Goal: Task Accomplishment & Management: Manage account settings

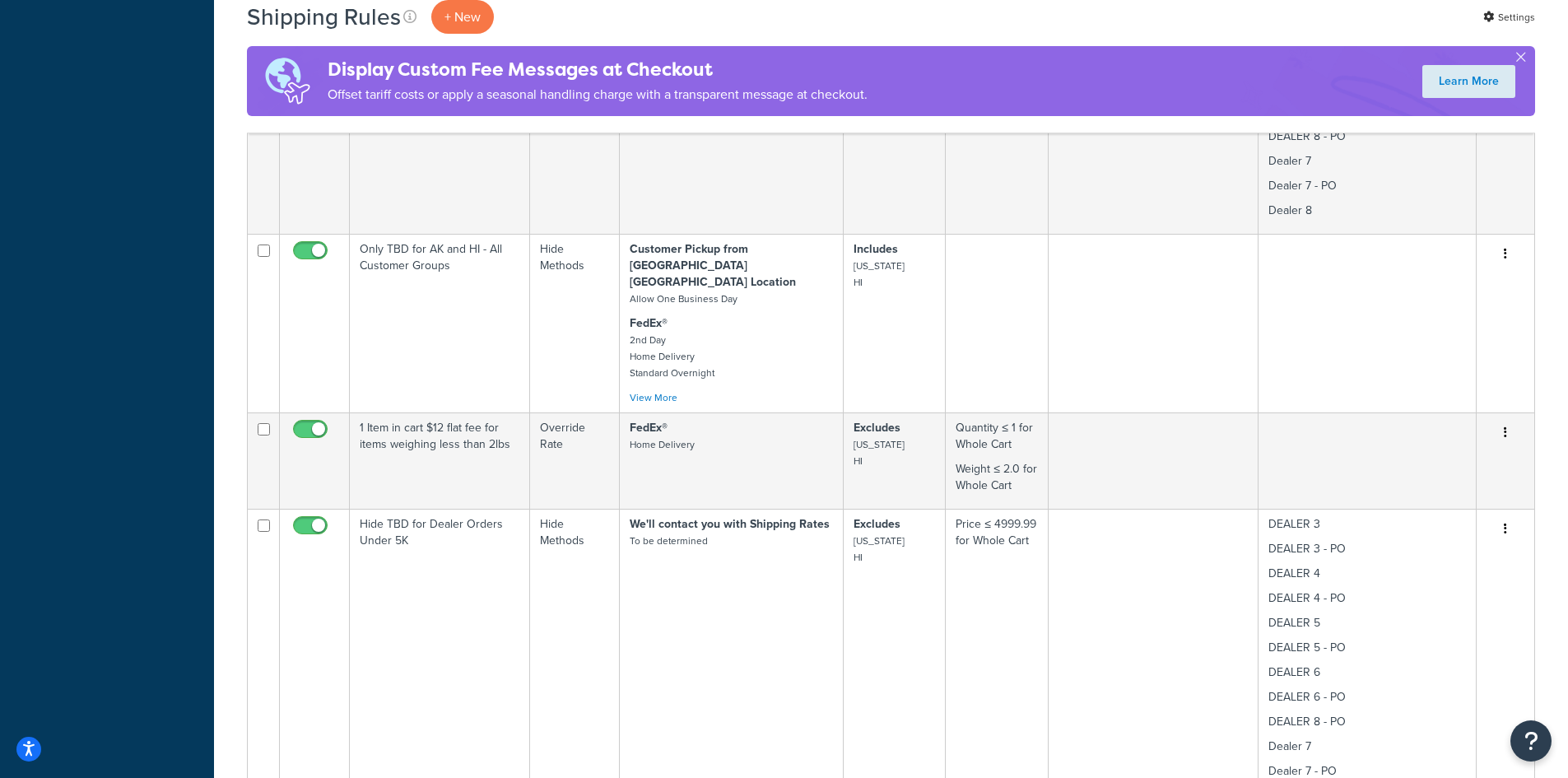
scroll to position [2413, 0]
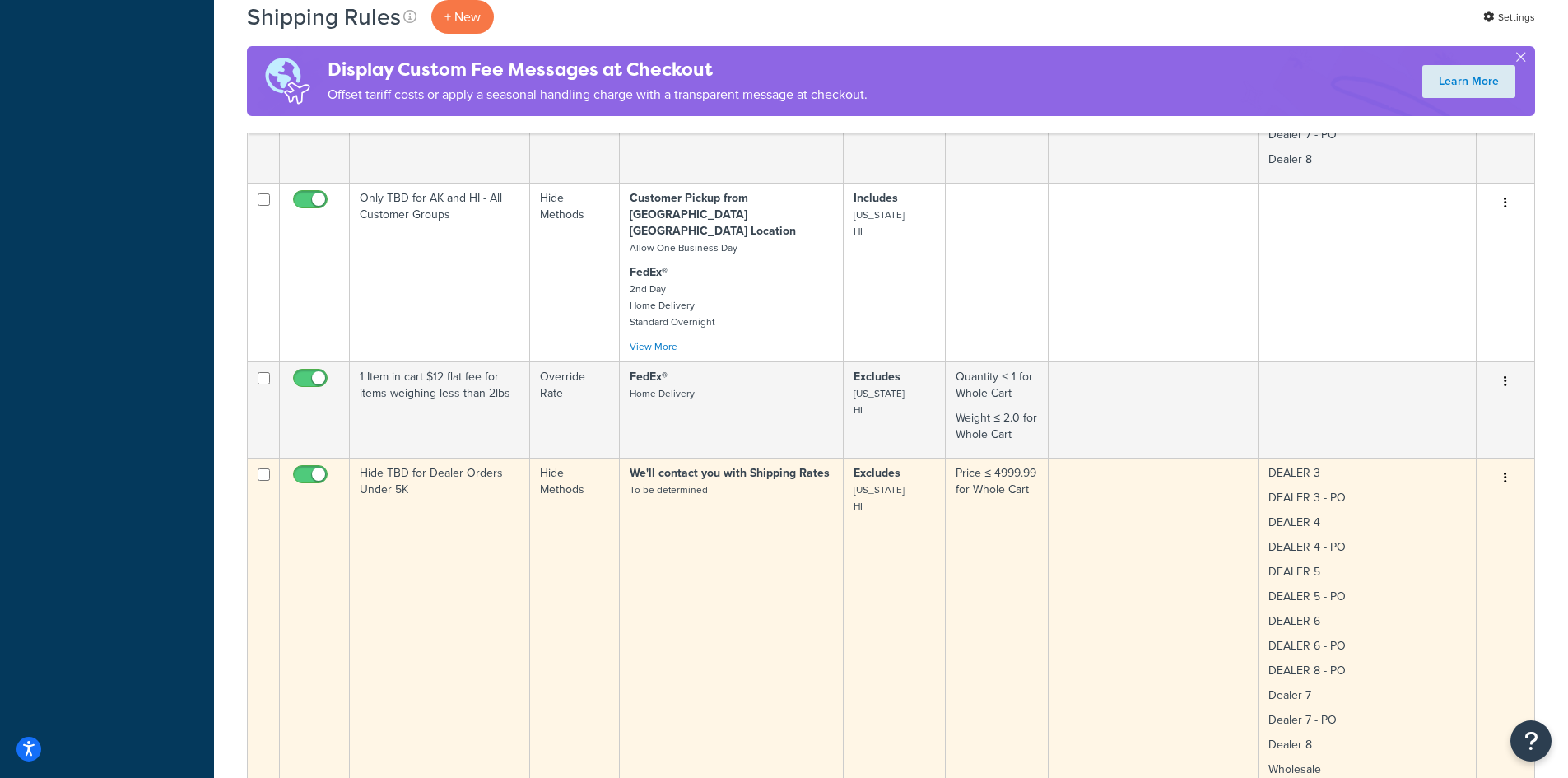
click at [1357, 471] on icon "button" at bounding box center [1506, 477] width 4 height 11
click at [1357, 492] on link "Edit" at bounding box center [1451, 509] width 130 height 34
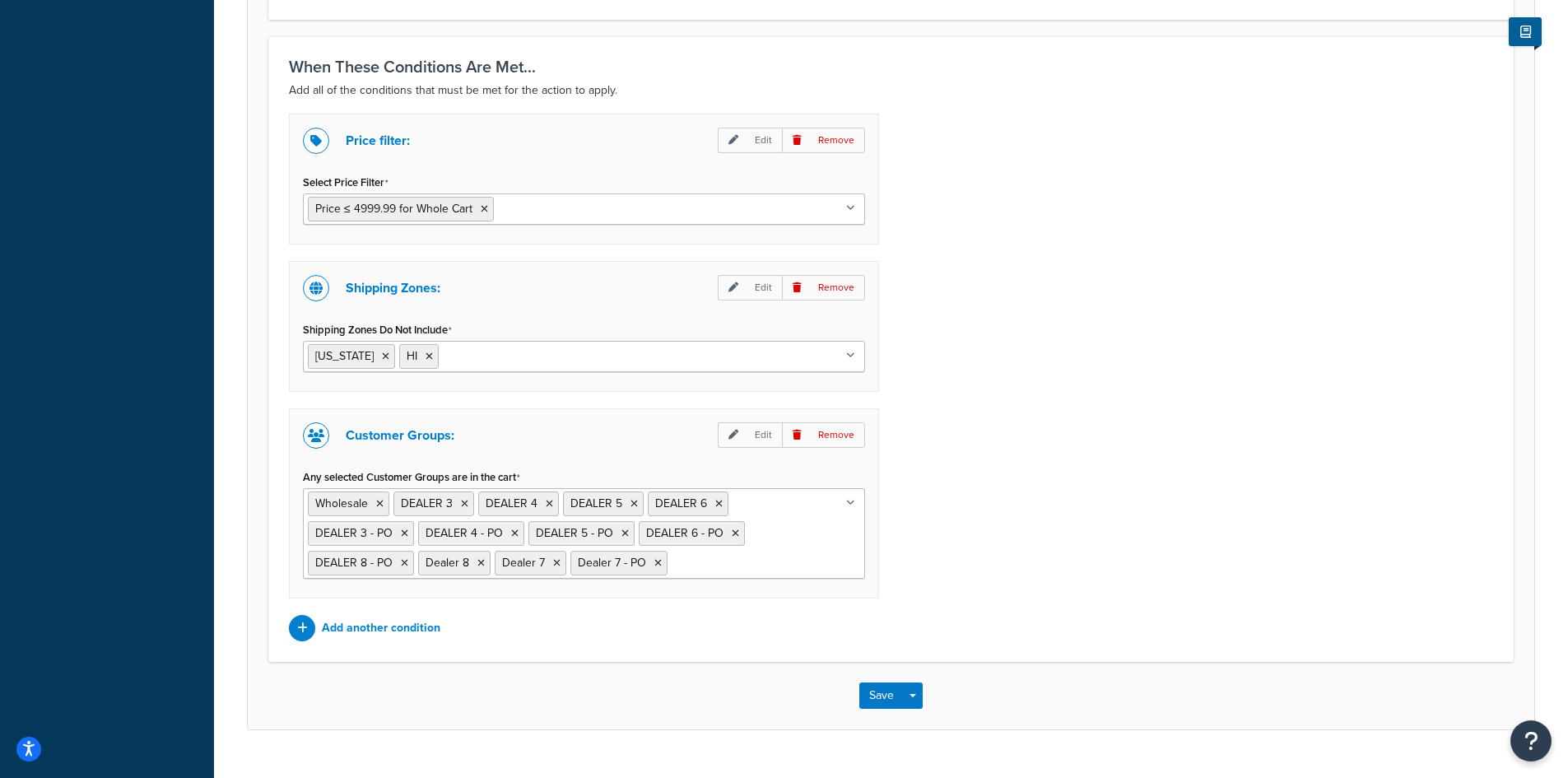
scroll to position [978, 0]
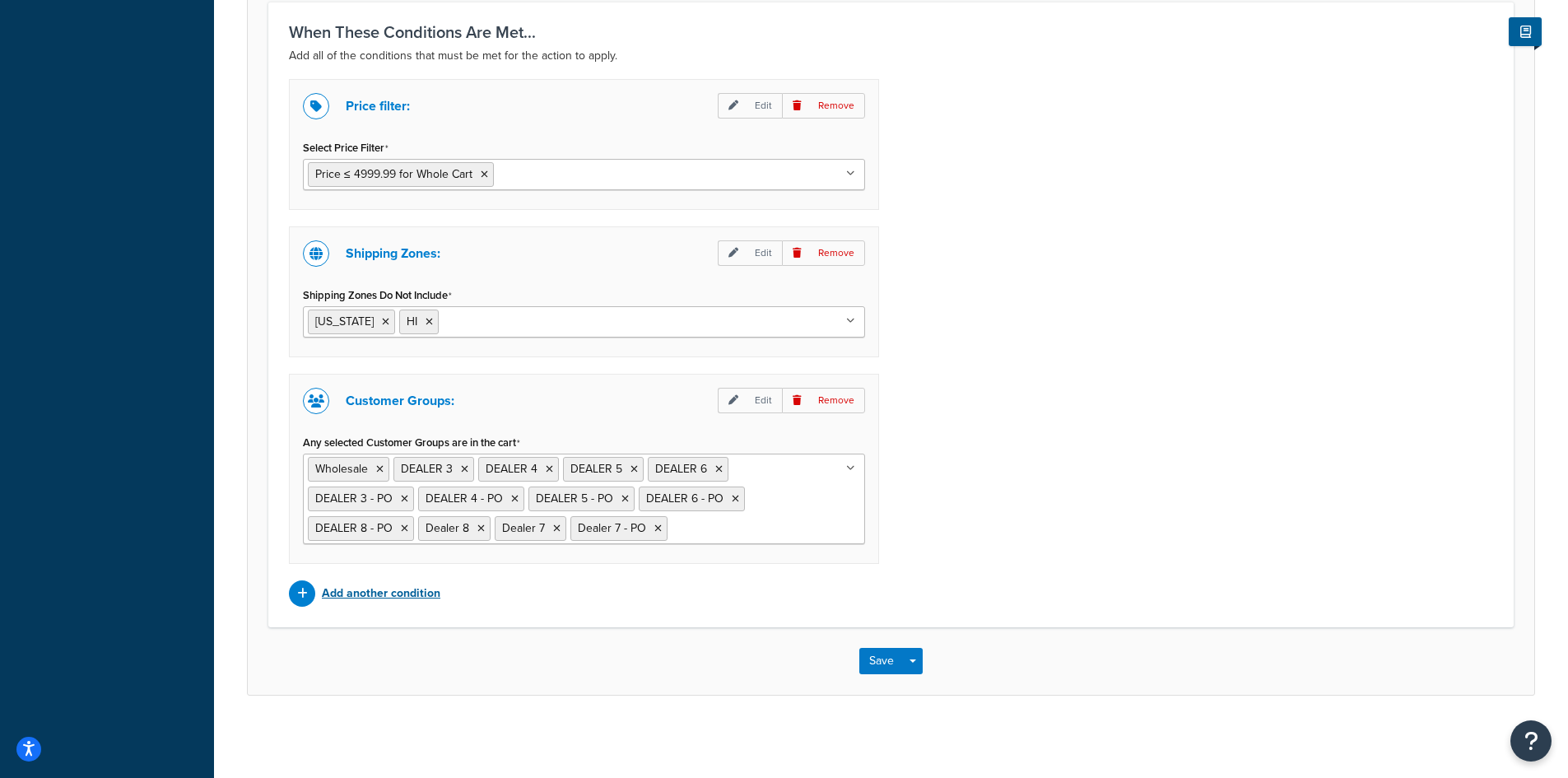
click at [386, 591] on p "Add another condition" at bounding box center [381, 593] width 119 height 23
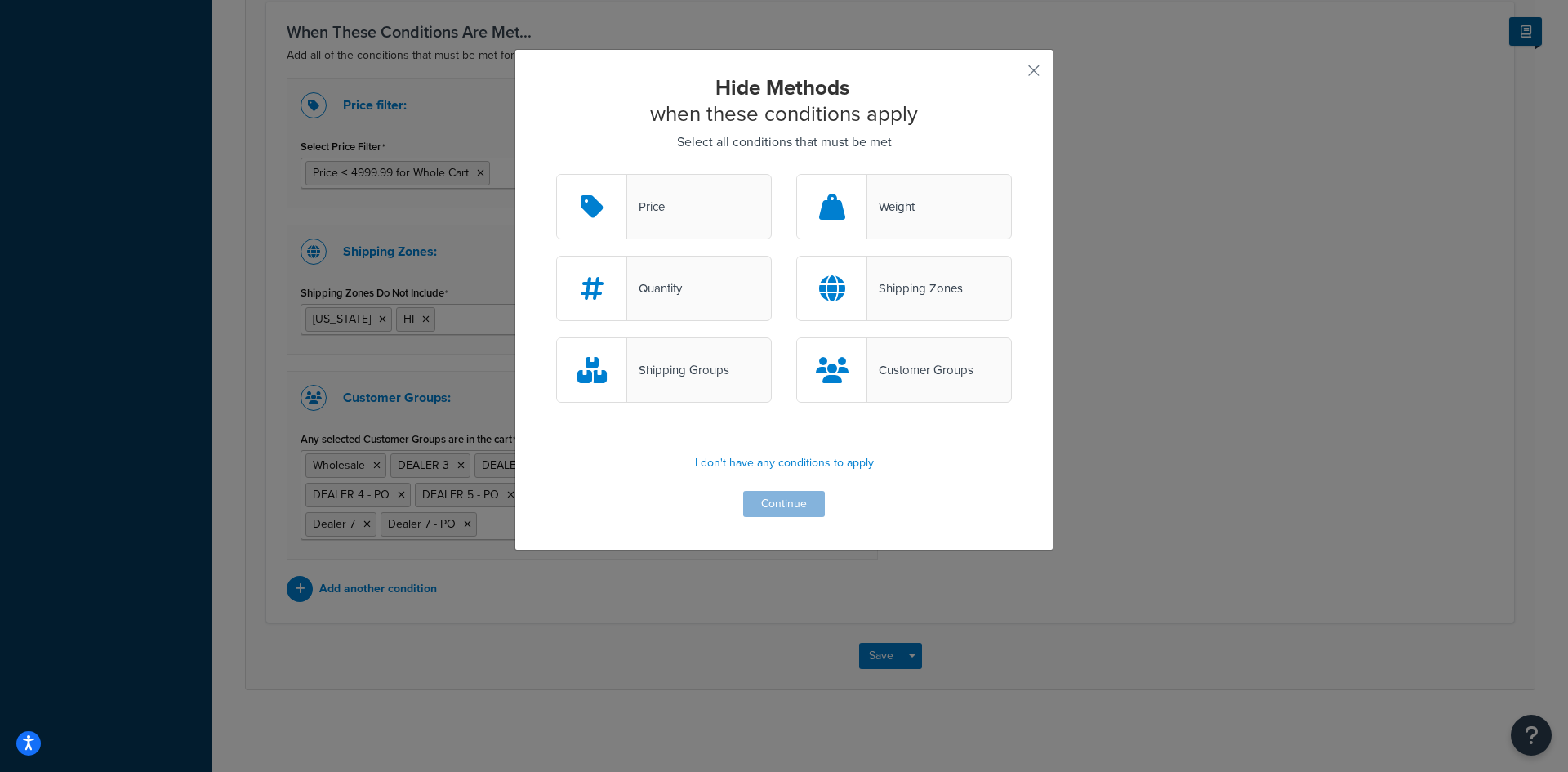
click at [668, 364] on div "Shipping Groups" at bounding box center [679, 369] width 102 height 23
click at [0, 0] on input "Shipping Groups" at bounding box center [0, 0] width 0 height 0
click at [760, 500] on button "Continue" at bounding box center [784, 504] width 82 height 26
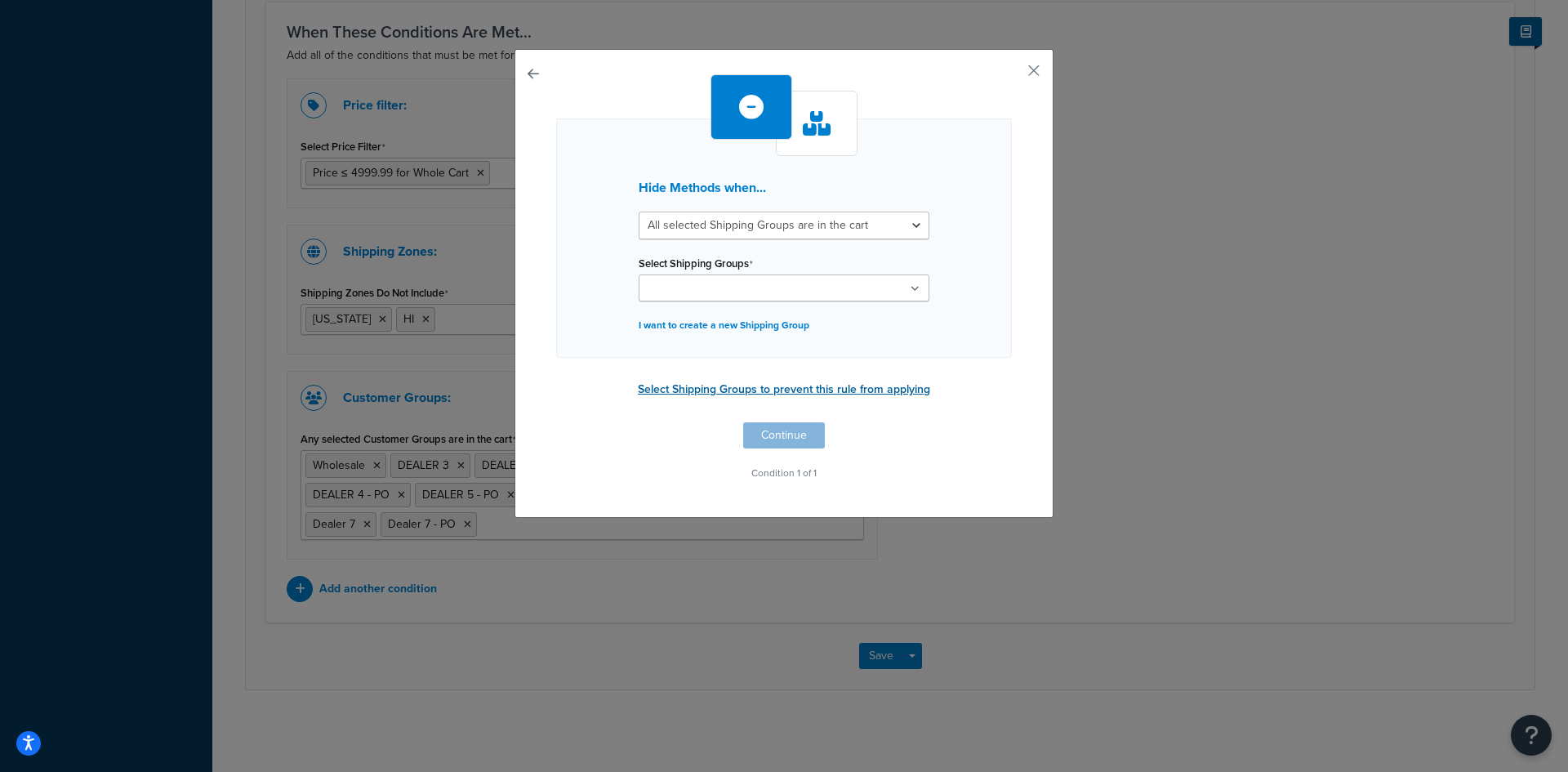
click at [760, 388] on button "Select Shipping Groups to prevent this rule from applying" at bounding box center [784, 390] width 303 height 24
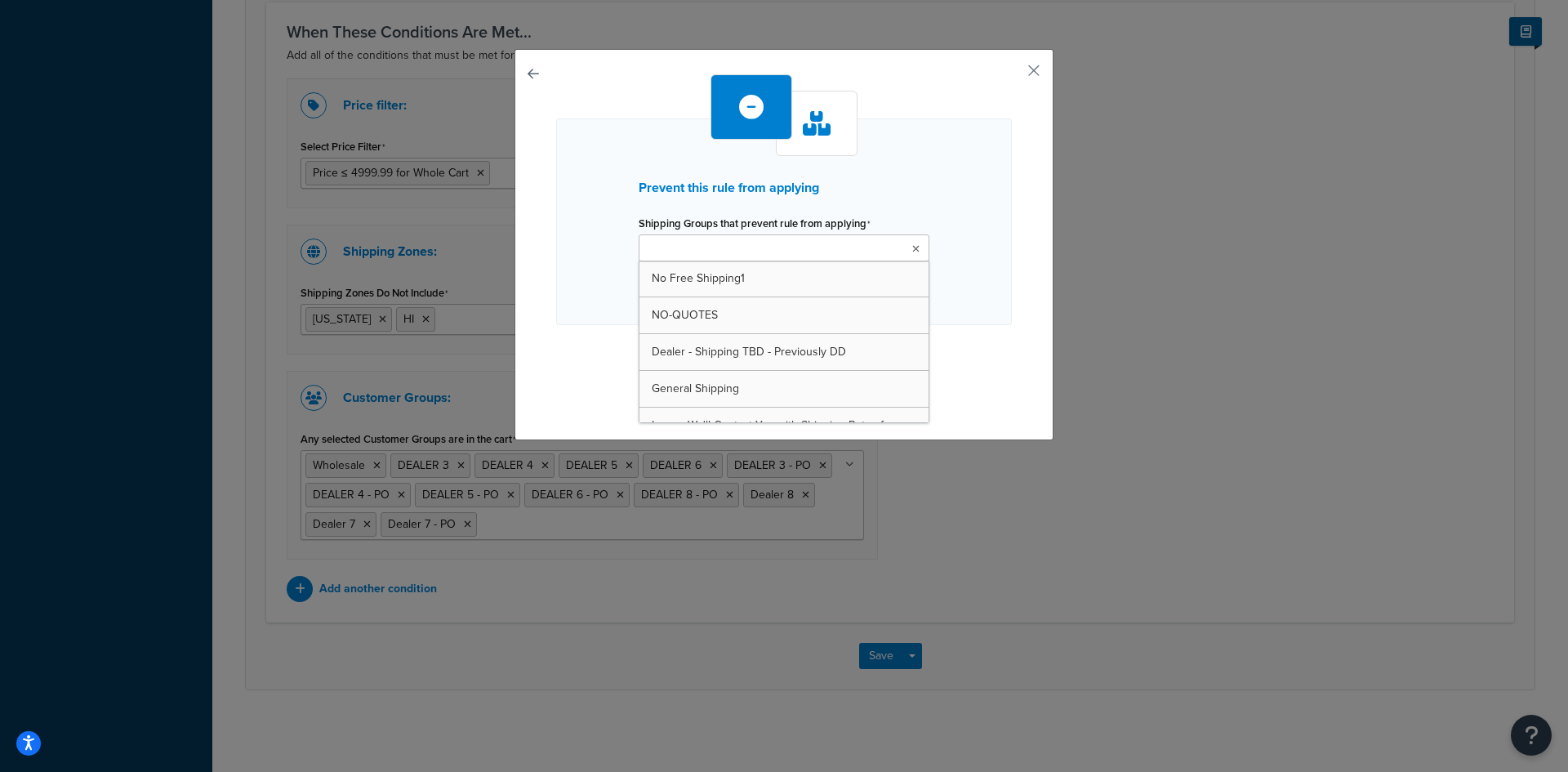
click at [913, 247] on icon at bounding box center [916, 249] width 7 height 10
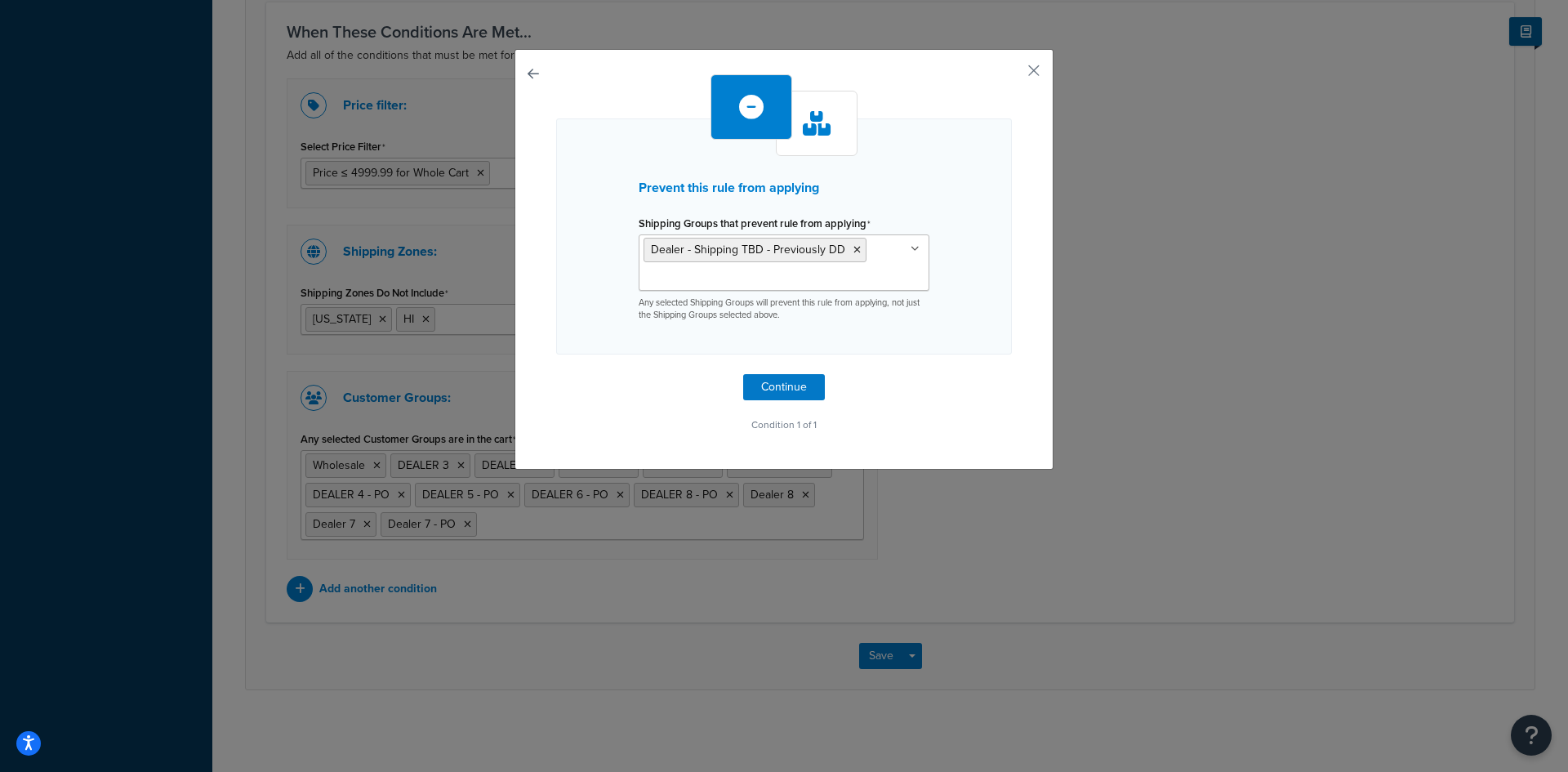
click at [983, 348] on div "Prevent this rule from applying Shipping Groups that prevent rule from applying…" at bounding box center [784, 237] width 456 height 236
click at [758, 387] on button "Continue" at bounding box center [784, 387] width 82 height 26
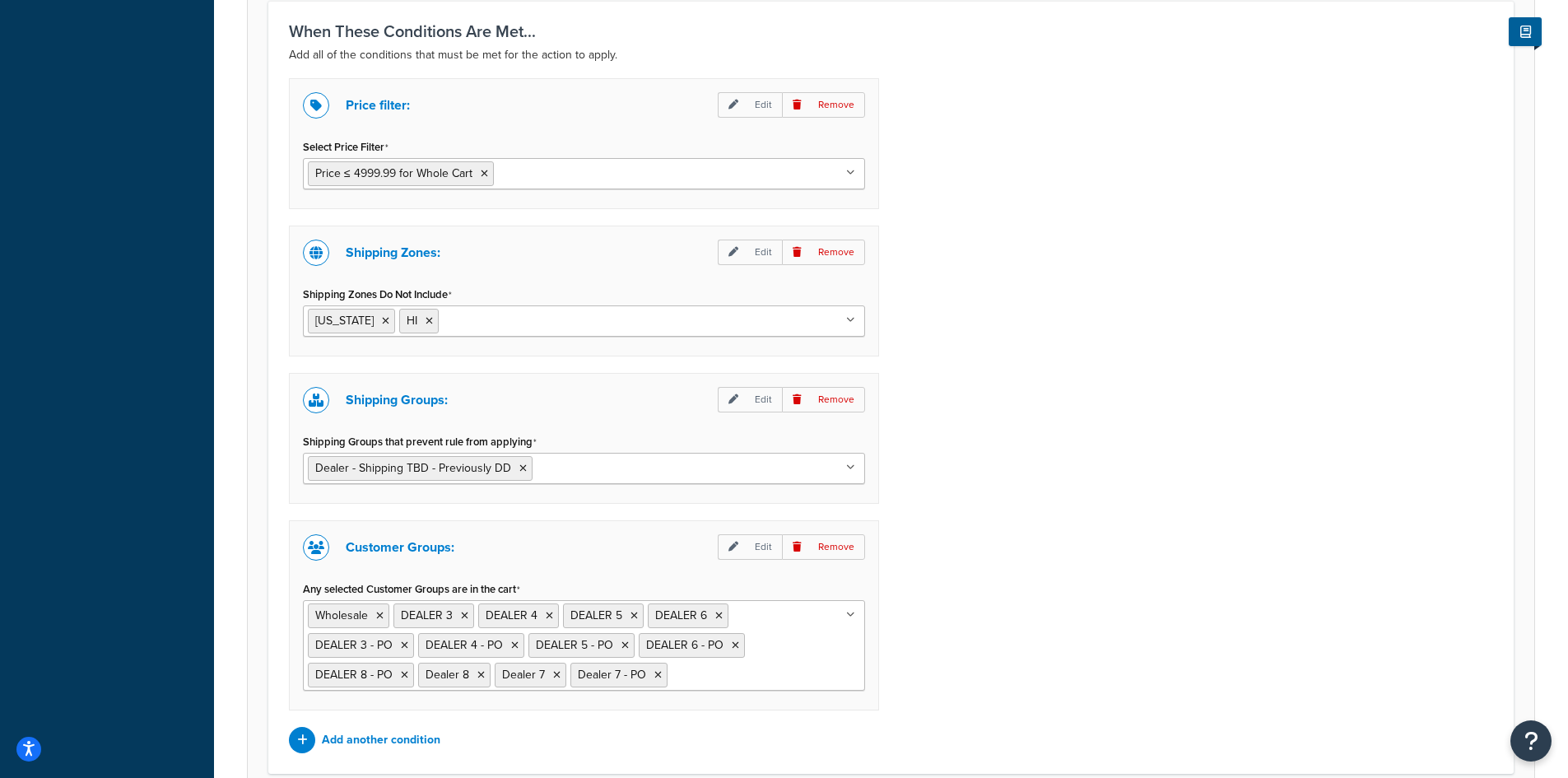
scroll to position [1126, 0]
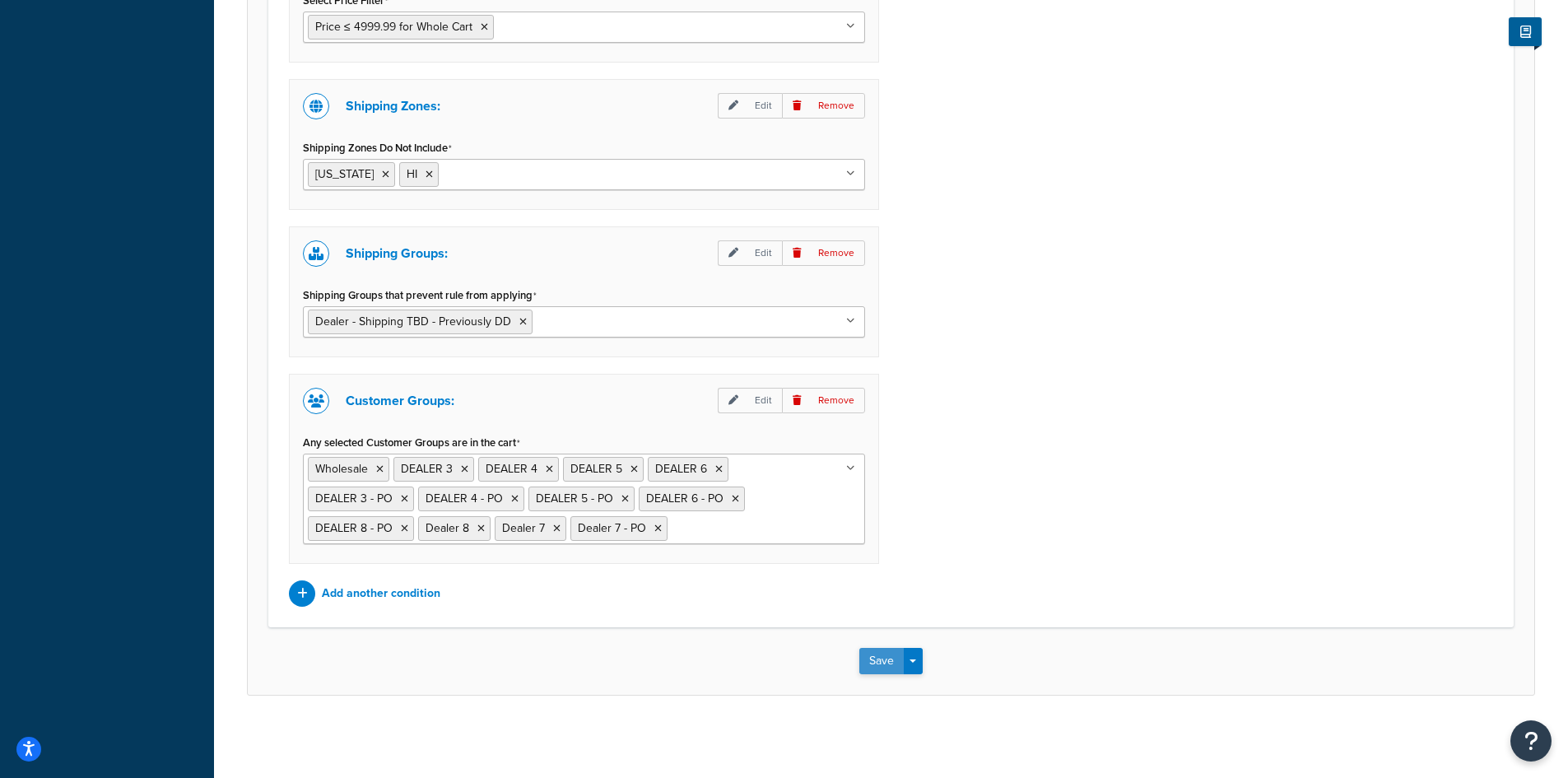
click at [874, 657] on button "Save" at bounding box center [882, 660] width 45 height 26
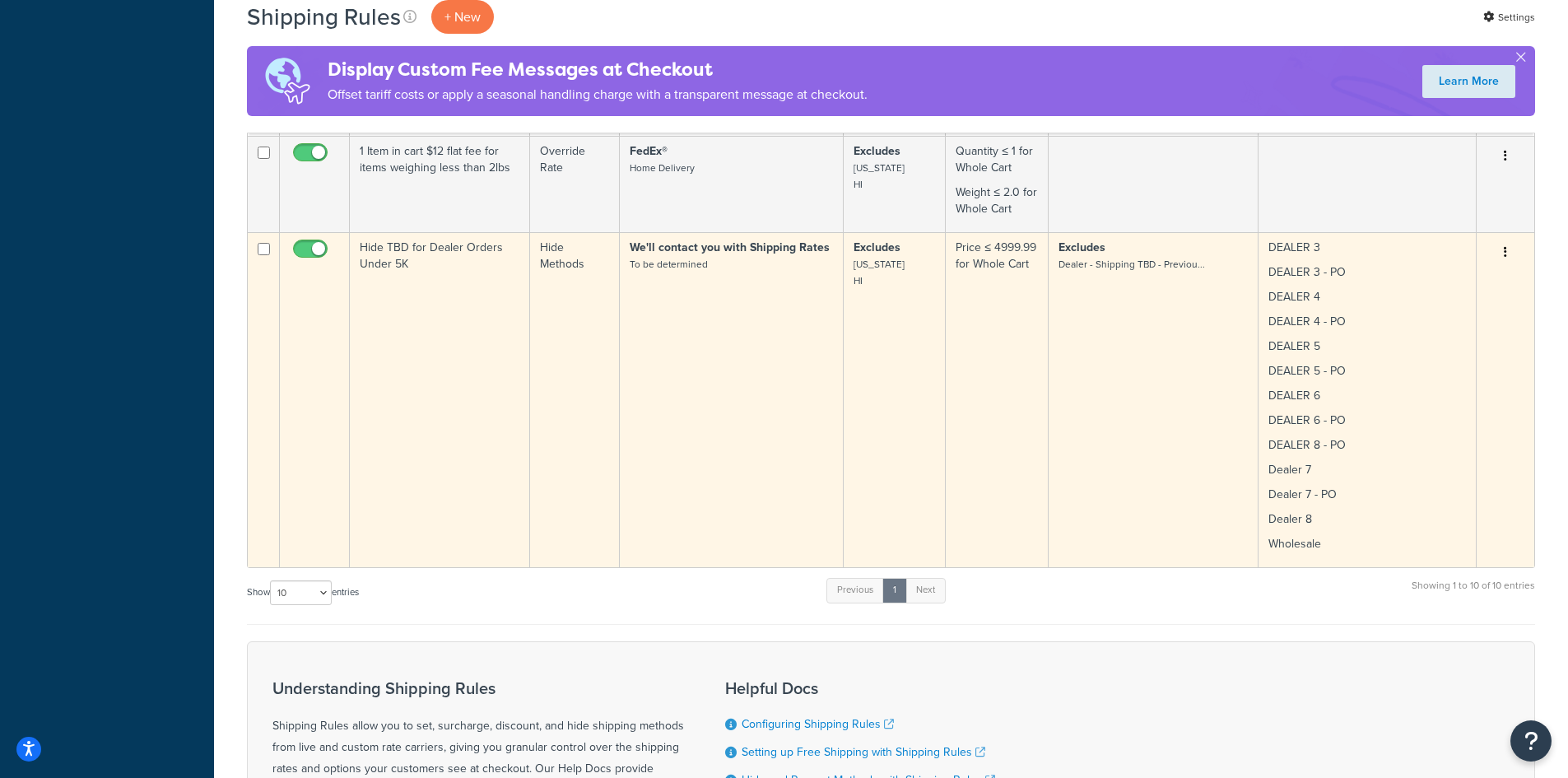
scroll to position [2628, 0]
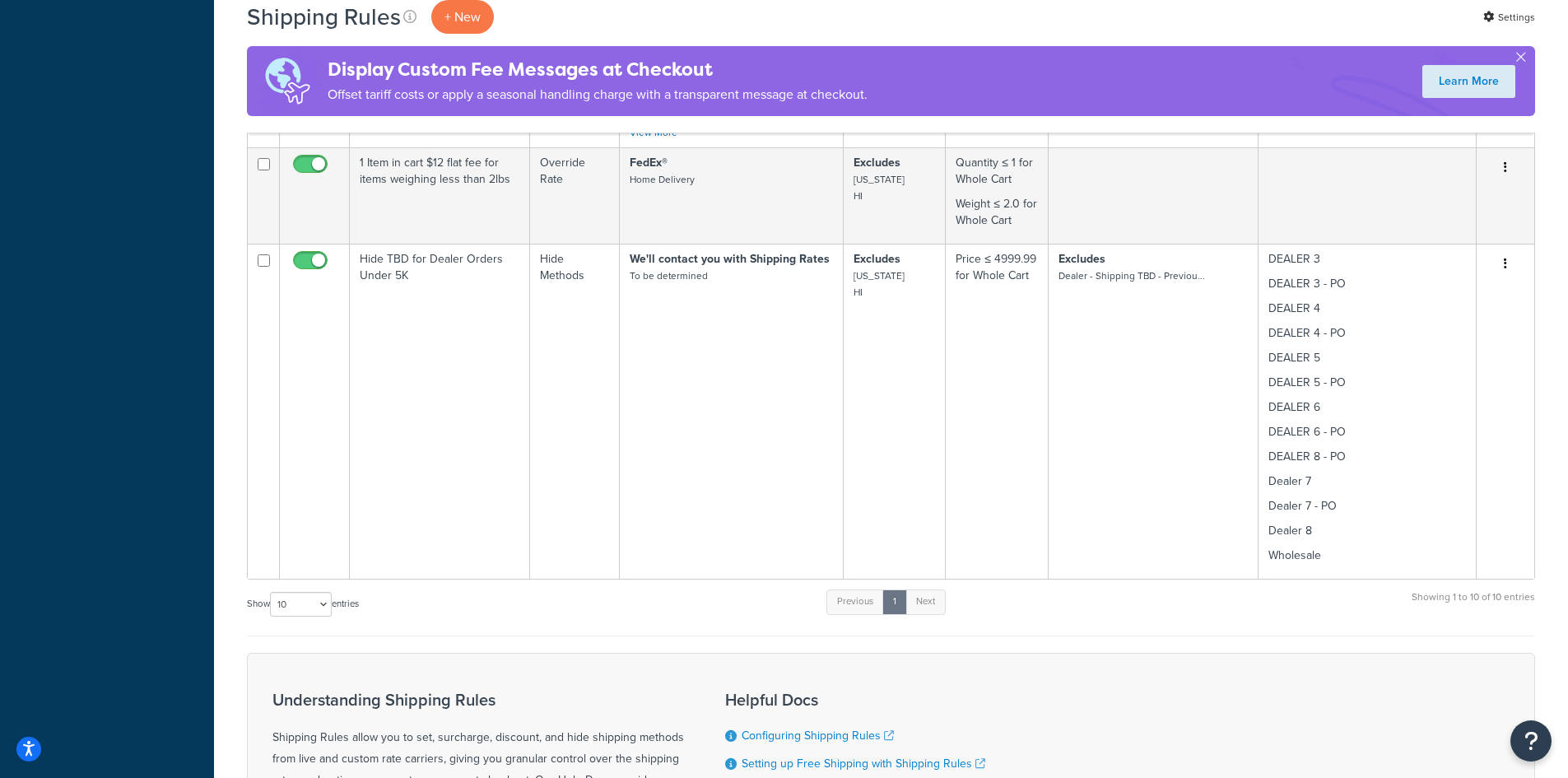
click at [724, 587] on div "Show 10 15 25 50 100 1000 entries Previous 1 Next Showing 1 to 10 of 10 entries" at bounding box center [891, 612] width 1288 height 49
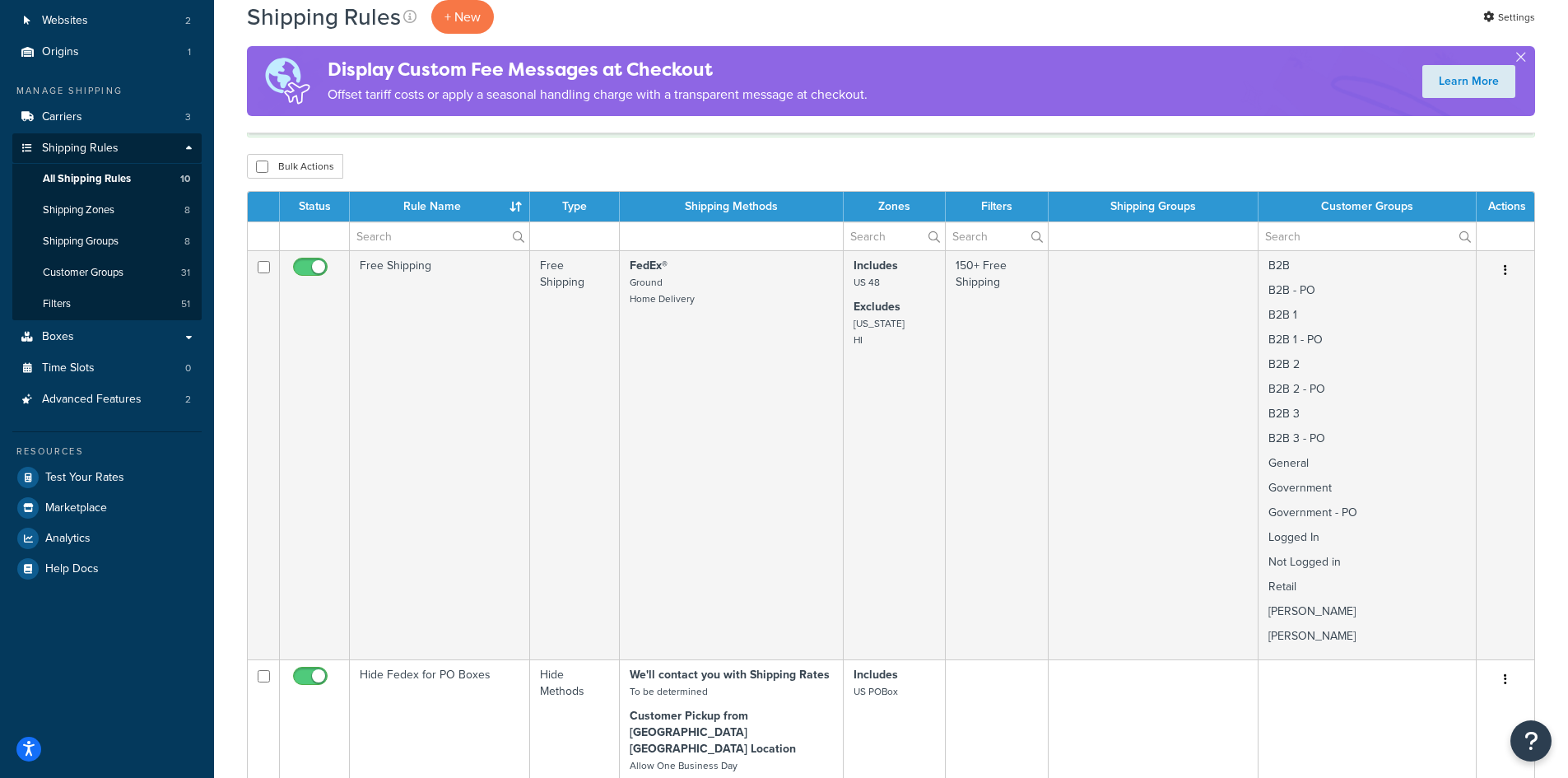
scroll to position [220, 0]
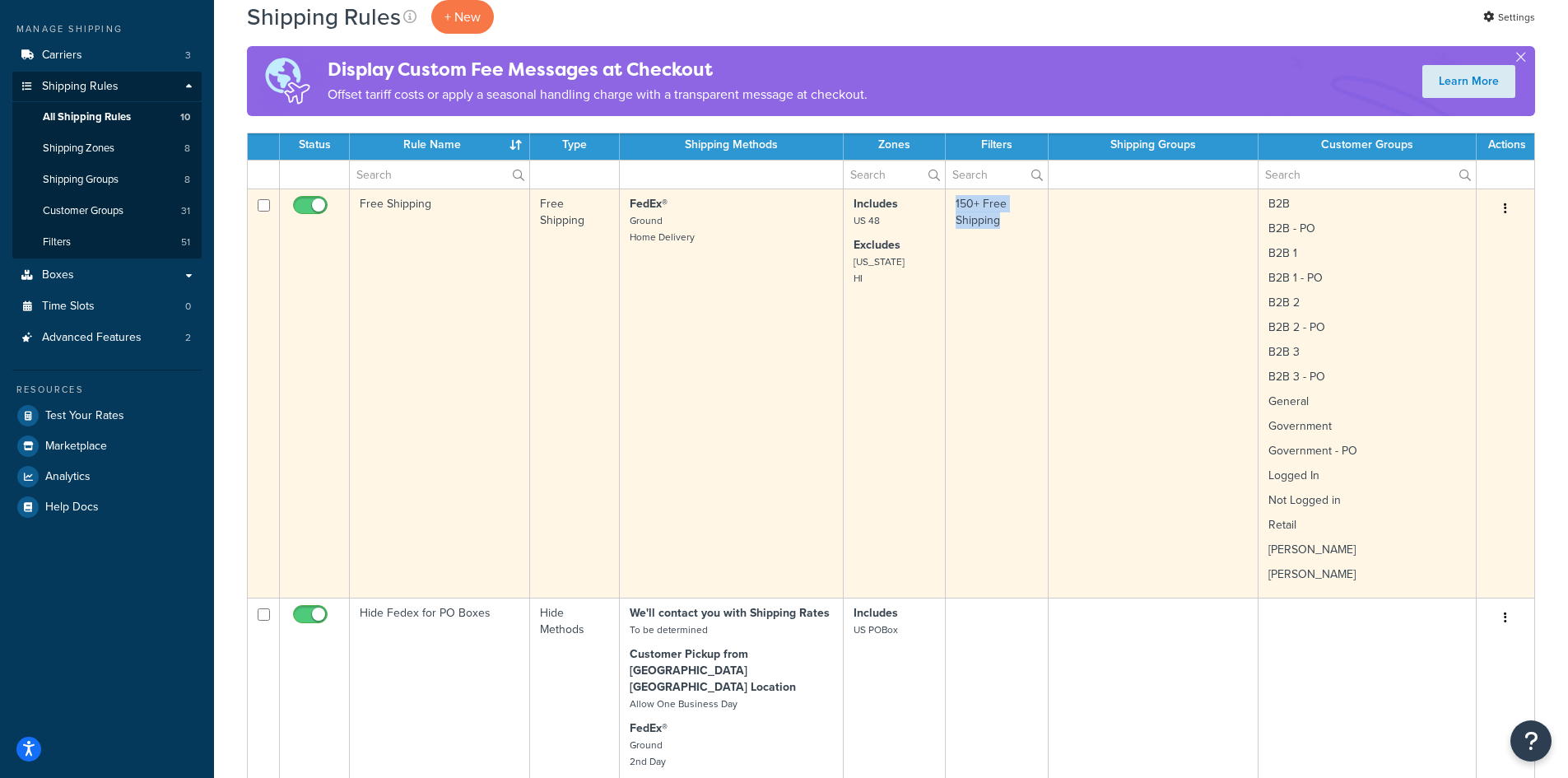
drag, startPoint x: 1019, startPoint y: 214, endPoint x: 951, endPoint y: 201, distance: 69.2
click at [951, 201] on td "150+ Free Shipping" at bounding box center [997, 392] width 103 height 409
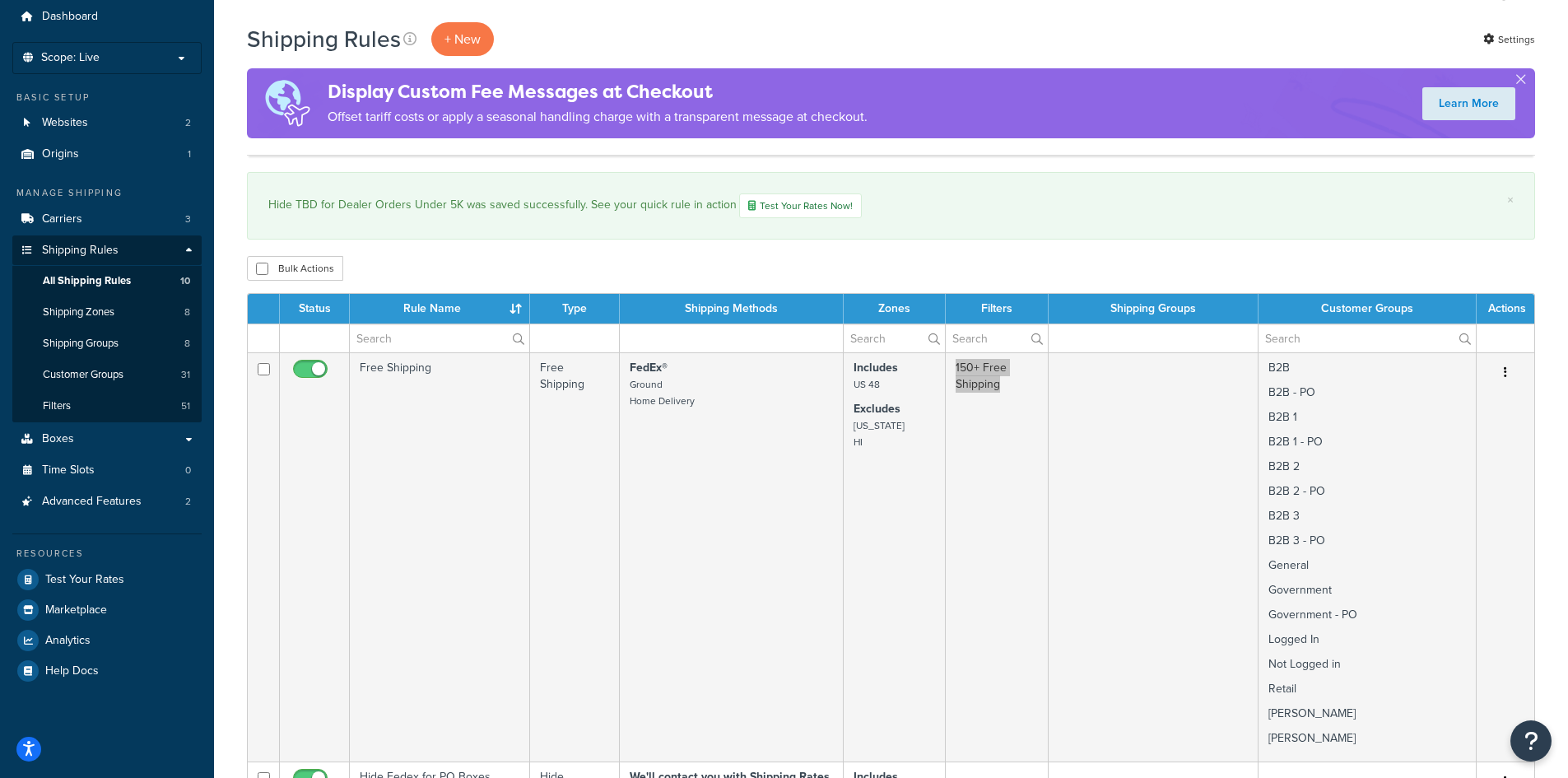
scroll to position [0, 0]
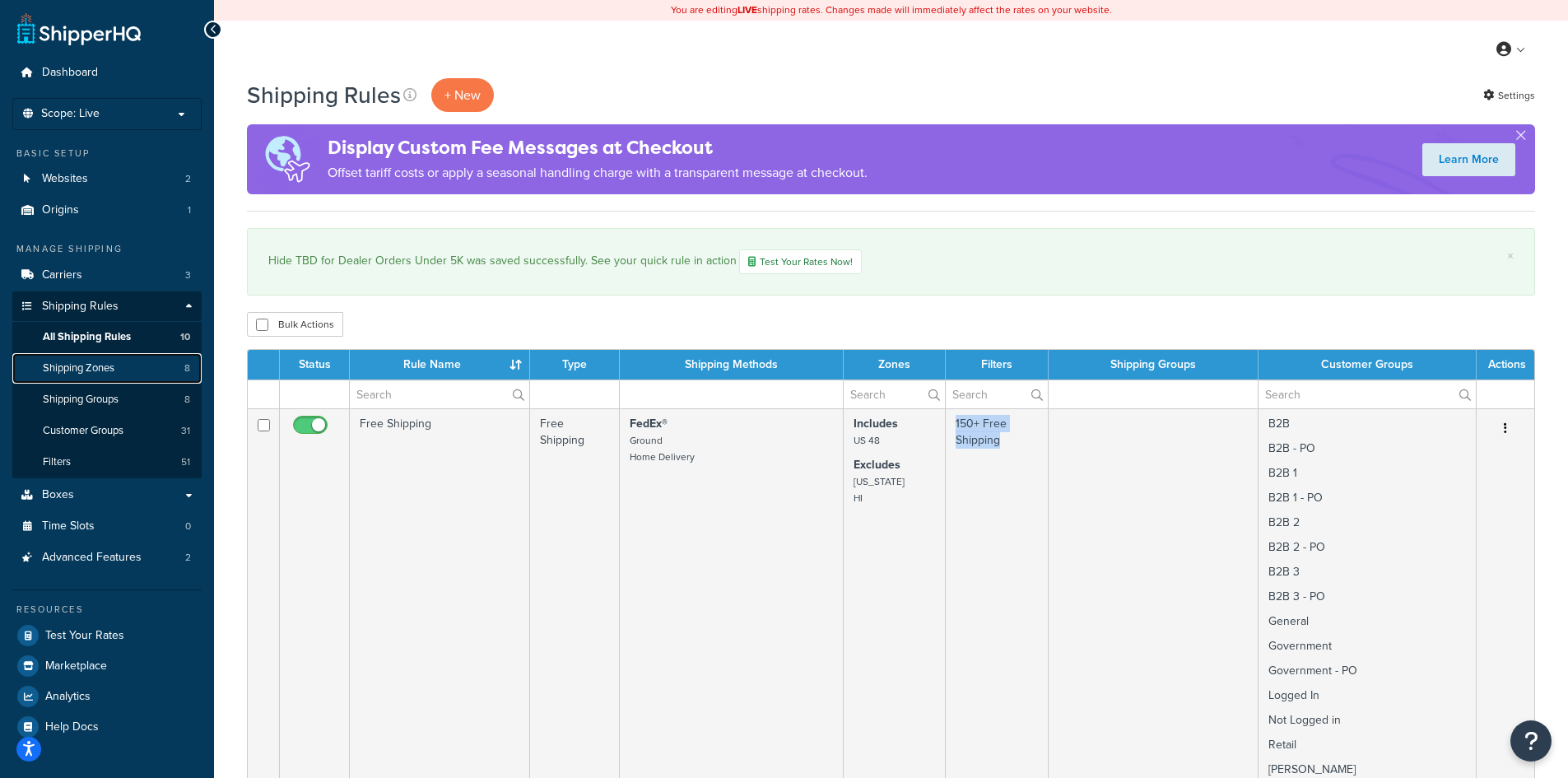
click at [131, 366] on link "Shipping Zones 8" at bounding box center [107, 367] width 189 height 31
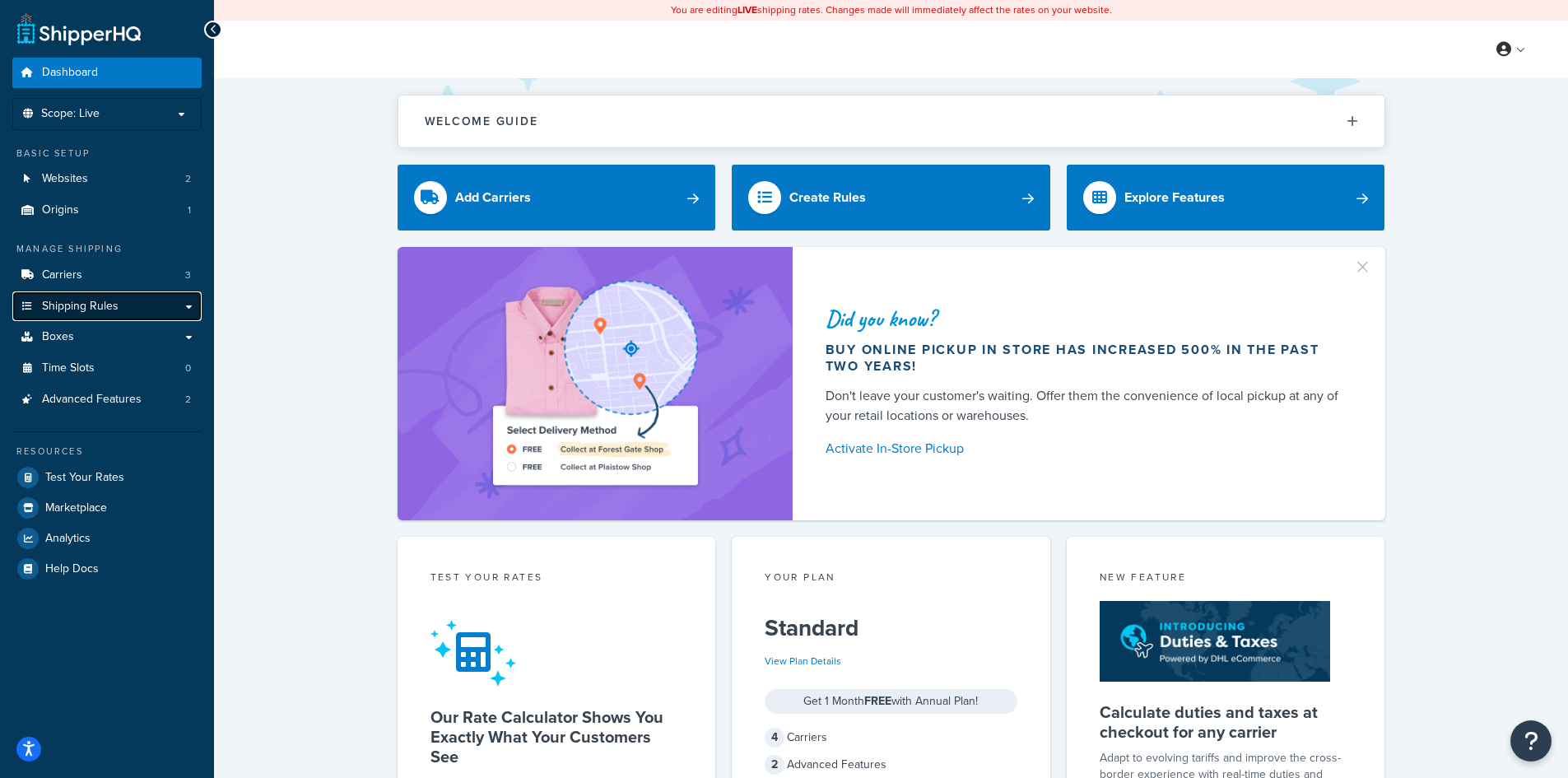
click at [62, 302] on span "Shipping Rules" at bounding box center [80, 306] width 77 height 14
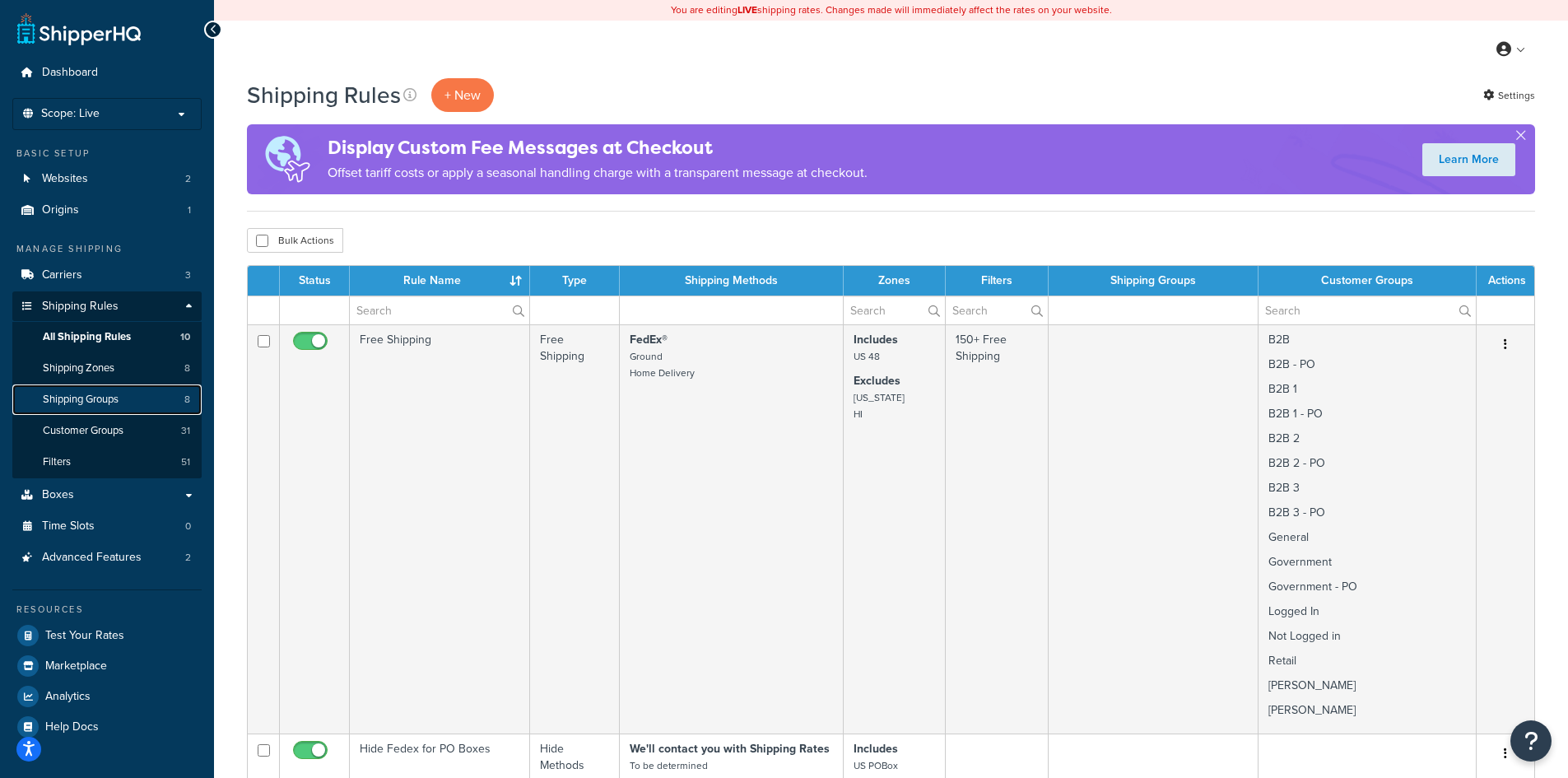
click at [128, 394] on link "Shipping Groups 8" at bounding box center [107, 399] width 189 height 31
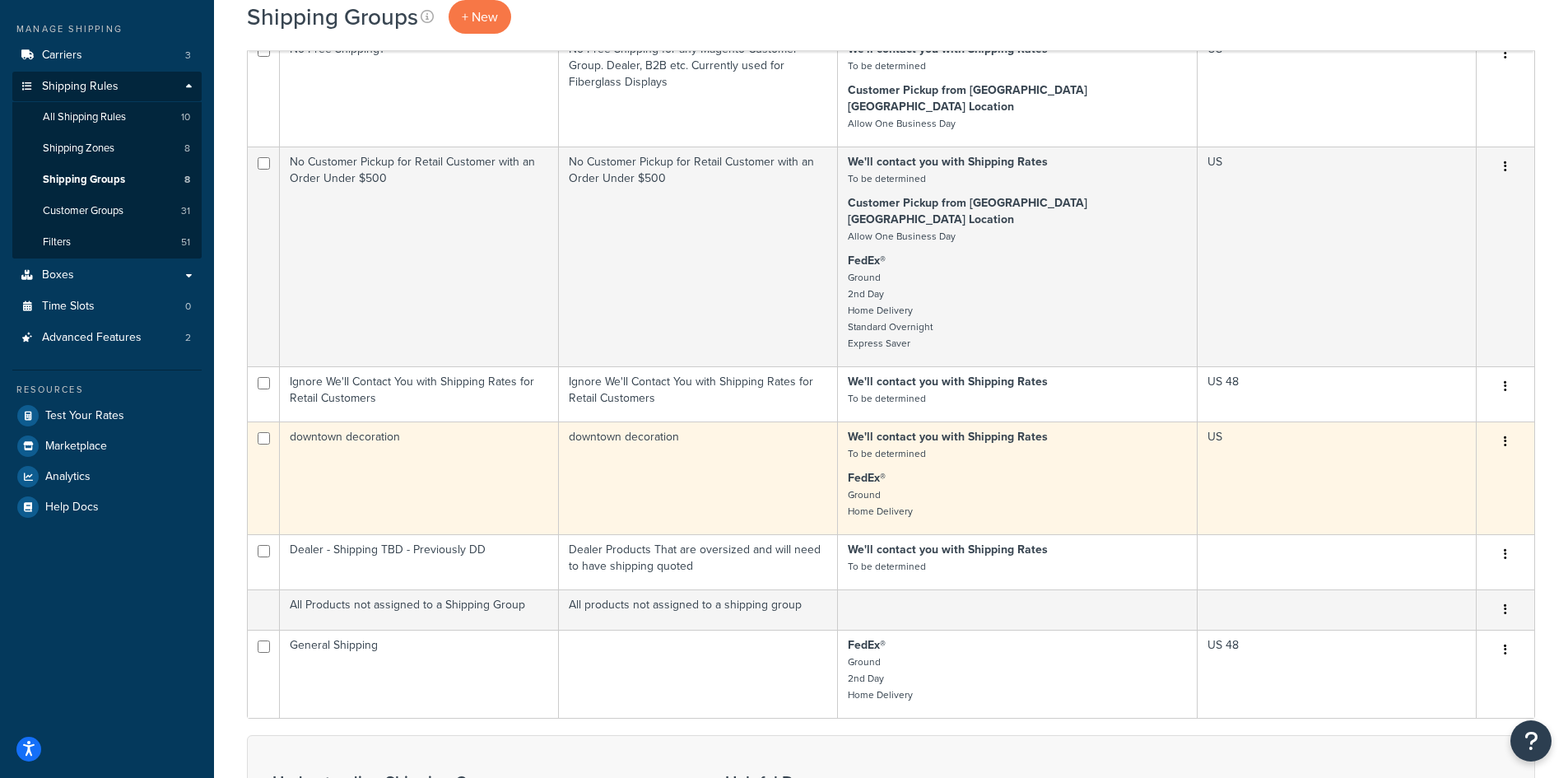
scroll to position [439, 0]
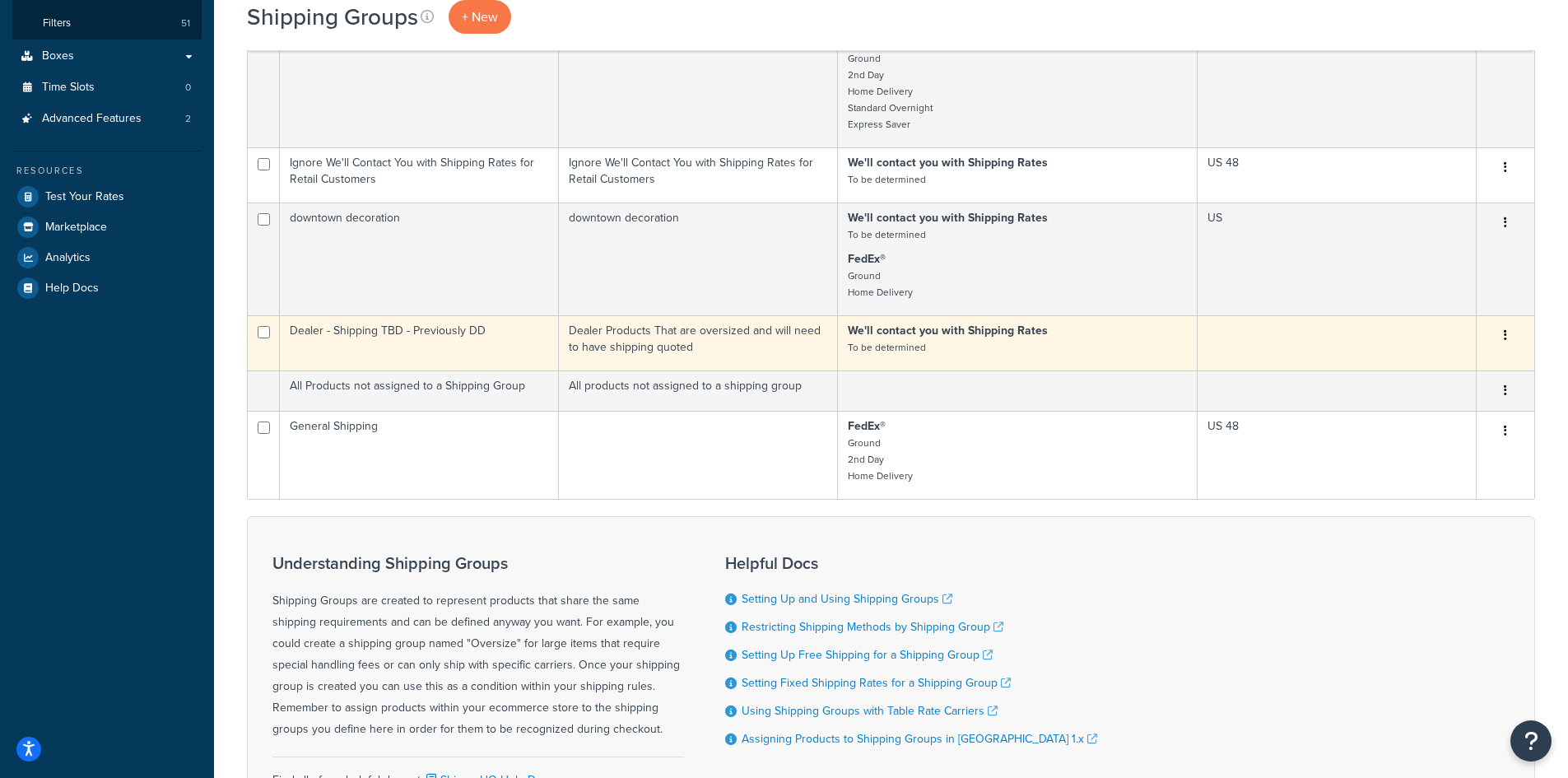
click at [1503, 323] on button "button" at bounding box center [1505, 336] width 23 height 26
click at [1401, 330] on link "Edit" at bounding box center [1439, 336] width 130 height 34
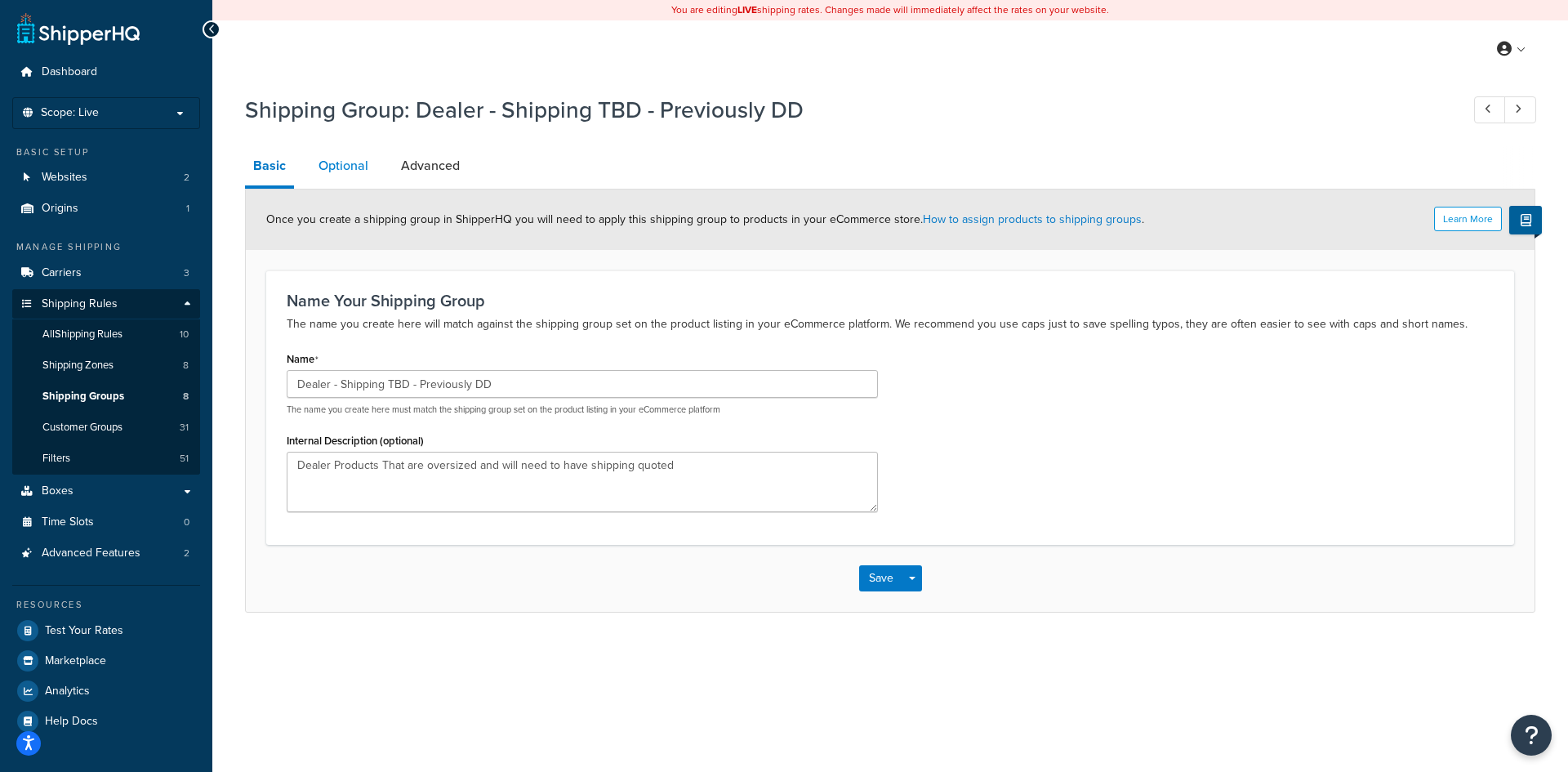
click at [335, 169] on link "Optional" at bounding box center [343, 166] width 66 height 39
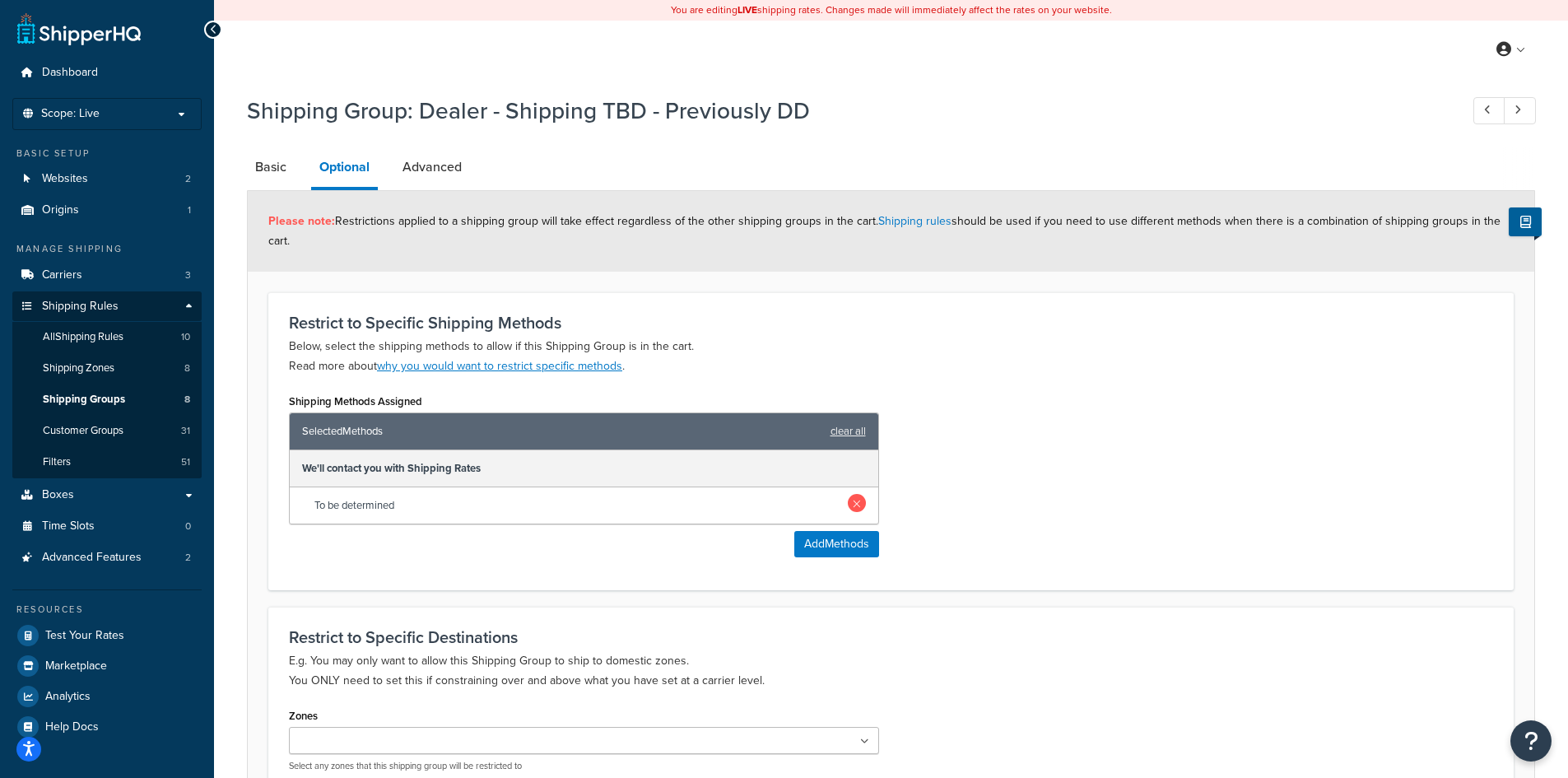
click at [859, 506] on link at bounding box center [856, 502] width 18 height 18
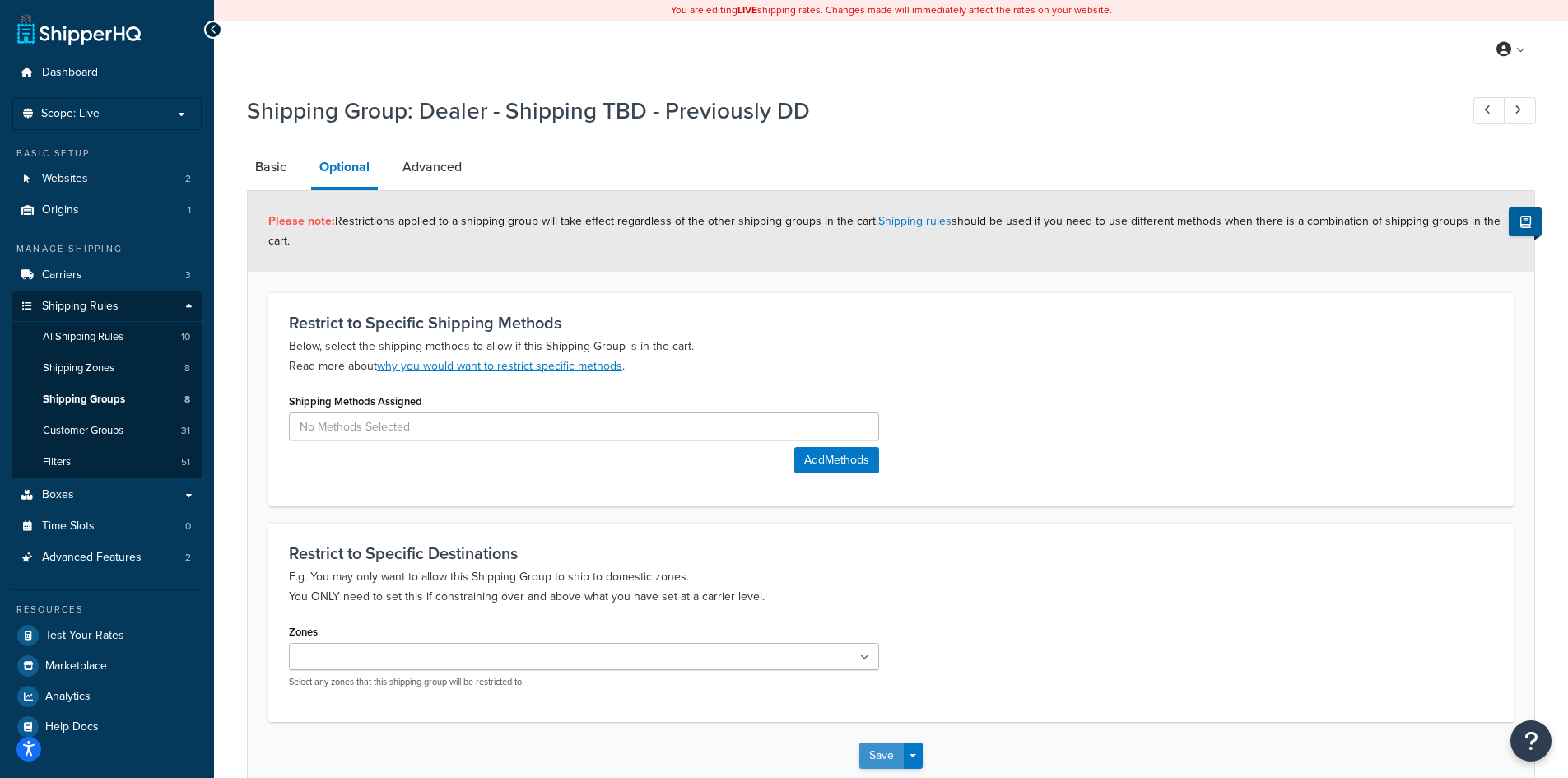
click at [876, 750] on button "Save" at bounding box center [882, 756] width 45 height 26
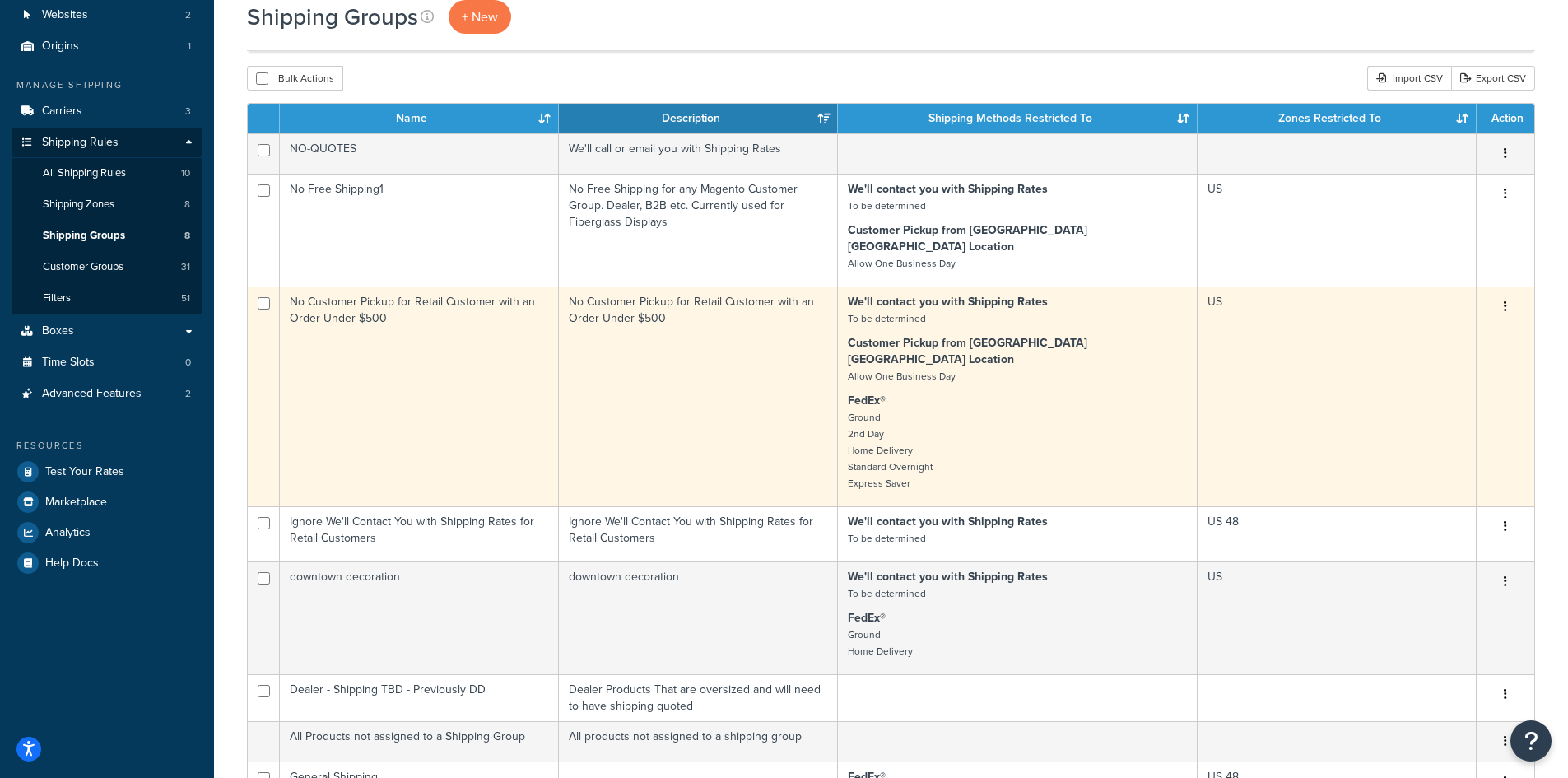
scroll to position [220, 0]
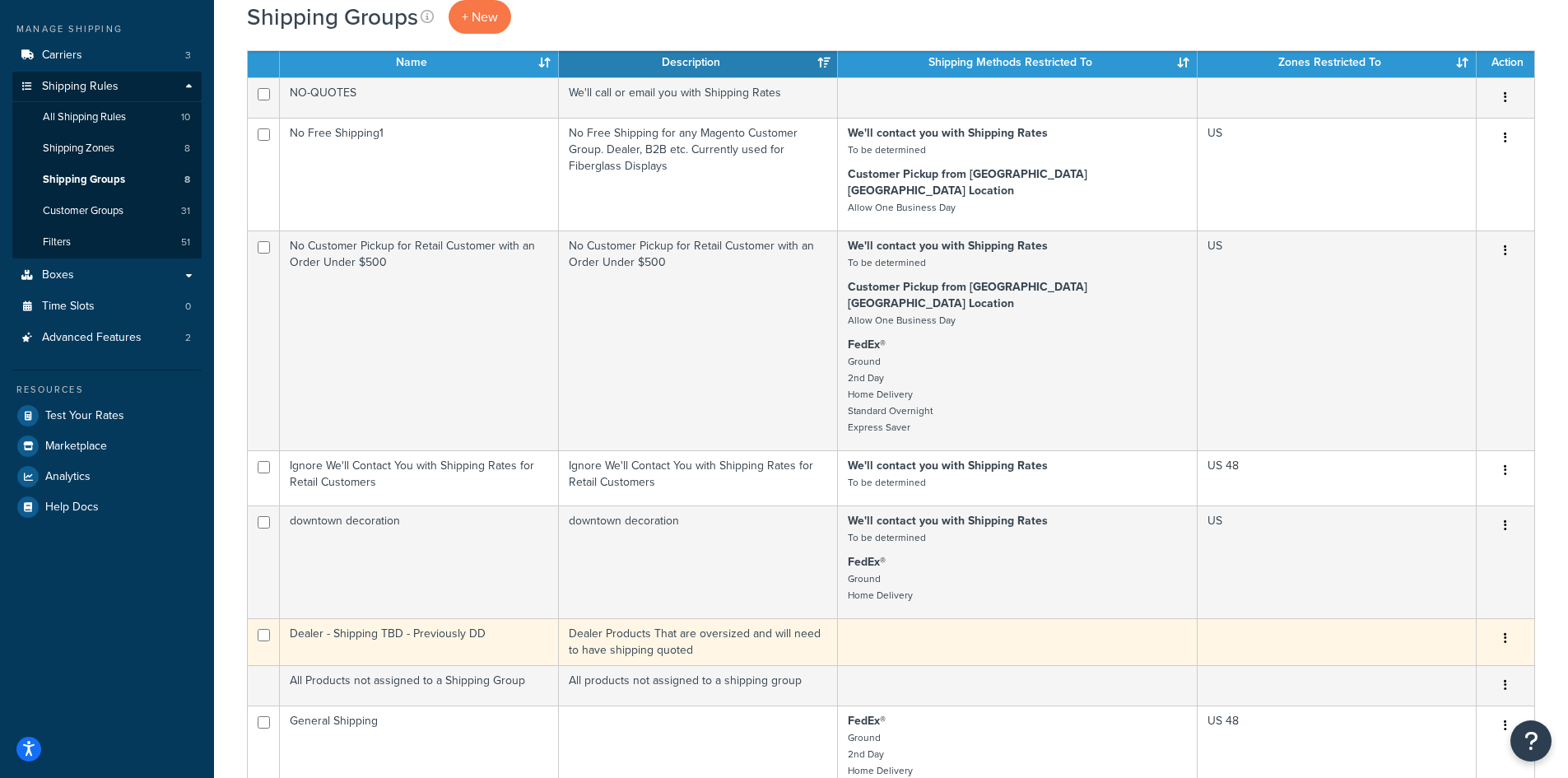
click at [1038, 618] on td at bounding box center [1018, 641] width 360 height 47
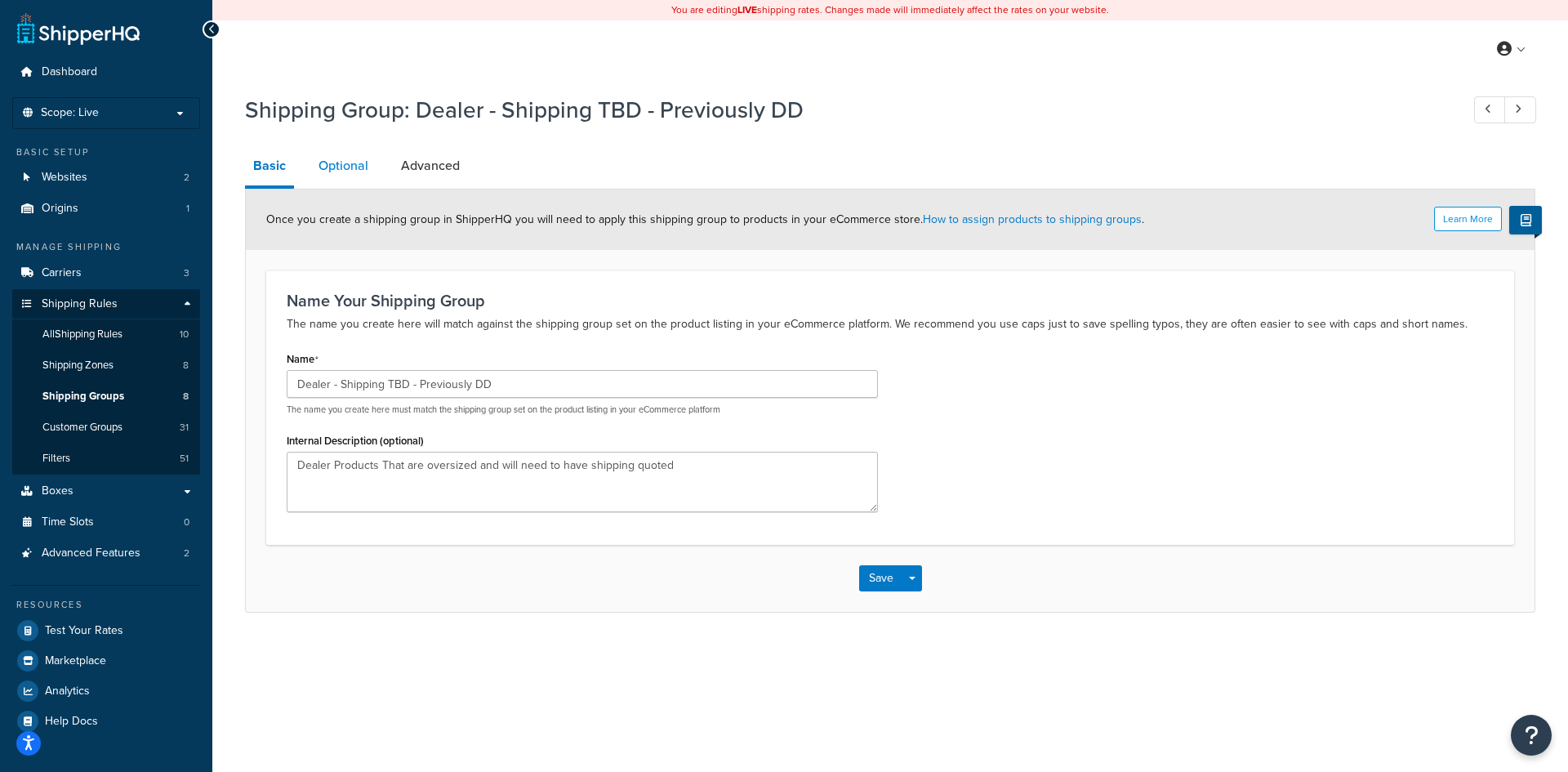
click at [340, 162] on link "Optional" at bounding box center [343, 166] width 66 height 39
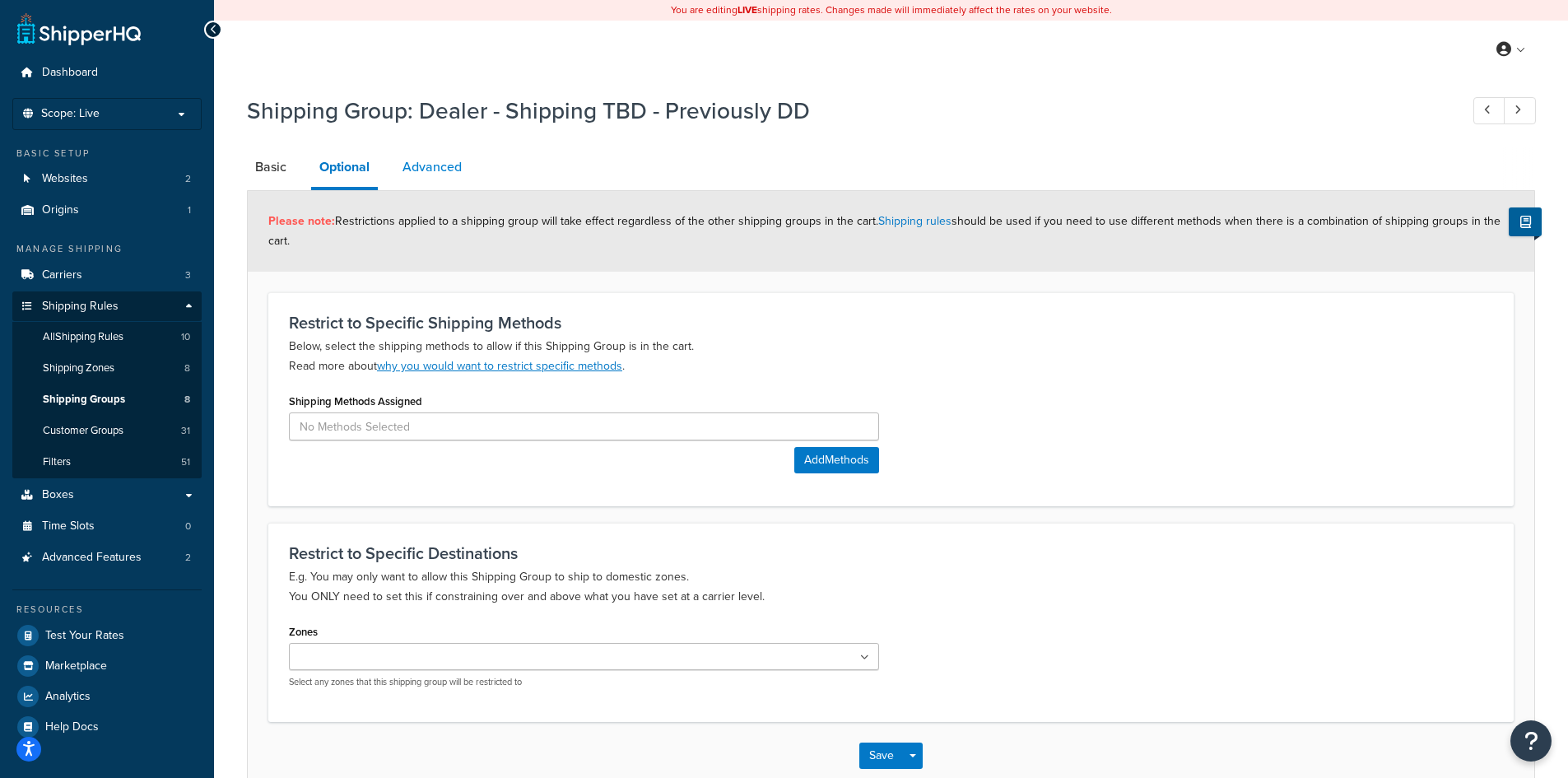
click at [425, 166] on link "Advanced" at bounding box center [431, 167] width 76 height 39
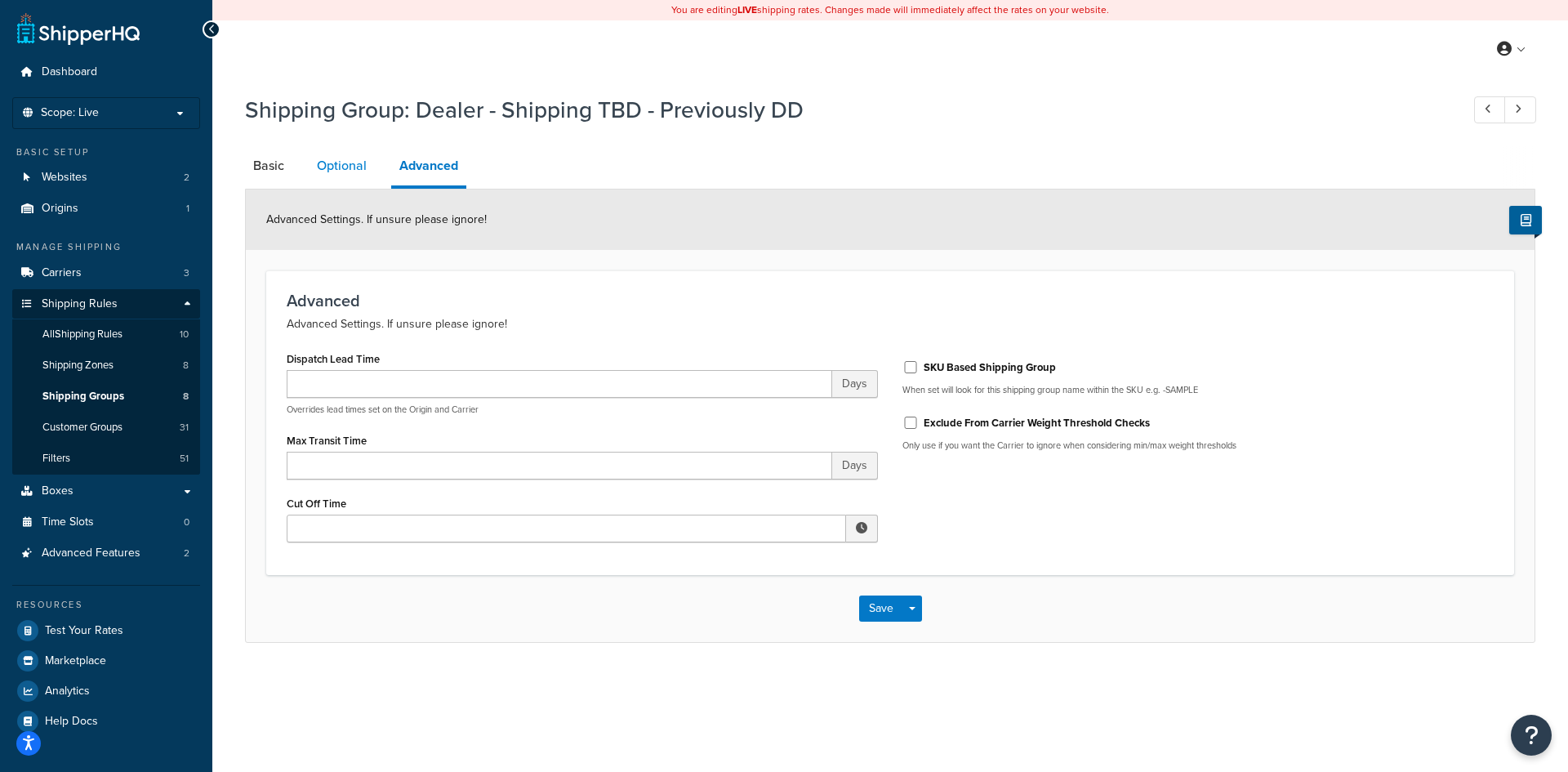
click at [344, 170] on link "Optional" at bounding box center [342, 166] width 66 height 39
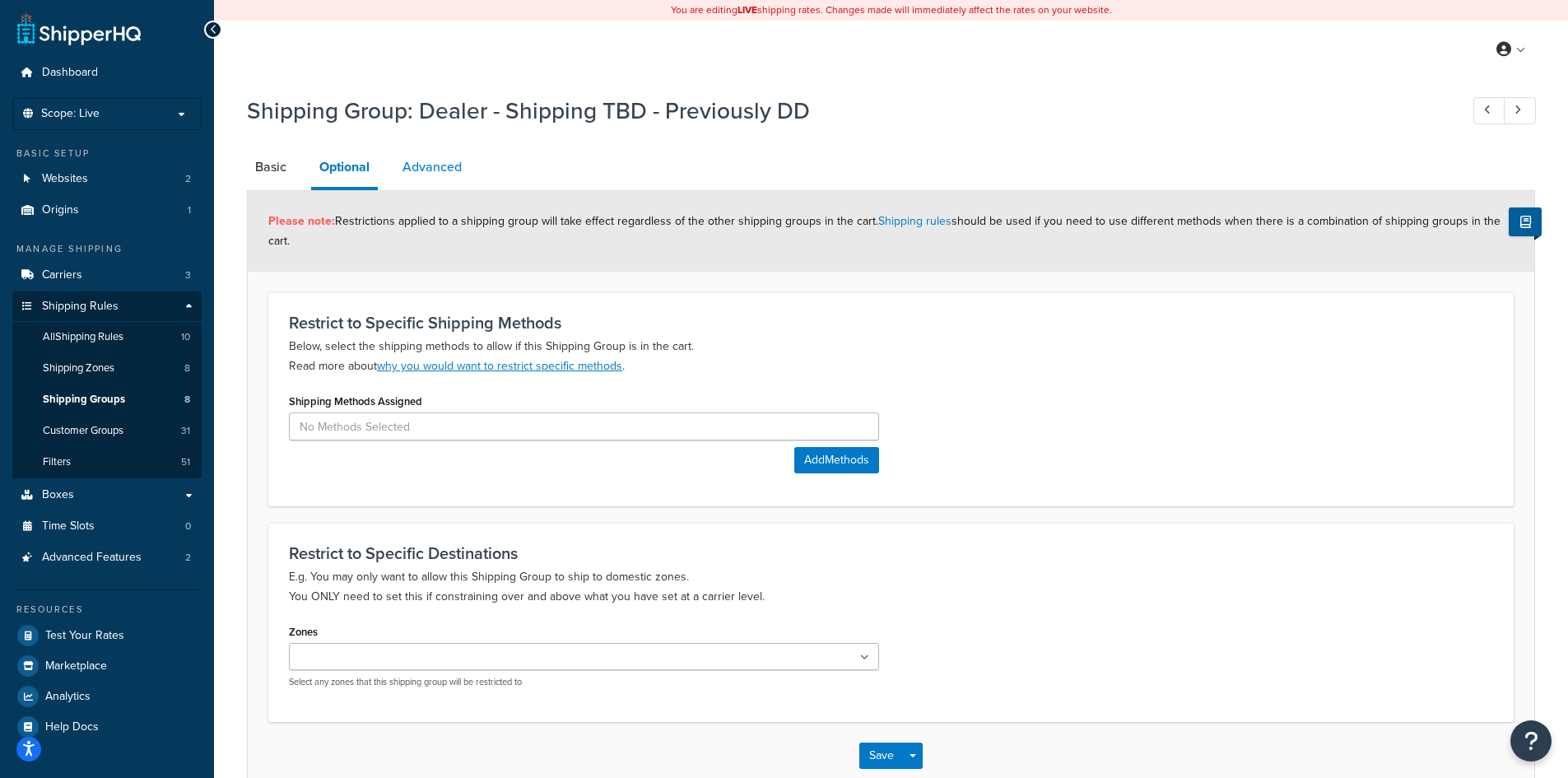
click at [427, 169] on link "Advanced" at bounding box center [431, 167] width 76 height 39
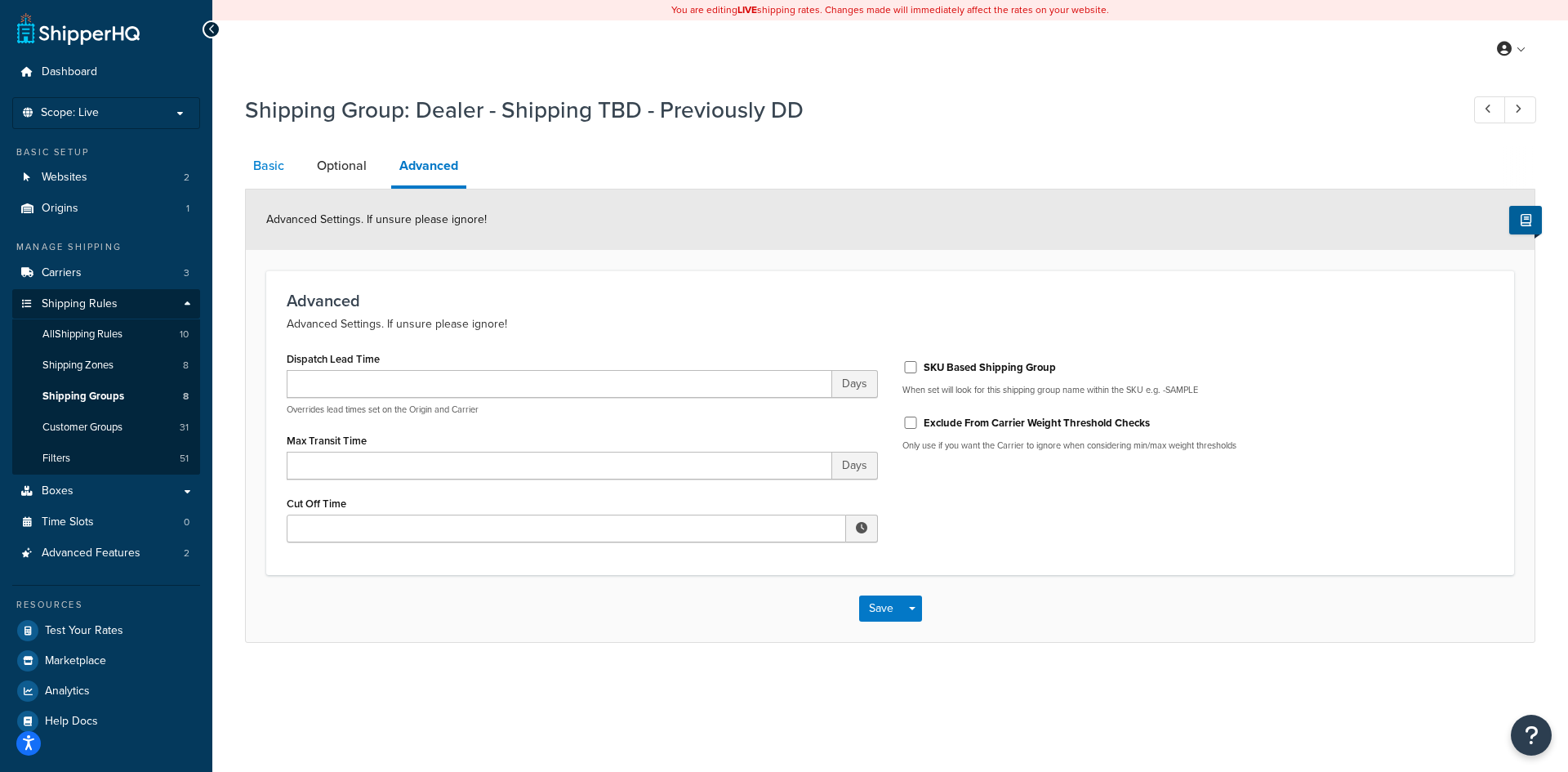
click at [281, 167] on link "Basic" at bounding box center [268, 166] width 47 height 39
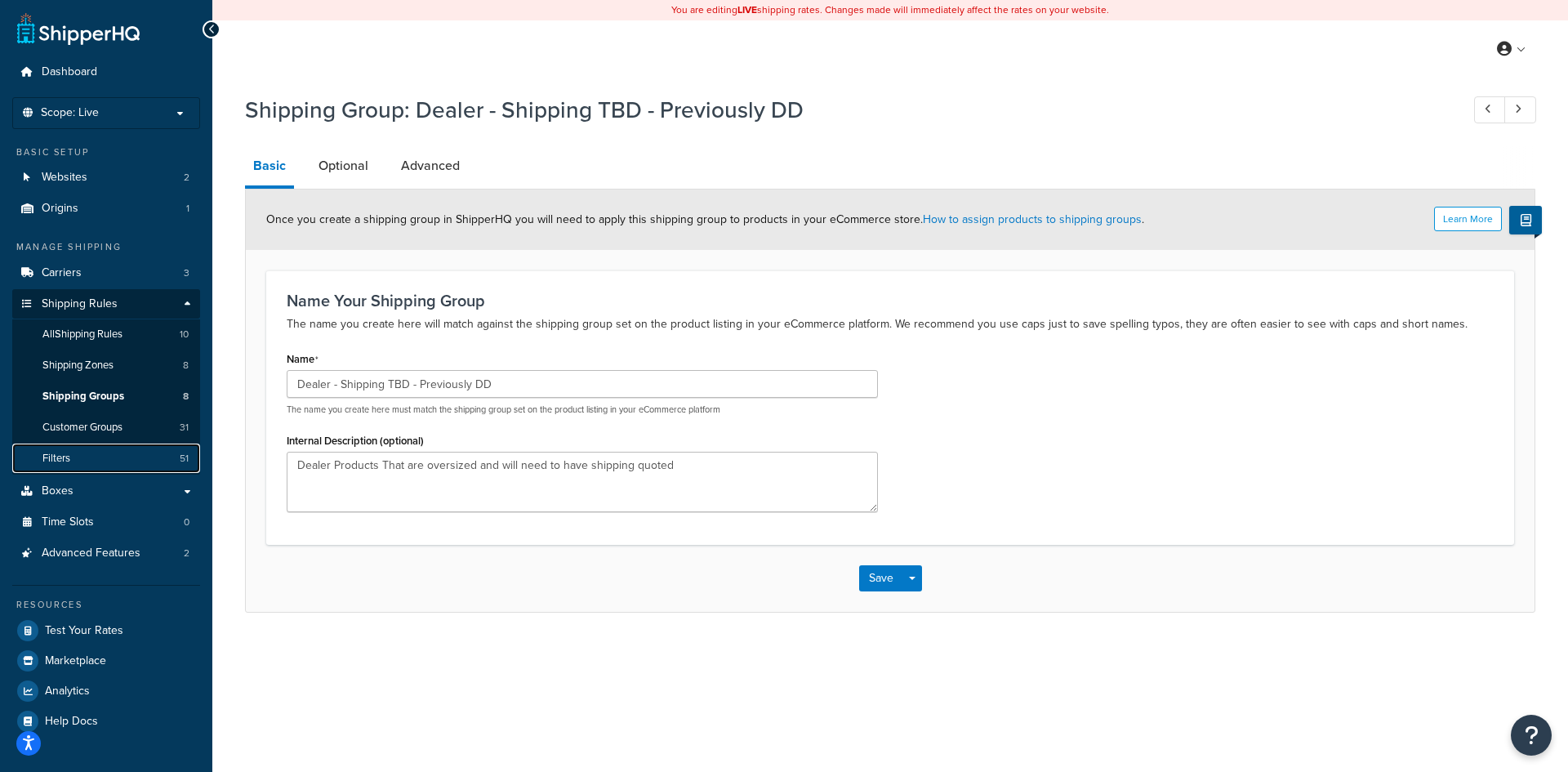
click at [98, 459] on link "Filters 51" at bounding box center [106, 458] width 188 height 31
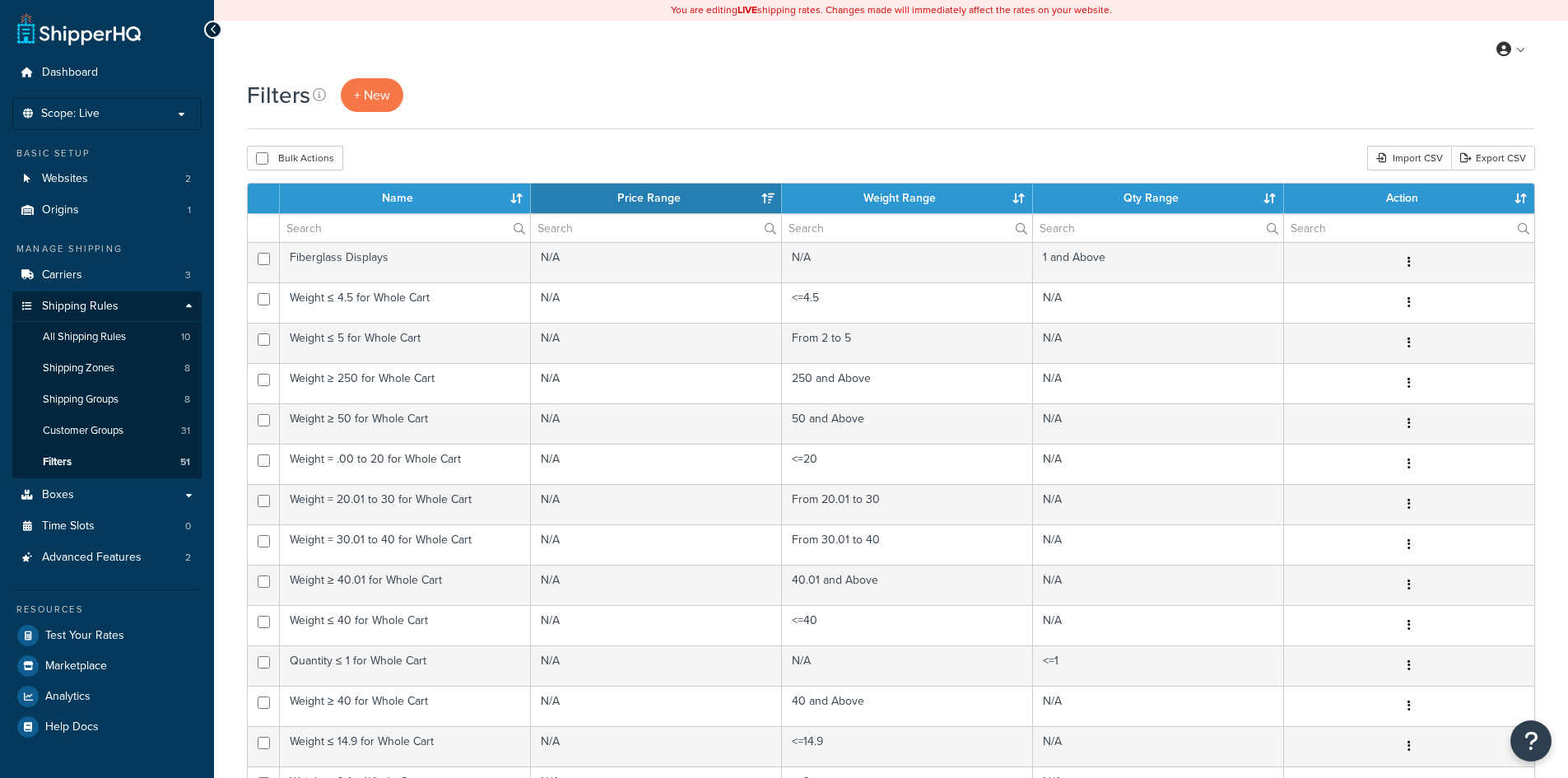
select select "15"
click at [369, 221] on input "text" at bounding box center [404, 228] width 250 height 28
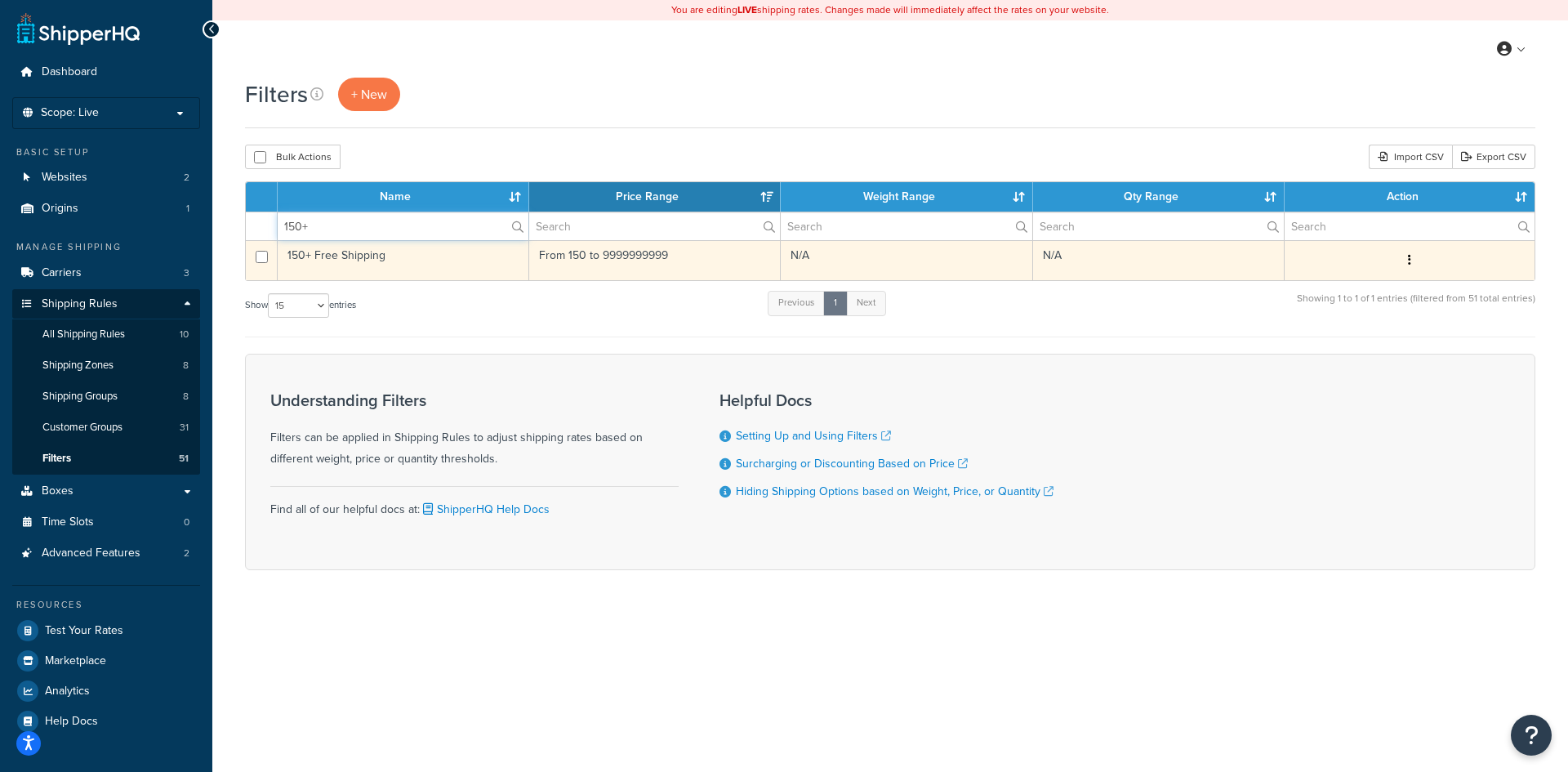
type input "150+"
drag, startPoint x: 391, startPoint y: 250, endPoint x: 283, endPoint y: 255, distance: 108.1
copy td "150+ Free Shipping"
click at [449, 253] on td "150+ Free Shipping" at bounding box center [403, 260] width 252 height 40
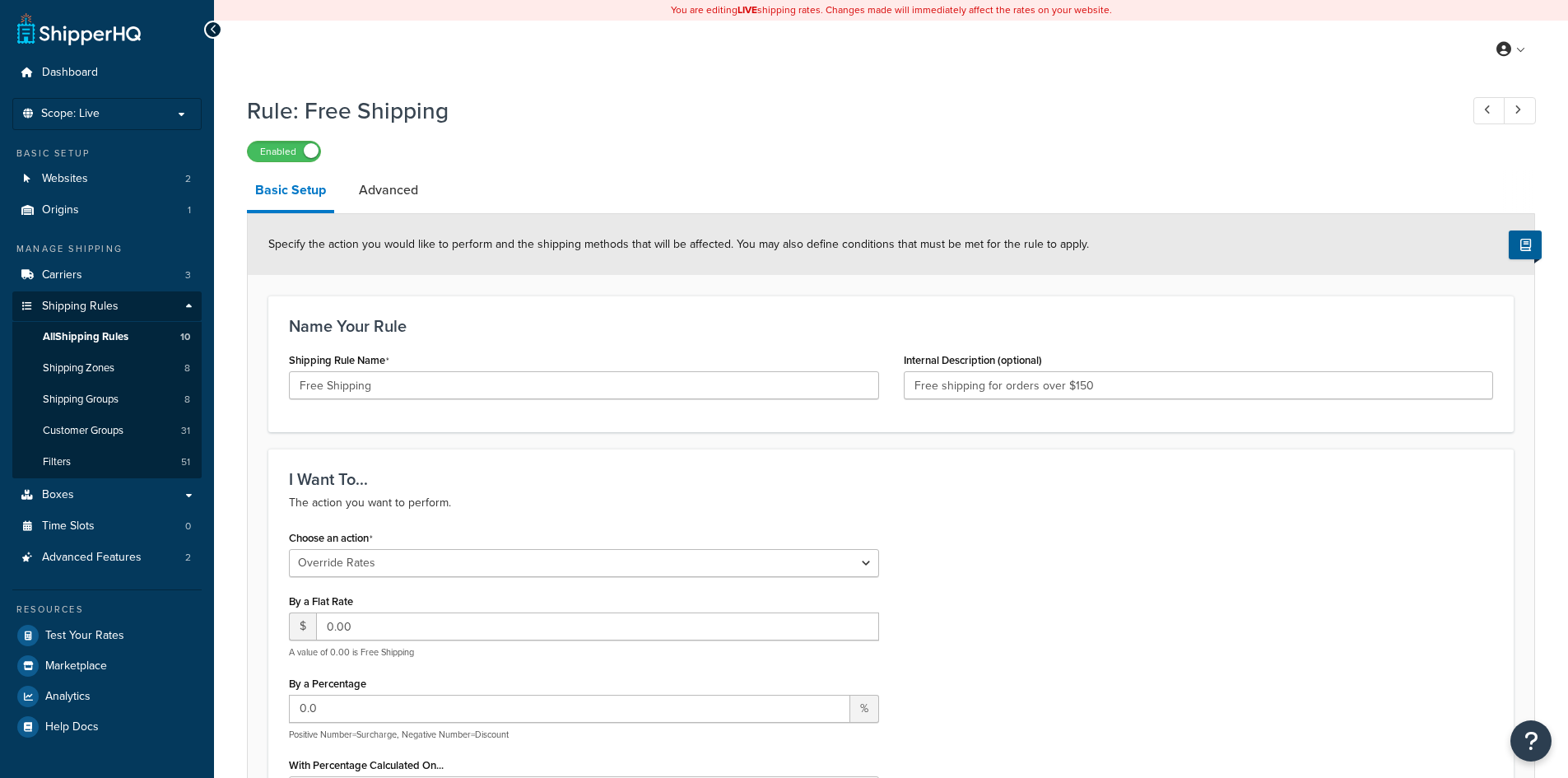
select select "OVERRIDE"
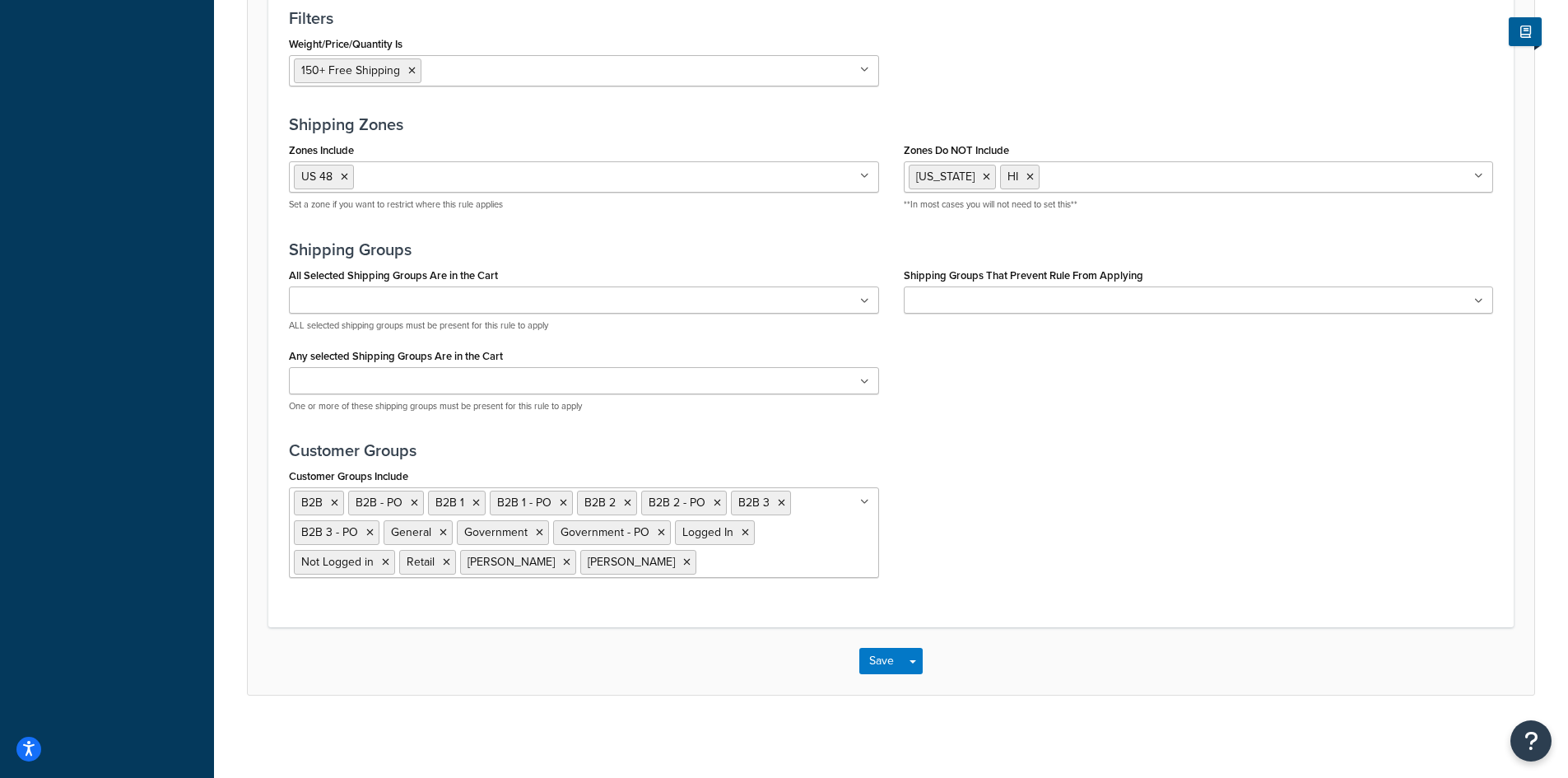
scroll to position [1060, 0]
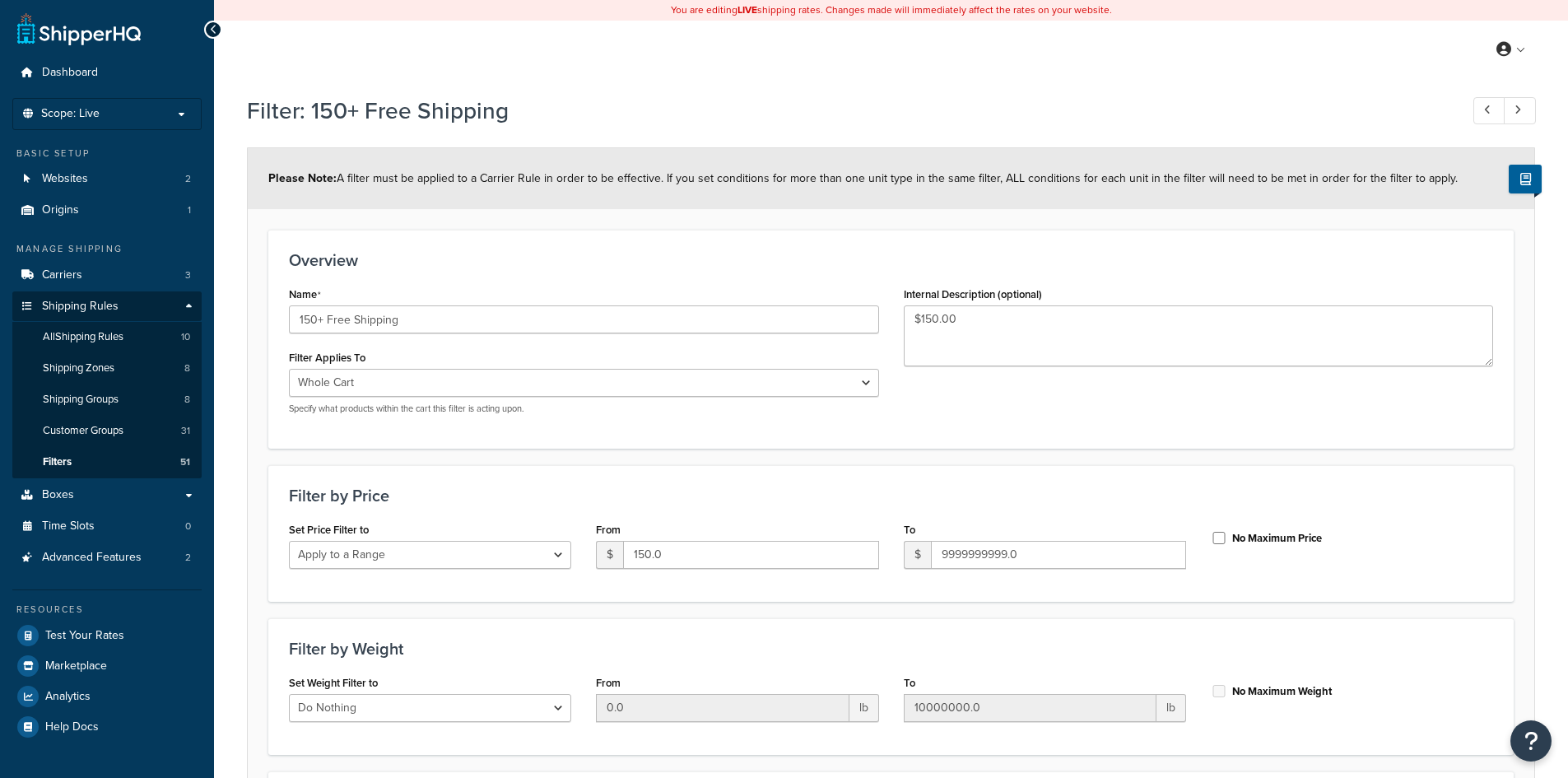
select select "range"
drag, startPoint x: 428, startPoint y: 319, endPoint x: 254, endPoint y: 311, distance: 174.2
click at [254, 311] on form "Please Note: A filter must be applied to a Carrier Rule in order to be effectiv…" at bounding box center [891, 560] width 1286 height 826
click at [216, 28] on icon at bounding box center [213, 30] width 7 height 11
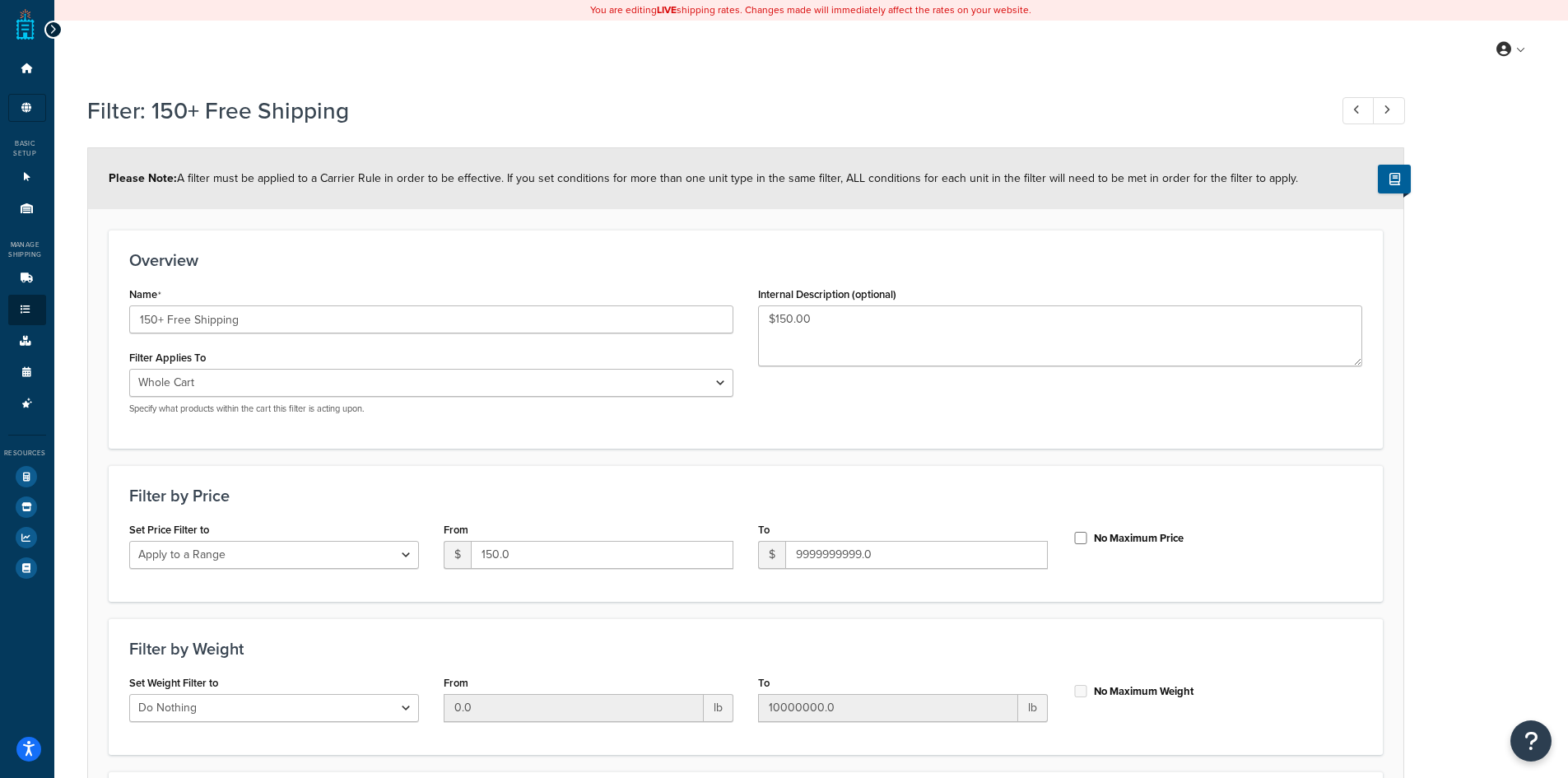
click at [47, 32] on div at bounding box center [53, 29] width 18 height 18
click at [42, 28] on div "Dashboard Scope: Live Basic Setup Websites 2 Origins 1 Manage Shipping Carriers…" at bounding box center [27, 529] width 54 height 1059
click at [52, 25] on icon at bounding box center [53, 30] width 7 height 11
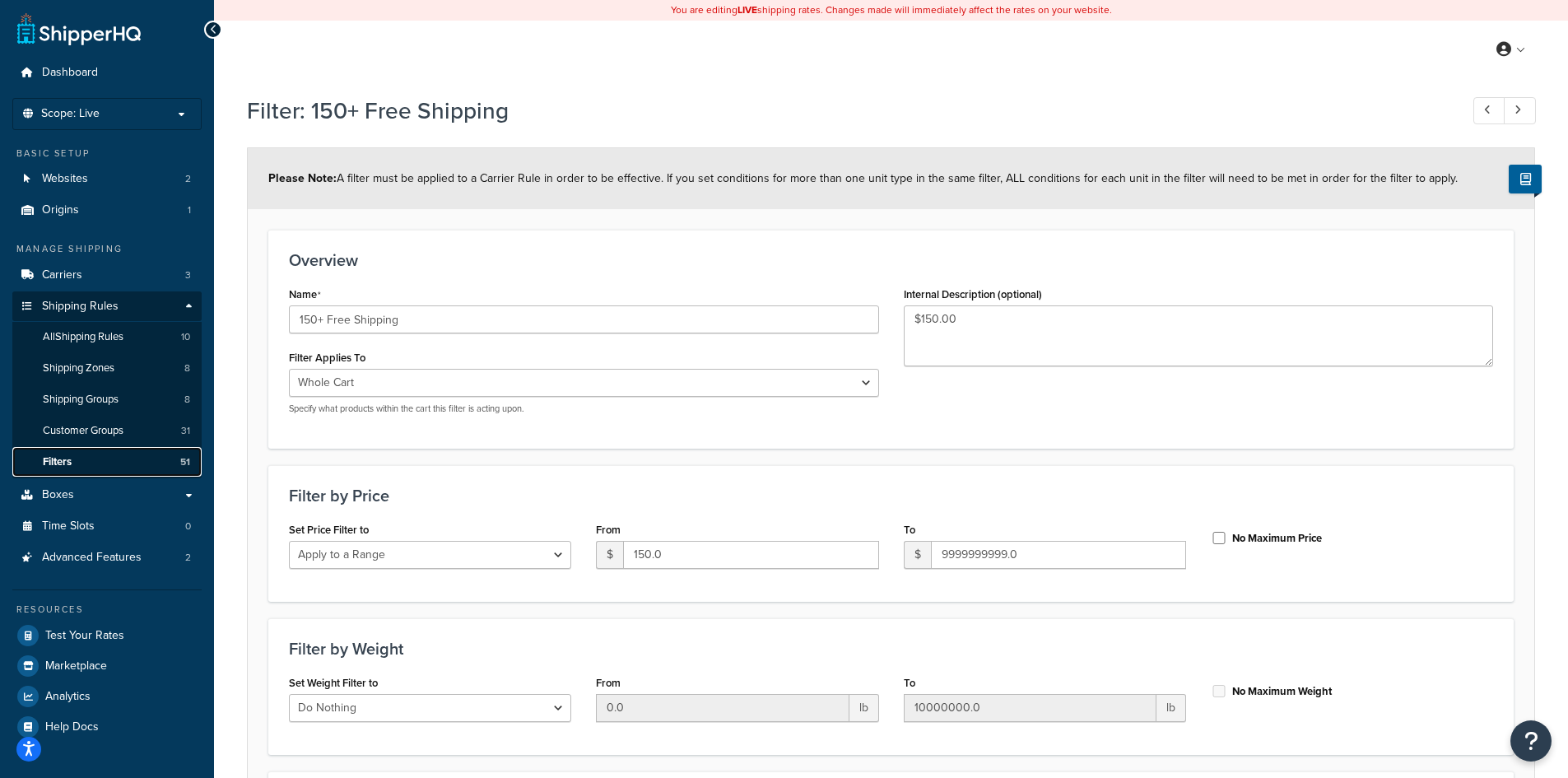
click at [71, 459] on span "Filters" at bounding box center [57, 462] width 29 height 14
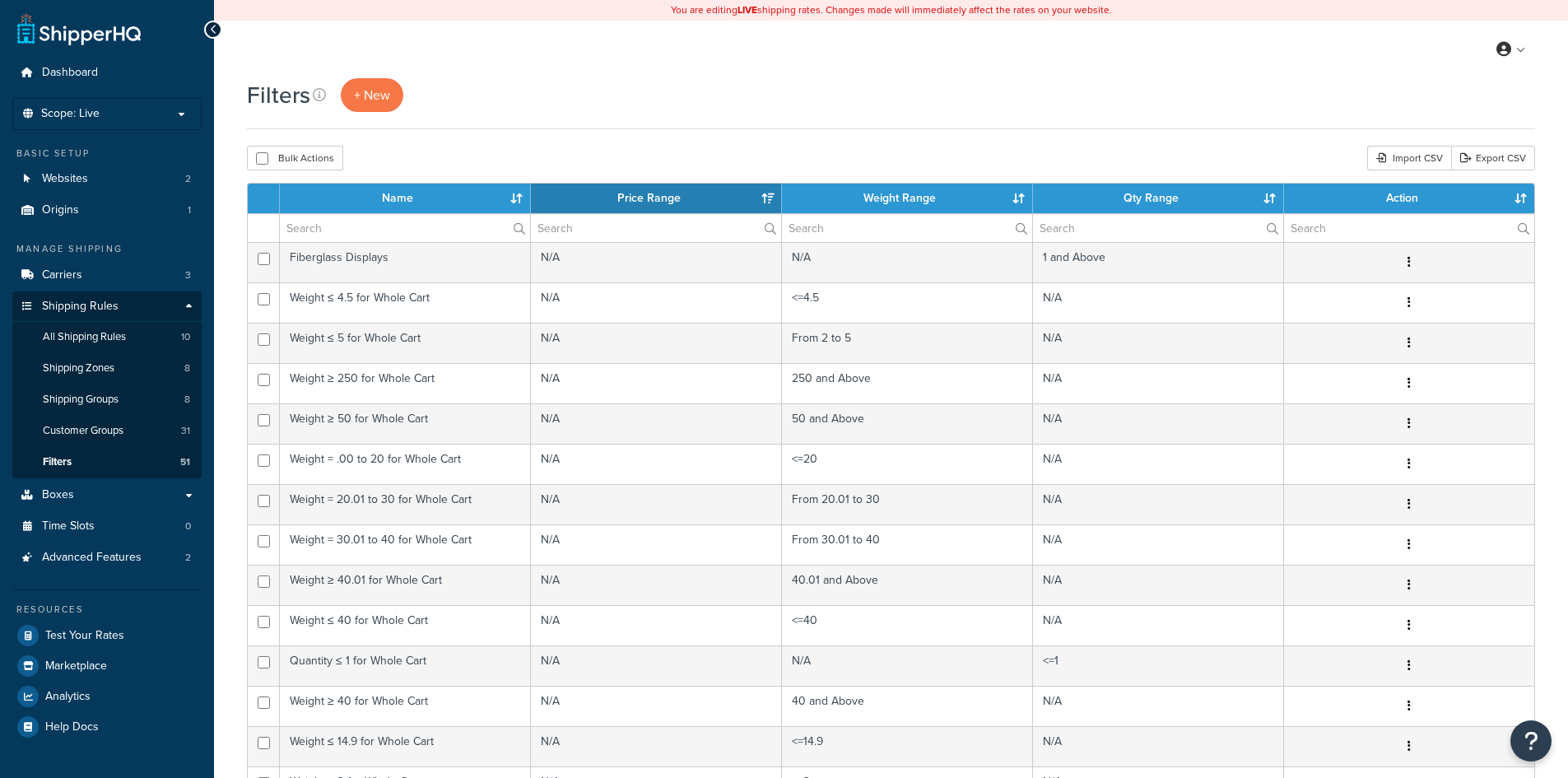
select select "15"
click at [311, 233] on input "text" at bounding box center [404, 228] width 250 height 28
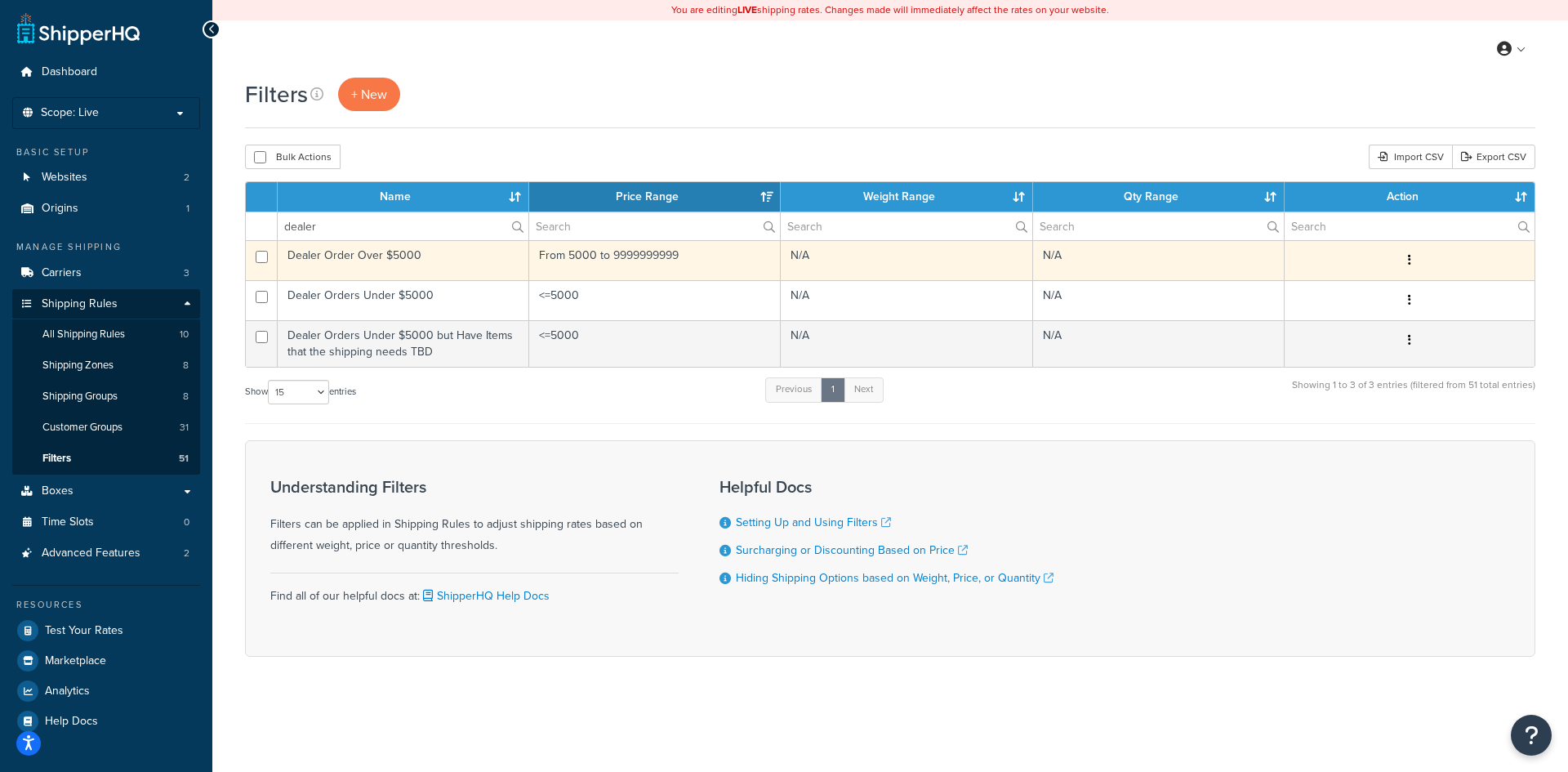
click at [427, 255] on td "Dealer Order Over $5000" at bounding box center [403, 260] width 252 height 40
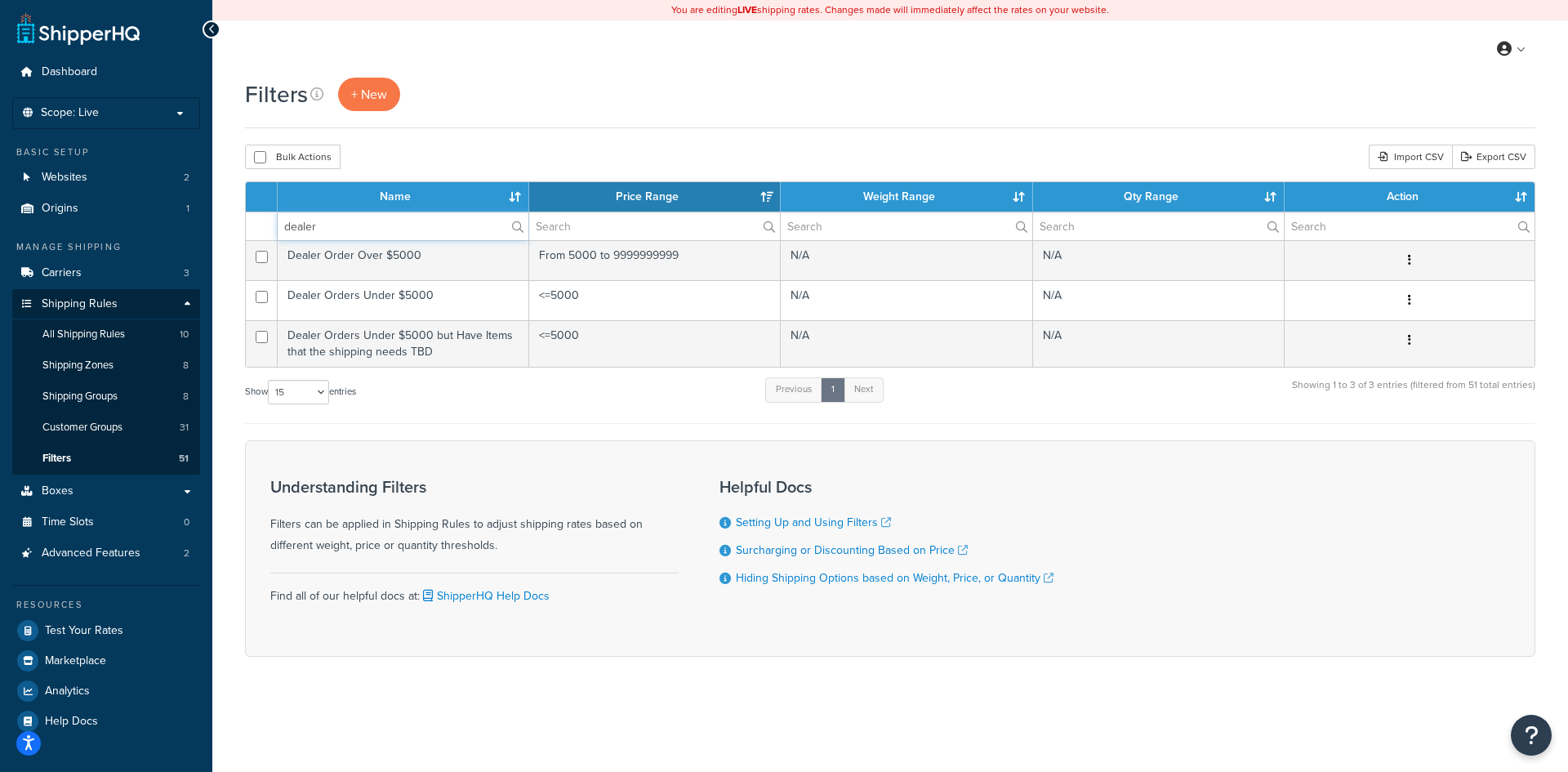
drag, startPoint x: 349, startPoint y: 222, endPoint x: 268, endPoint y: 220, distance: 81.0
click at [268, 220] on tr "dealer" at bounding box center [890, 225] width 1289 height 29
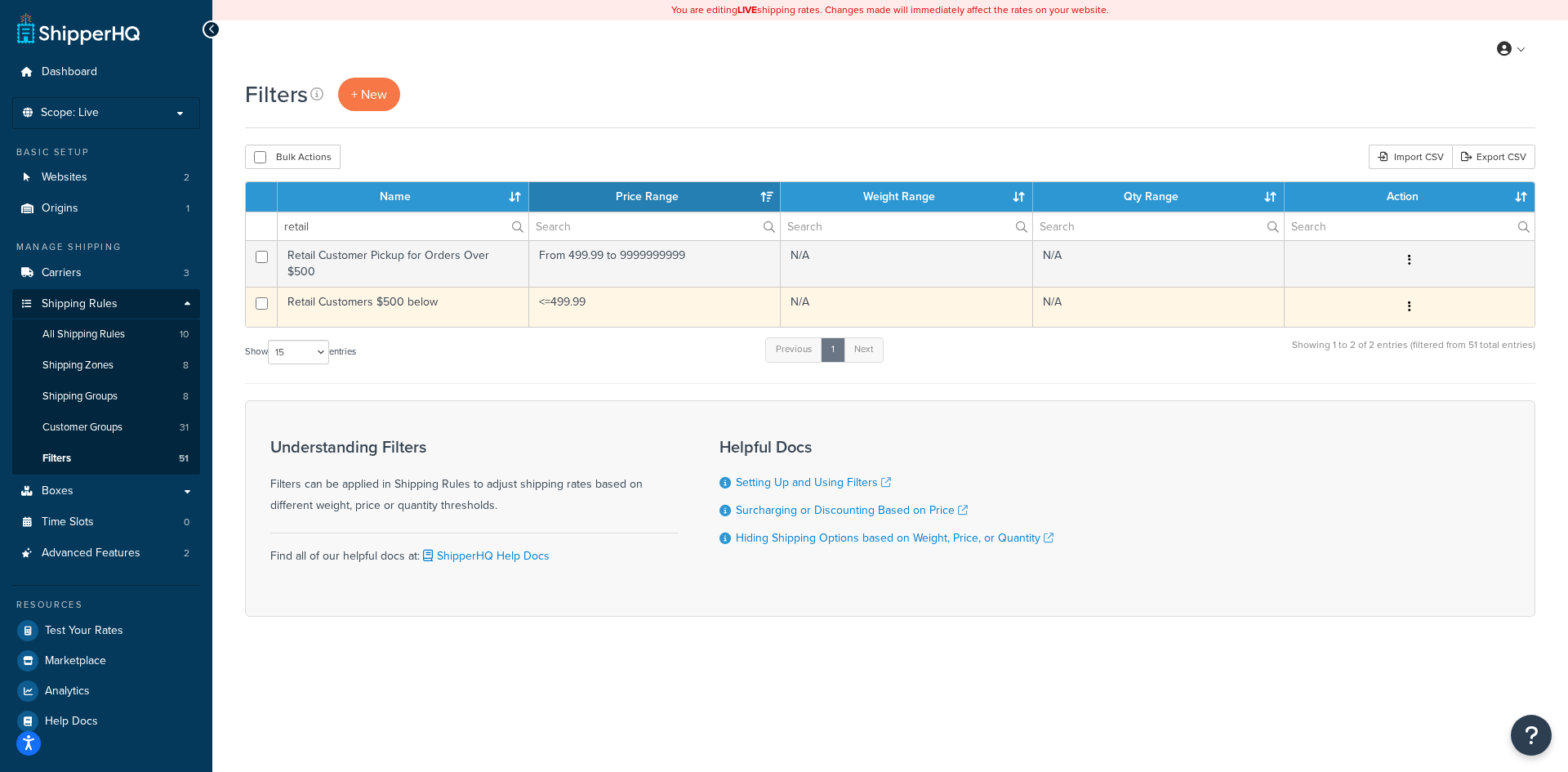
click at [476, 290] on td "Retail Customers $500 below" at bounding box center [403, 306] width 252 height 40
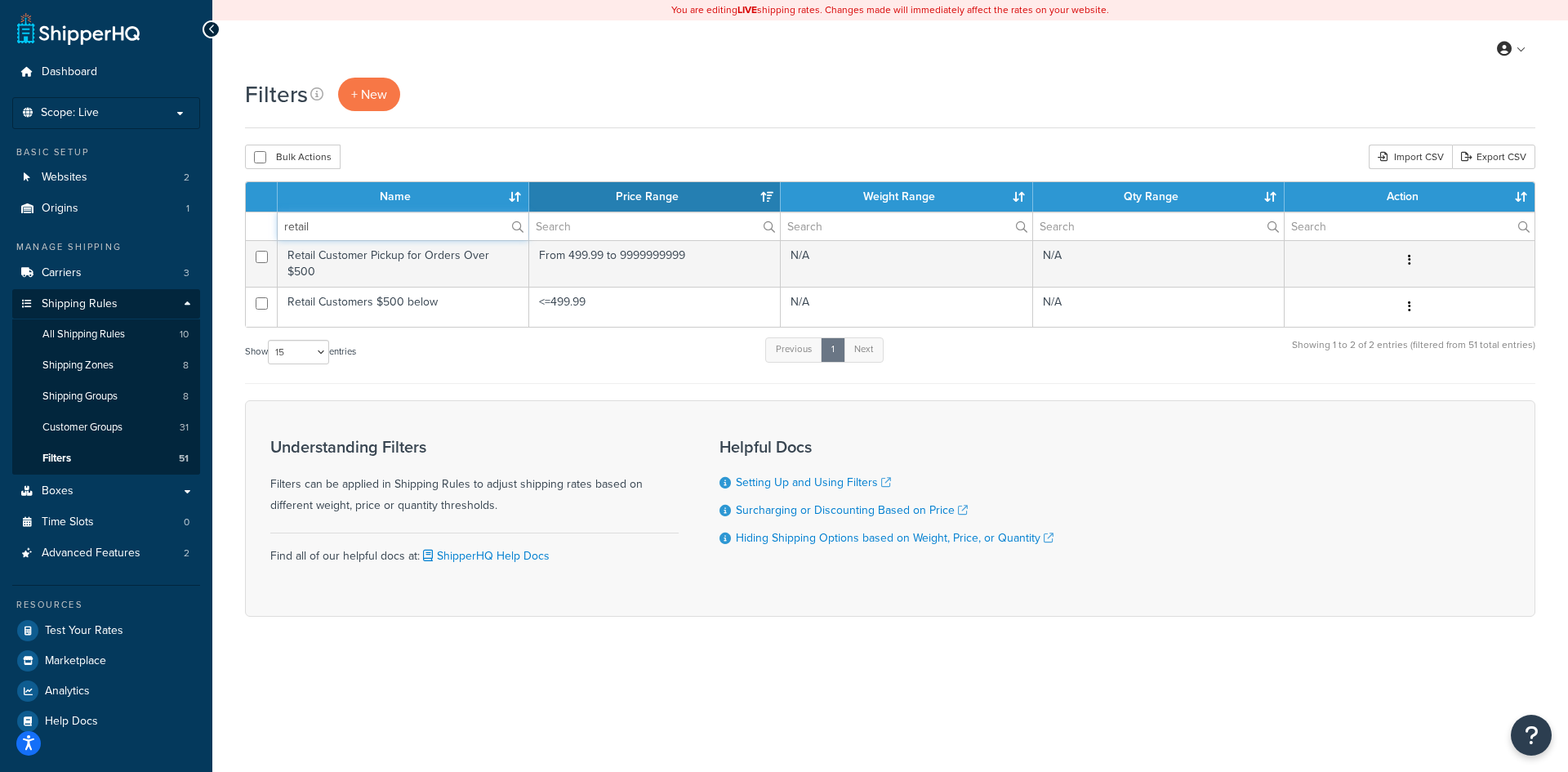
drag, startPoint x: 350, startPoint y: 227, endPoint x: 284, endPoint y: 214, distance: 67.3
click at [284, 214] on input "retail" at bounding box center [403, 226] width 251 height 28
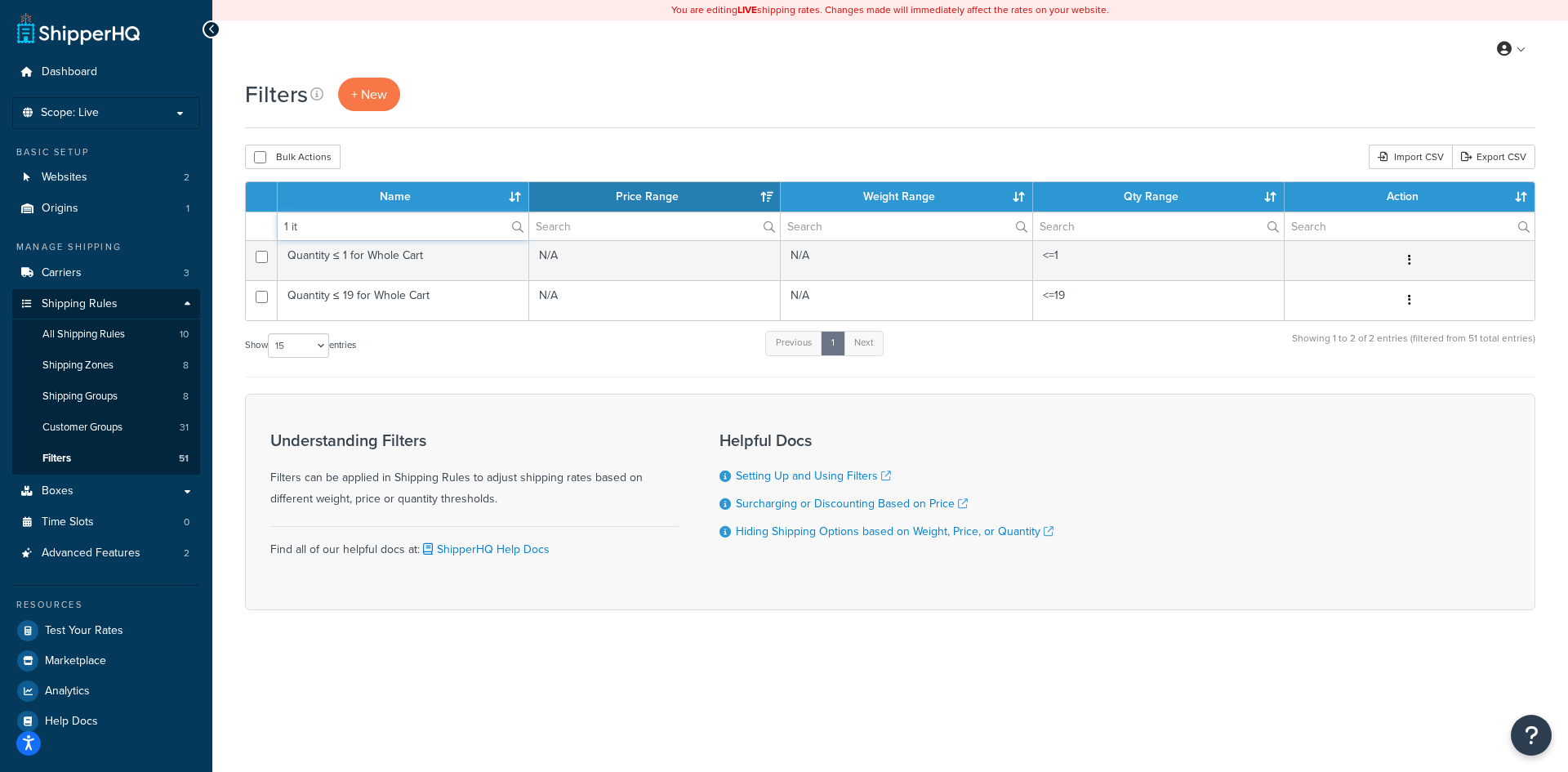
click at [317, 224] on input "1 it" at bounding box center [403, 226] width 251 height 28
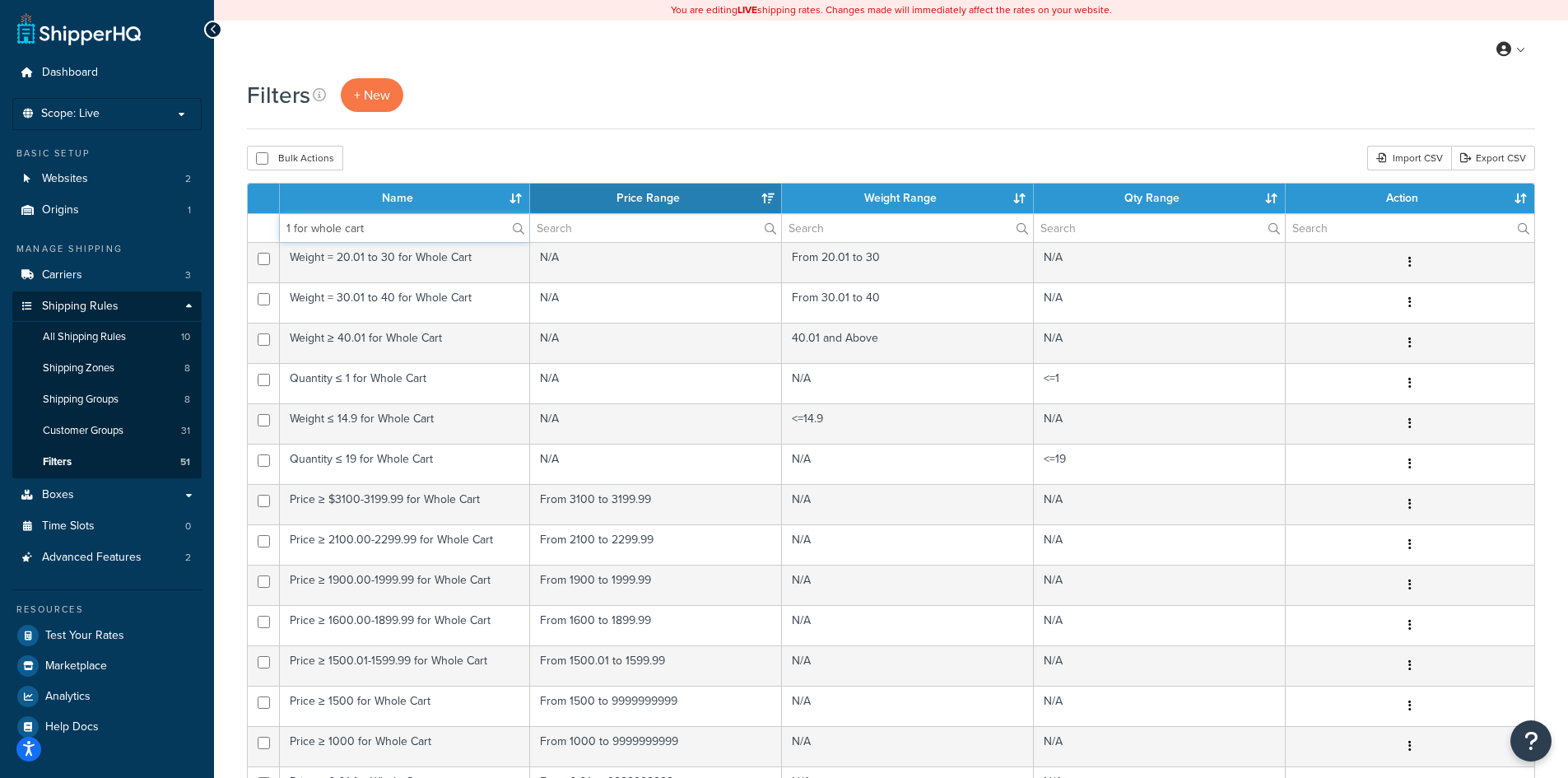
click at [288, 225] on input "1 for whole cart" at bounding box center [404, 228] width 250 height 28
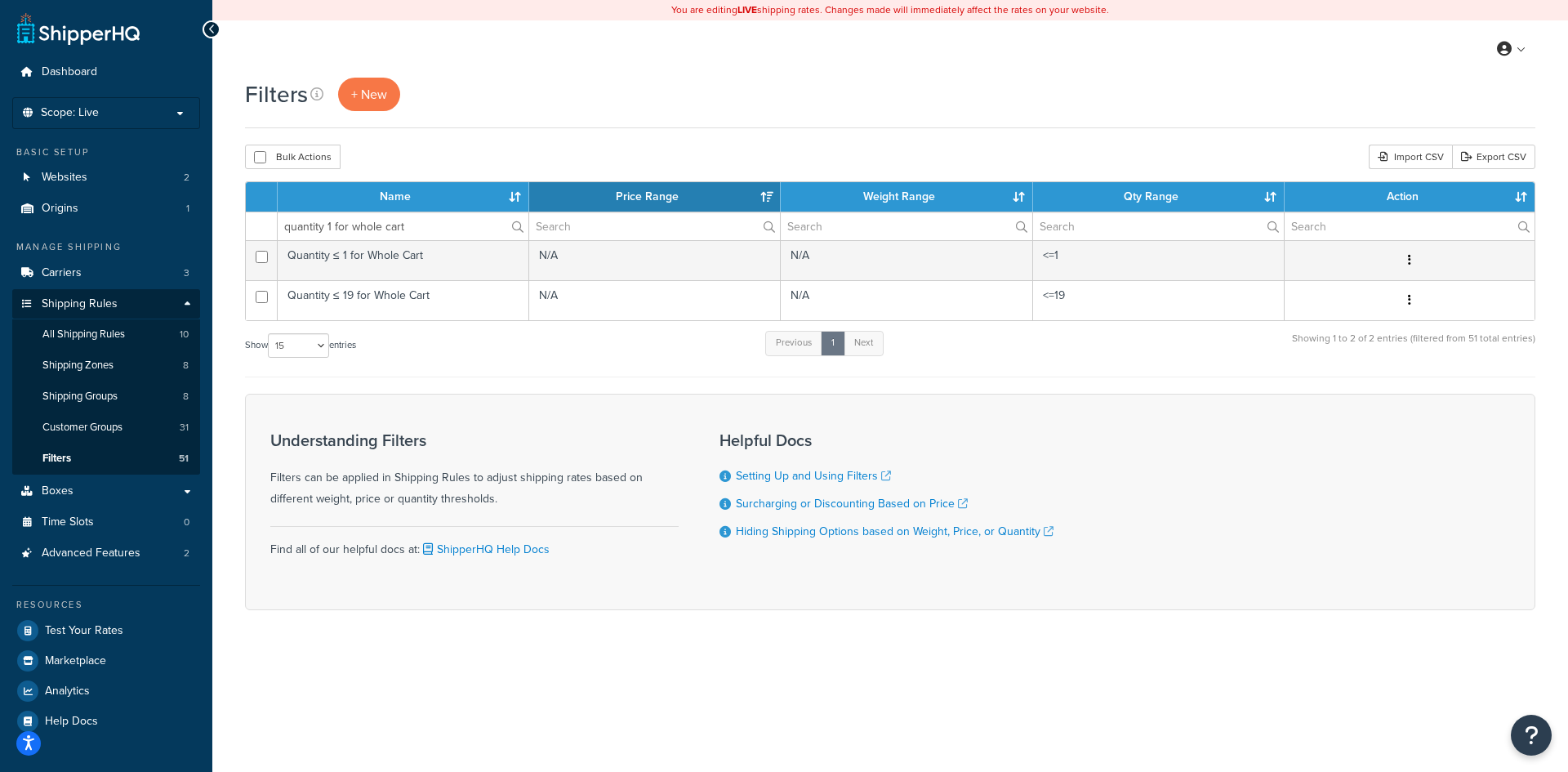
click at [355, 255] on td "Quantity ≤ 1 for Whole Cart" at bounding box center [403, 260] width 252 height 40
drag, startPoint x: 429, startPoint y: 226, endPoint x: 276, endPoint y: 228, distance: 153.0
click at [276, 228] on tr "quantity 1 for whole cart" at bounding box center [890, 225] width 1289 height 29
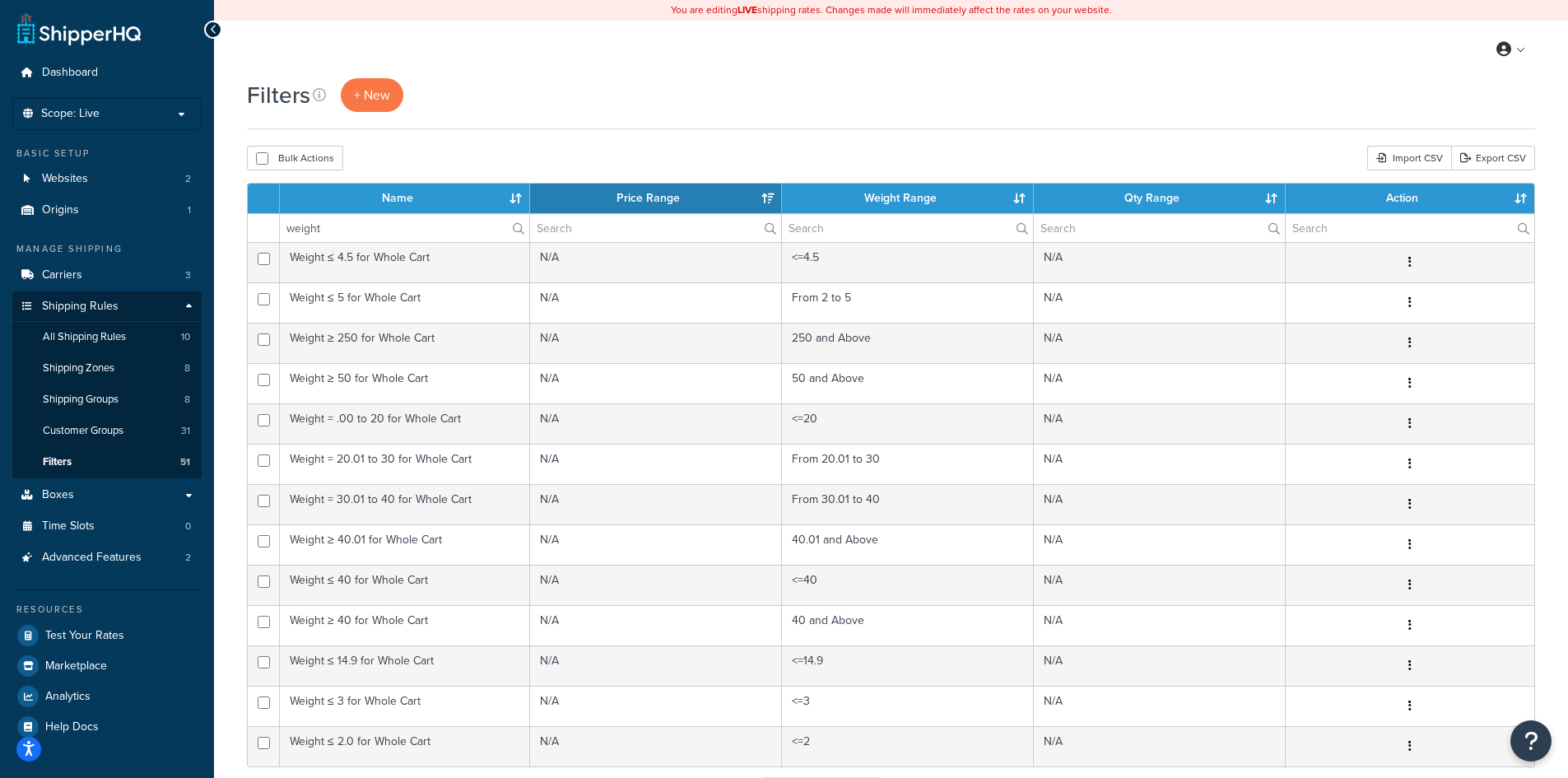
click at [386, 737] on td "Weight ≤ 2.0 for Whole Cart" at bounding box center [404, 745] width 250 height 40
drag, startPoint x: 333, startPoint y: 226, endPoint x: 270, endPoint y: 223, distance: 63.1
click at [270, 223] on tr "weight" at bounding box center [891, 227] width 1286 height 29
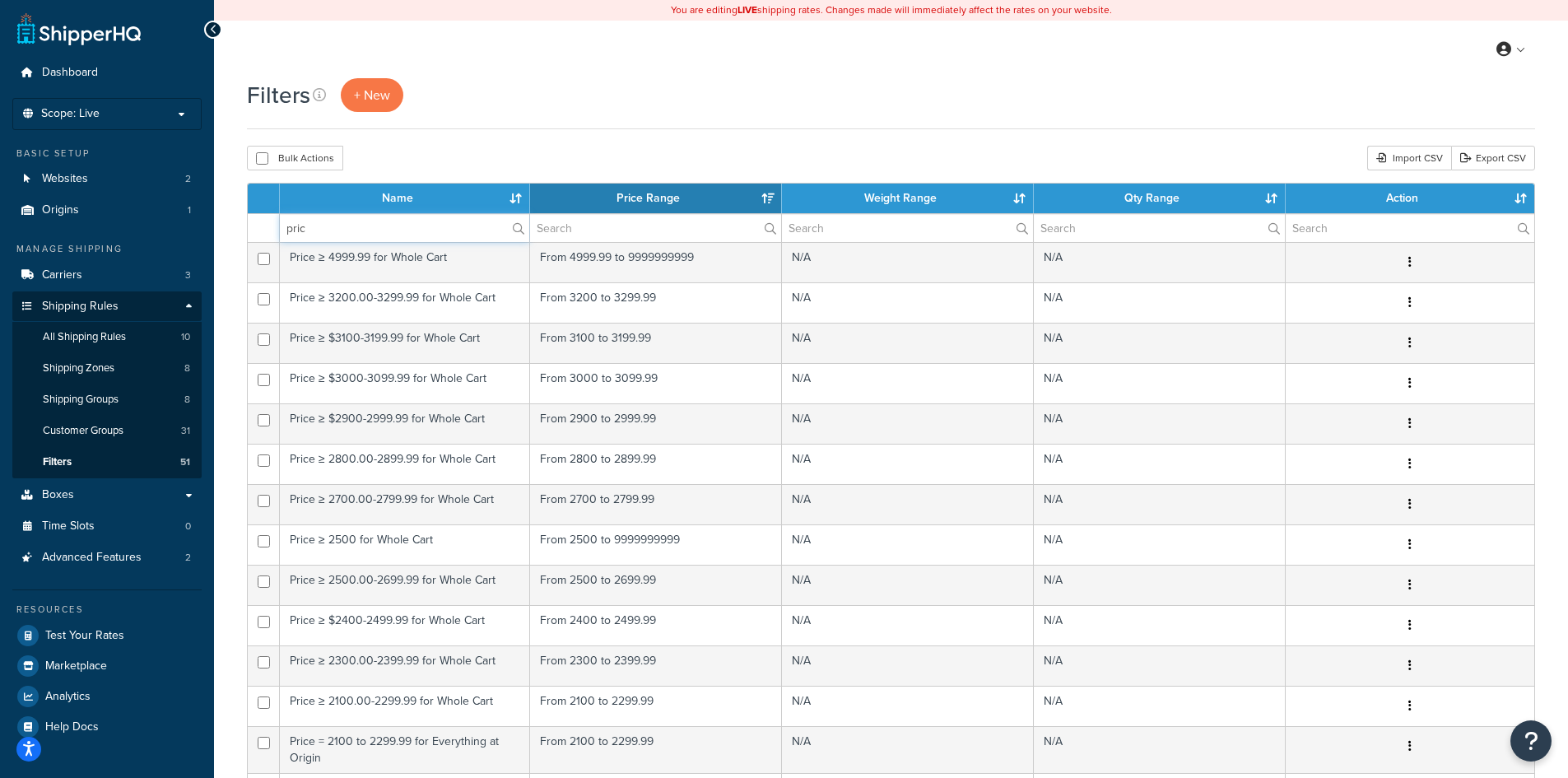
type input "price"
drag, startPoint x: 331, startPoint y: 228, endPoint x: 276, endPoint y: 224, distance: 55.1
click at [276, 224] on tr "price" at bounding box center [891, 227] width 1286 height 29
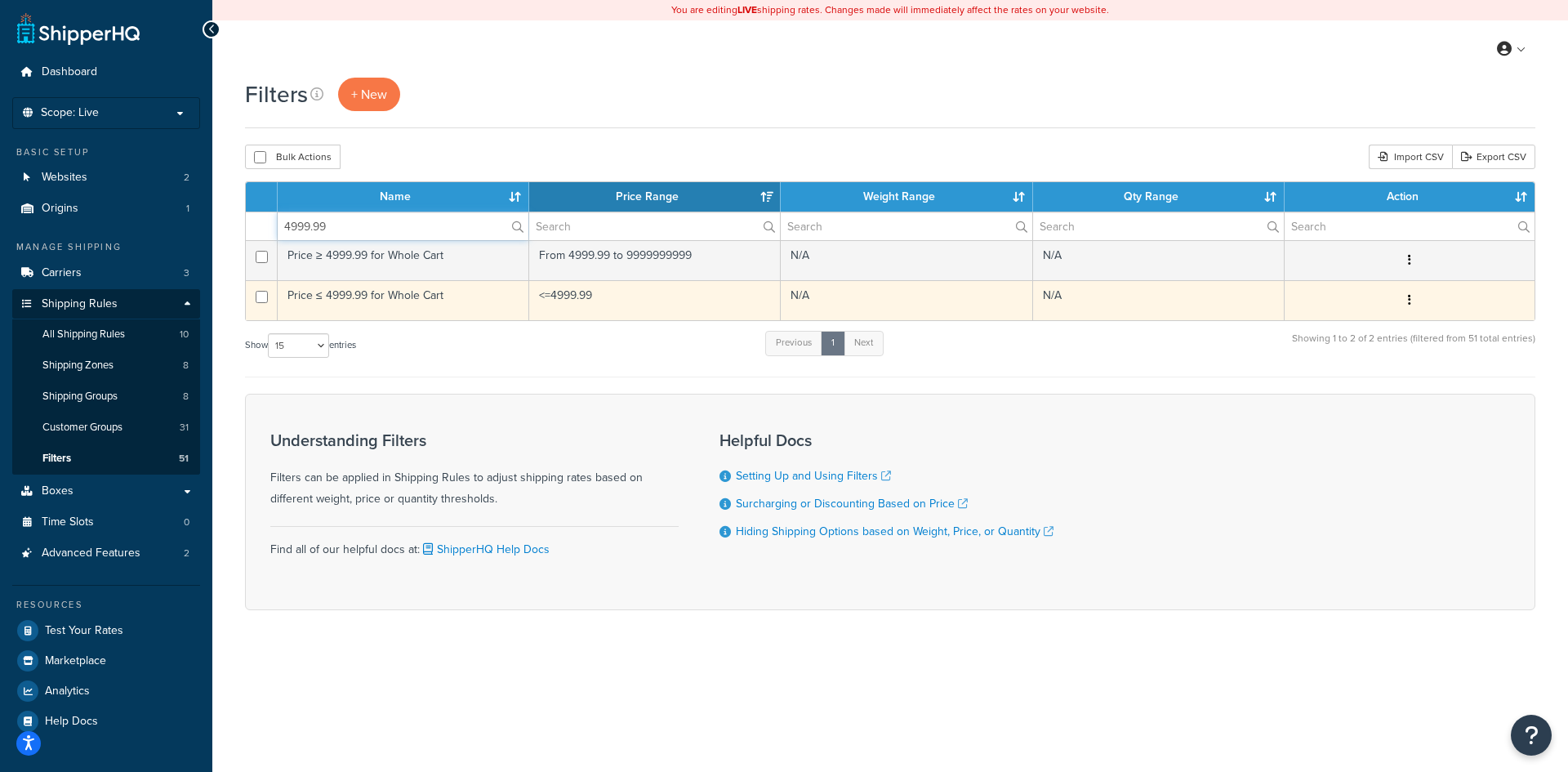
type input "4999.99"
click at [398, 295] on td "Price ≤ 4999.99 for Whole Cart" at bounding box center [403, 300] width 252 height 40
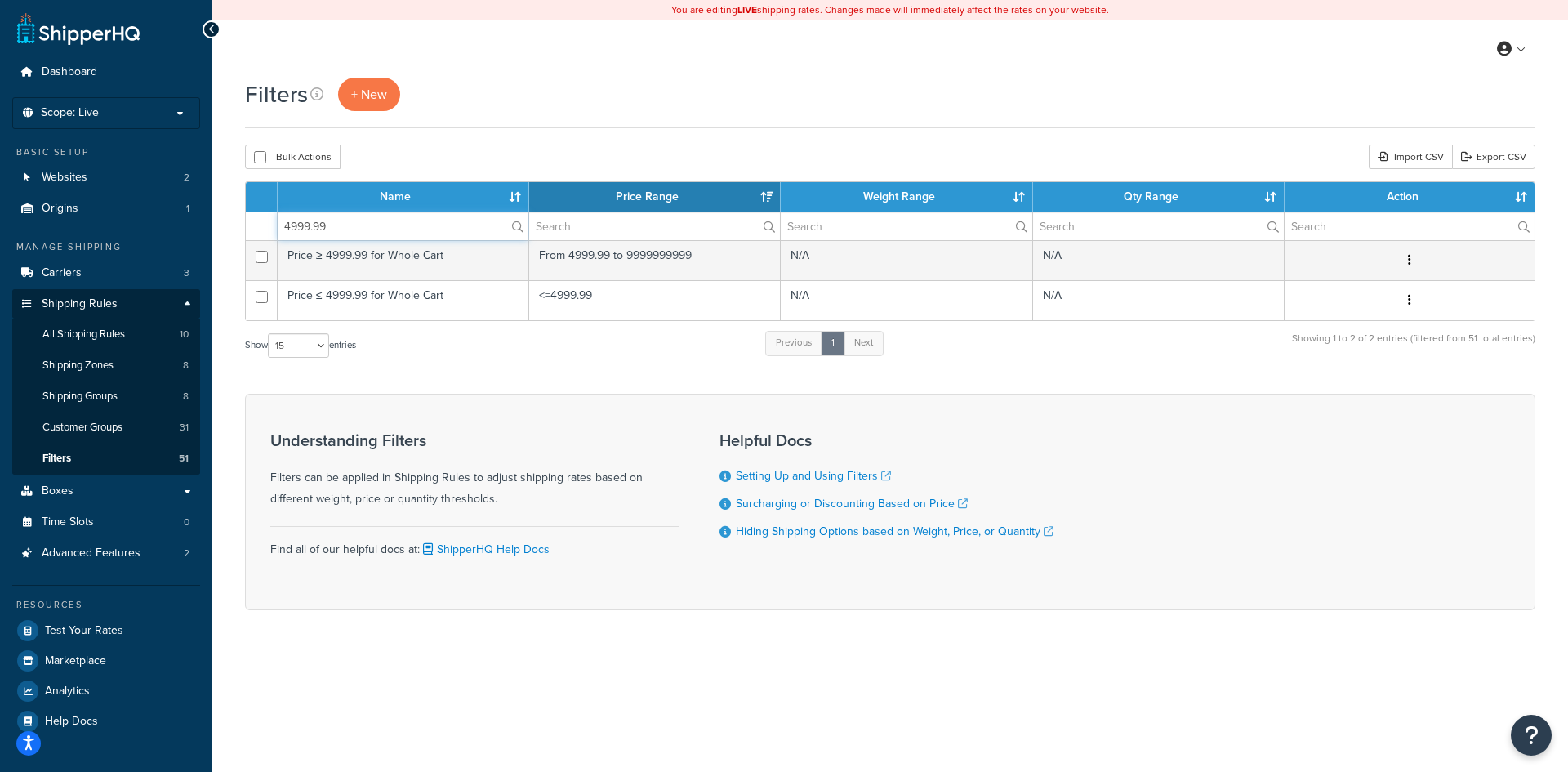
drag, startPoint x: 378, startPoint y: 221, endPoint x: 227, endPoint y: 216, distance: 151.1
click at [227, 216] on div "Filters + New Bulk Actions Duplicate Delete Import CSV Export CSV Contact Us Se…" at bounding box center [890, 372] width 1356 height 589
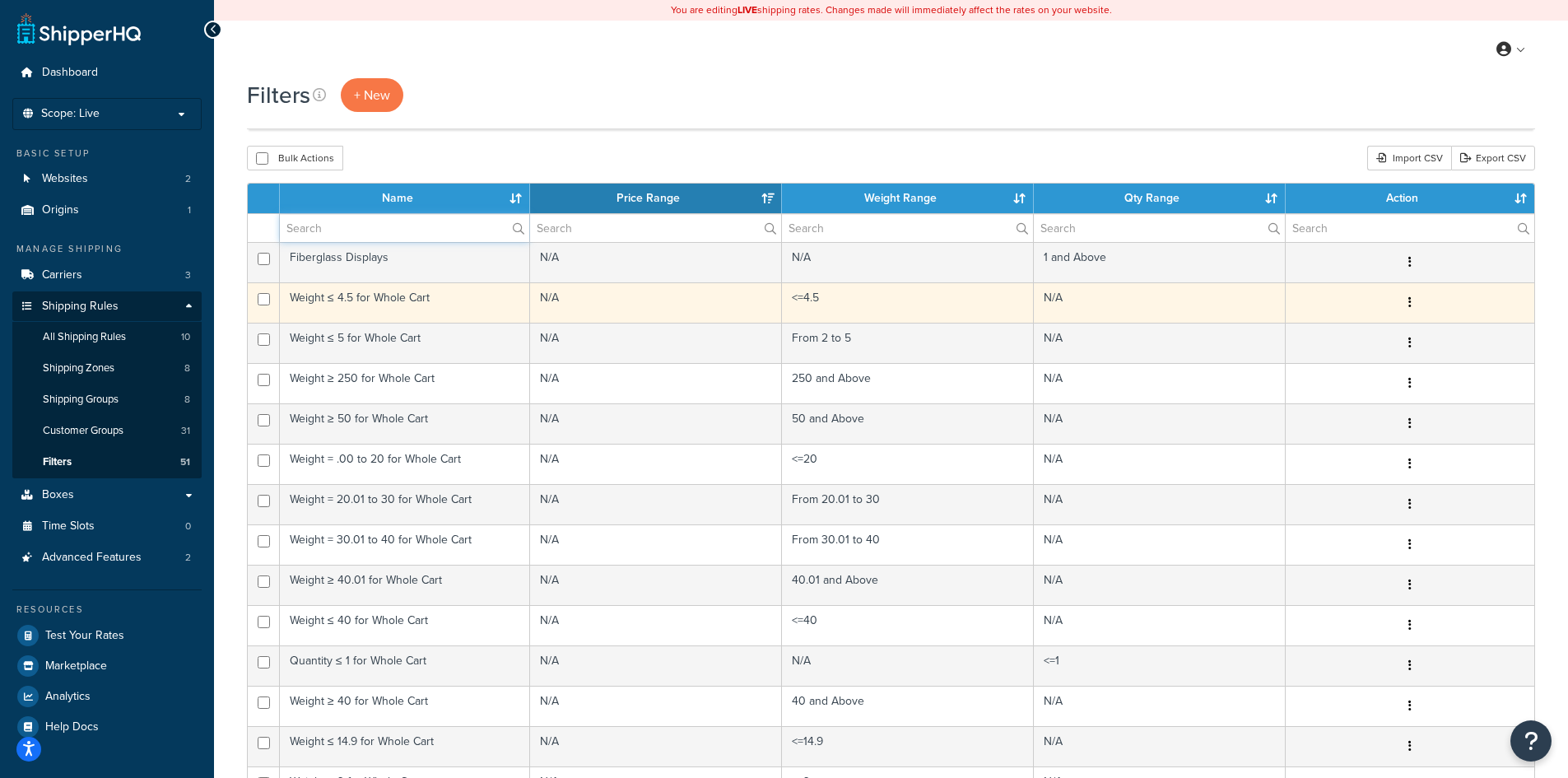
scroll to position [467, 0]
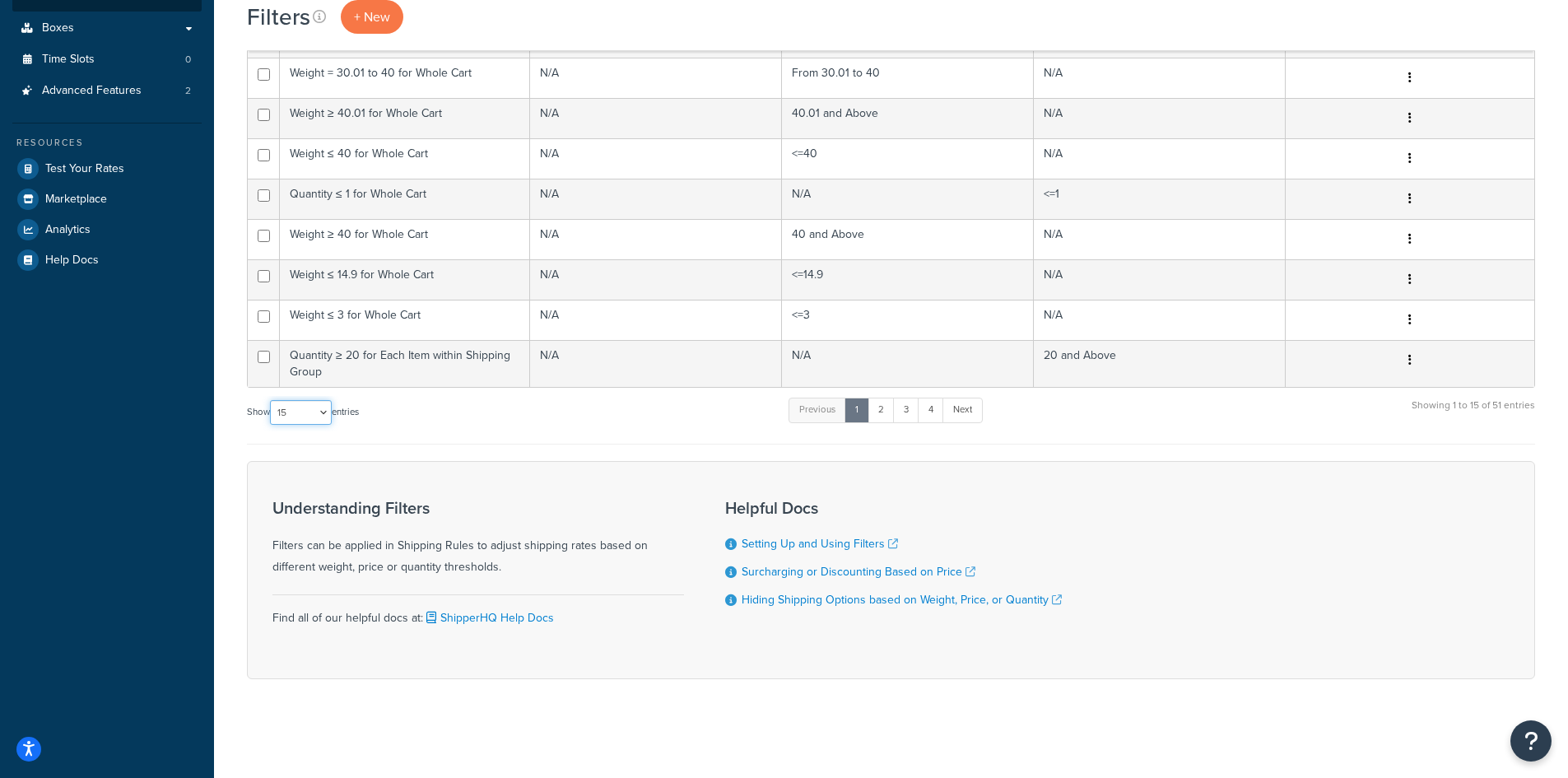
click at [329, 413] on select "10 15 25 50 100" at bounding box center [301, 412] width 62 height 24
select select "100"
click at [271, 425] on select "10 15 25 50 100" at bounding box center [301, 412] width 62 height 24
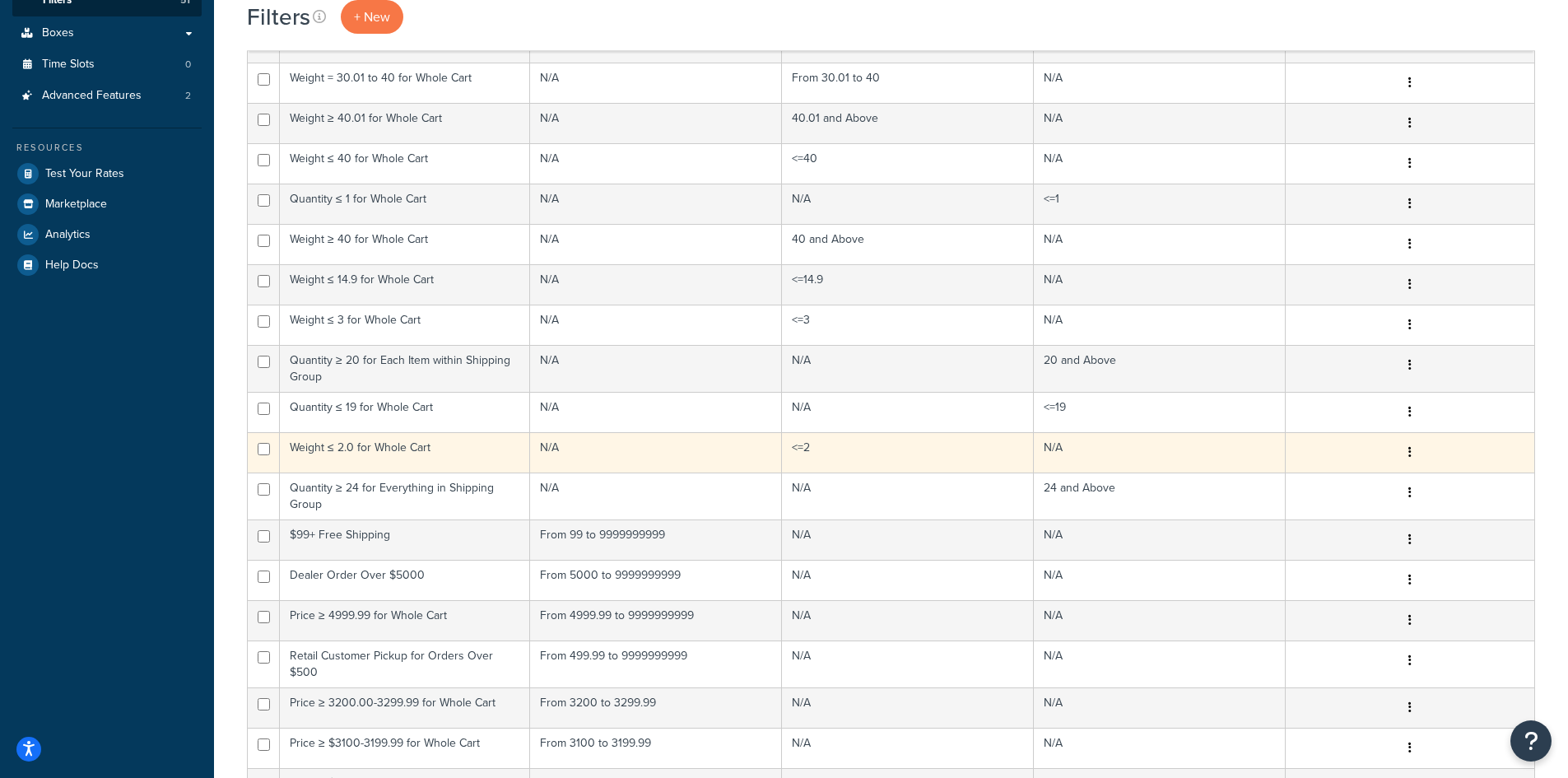
scroll to position [0, 0]
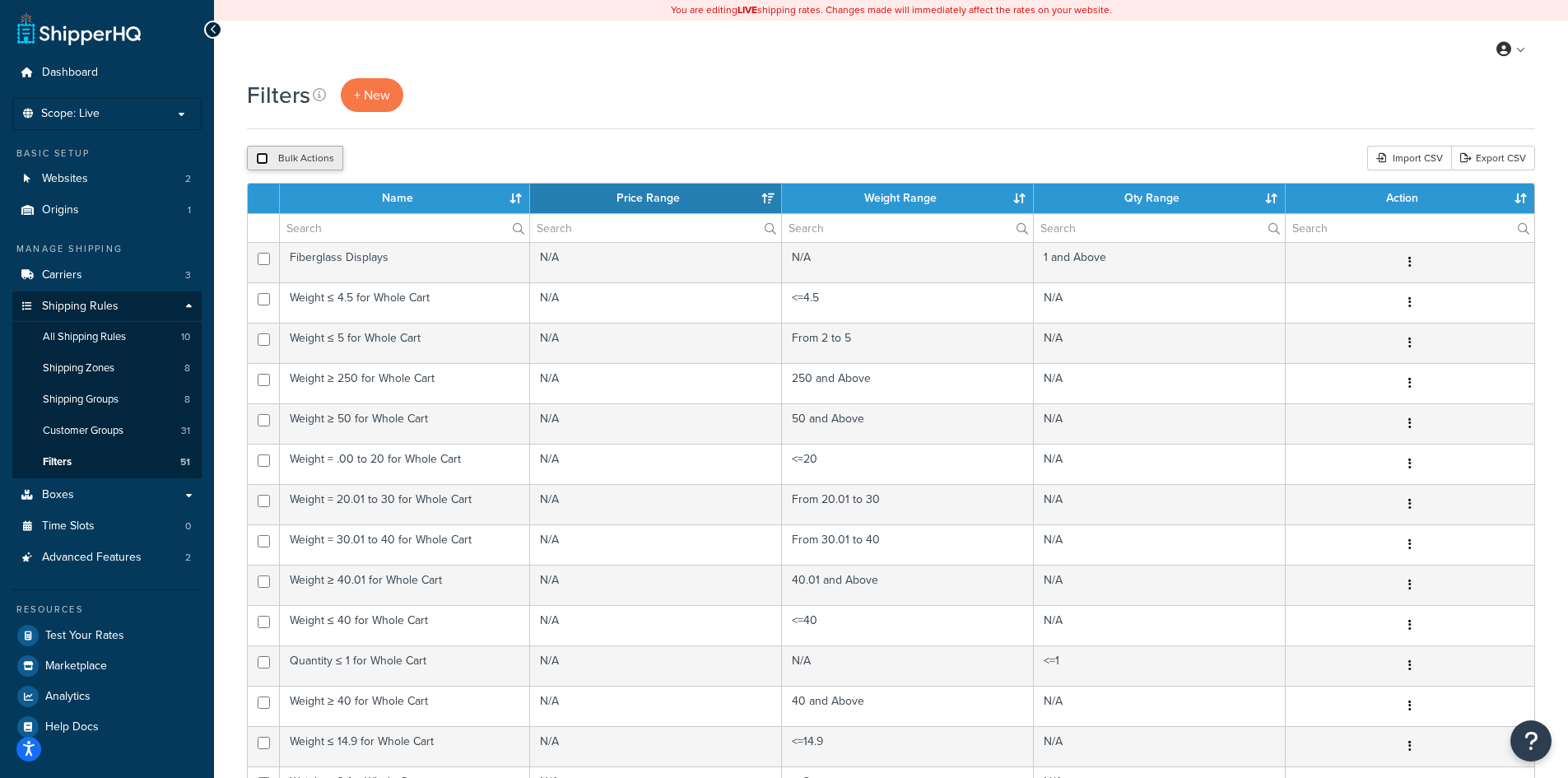
click at [259, 159] on input "checkbox" at bounding box center [262, 158] width 12 height 12
checkbox input "true"
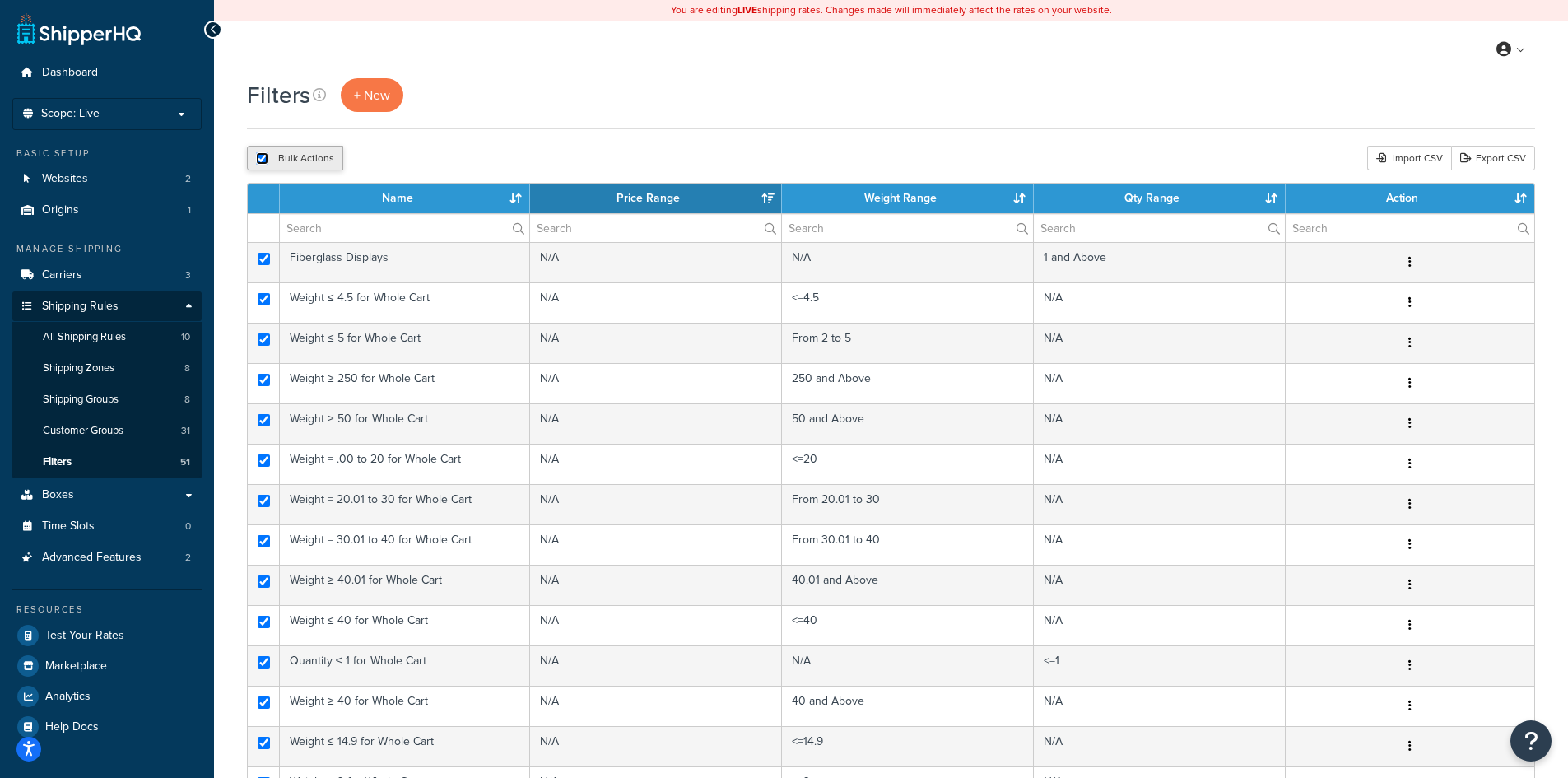
checkbox input "true"
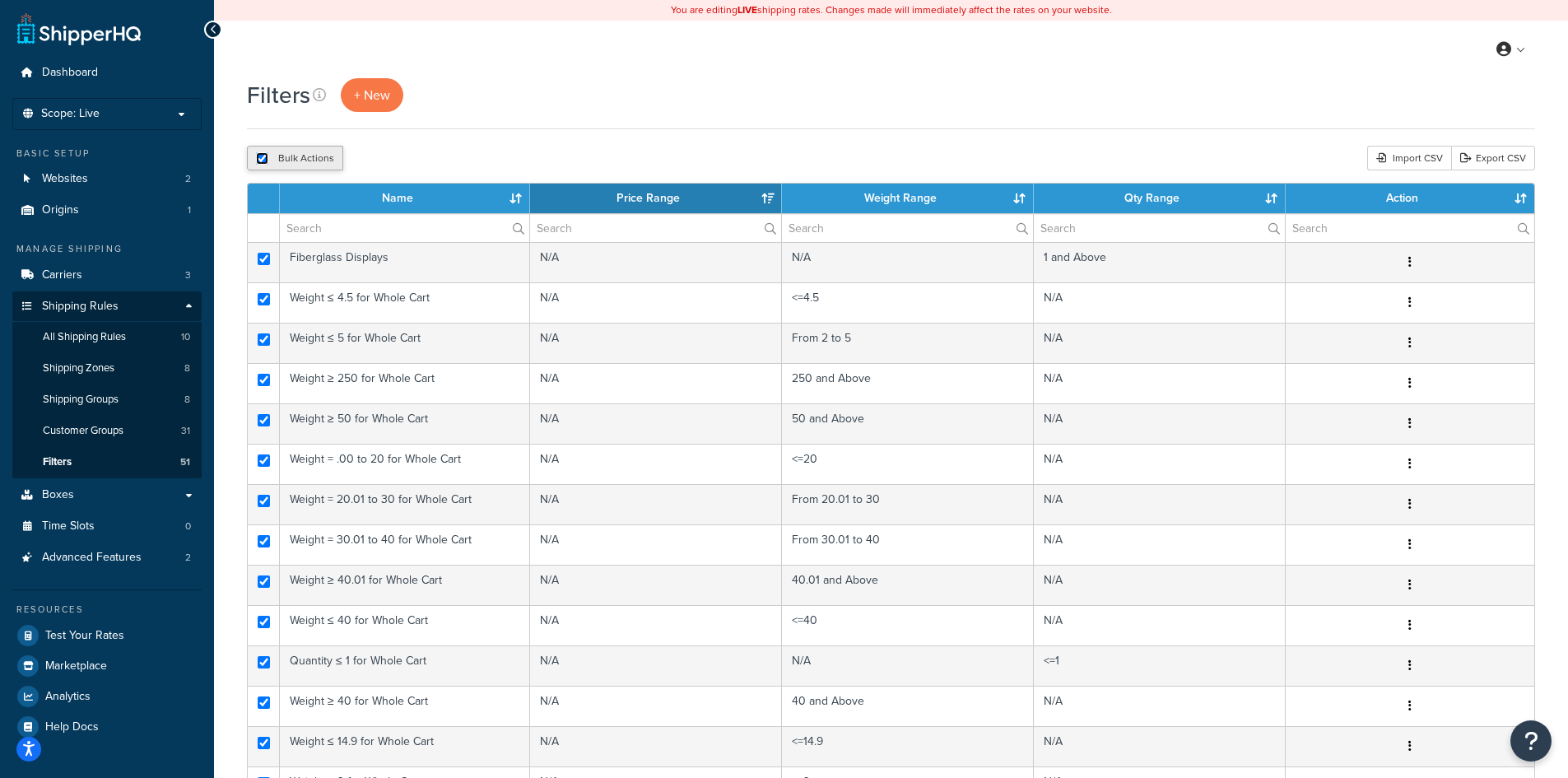
checkbox input "true"
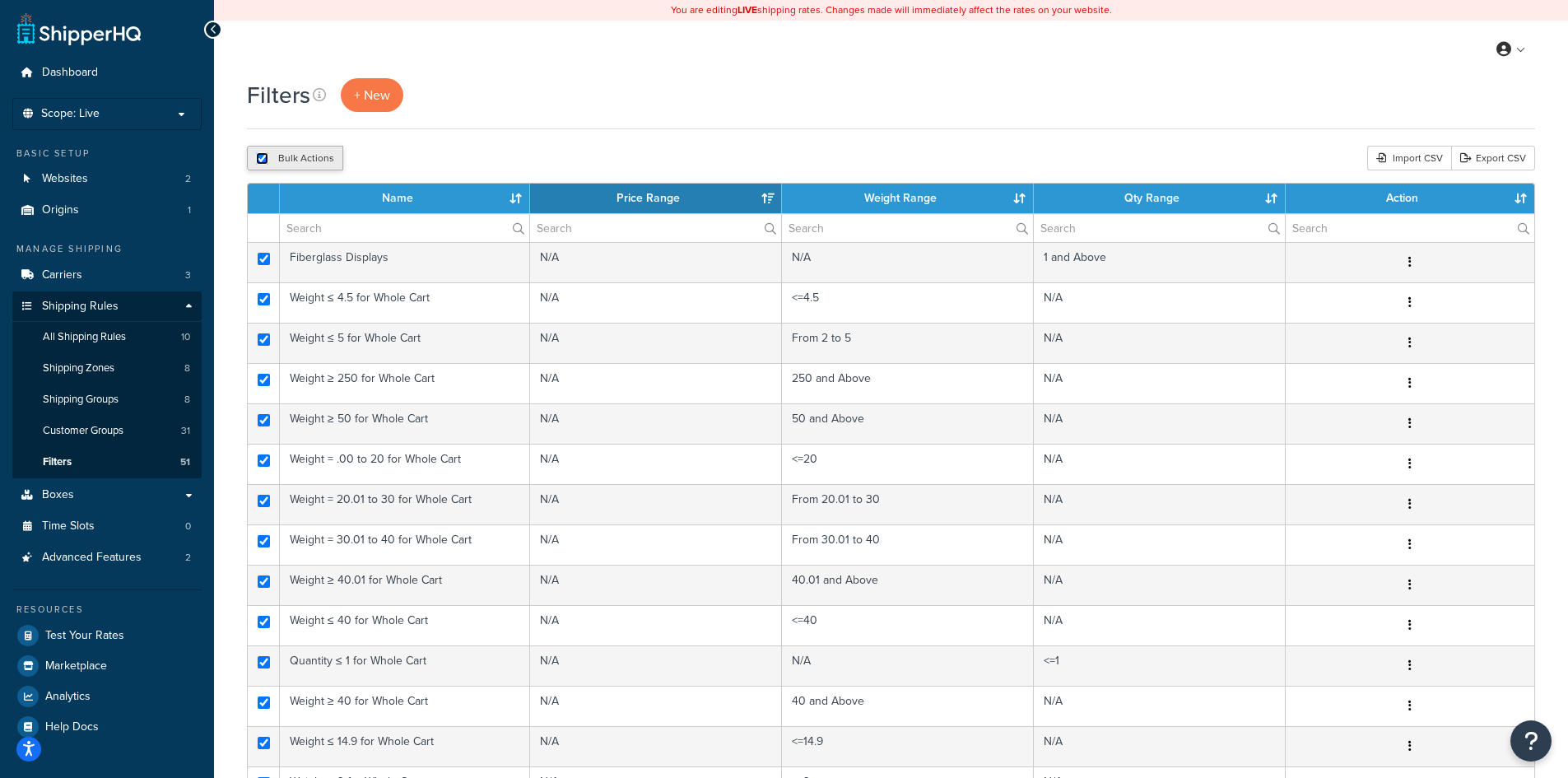
checkbox input "true"
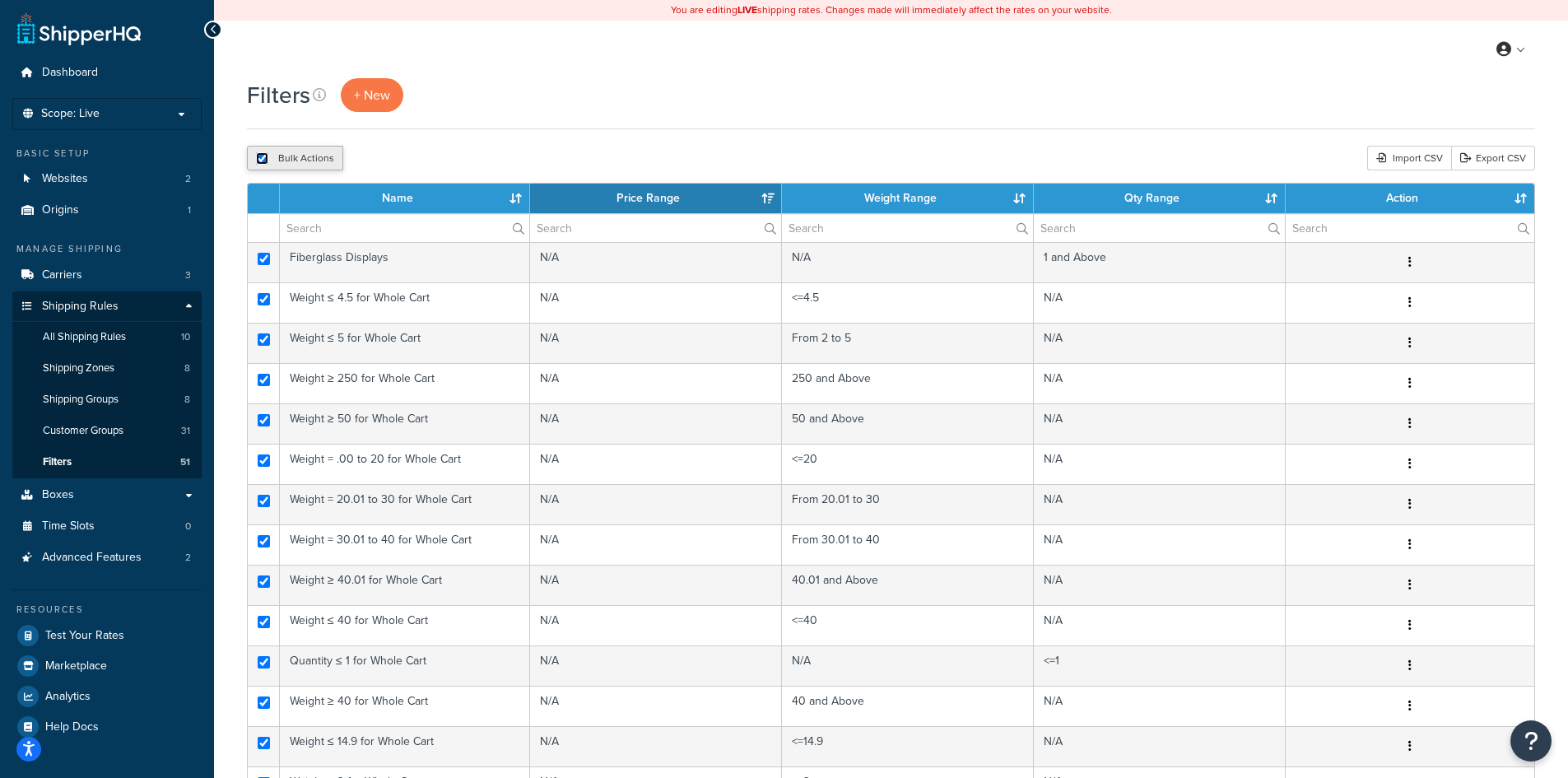
checkbox input "true"
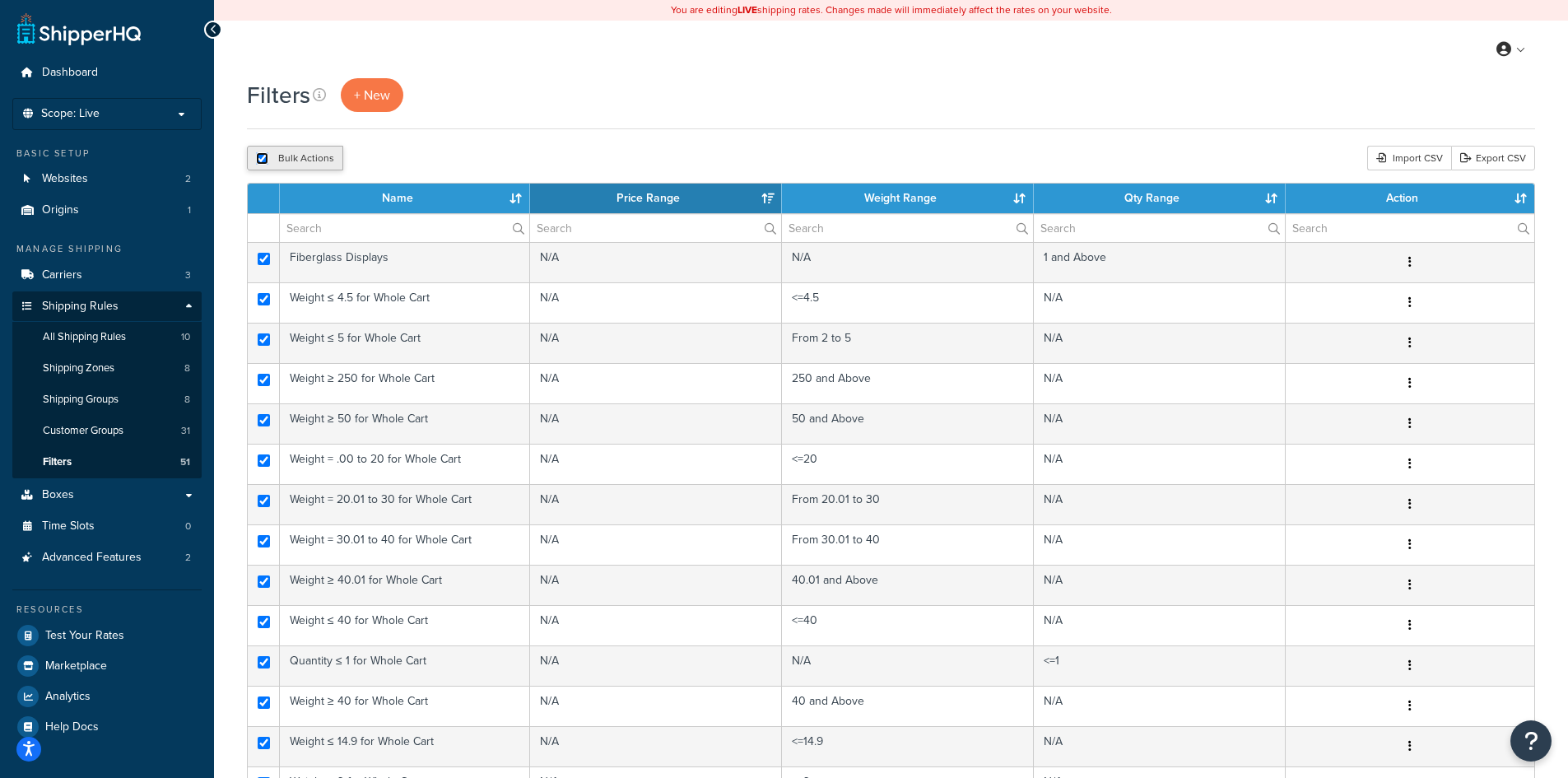
checkbox input "true"
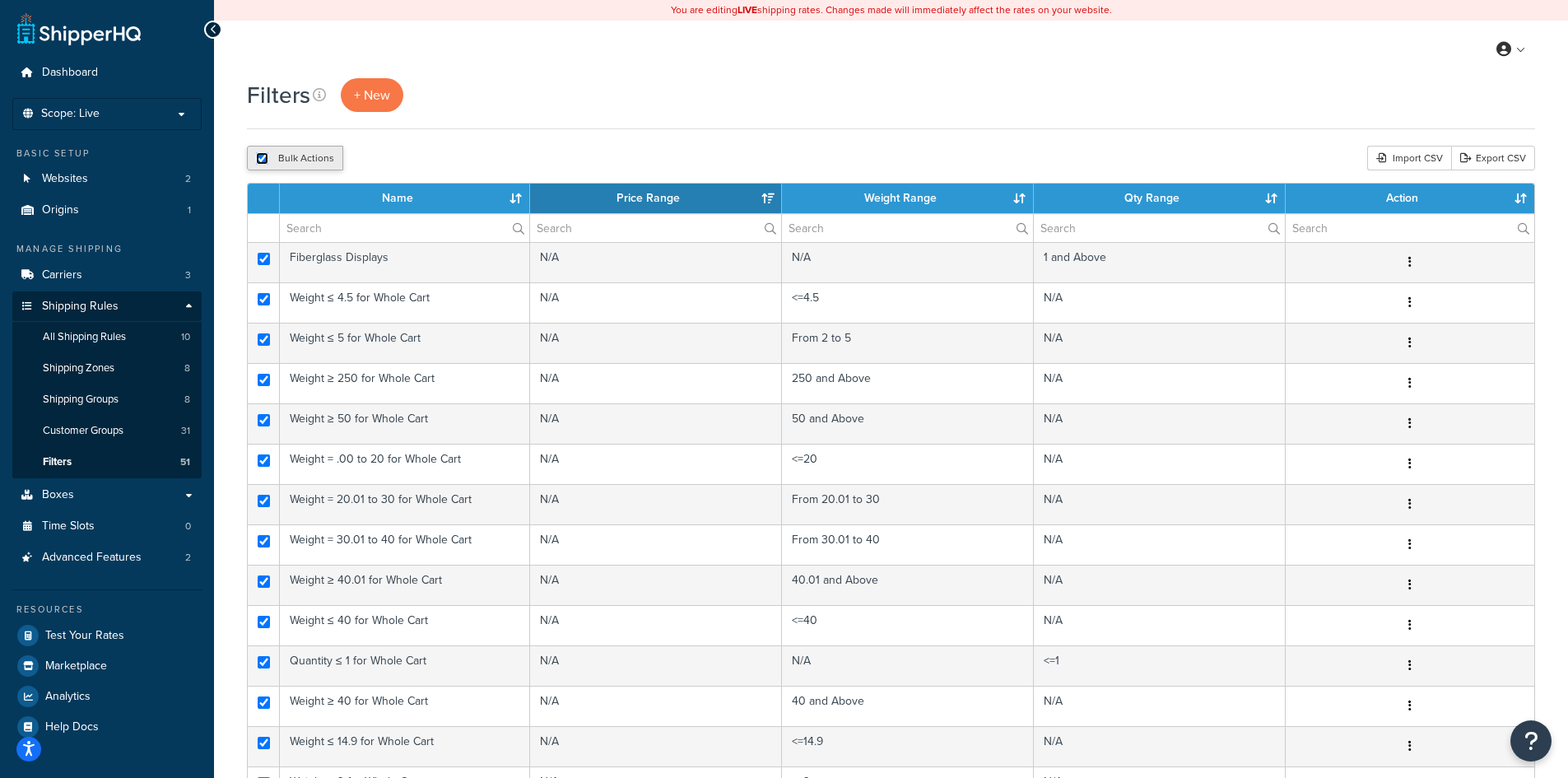
checkbox input "true"
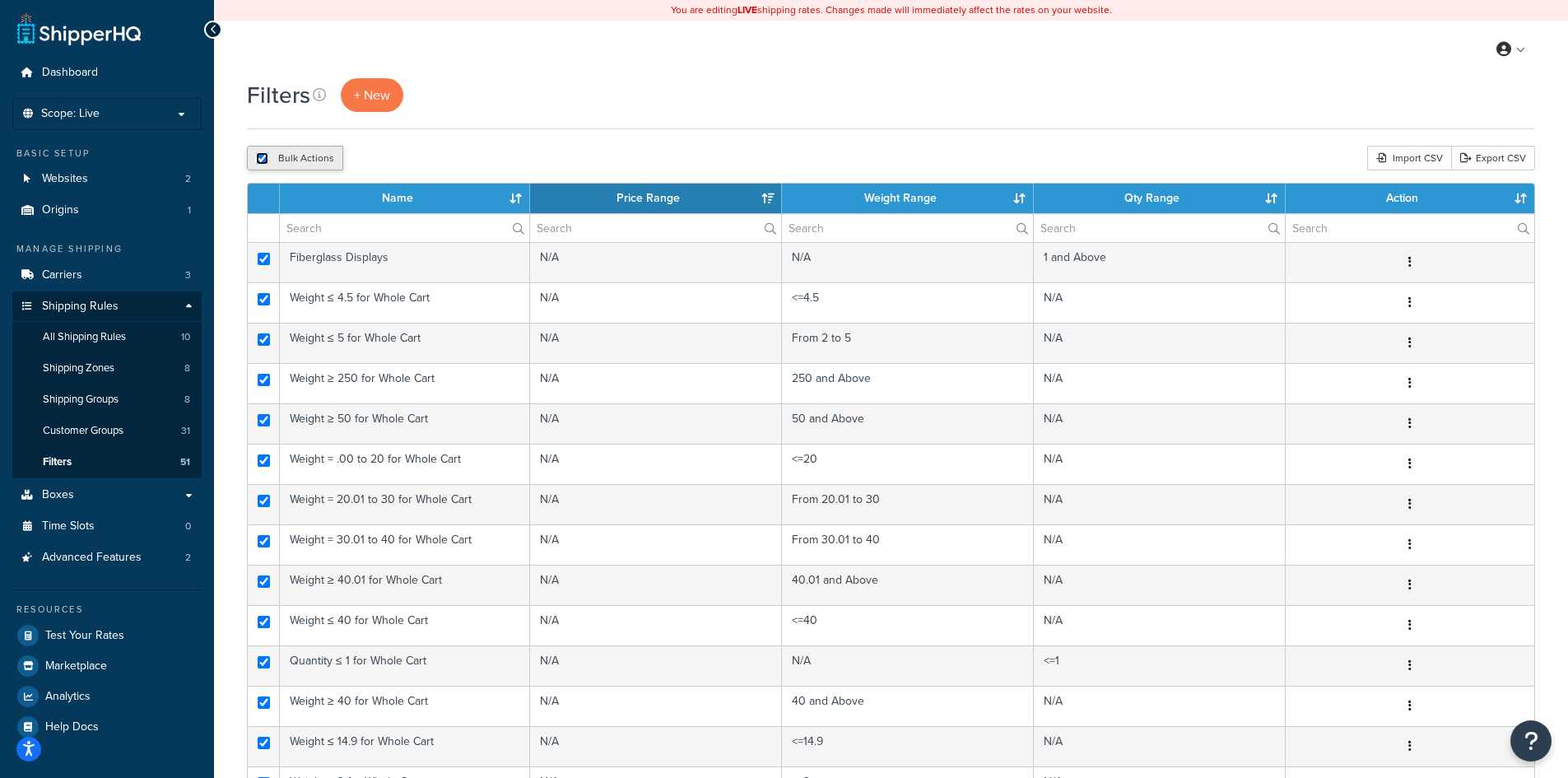
checkbox input "true"
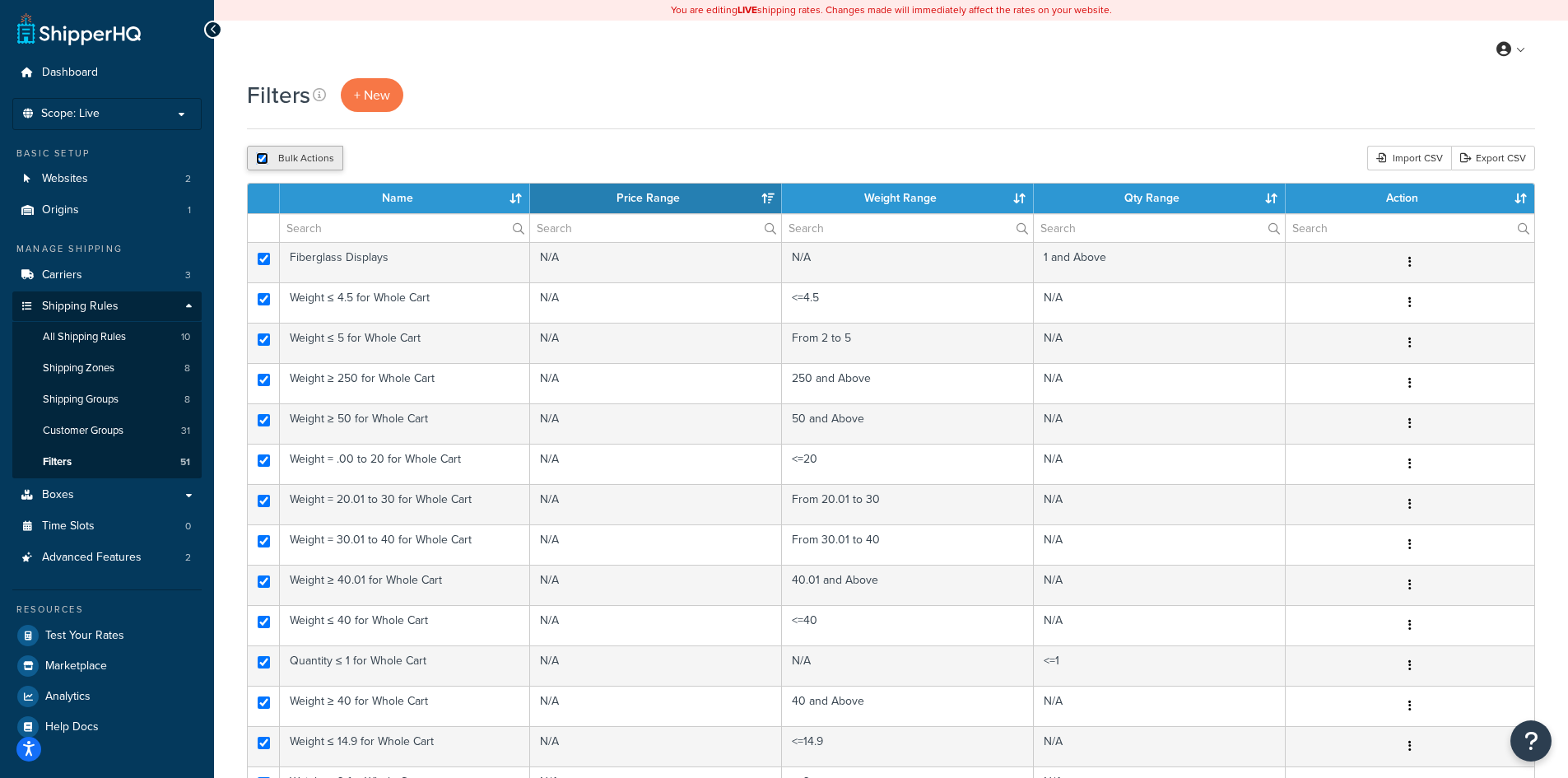
checkbox input "true"
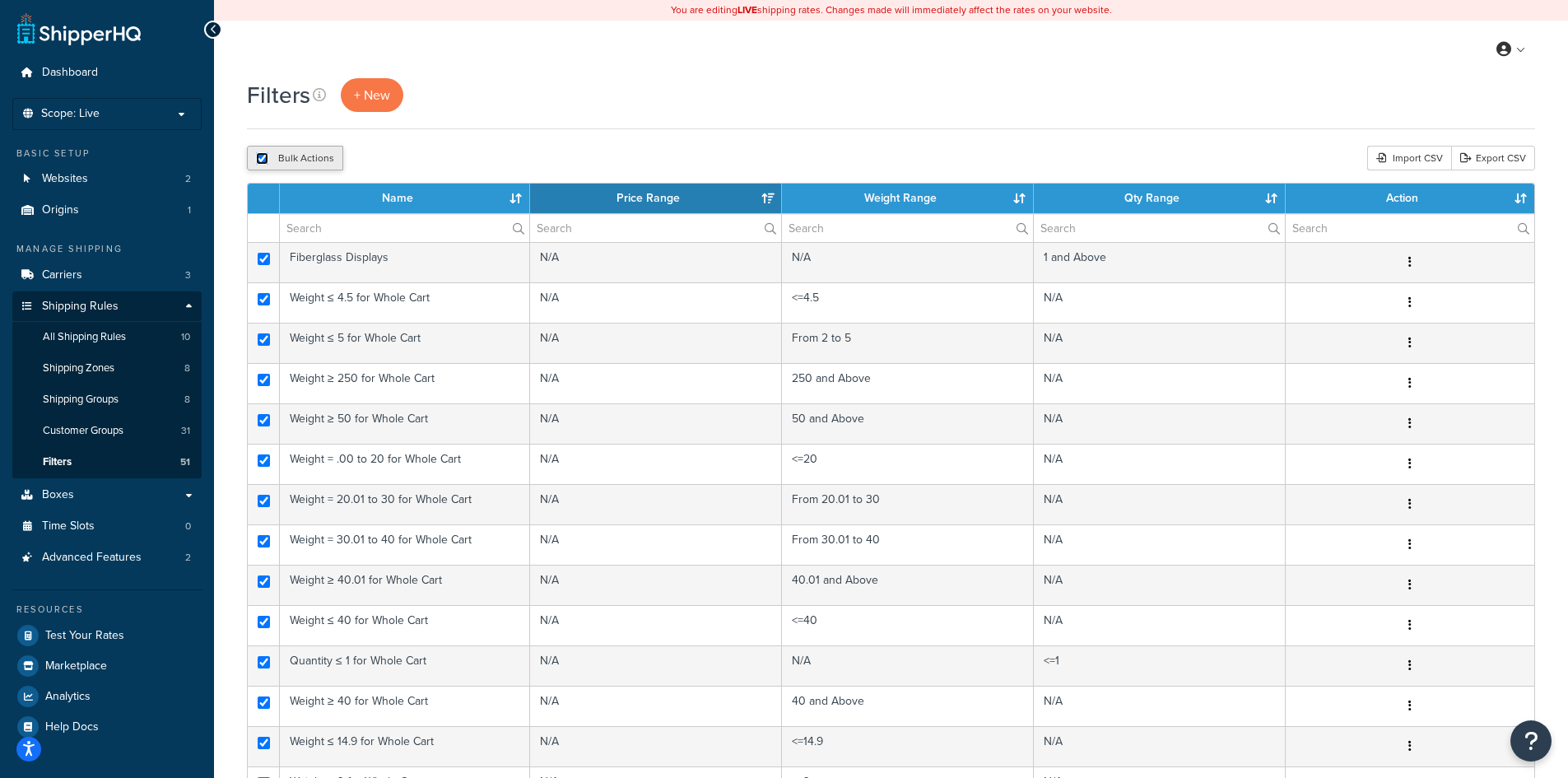
checkbox input "true"
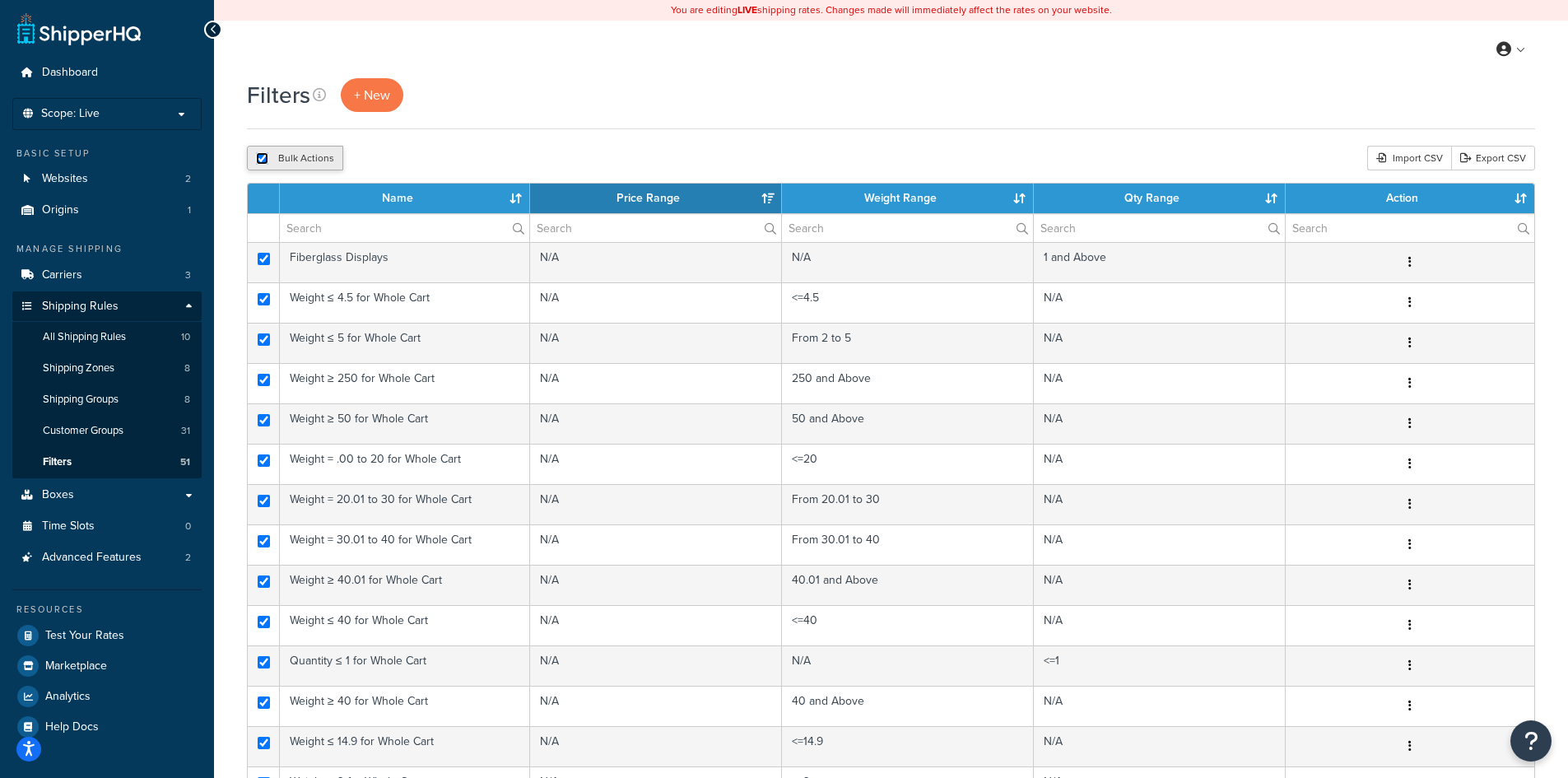
checkbox input "true"
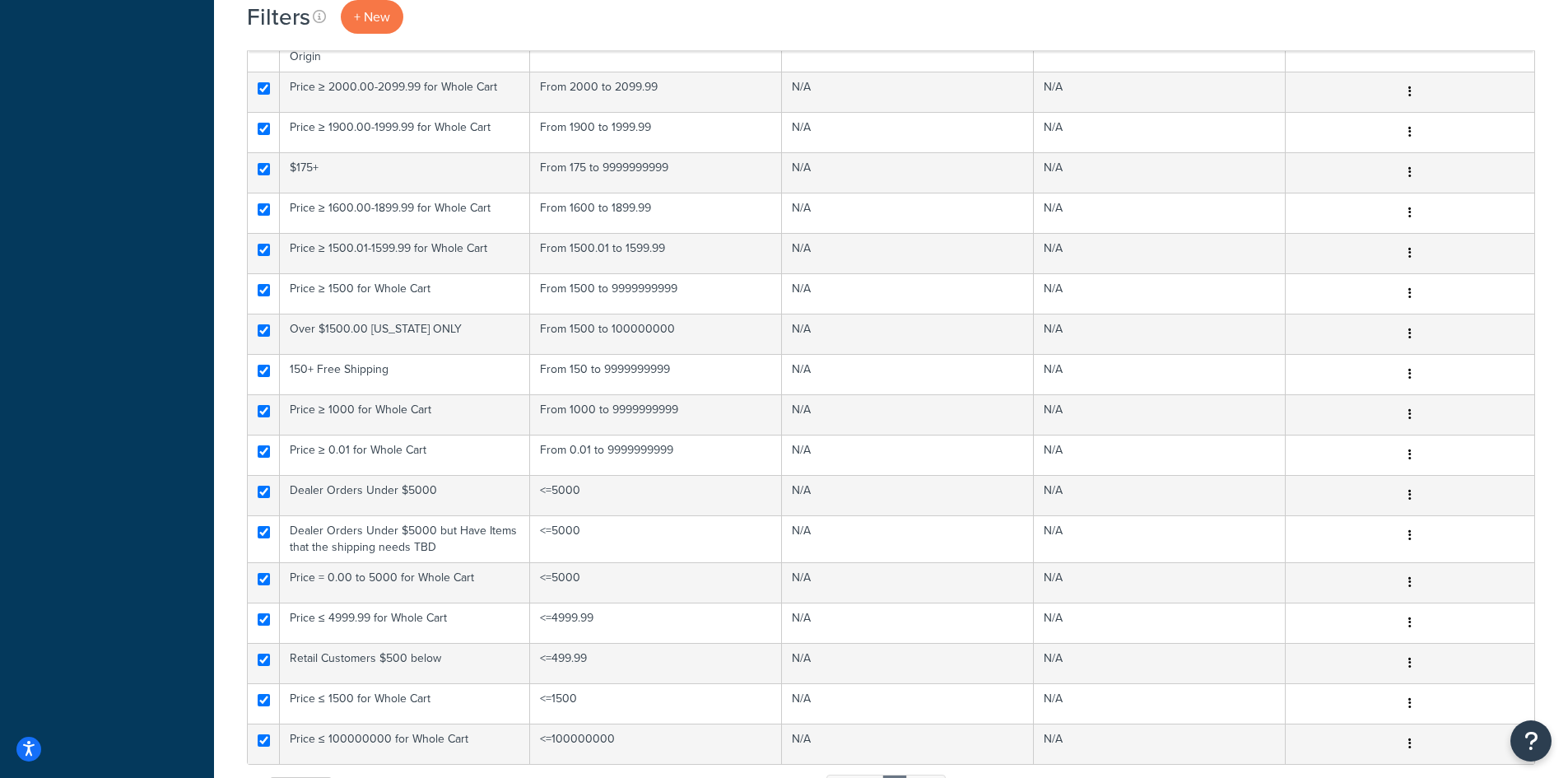
scroll to position [1536, 0]
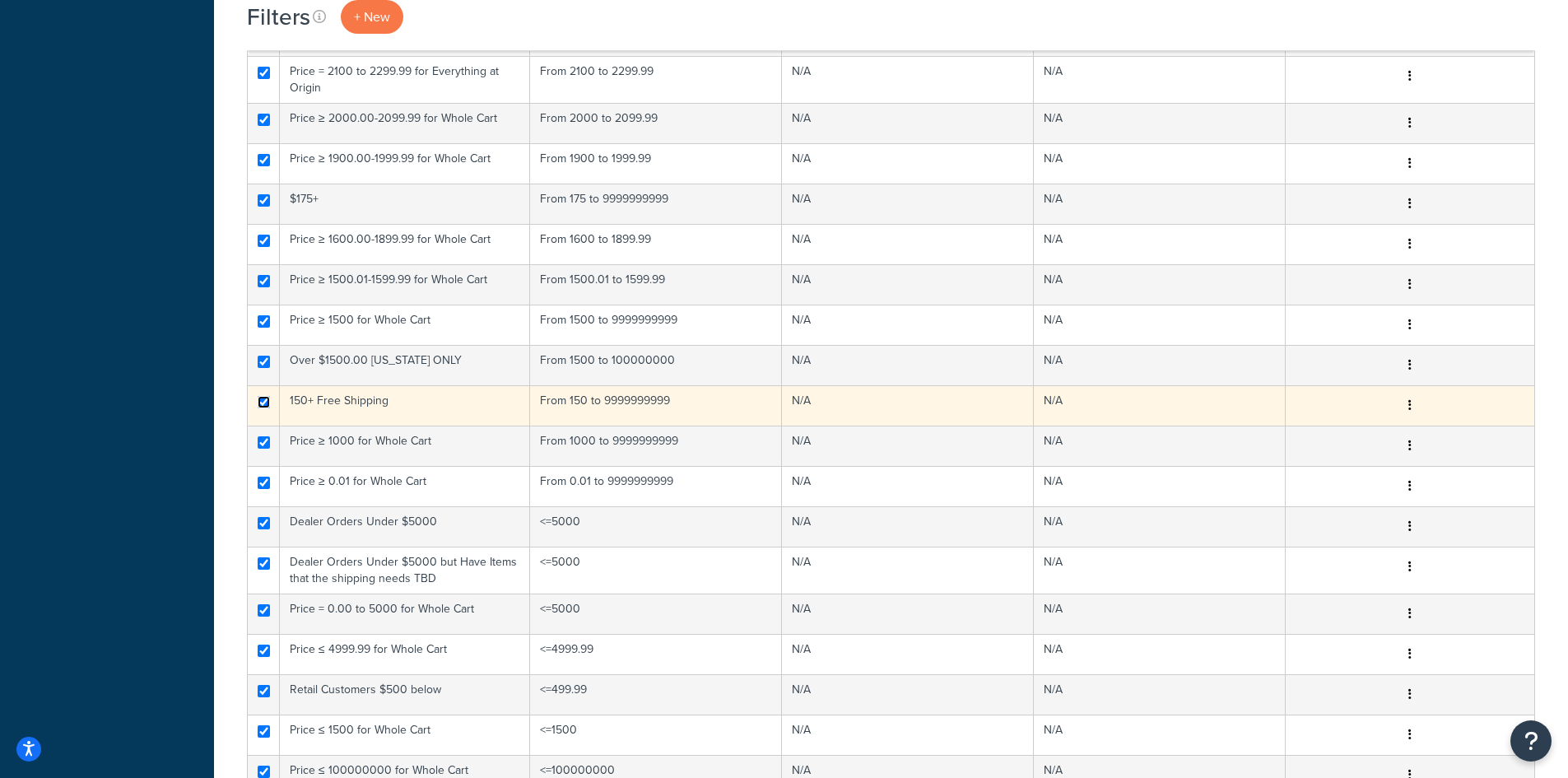
click at [259, 396] on input "checkbox" at bounding box center [263, 401] width 12 height 12
checkbox input "false"
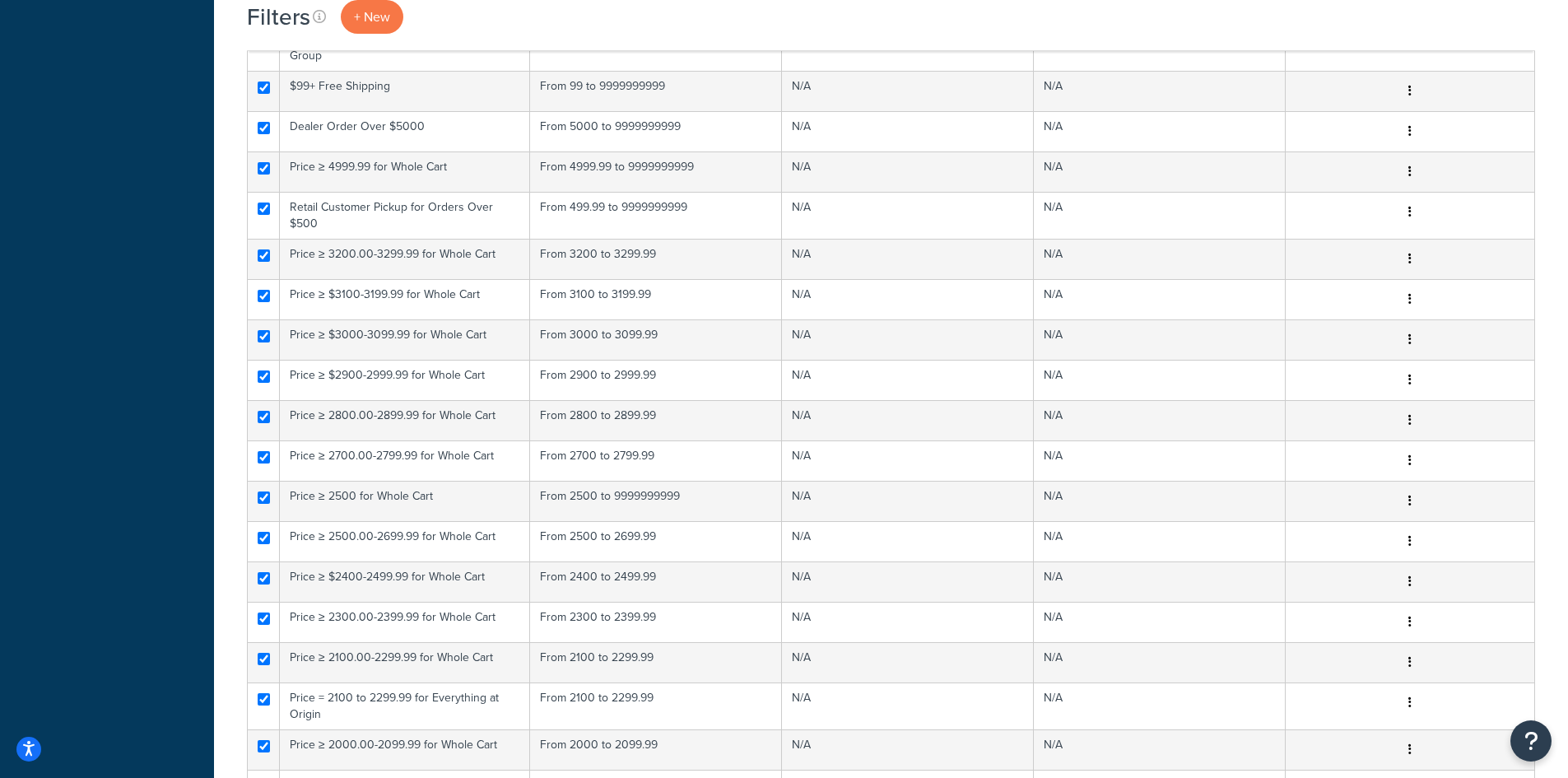
scroll to position [878, 0]
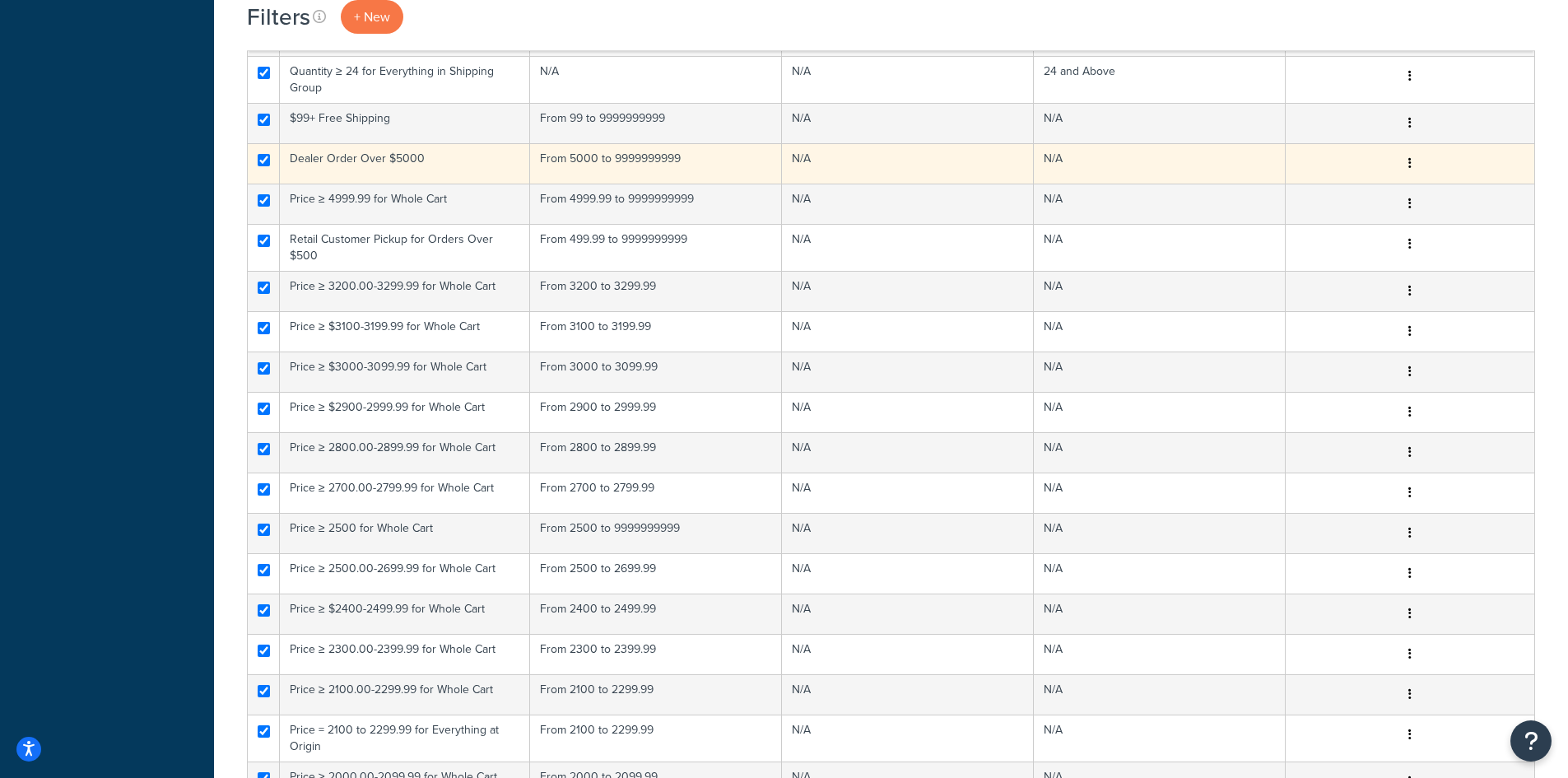
click at [262, 151] on td at bounding box center [264, 163] width 32 height 40
click at [266, 159] on input "checkbox" at bounding box center [263, 160] width 12 height 12
checkbox input "false"
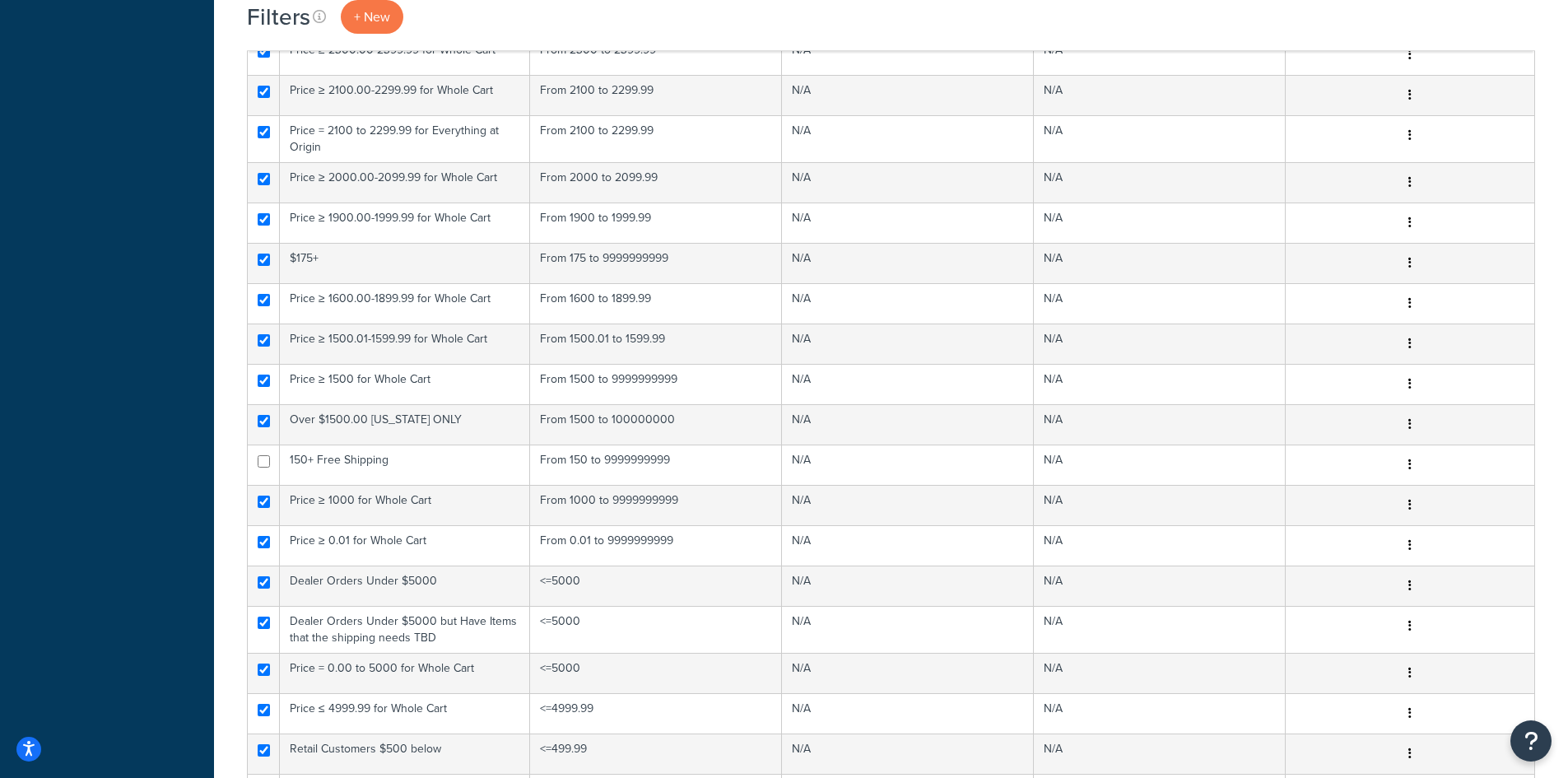
scroll to position [1536, 0]
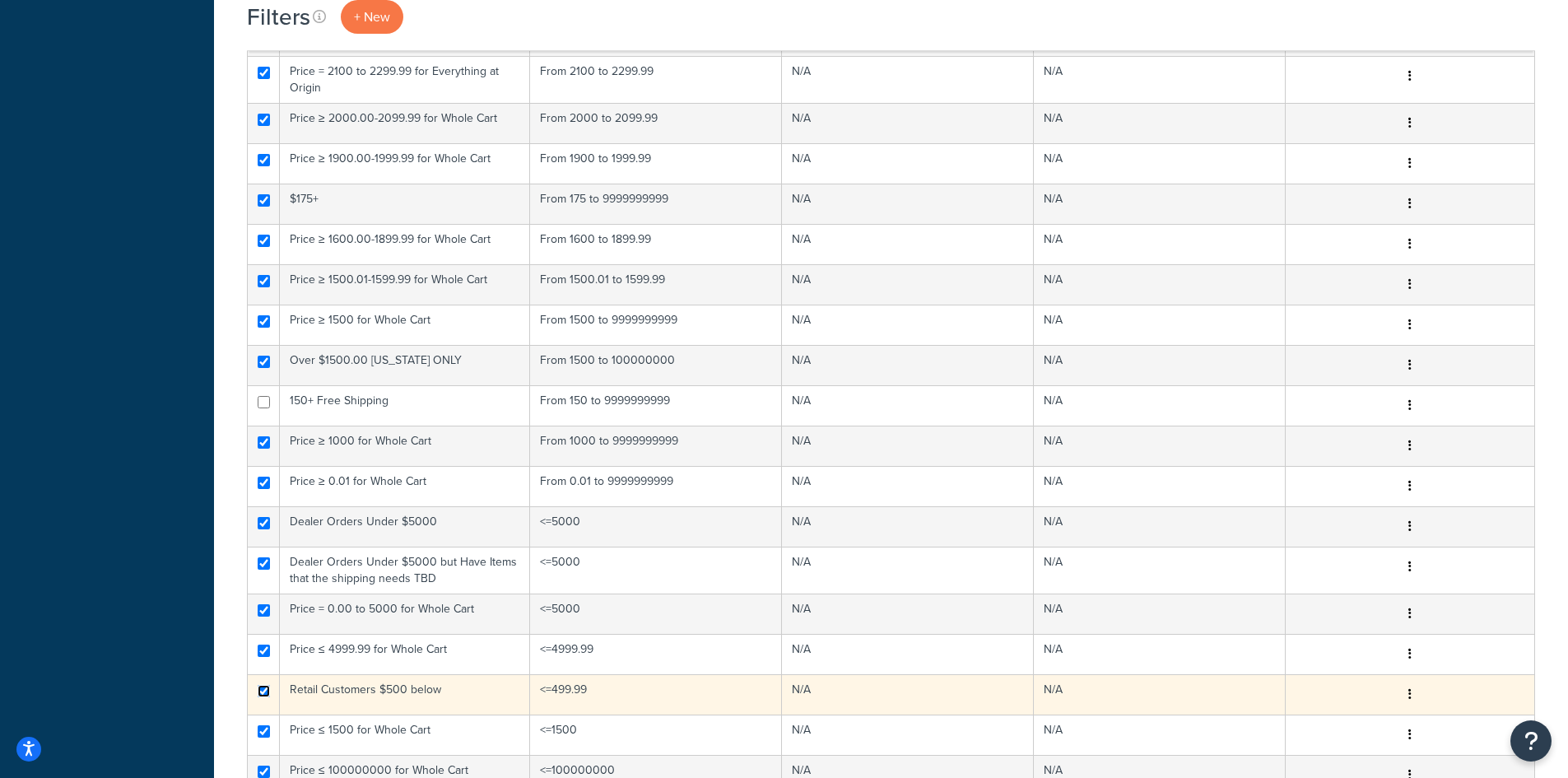
click at [261, 685] on input "checkbox" at bounding box center [263, 690] width 12 height 12
checkbox input "false"
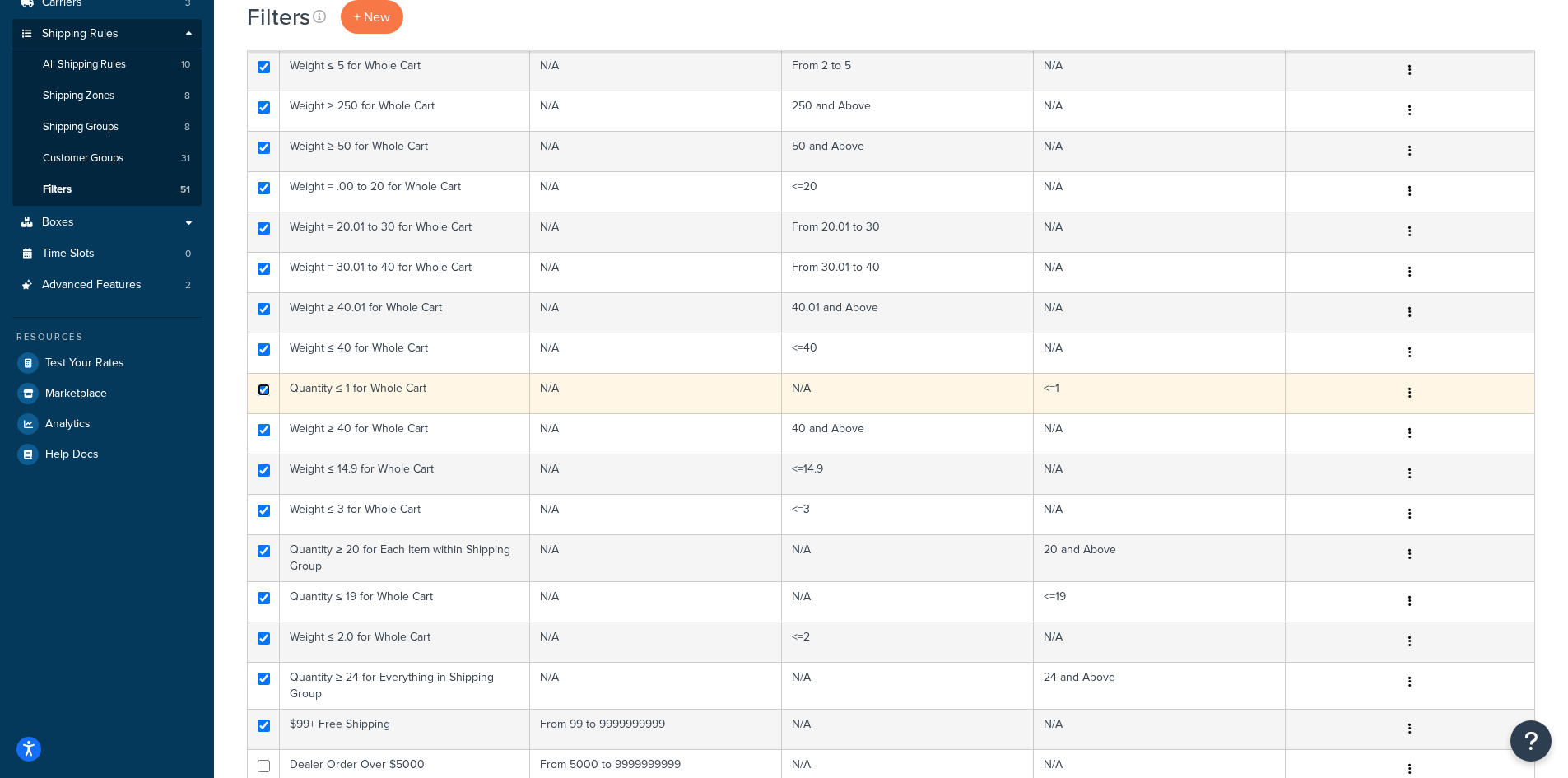
click at [261, 387] on input "checkbox" at bounding box center [263, 389] width 12 height 12
checkbox input "false"
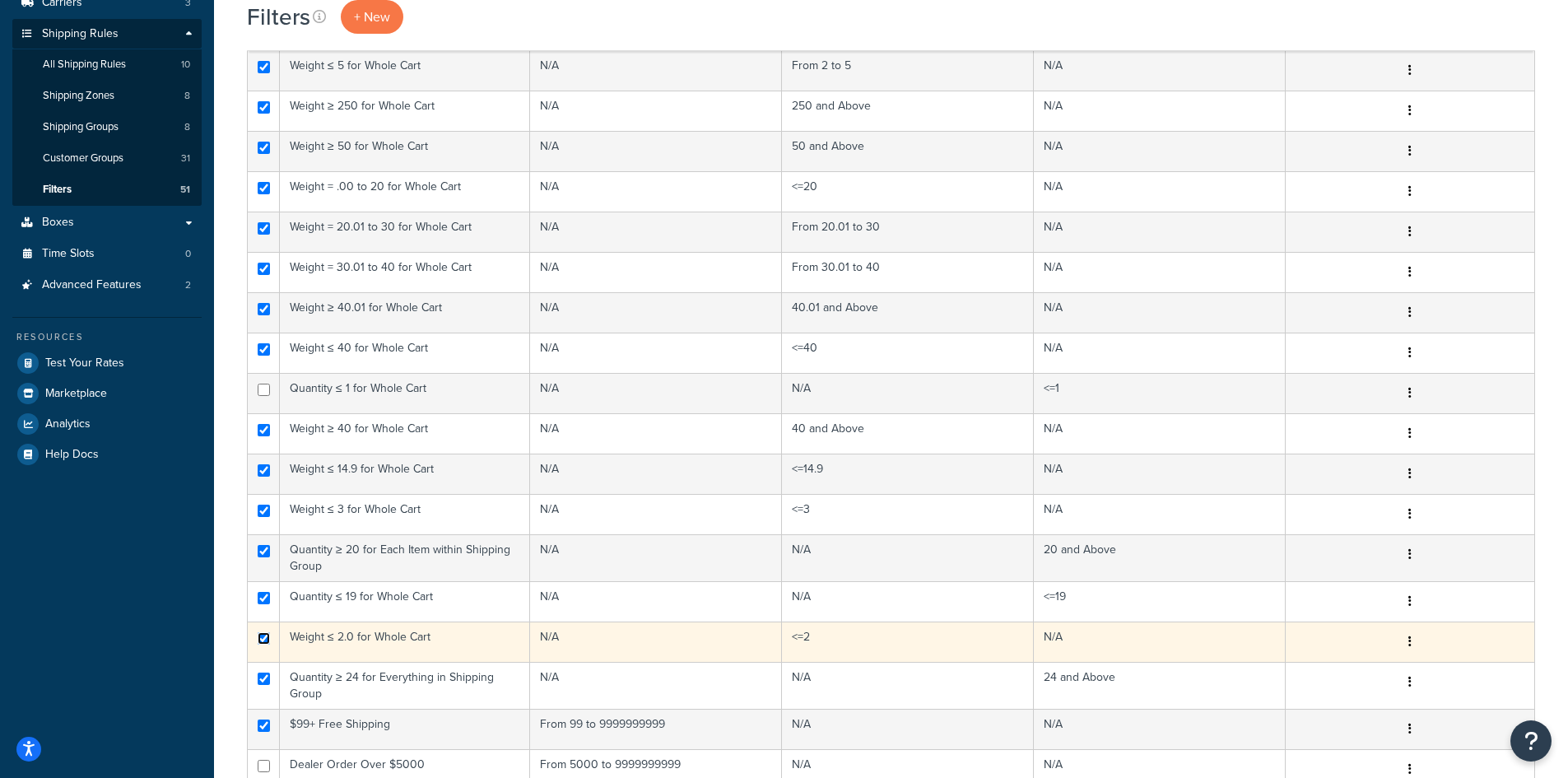
click at [264, 635] on input "checkbox" at bounding box center [263, 638] width 12 height 12
checkbox input "false"
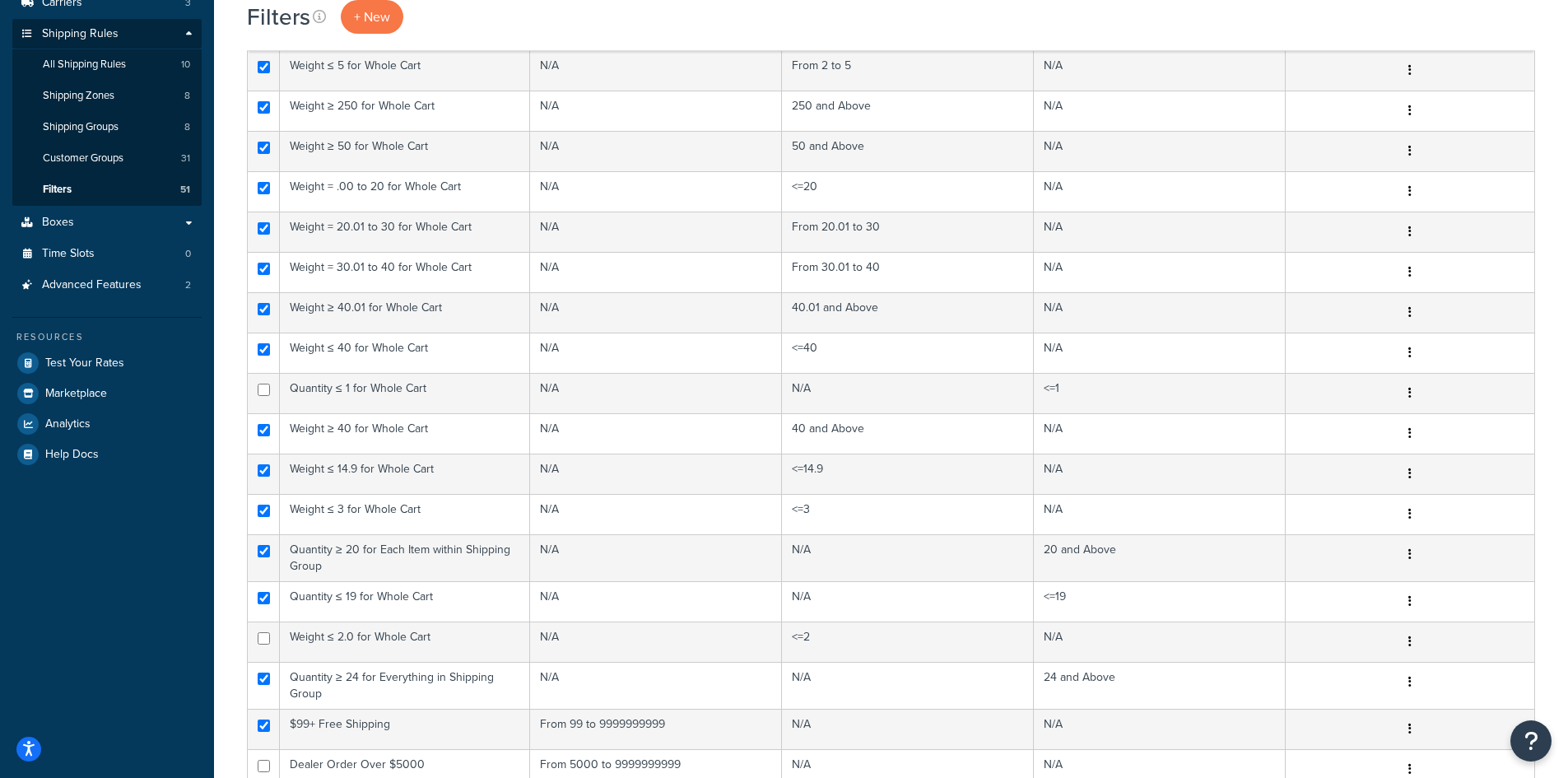
scroll to position [1791, 0]
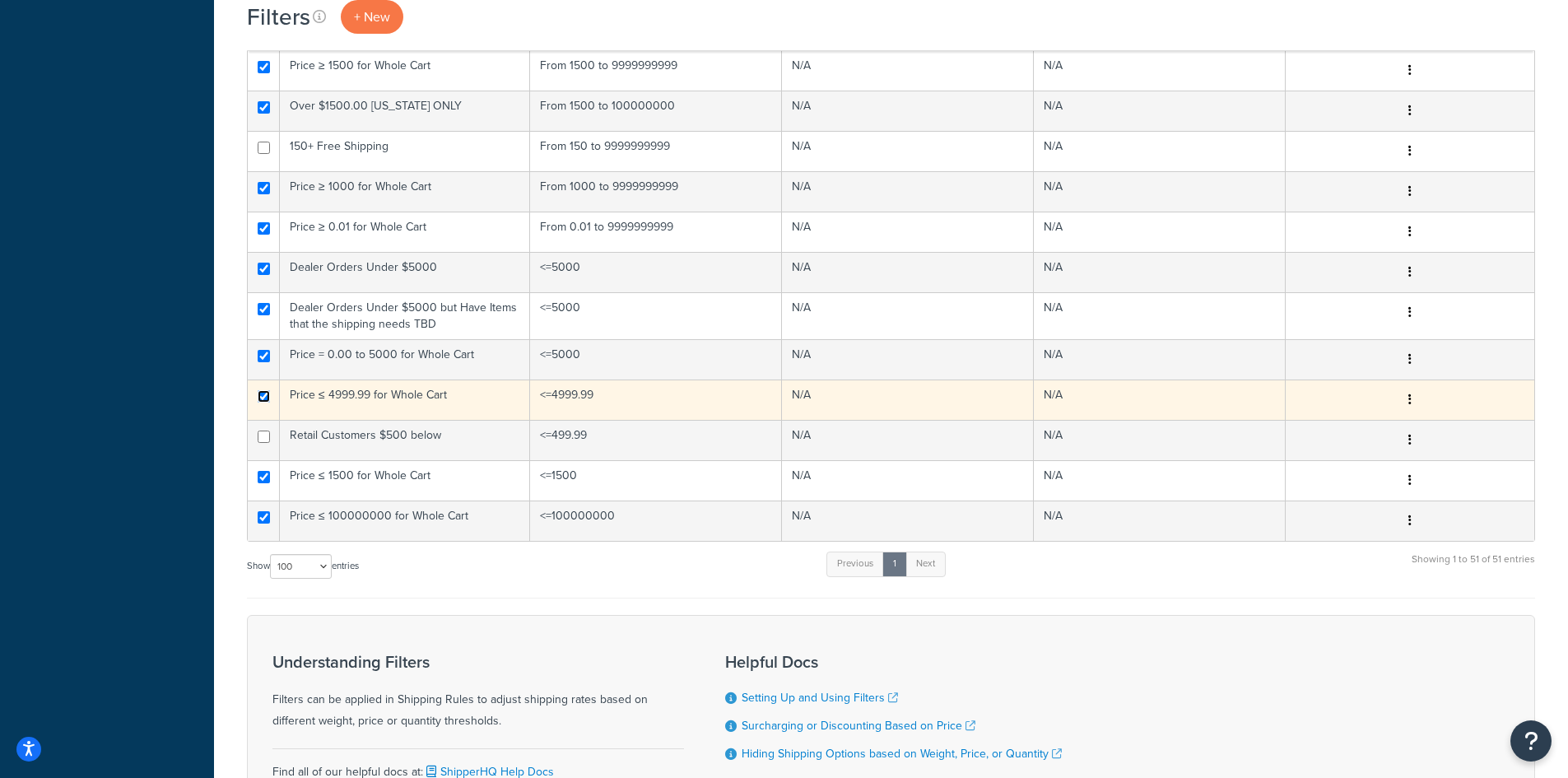
click at [265, 390] on input "checkbox" at bounding box center [263, 396] width 12 height 12
checkbox input "false"
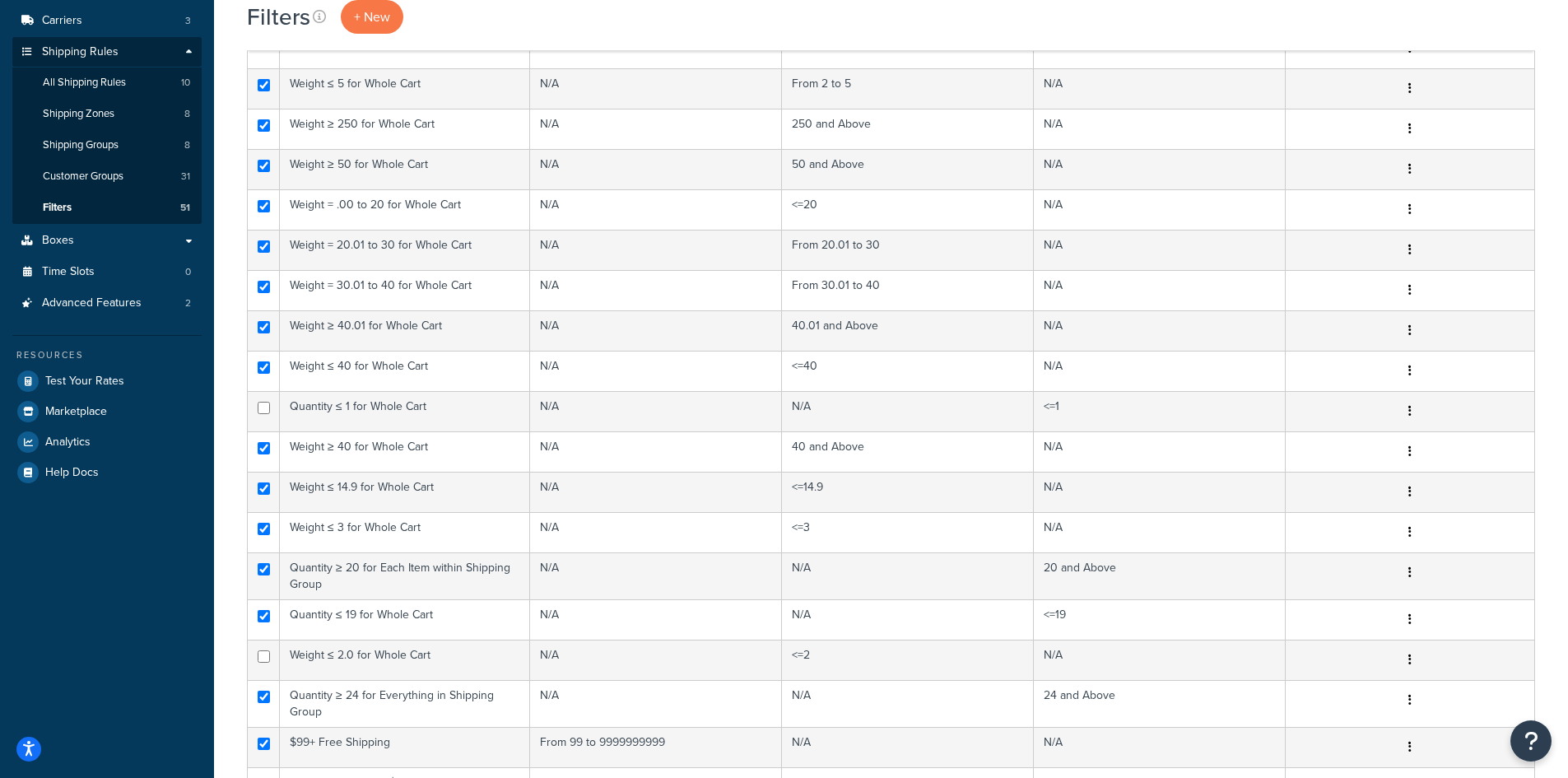
scroll to position [0, 0]
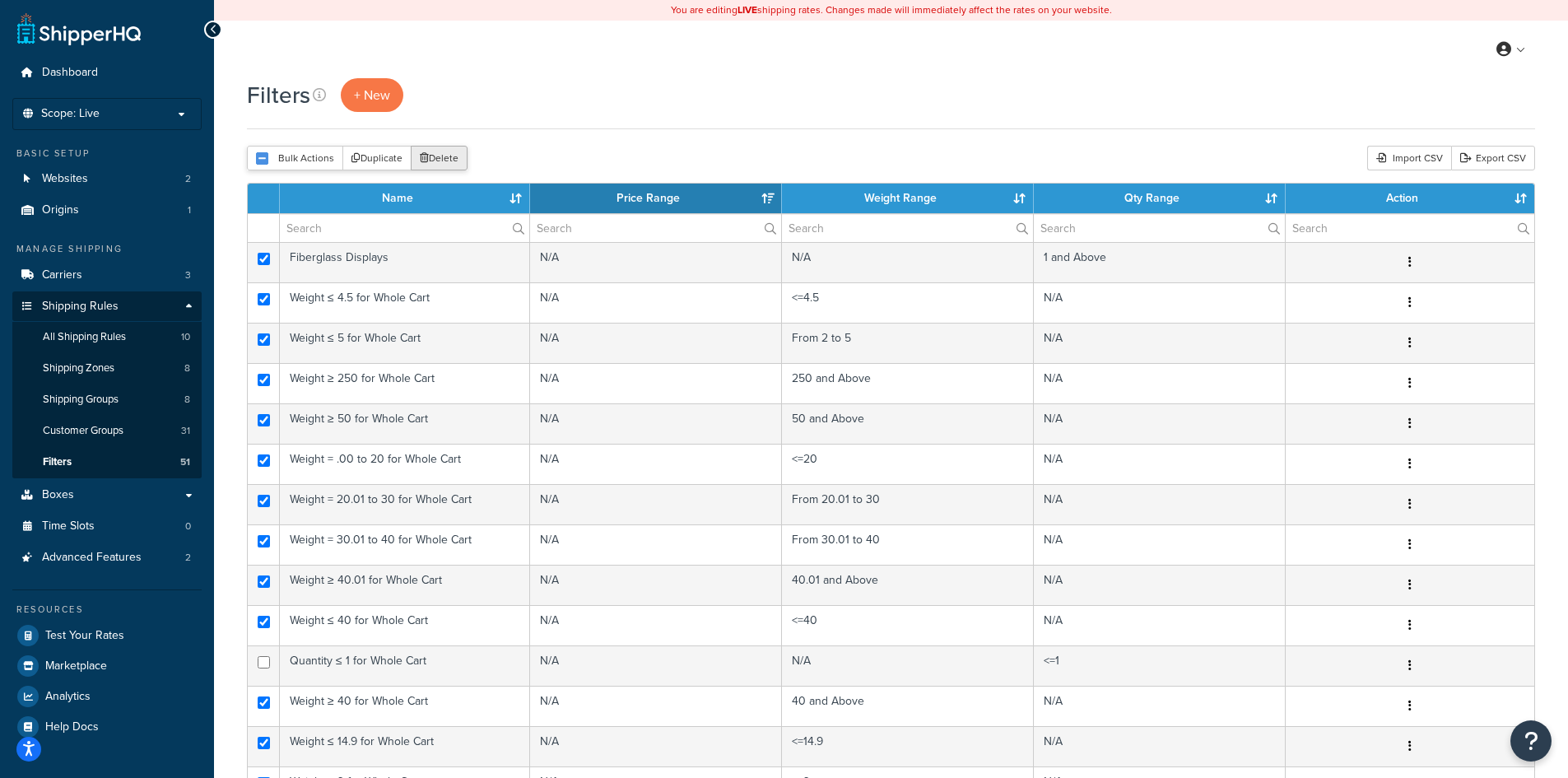
click at [452, 160] on button "Delete" at bounding box center [439, 158] width 57 height 24
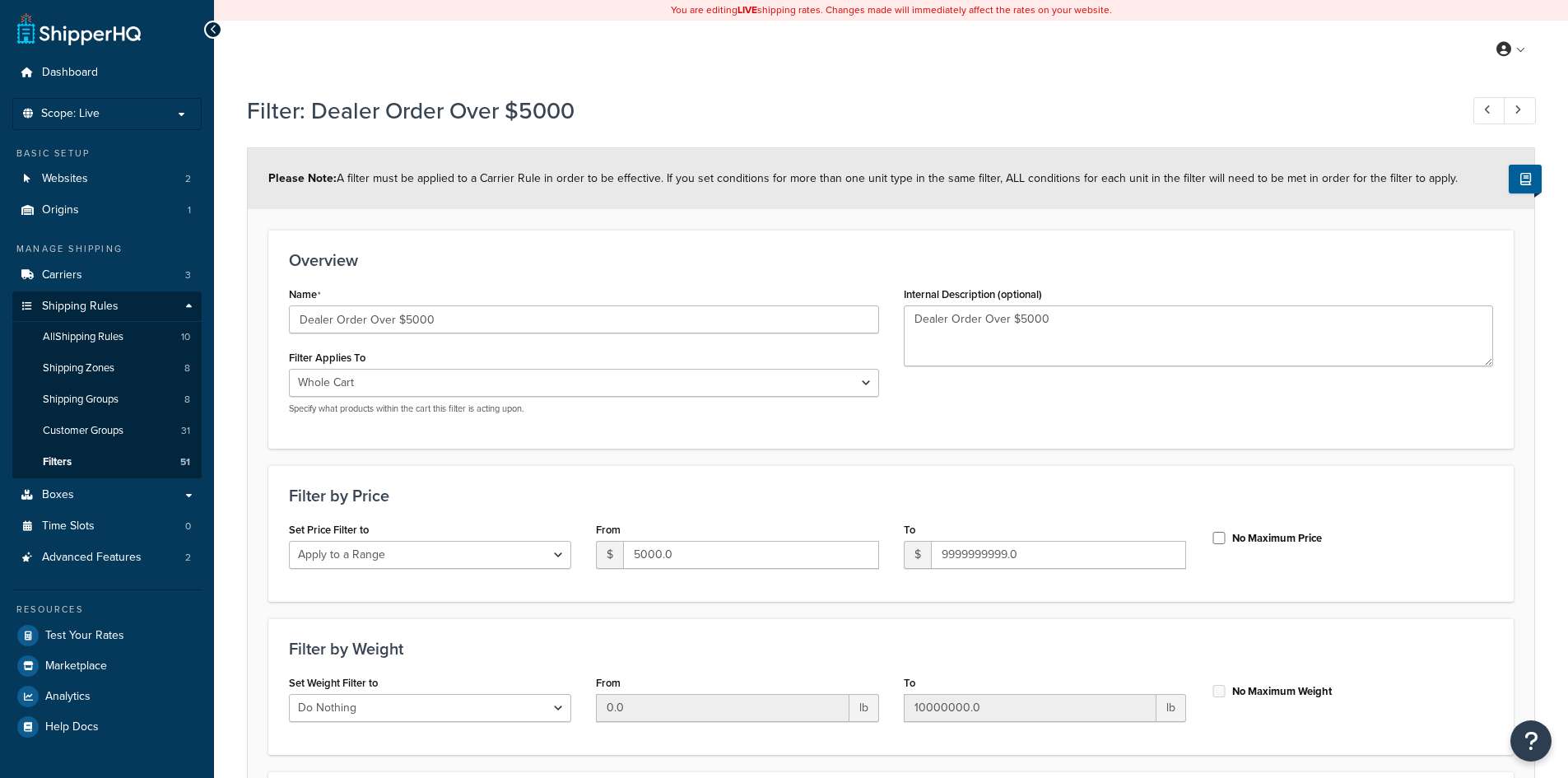
select select "range"
drag, startPoint x: 470, startPoint y: 325, endPoint x: 291, endPoint y: 314, distance: 179.3
click at [291, 314] on input "Dealer Order Over $5000" at bounding box center [584, 319] width 590 height 28
select select "range"
drag, startPoint x: 478, startPoint y: 327, endPoint x: 284, endPoint y: 318, distance: 194.2
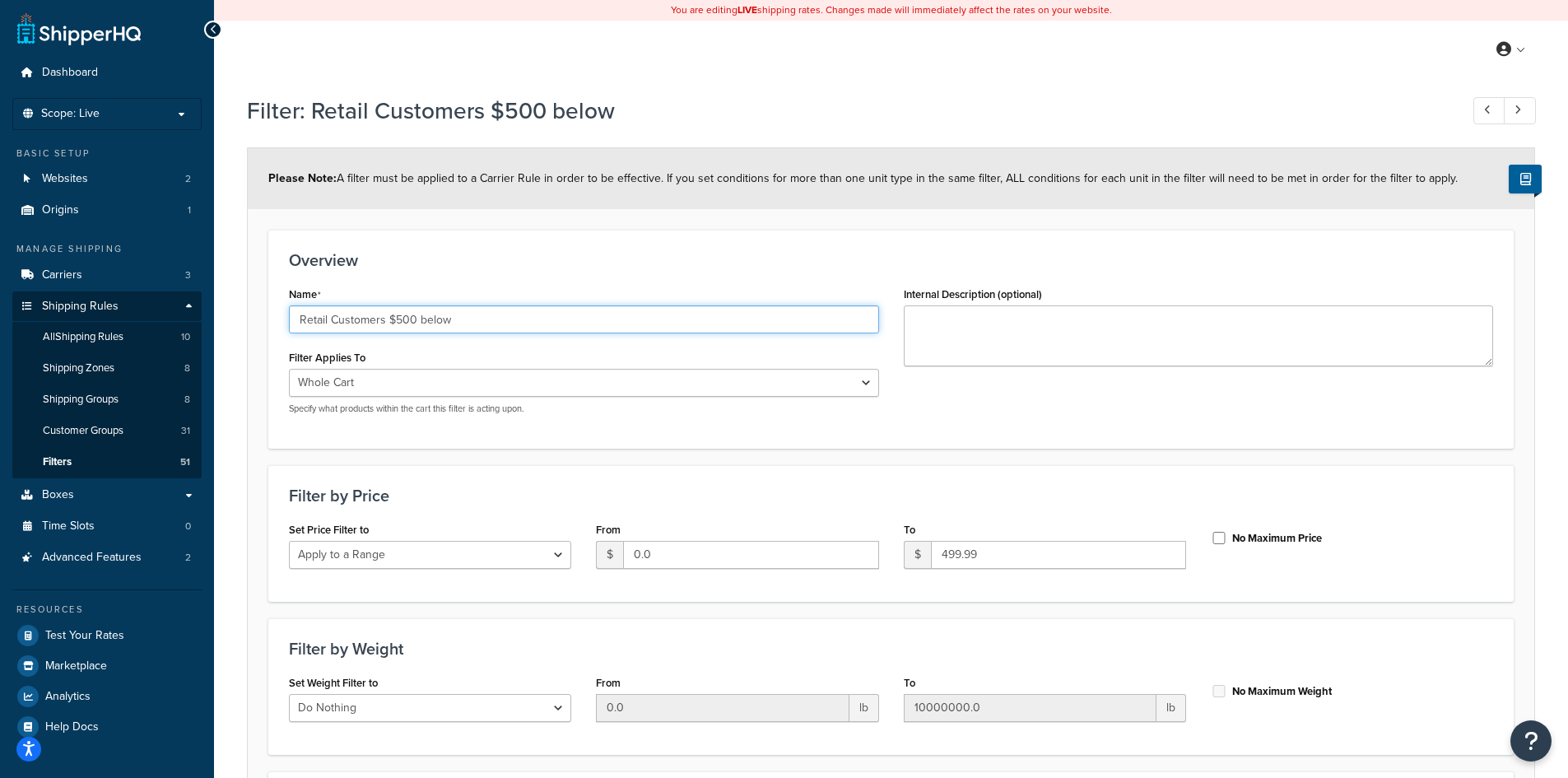
click at [284, 318] on div "Name Retail Customers $500 below Filter Applies To Whole Cart Everything in Shi…" at bounding box center [584, 354] width 615 height 145
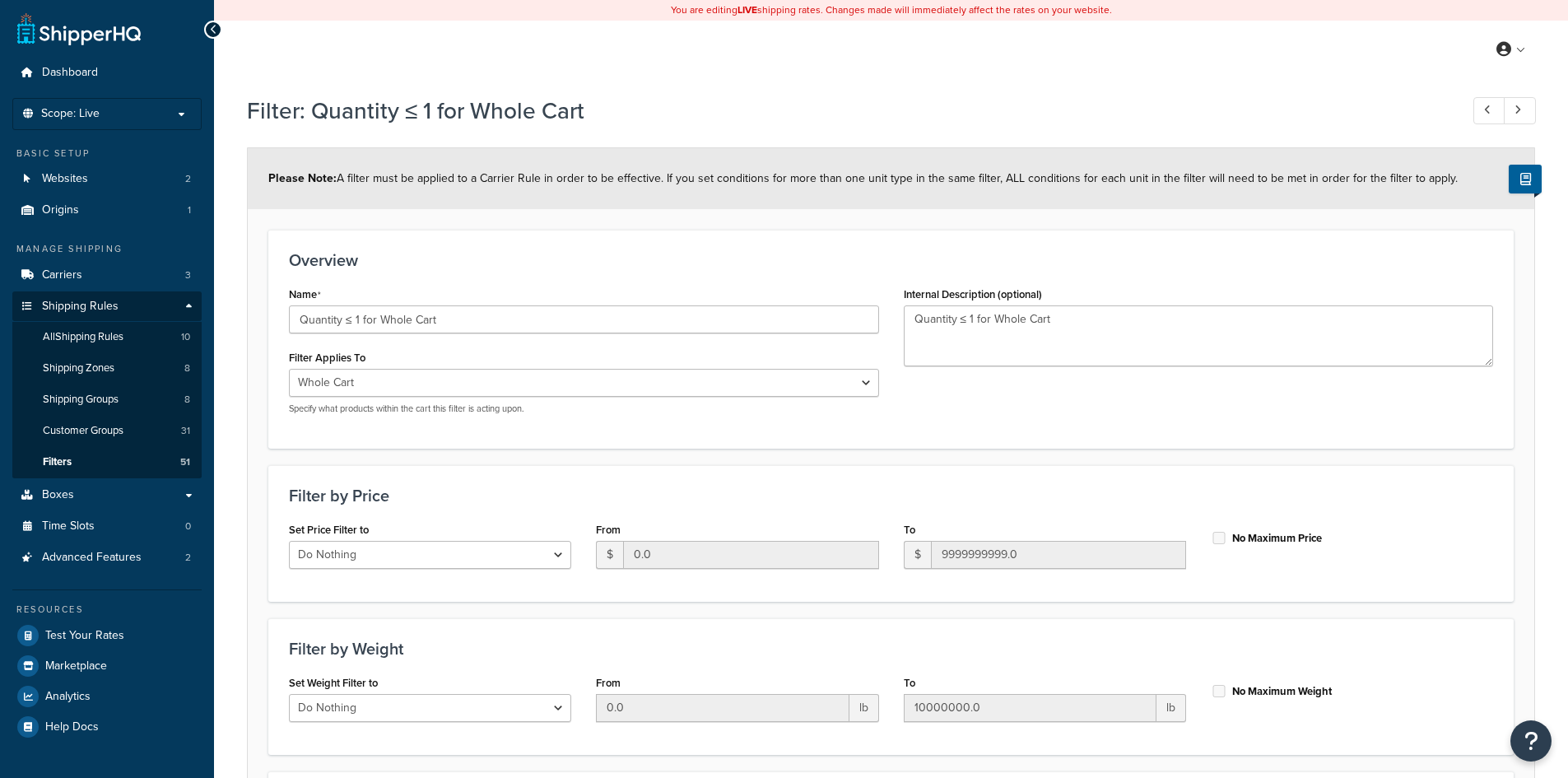
select select "range"
drag, startPoint x: 445, startPoint y: 323, endPoint x: 283, endPoint y: 319, distance: 162.0
click at [283, 319] on div "Name Quantity ≤ 1 for Whole Cart Filter Applies To Whole Cart Everything in Shi…" at bounding box center [584, 354] width 615 height 145
select select "range"
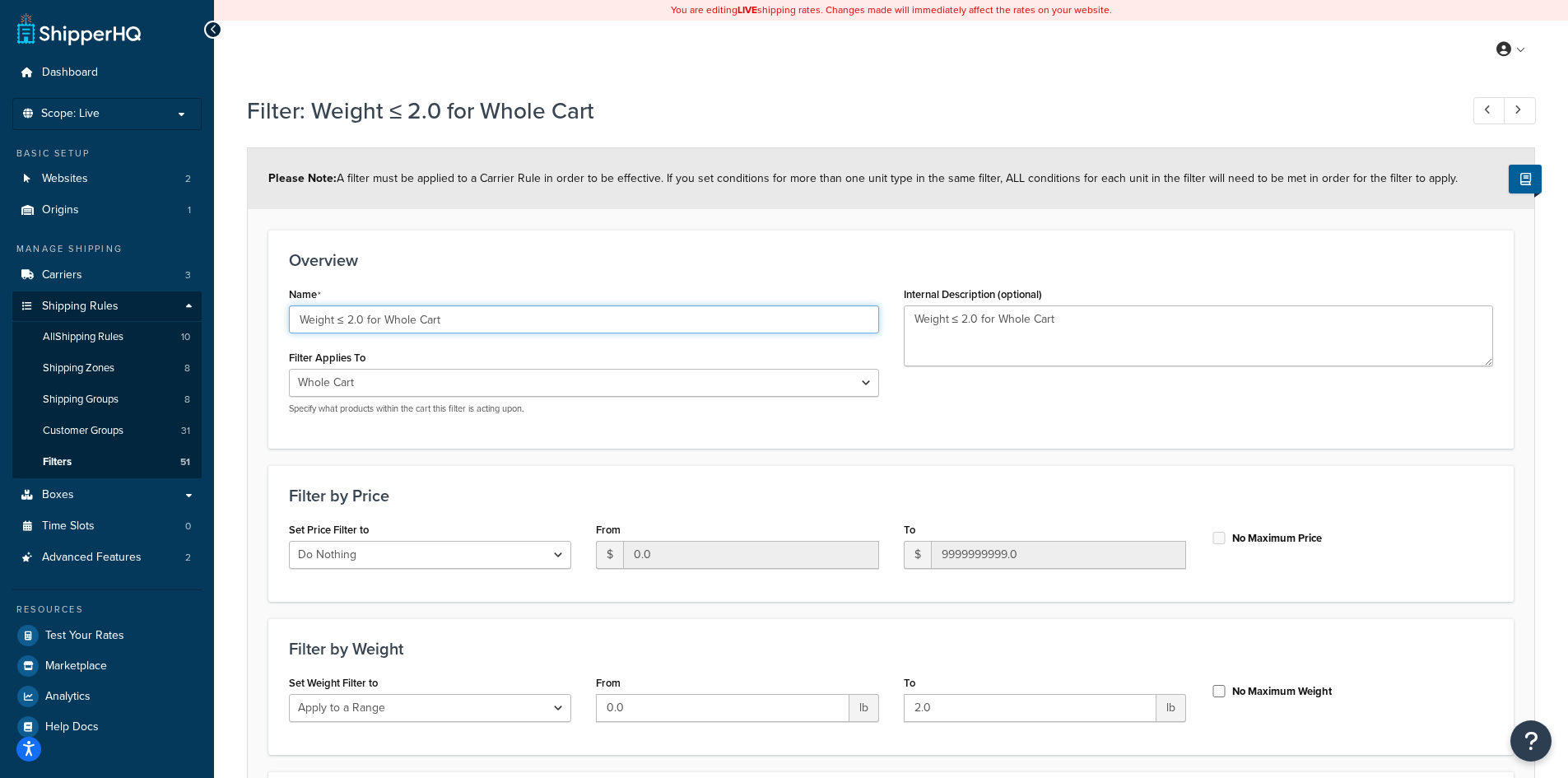
drag, startPoint x: 457, startPoint y: 317, endPoint x: 288, endPoint y: 312, distance: 169.1
click at [288, 312] on div "Name Weight ≤ 2.0 for Whole Cart Filter Applies To Whole Cart Everything in Shi…" at bounding box center [584, 354] width 615 height 145
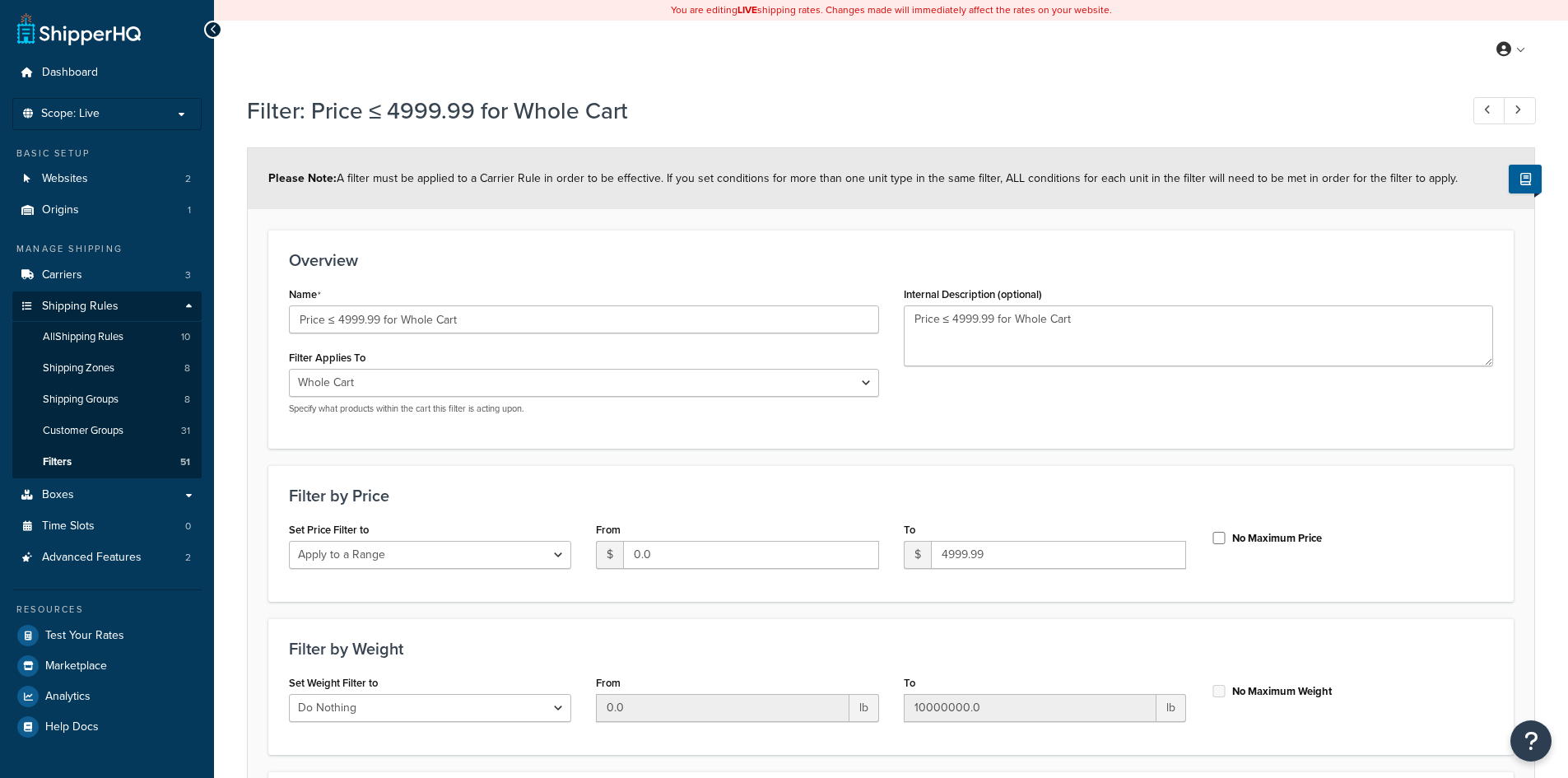
select select "range"
drag, startPoint x: 468, startPoint y: 319, endPoint x: 300, endPoint y: 309, distance: 168.3
click at [300, 309] on input "Price ≤ 4999.99 for Whole Cart" at bounding box center [584, 319] width 590 height 28
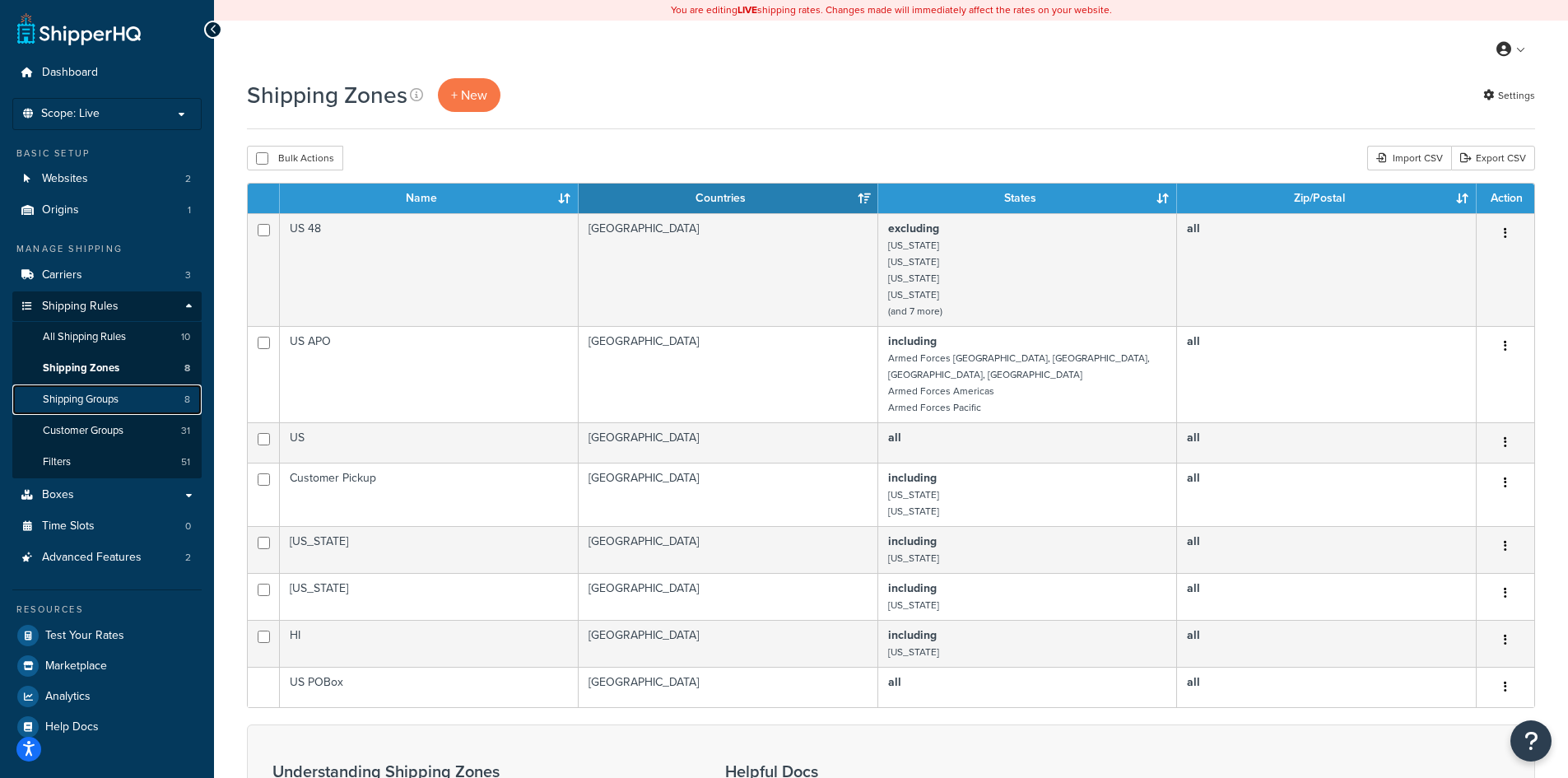
click at [96, 399] on span "Shipping Groups" at bounding box center [80, 399] width 76 height 14
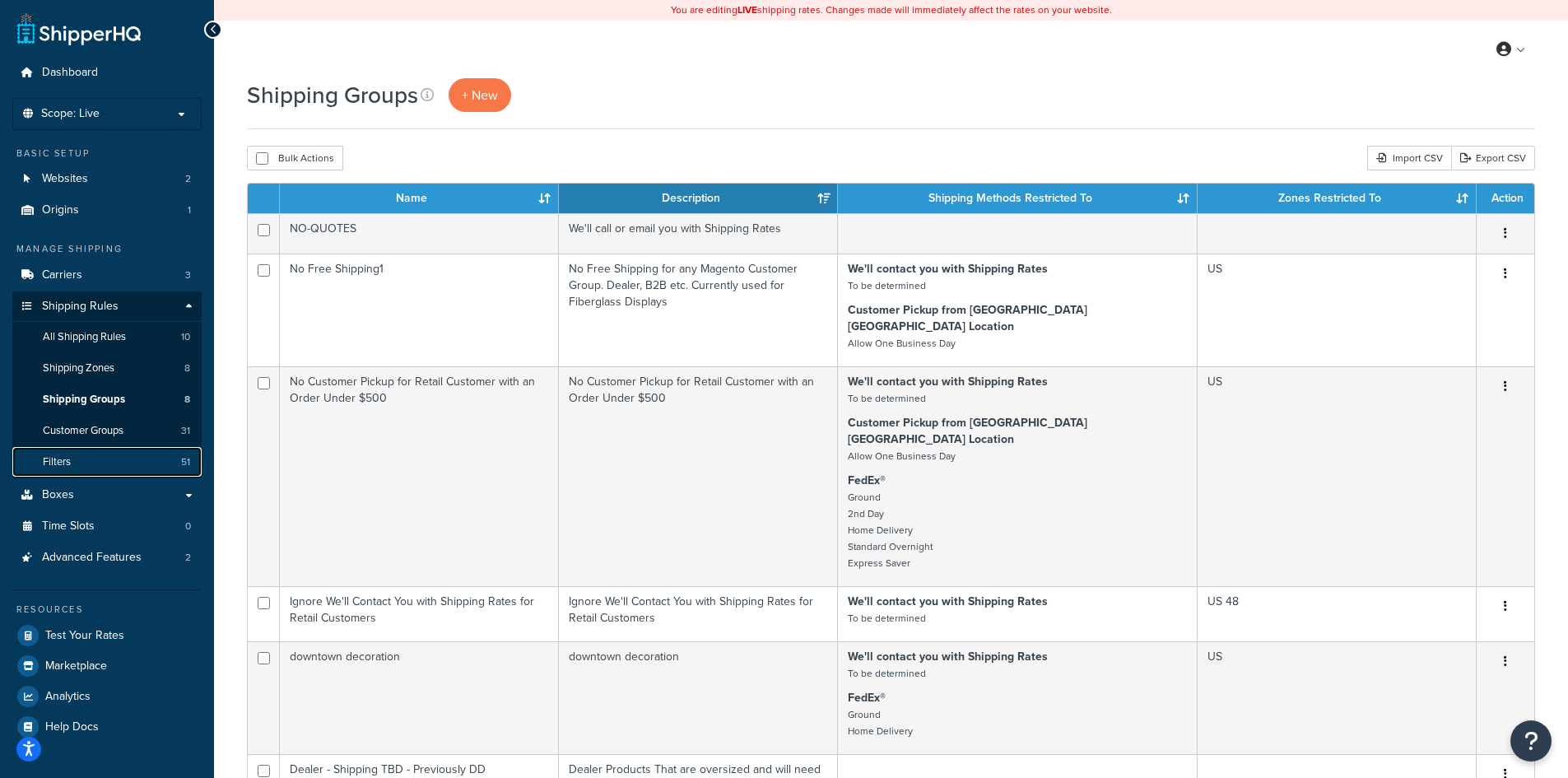
click at [124, 458] on link "Filters 51" at bounding box center [107, 462] width 189 height 31
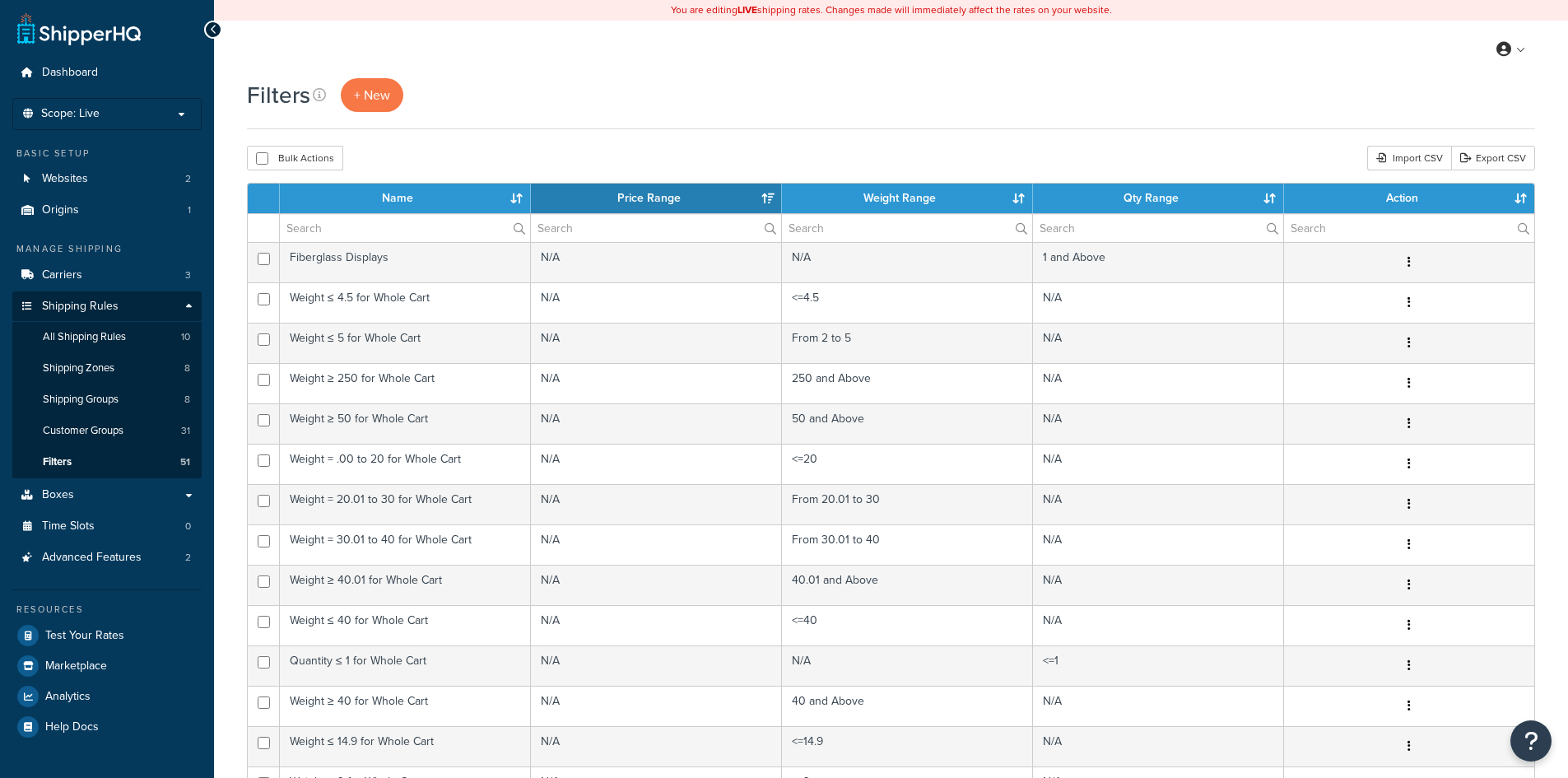
select select "15"
click at [102, 333] on span "All Shipping Rules" at bounding box center [84, 337] width 83 height 14
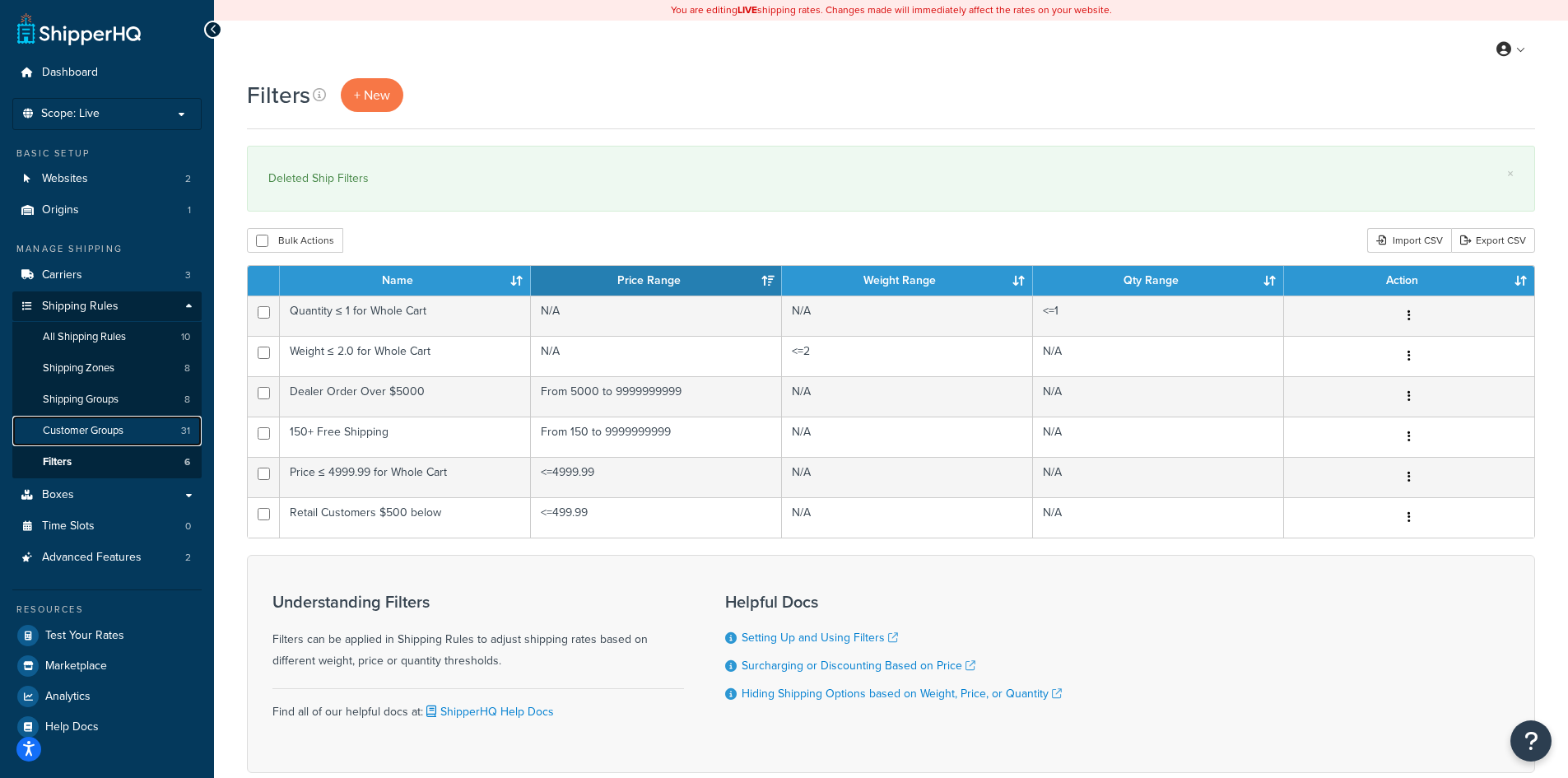
click at [103, 429] on span "Customer Groups" at bounding box center [83, 430] width 80 height 14
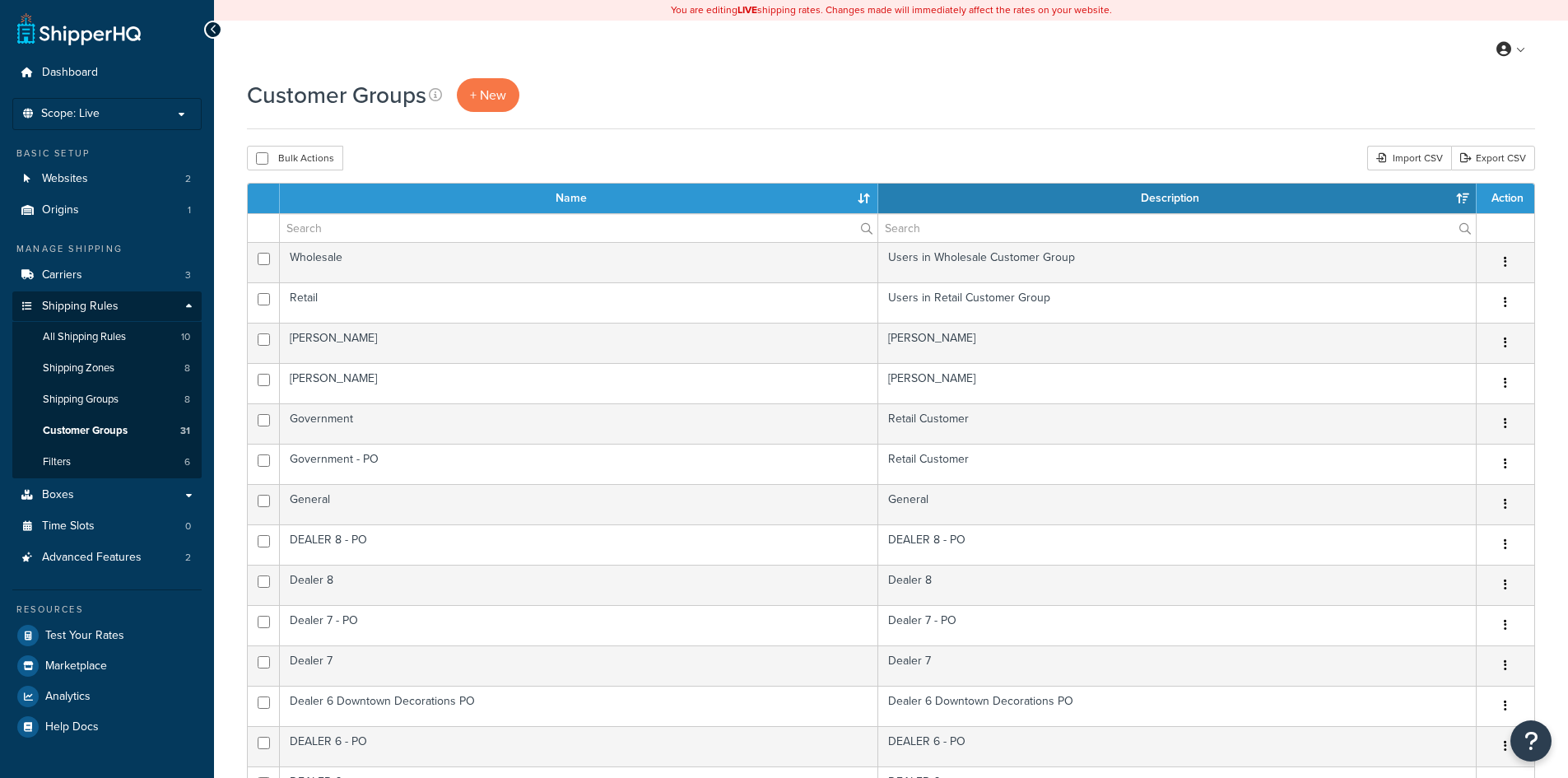
select select "15"
click at [104, 395] on span "Shipping Groups" at bounding box center [80, 399] width 76 height 14
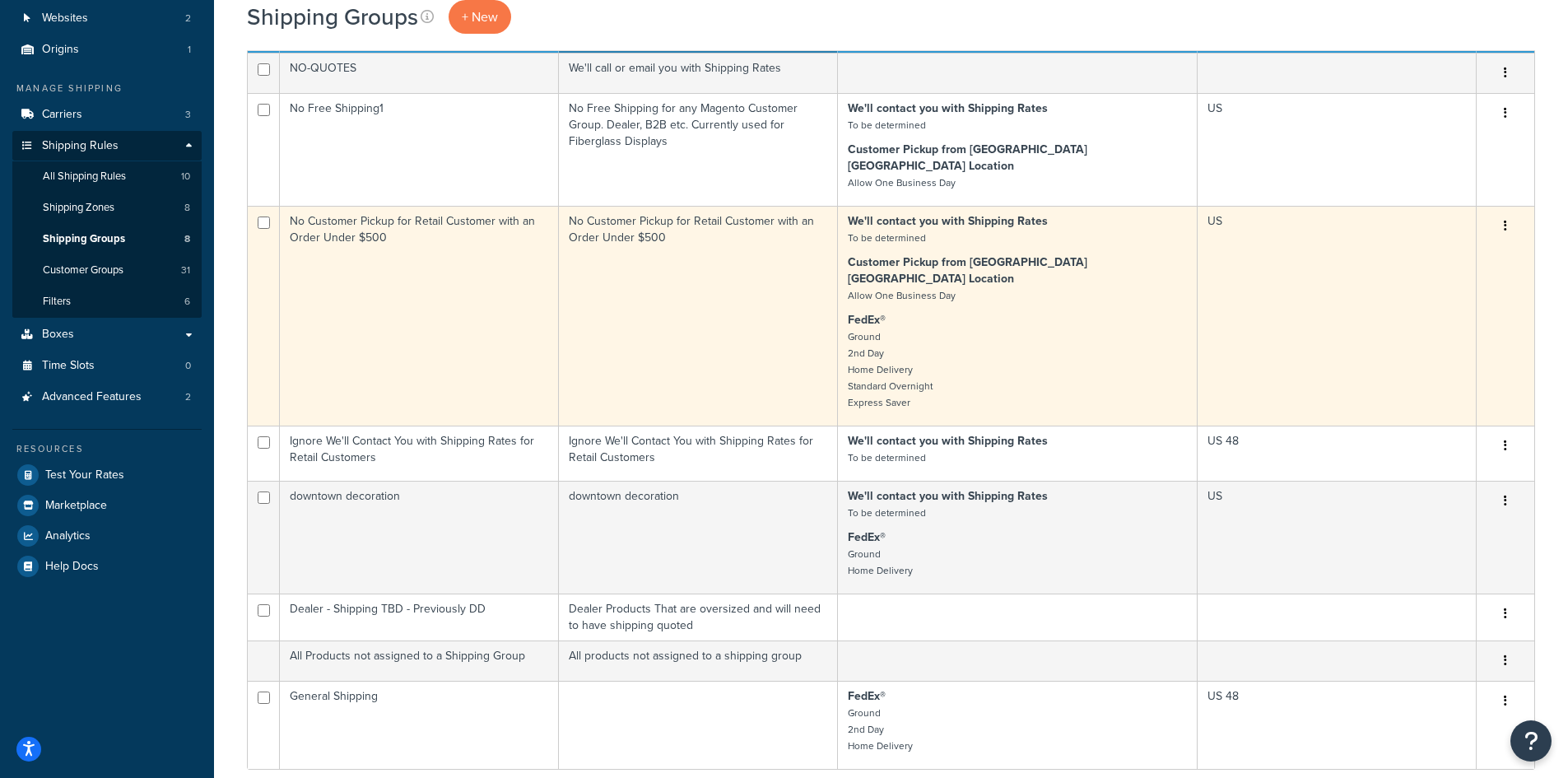
scroll to position [220, 0]
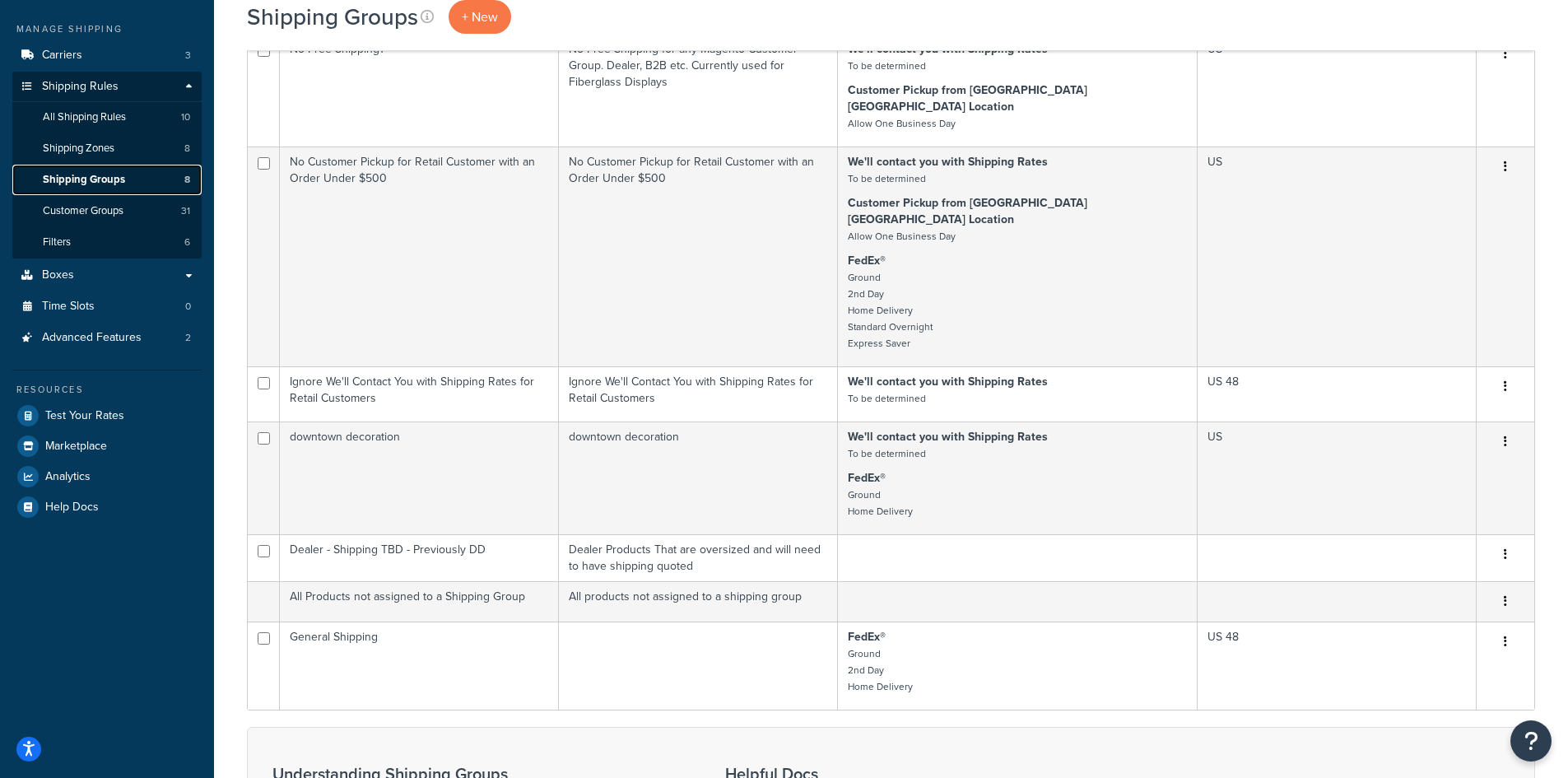
click at [99, 170] on link "Shipping Groups 8" at bounding box center [107, 180] width 189 height 31
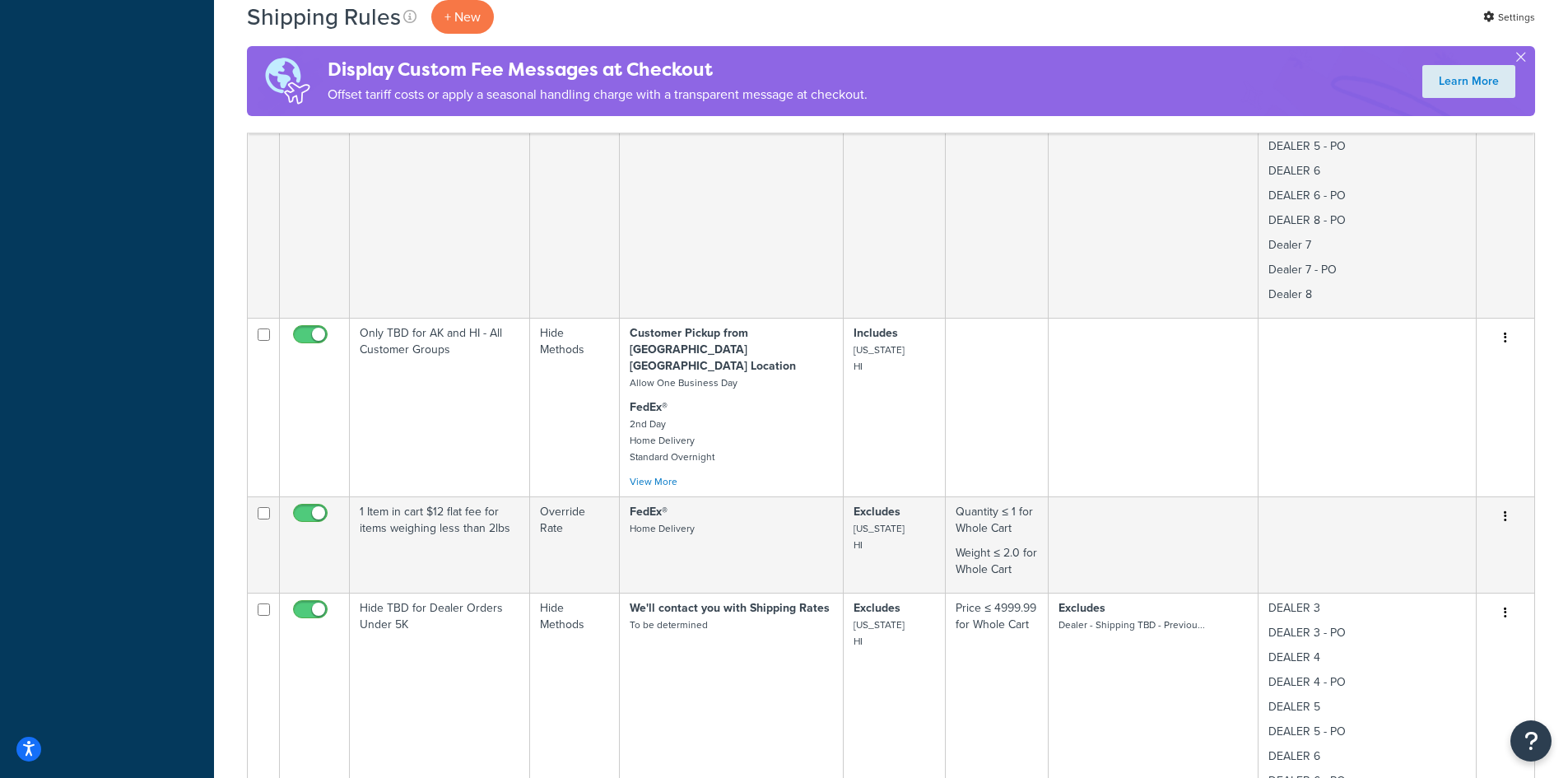
scroll to position [2413, 0]
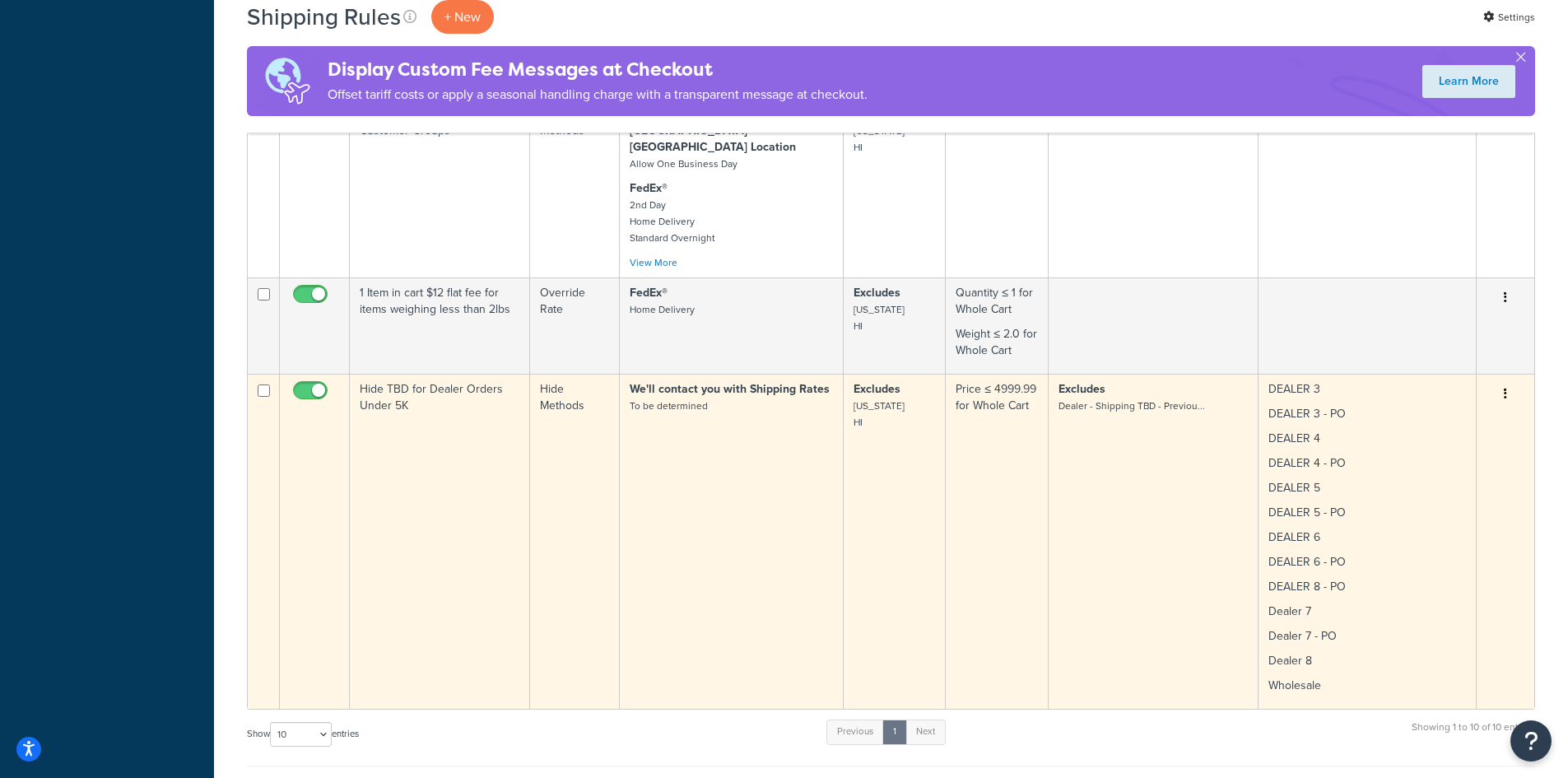
click at [1505, 387] on icon "button" at bounding box center [1506, 393] width 4 height 11
click at [1450, 408] on link "Edit" at bounding box center [1451, 425] width 130 height 34
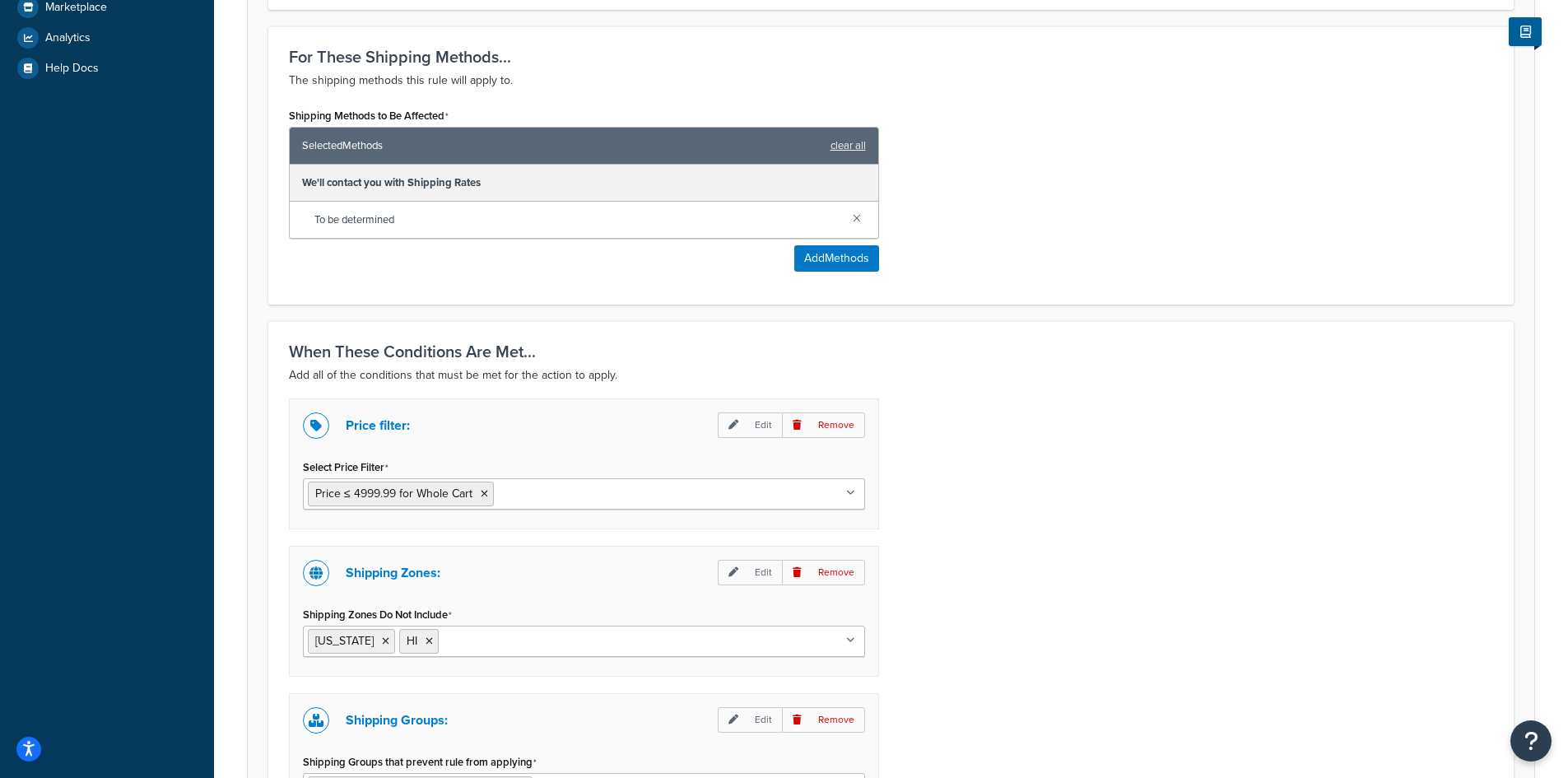
scroll to position [878, 0]
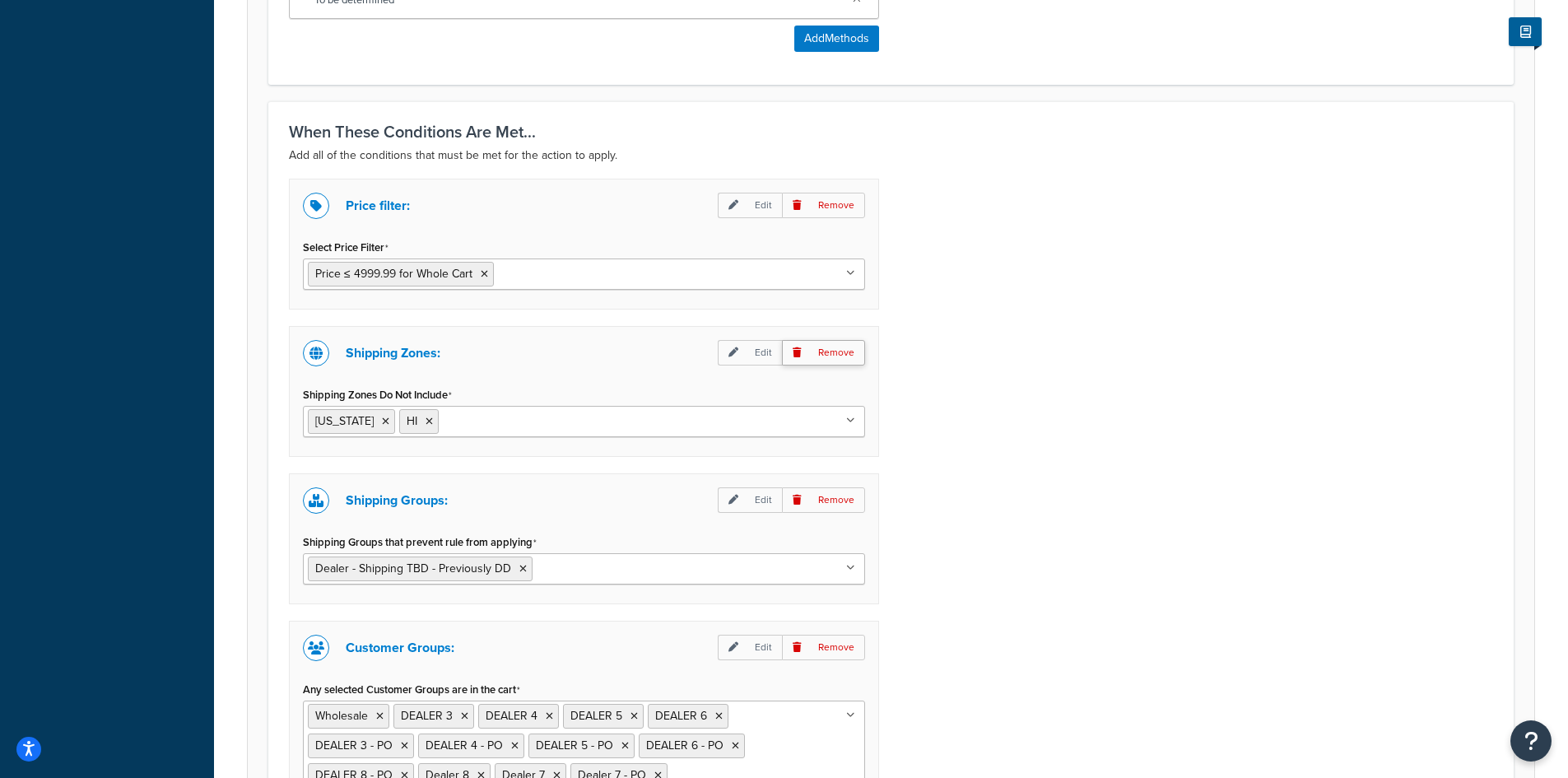
click at [840, 348] on p "Remove" at bounding box center [823, 352] width 83 height 25
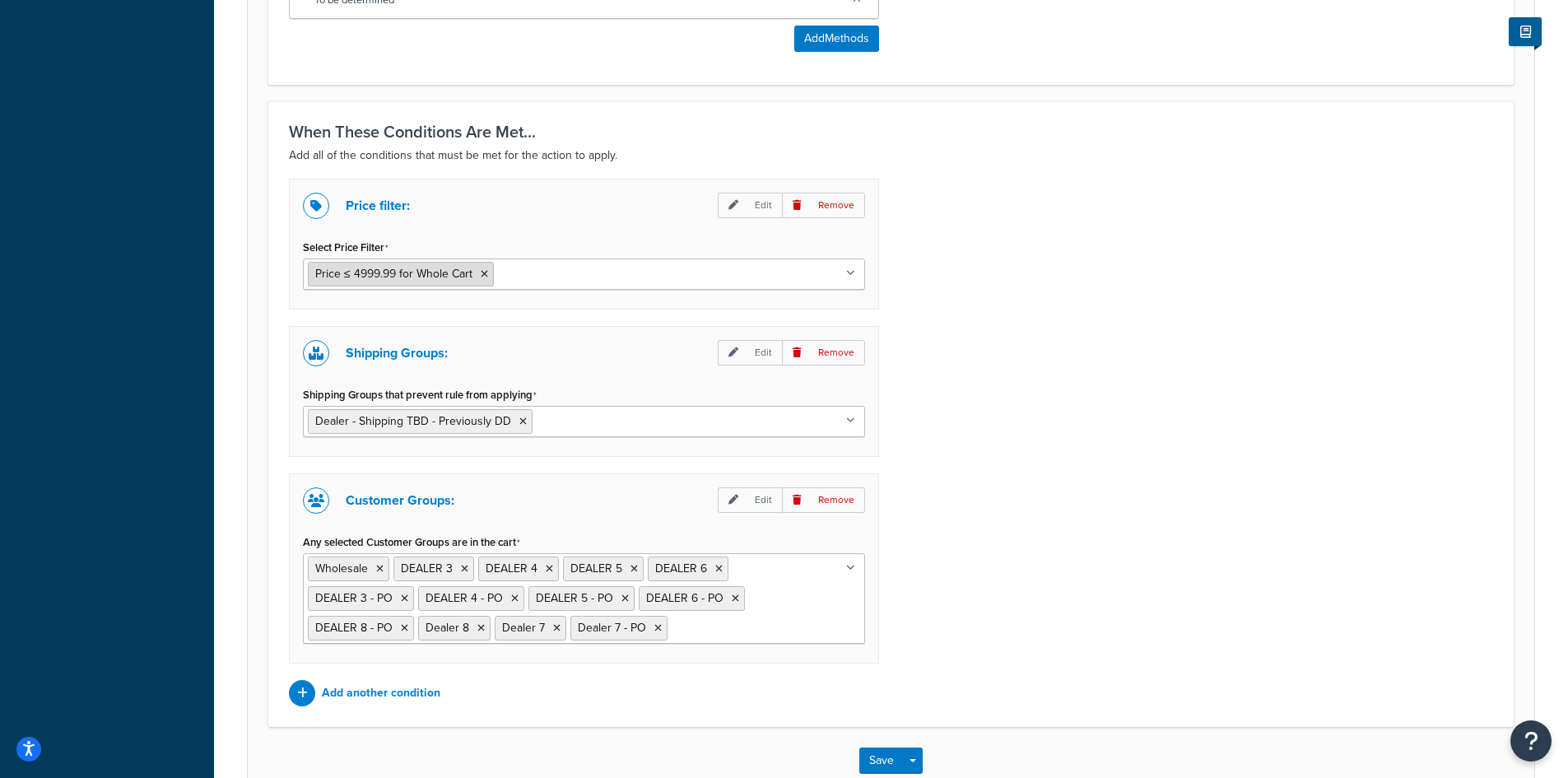
click at [484, 274] on icon at bounding box center [485, 274] width 7 height 10
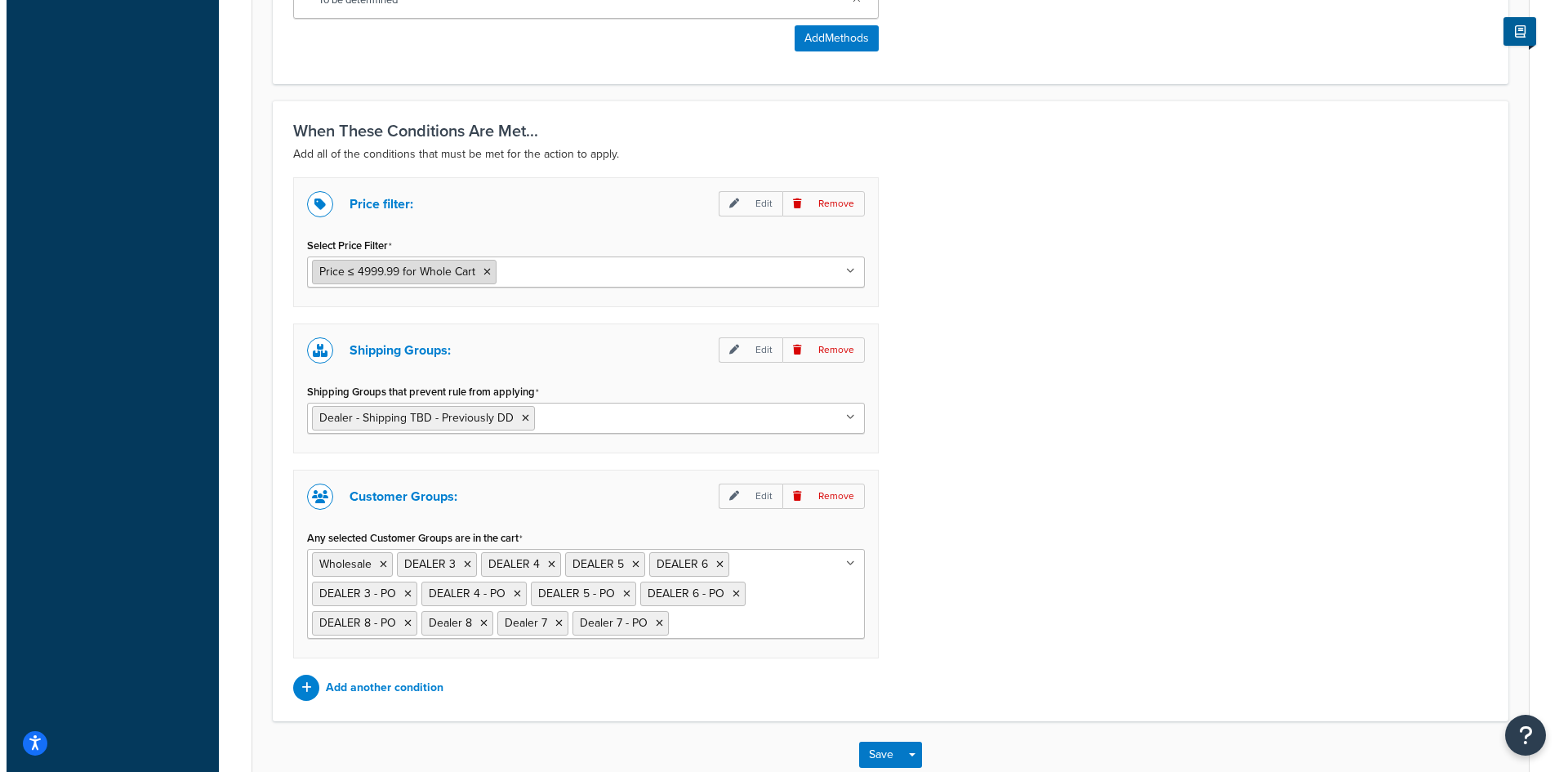
scroll to position [825, 0]
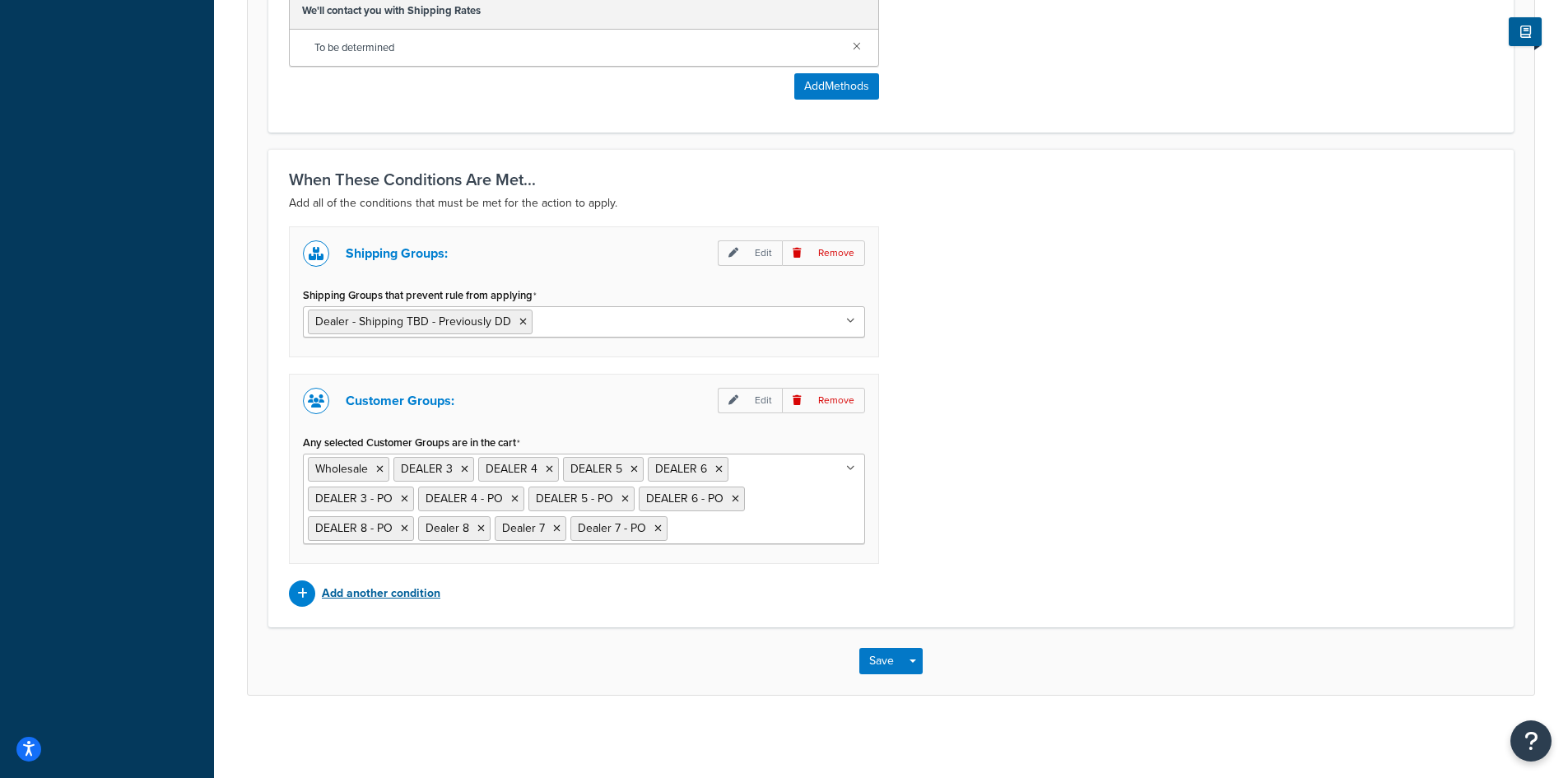
click at [341, 587] on p "Add another condition" at bounding box center [381, 593] width 119 height 23
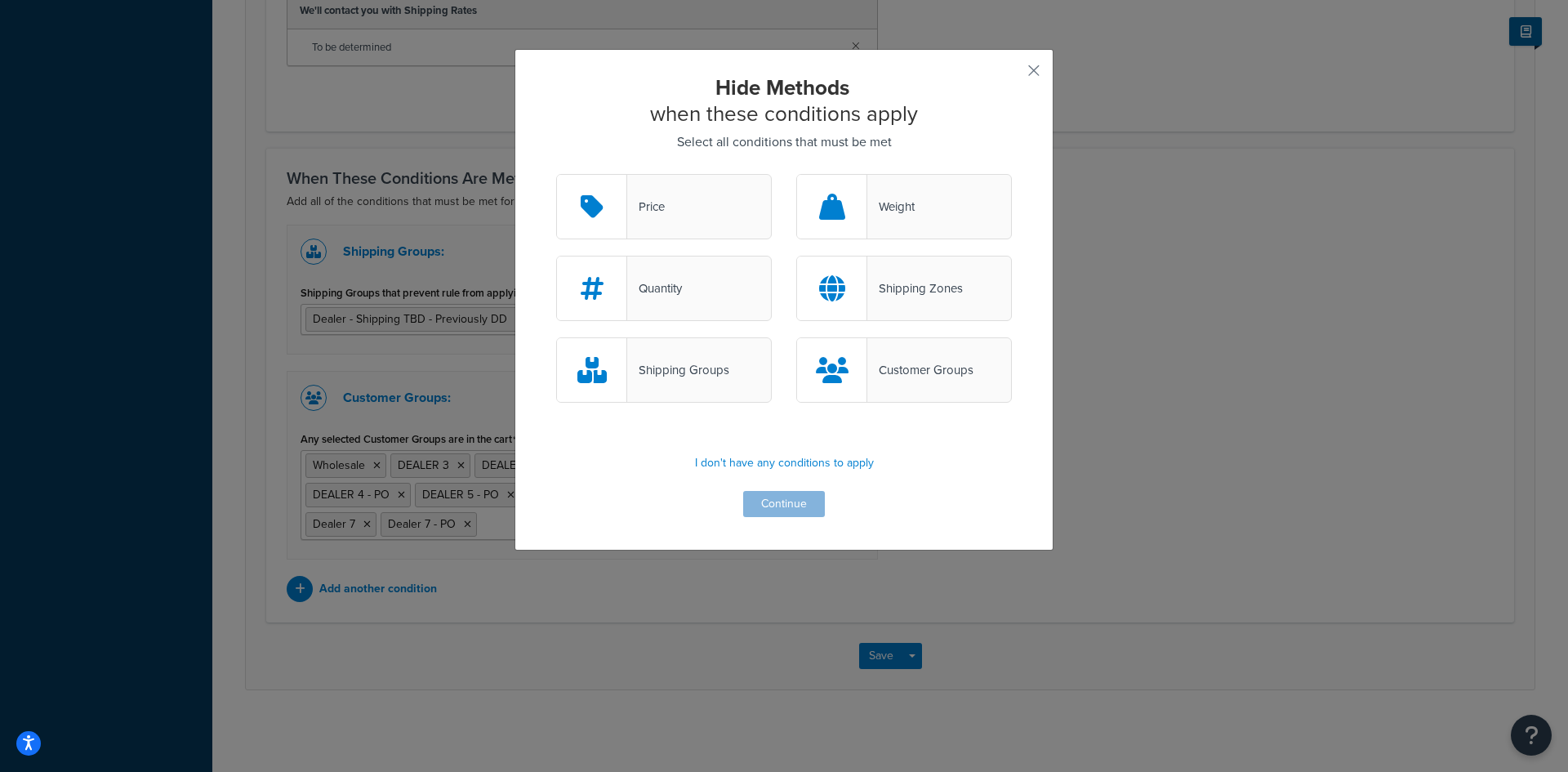
click at [635, 213] on div "Price" at bounding box center [646, 206] width 37 height 23
click at [0, 0] on input "Price" at bounding box center [0, 0] width 0 height 0
click at [768, 503] on button "Continue" at bounding box center [784, 504] width 82 height 26
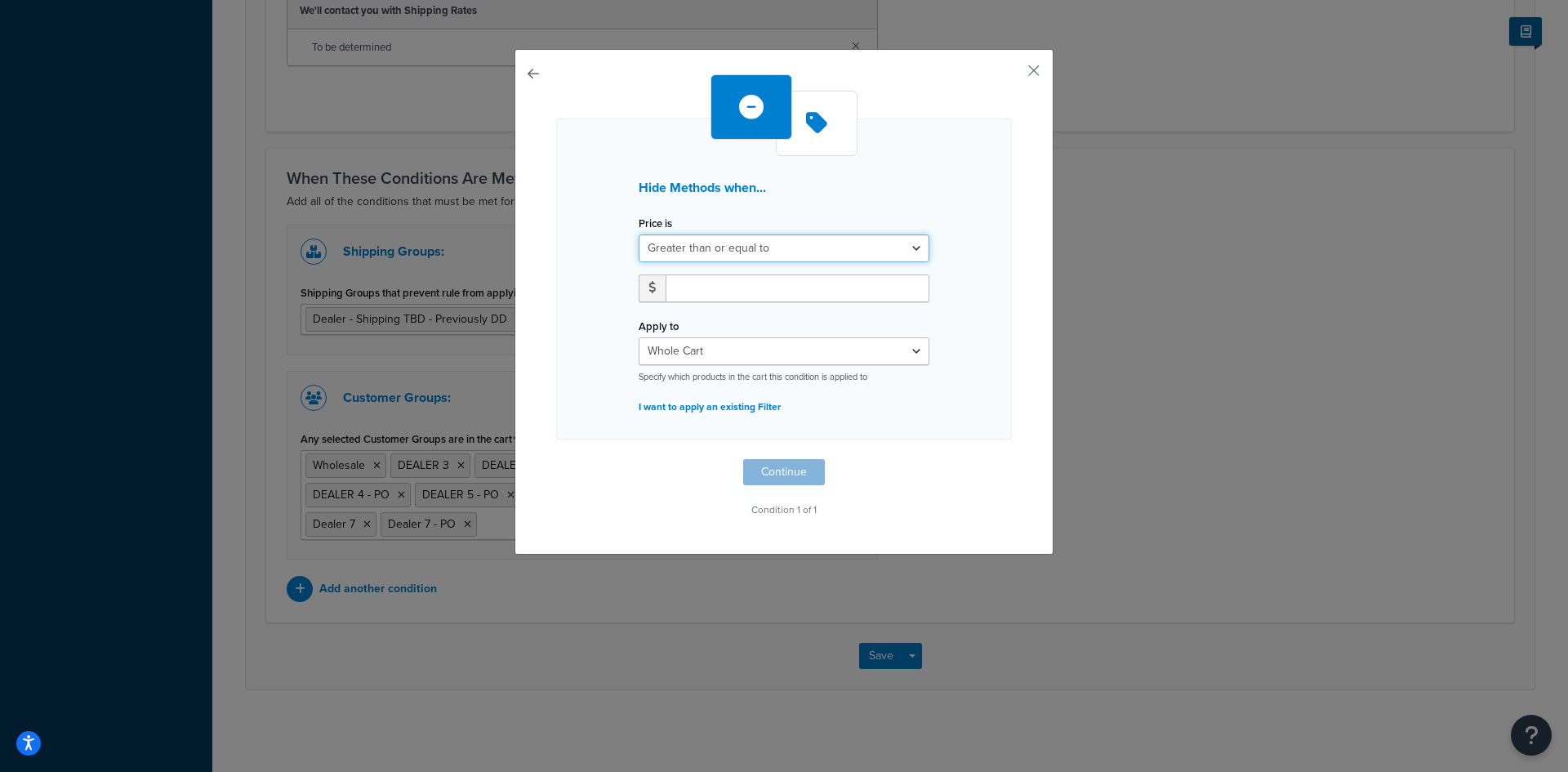
click at [912, 251] on select "Greater than or equal to Between or equal to Less than or equal to" at bounding box center [784, 249] width 291 height 28
select select "BETWEEN"
click at [639, 235] on select "Greater than or equal to Between or equal to Less than or equal to" at bounding box center [784, 249] width 291 height 28
click at [703, 290] on input "number" at bounding box center [719, 289] width 106 height 28
type input "0"
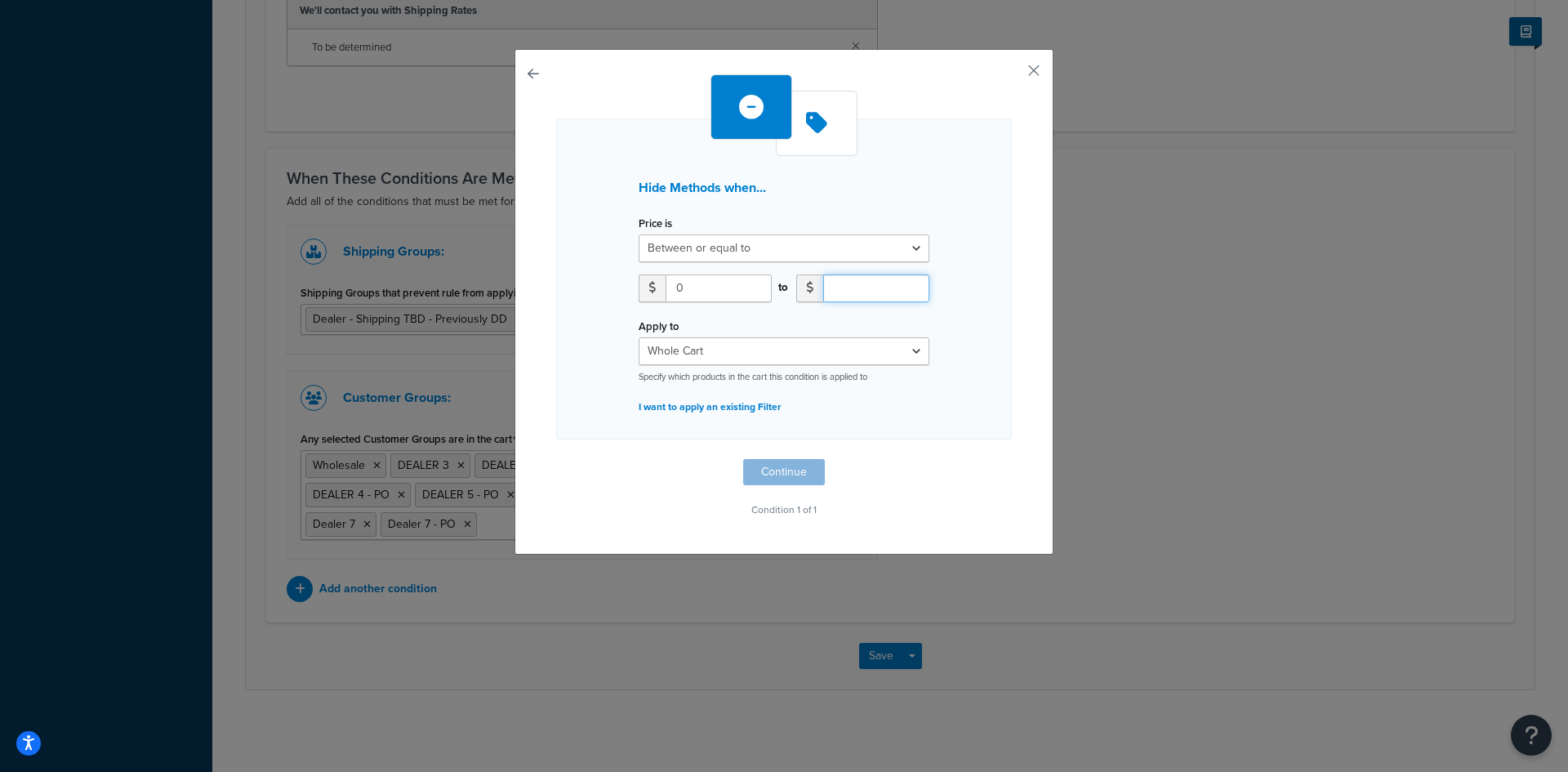
click at [863, 290] on input "number" at bounding box center [876, 289] width 106 height 28
type input "10000000000"
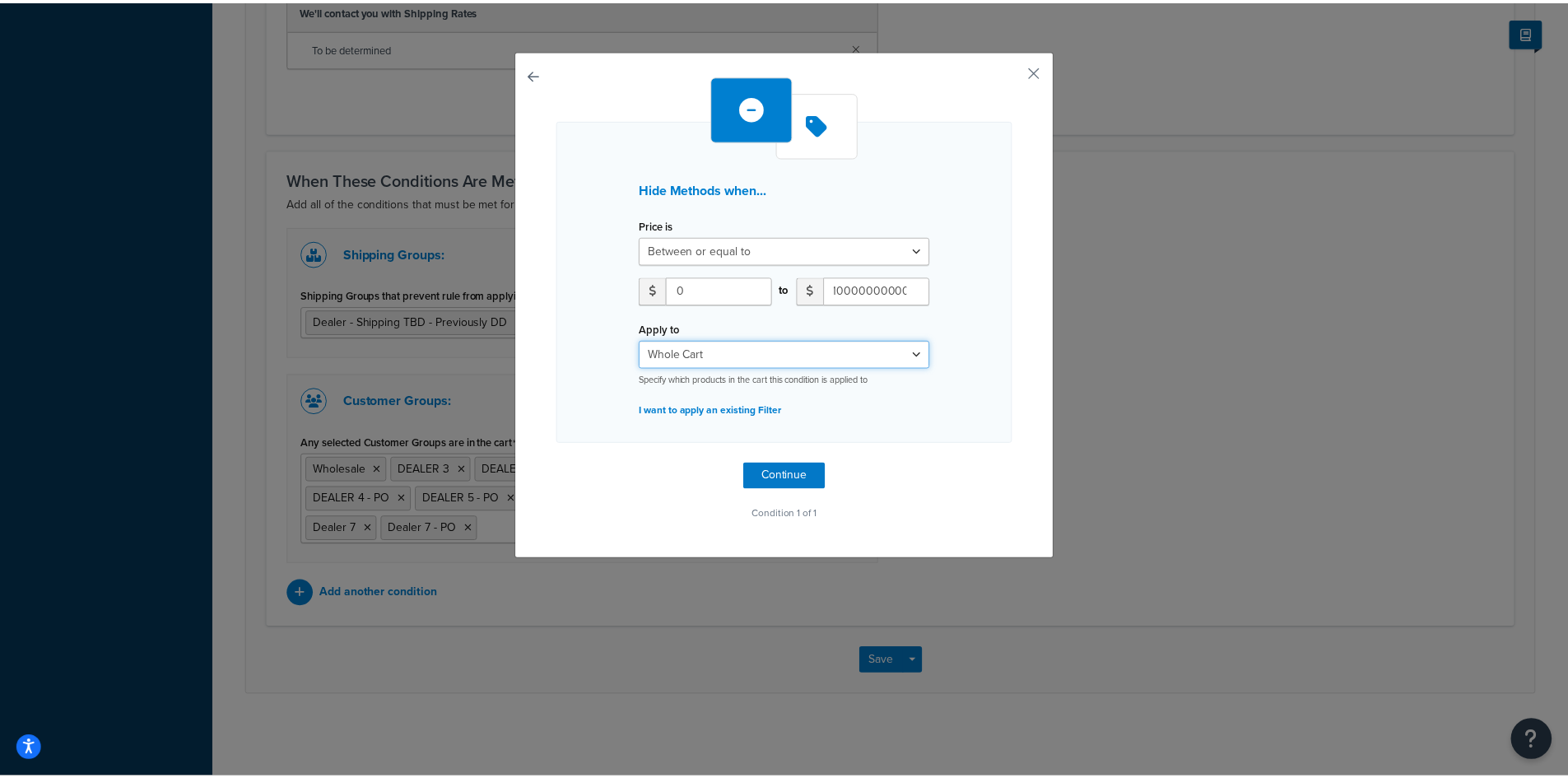
scroll to position [0, 0]
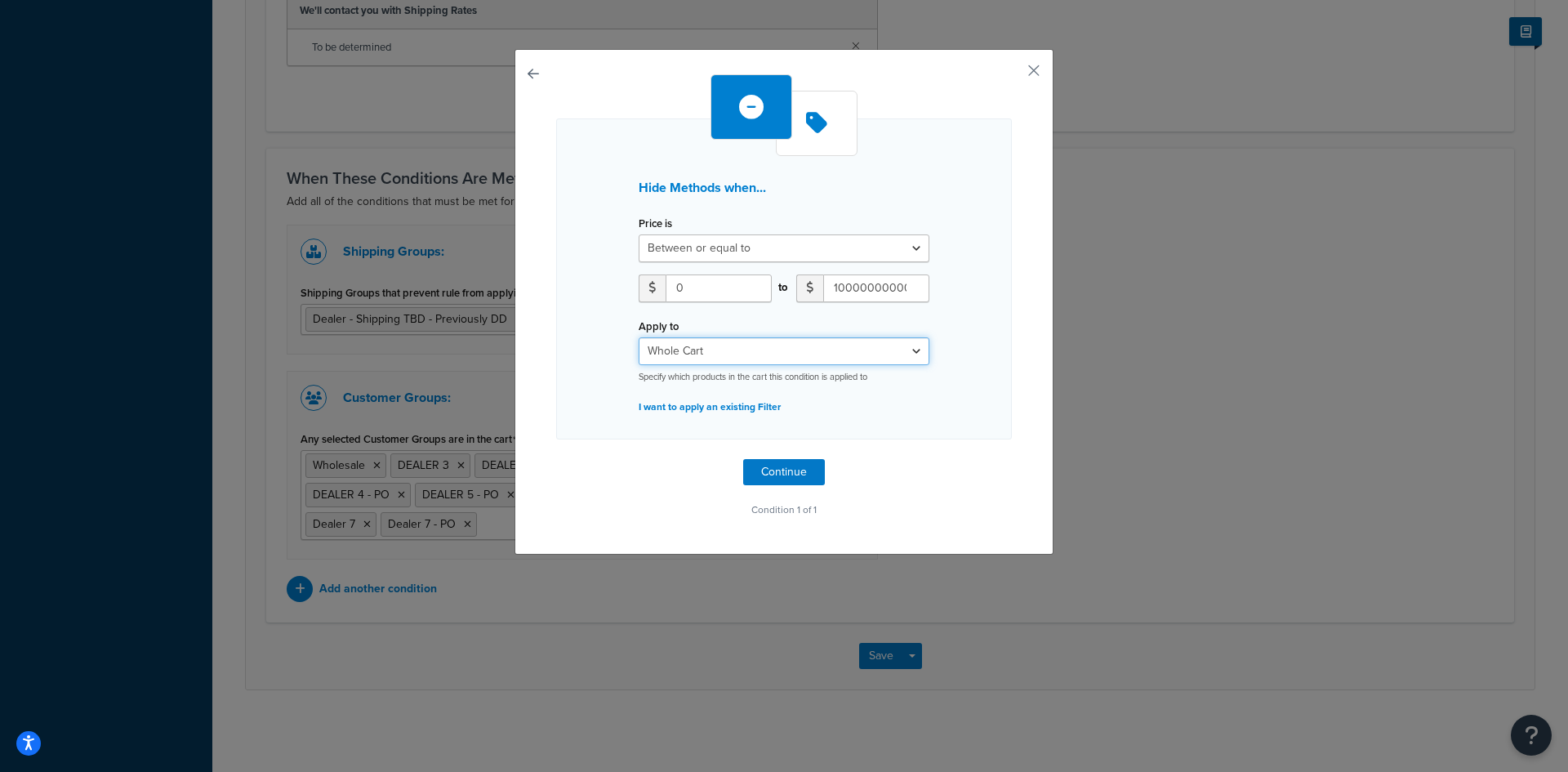
click at [919, 345] on select "Whole Cart Everything in Shipping Group Everything at Origin Each Item within S…" at bounding box center [784, 351] width 291 height 28
select select "ITEM"
click at [639, 337] on select "Whole Cart Everything in Shipping Group Everything at Origin Each Item within S…" at bounding box center [784, 351] width 291 height 28
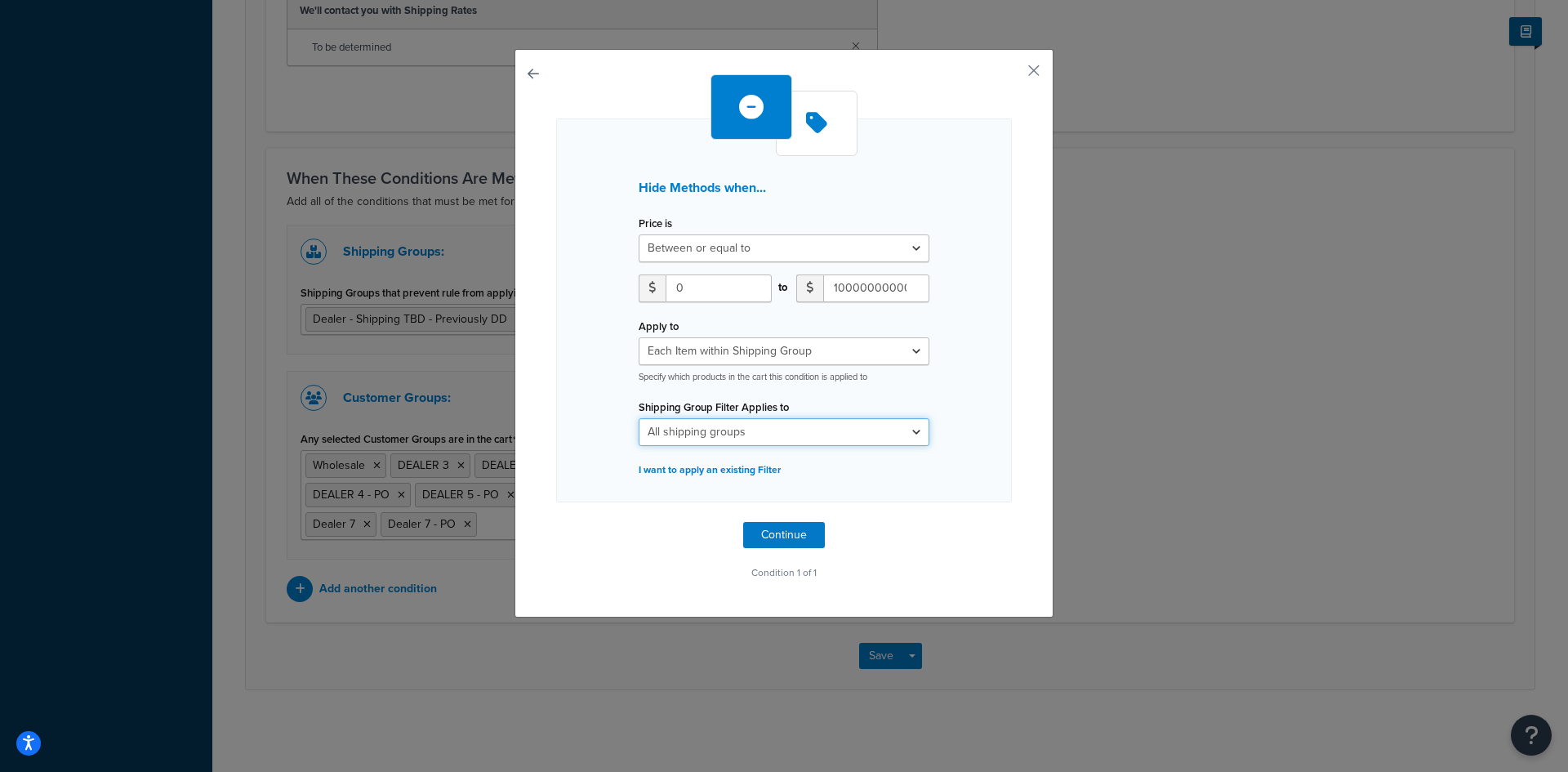
click at [800, 434] on select "All shipping groups Dealer - Shipping TBD - Previously DD downtown decoration G…" at bounding box center [784, 432] width 291 height 28
select select "244836"
click at [639, 418] on select "All shipping groups Dealer - Shipping TBD - Previously DD downtown decoration G…" at bounding box center [784, 432] width 291 height 28
click at [771, 535] on button "Continue" at bounding box center [784, 534] width 82 height 26
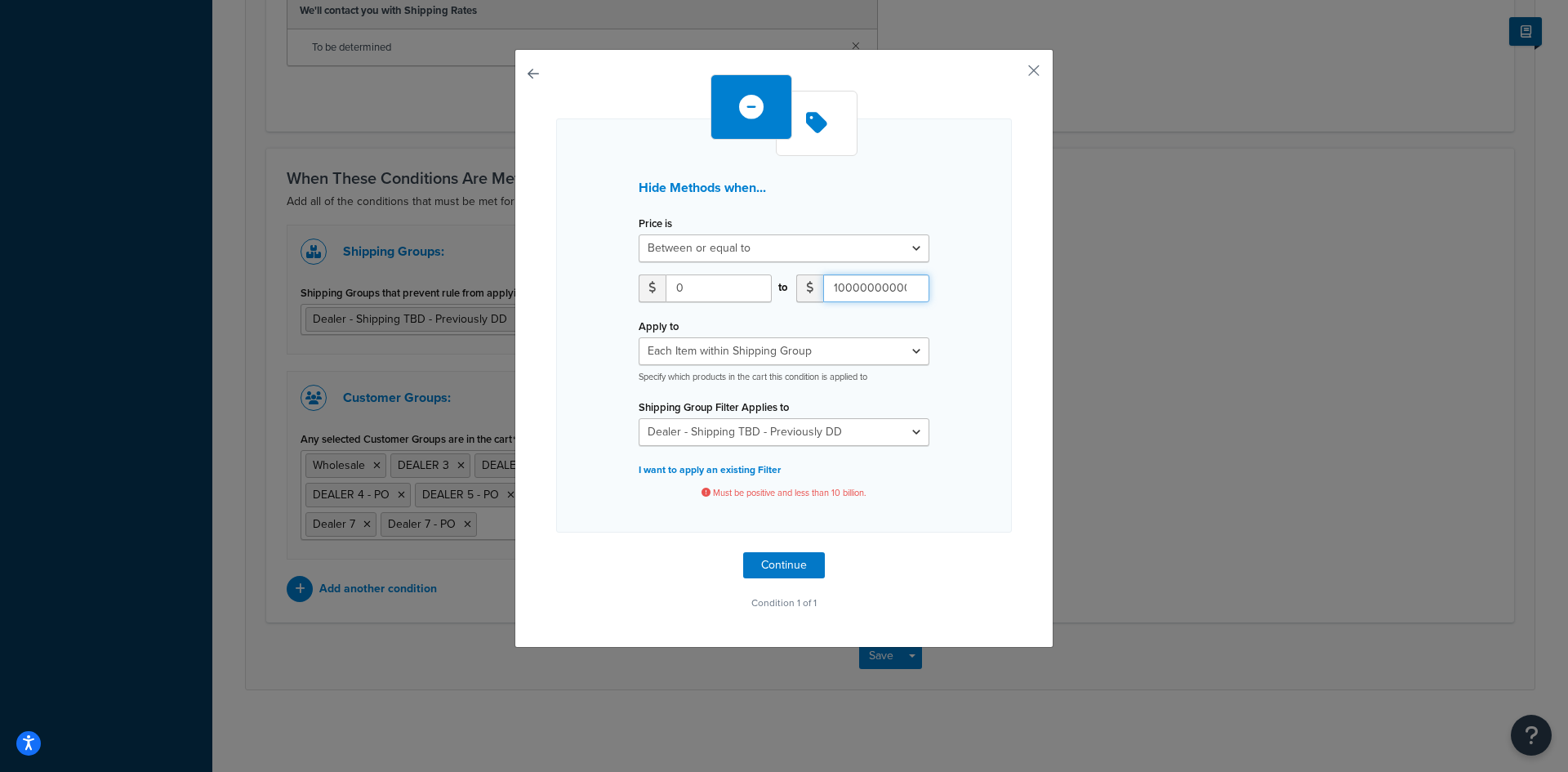
drag, startPoint x: 879, startPoint y: 288, endPoint x: 857, endPoint y: 329, distance: 46.5
click at [879, 290] on input "10000000000" at bounding box center [876, 289] width 106 height 28
type input "100000000"
click at [787, 560] on button "Continue" at bounding box center [784, 565] width 82 height 26
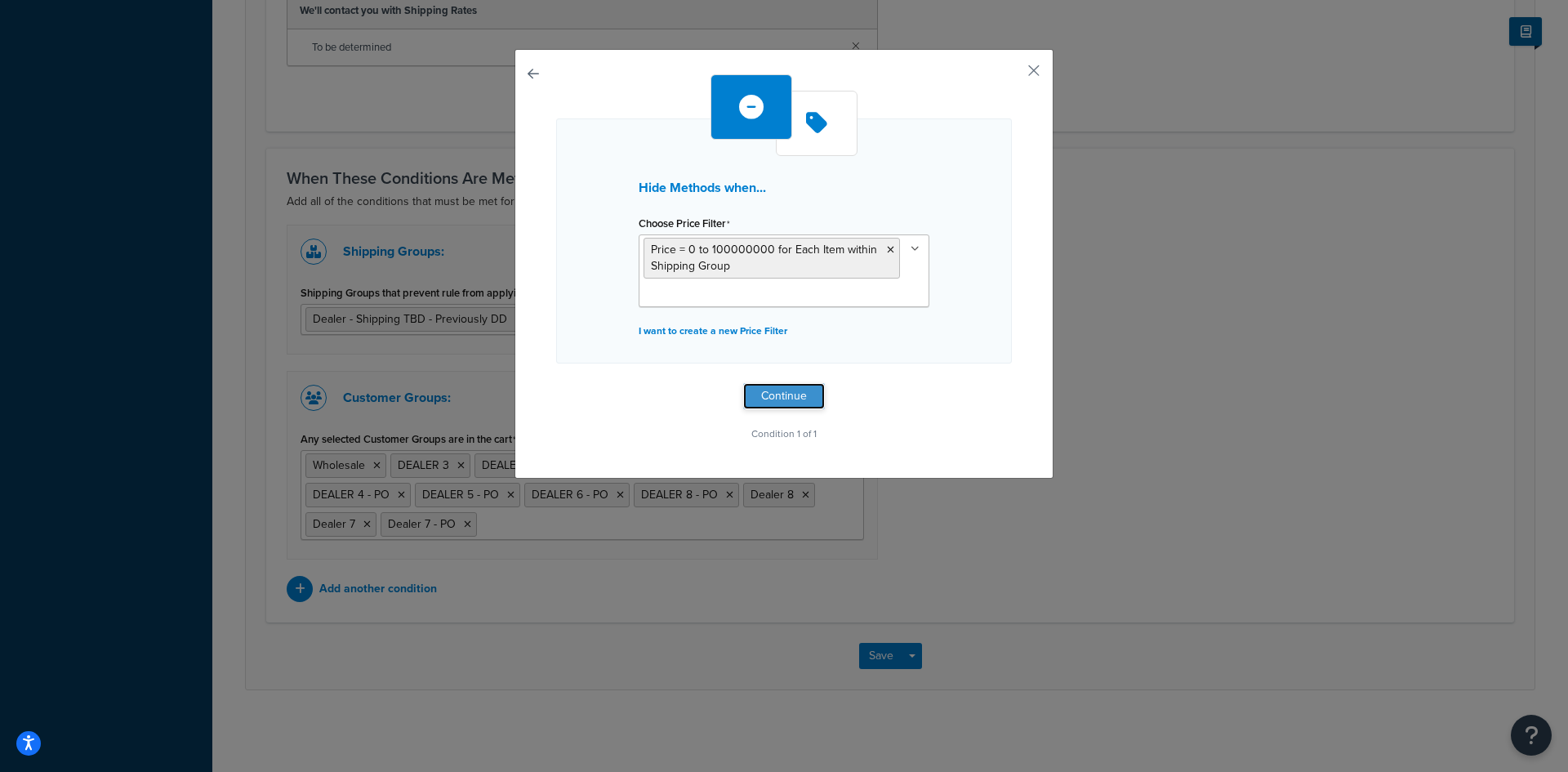
drag, startPoint x: 774, startPoint y: 391, endPoint x: 834, endPoint y: 400, distance: 60.7
click at [774, 392] on button "Continue" at bounding box center [784, 396] width 82 height 26
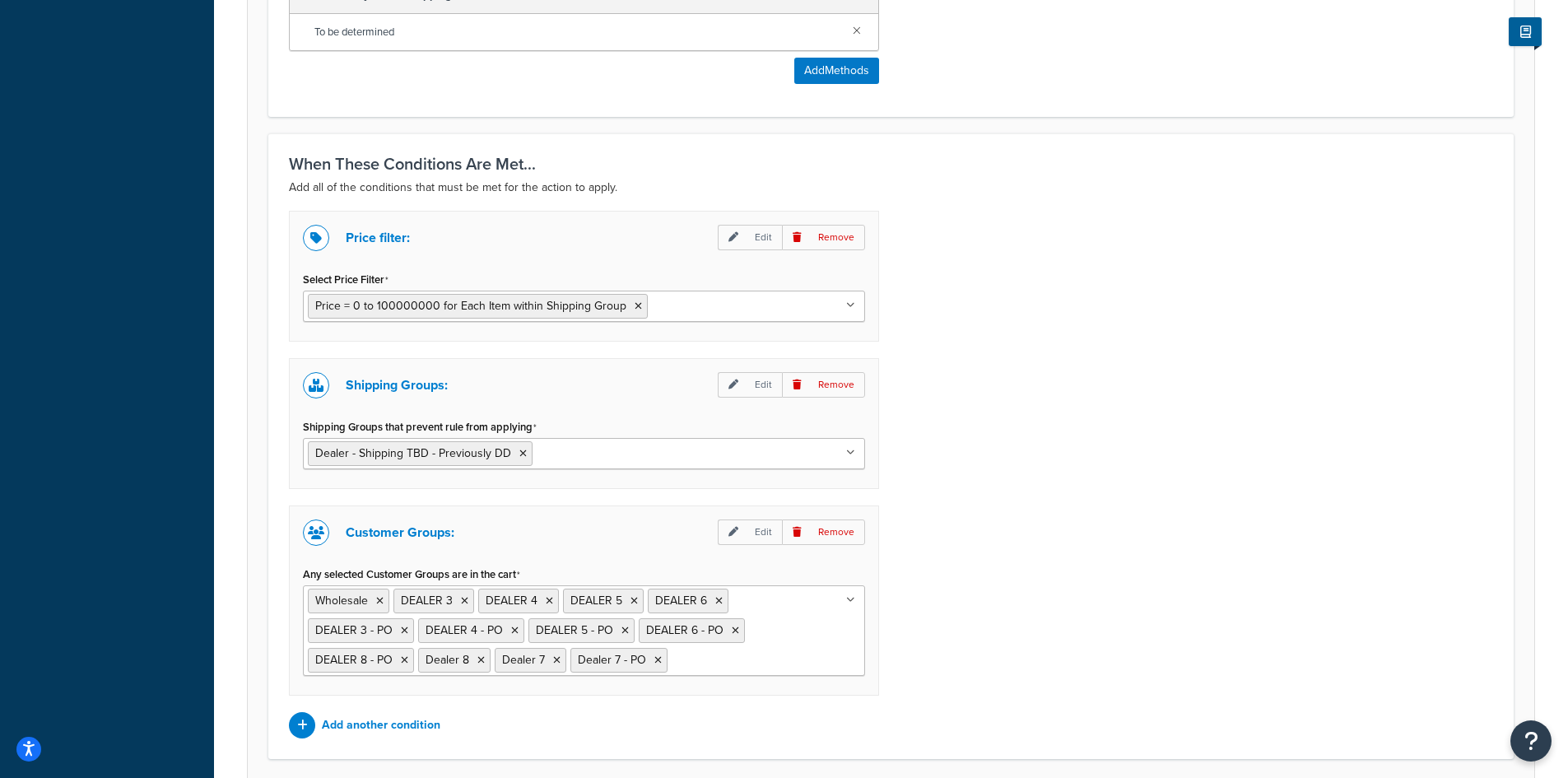
scroll to position [878, 0]
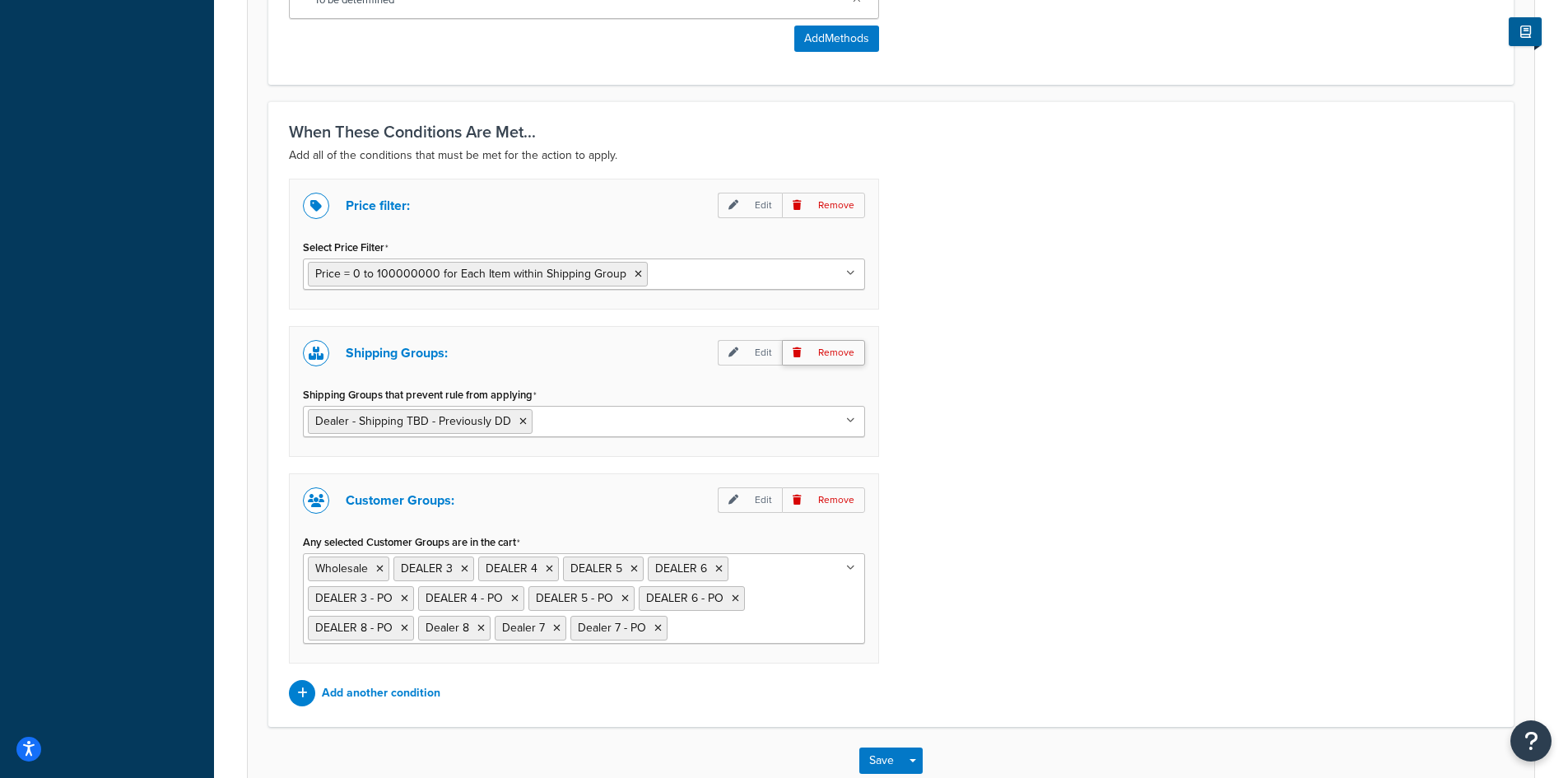
click at [838, 343] on p "Remove" at bounding box center [823, 352] width 83 height 25
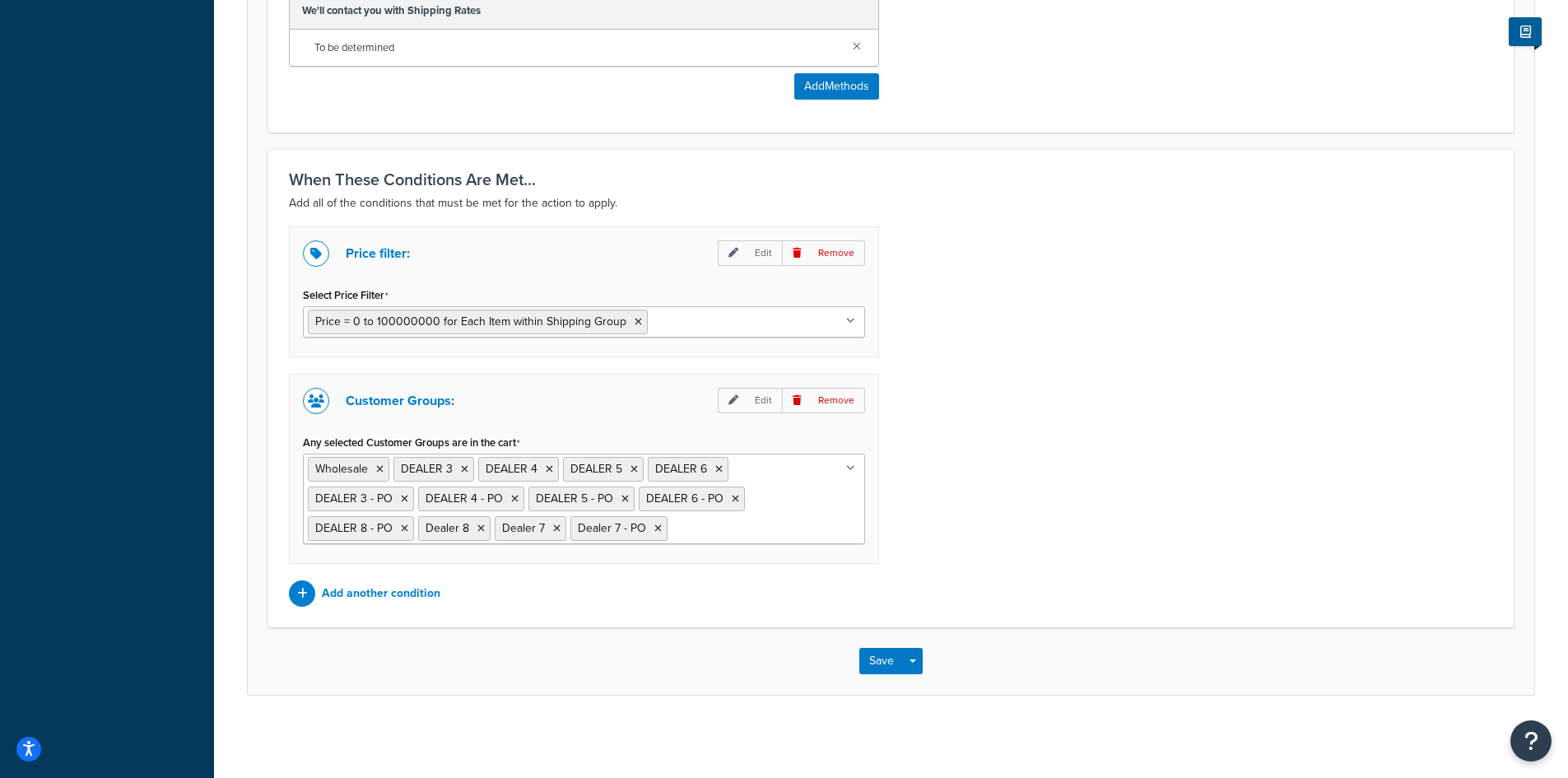
scroll to position [831, 0]
click at [826, 251] on p "Remove" at bounding box center [823, 252] width 83 height 25
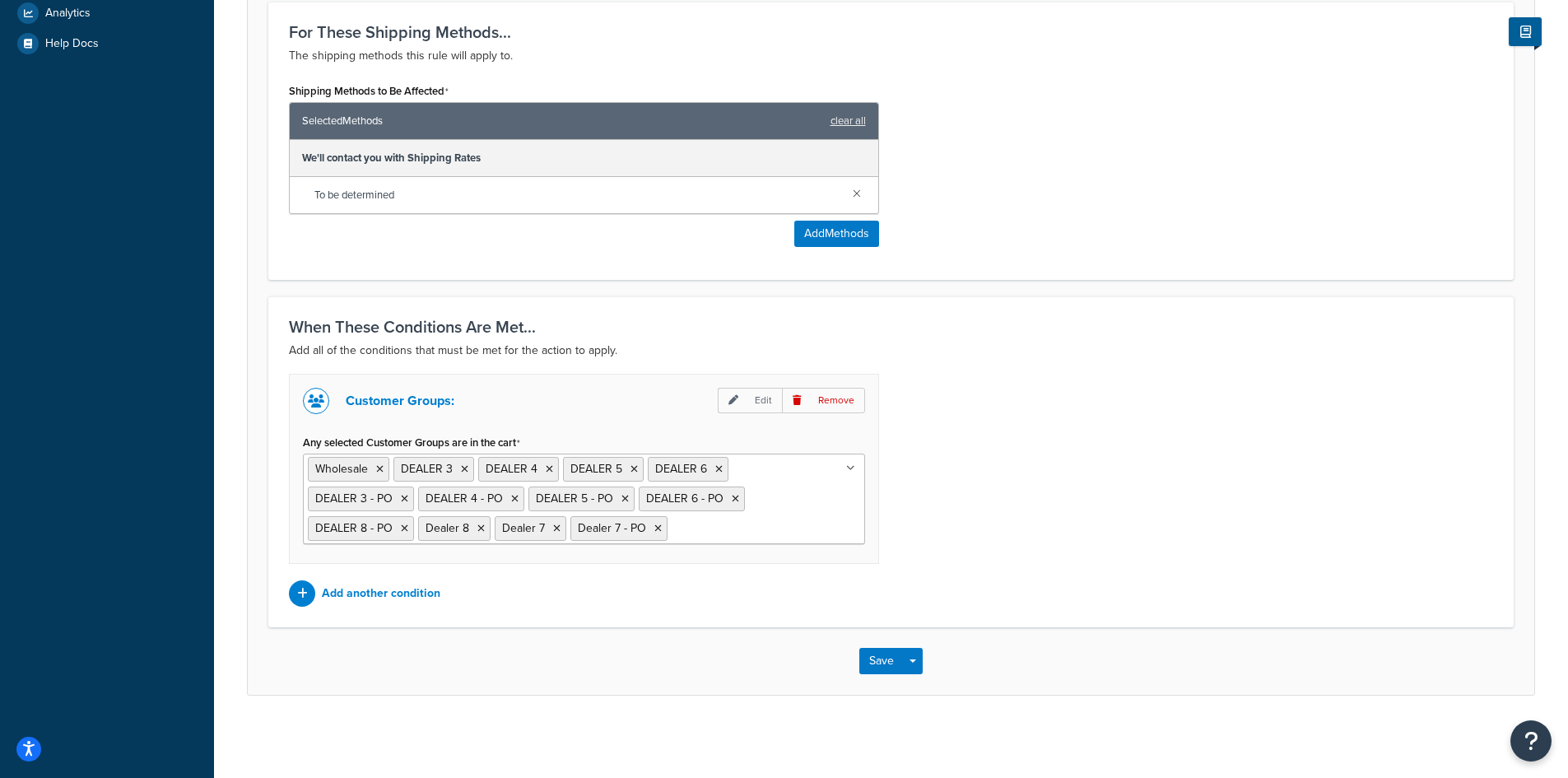
scroll to position [464, 0]
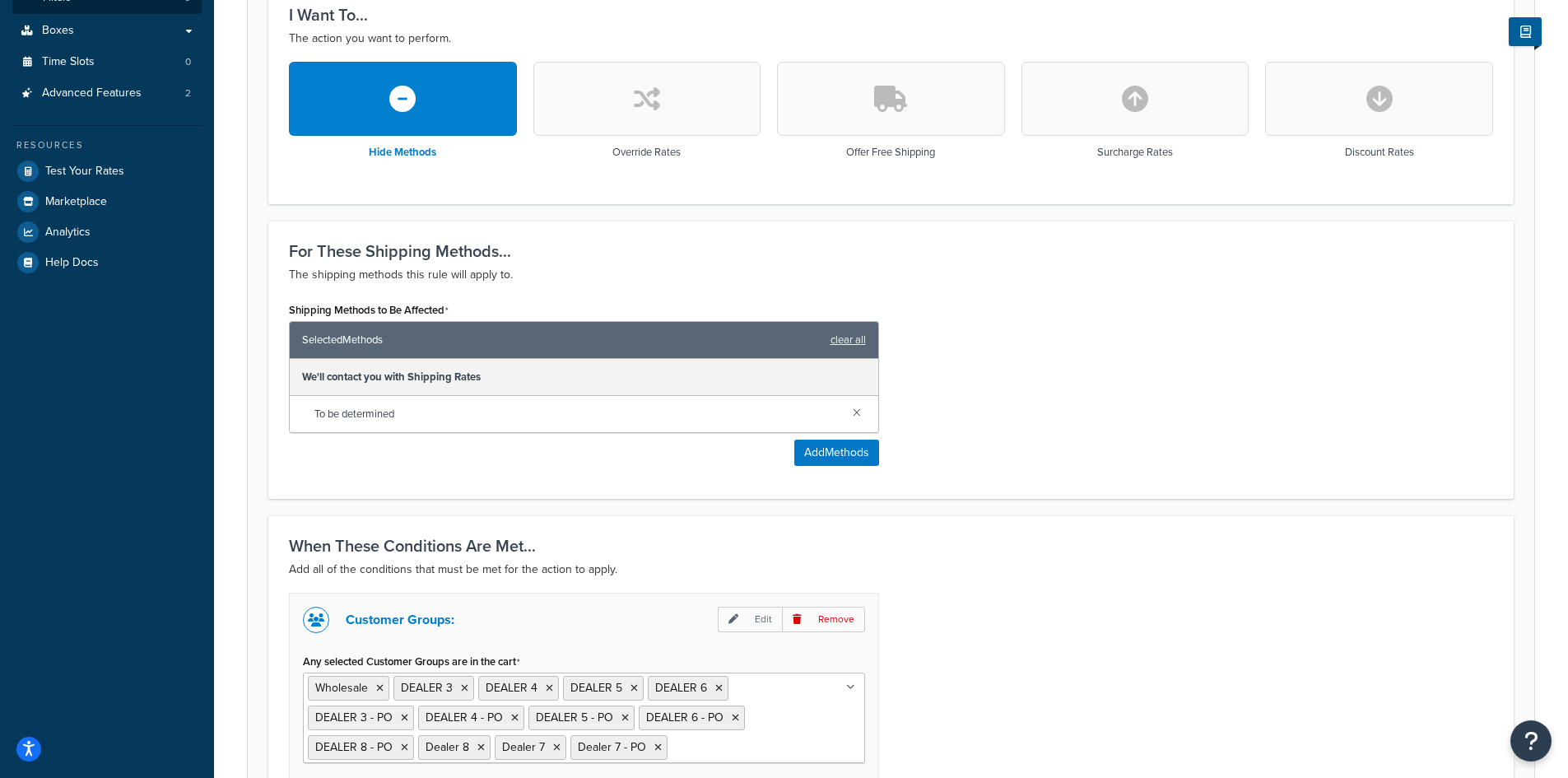
click at [654, 93] on icon "button" at bounding box center [647, 99] width 26 height 26
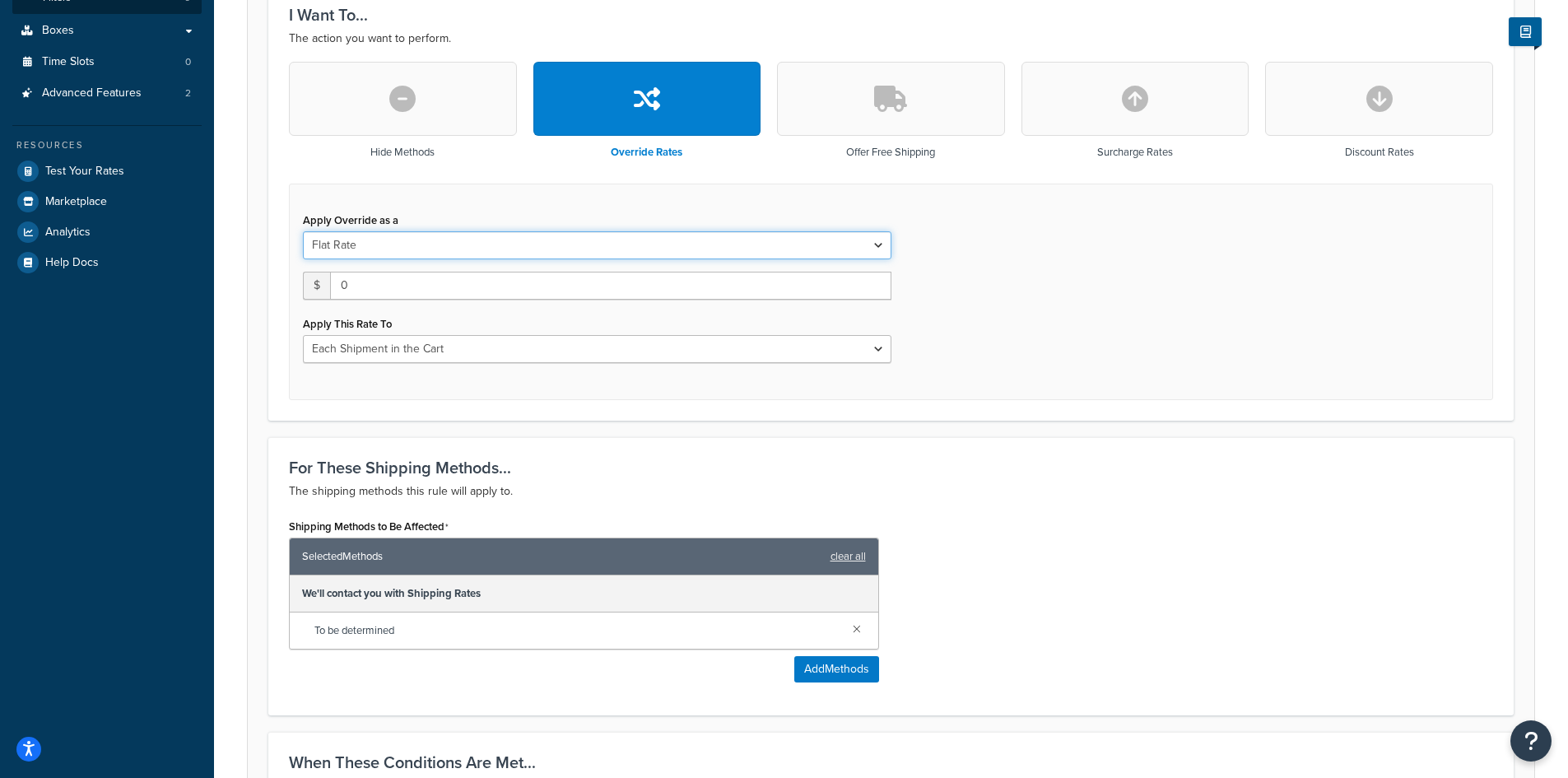
click at [882, 245] on select "Flat Rate Percentage Flat Rate & Percentage" at bounding box center [597, 245] width 588 height 28
click at [881, 82] on button "button" at bounding box center [892, 98] width 228 height 74
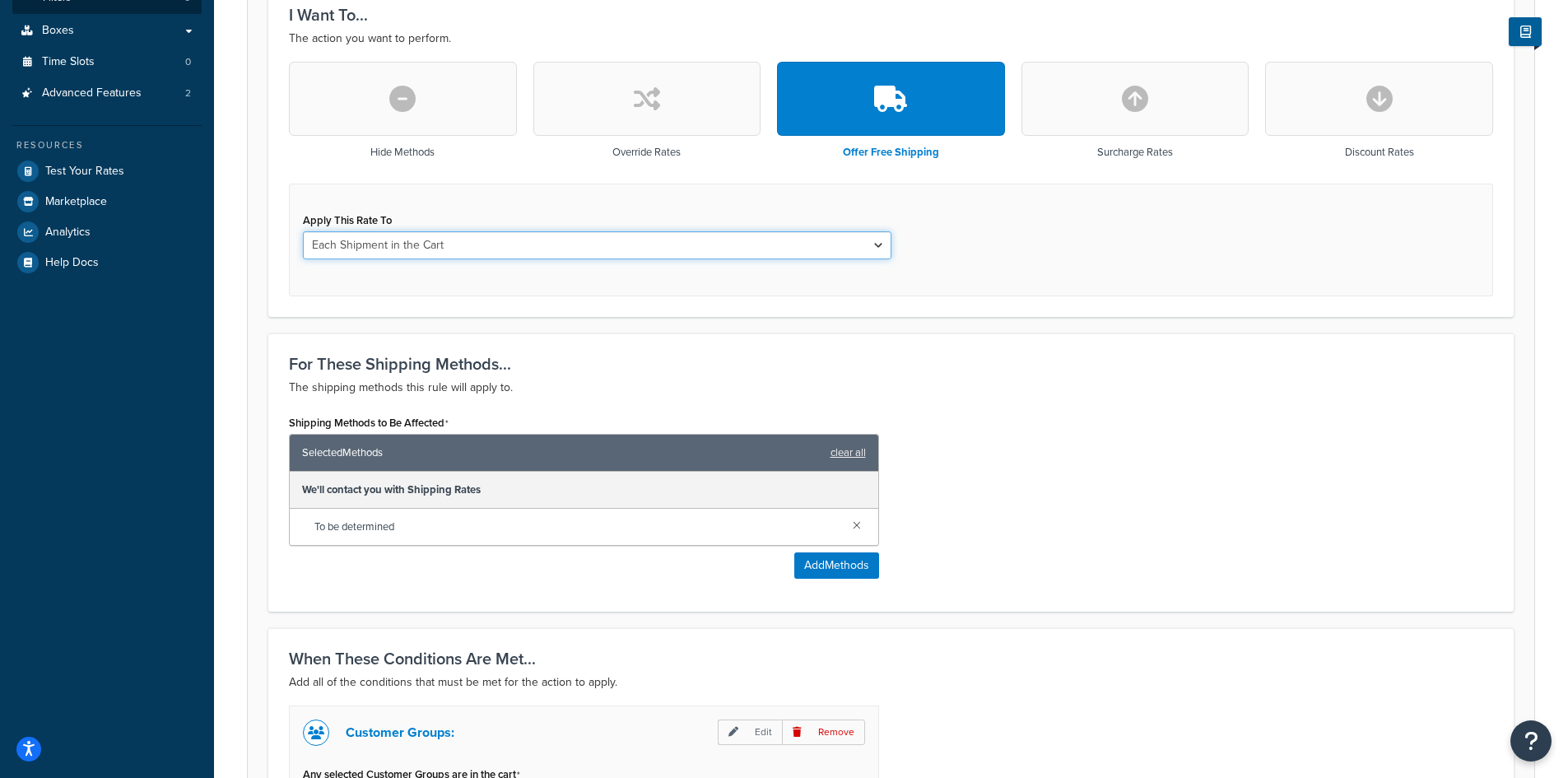
click at [888, 250] on select "Each Shipment in the Cart Each Shipping Group in the Cart Each Item within a Sh…" at bounding box center [597, 245] width 588 height 28
select select "ITEM"
click at [303, 231] on select "Each Shipment in the Cart Each Shipping Group in the Cart Each Item within a Sh…" at bounding box center [597, 245] width 588 height 28
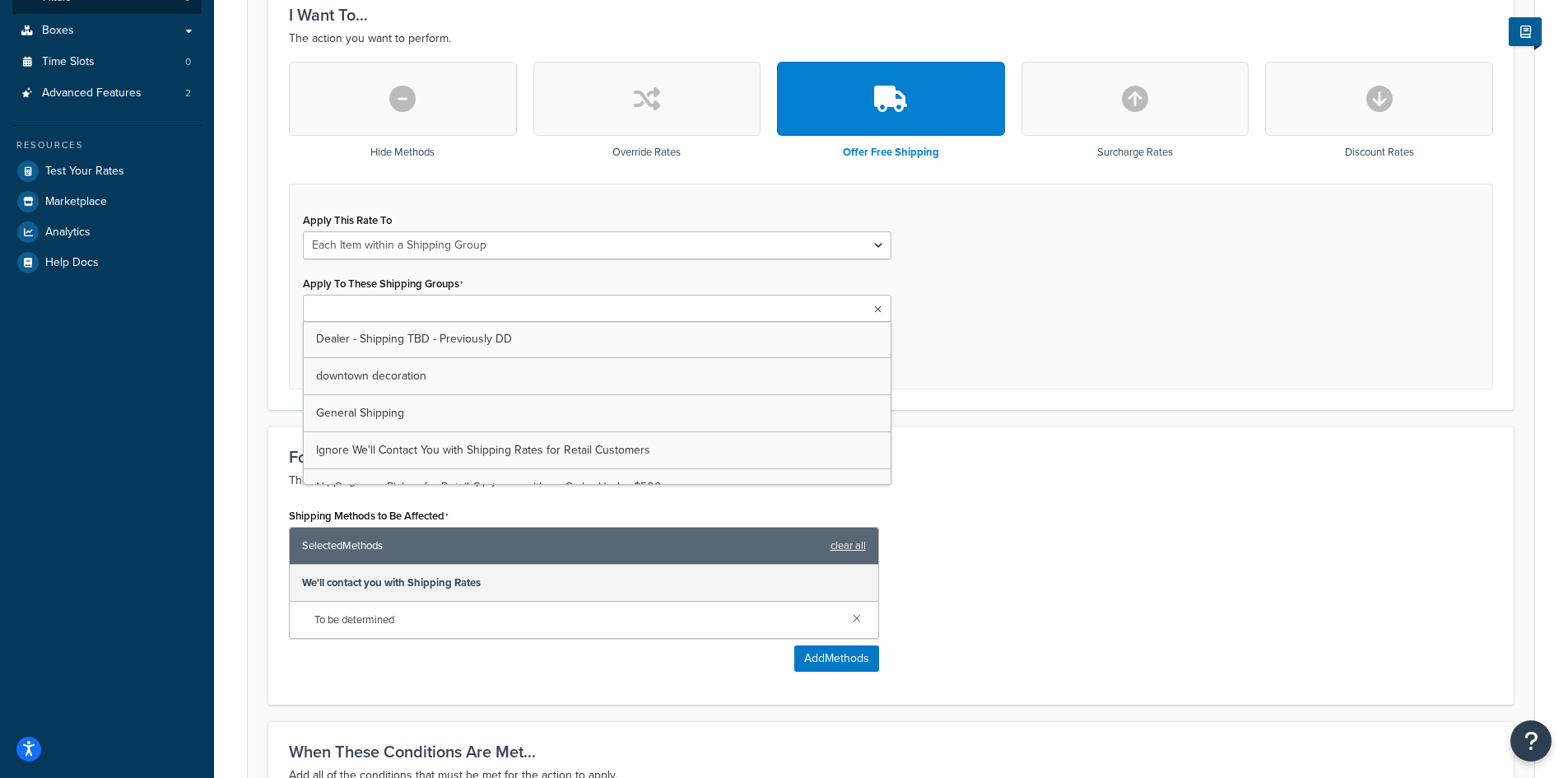
click at [875, 310] on icon at bounding box center [878, 310] width 7 height 10
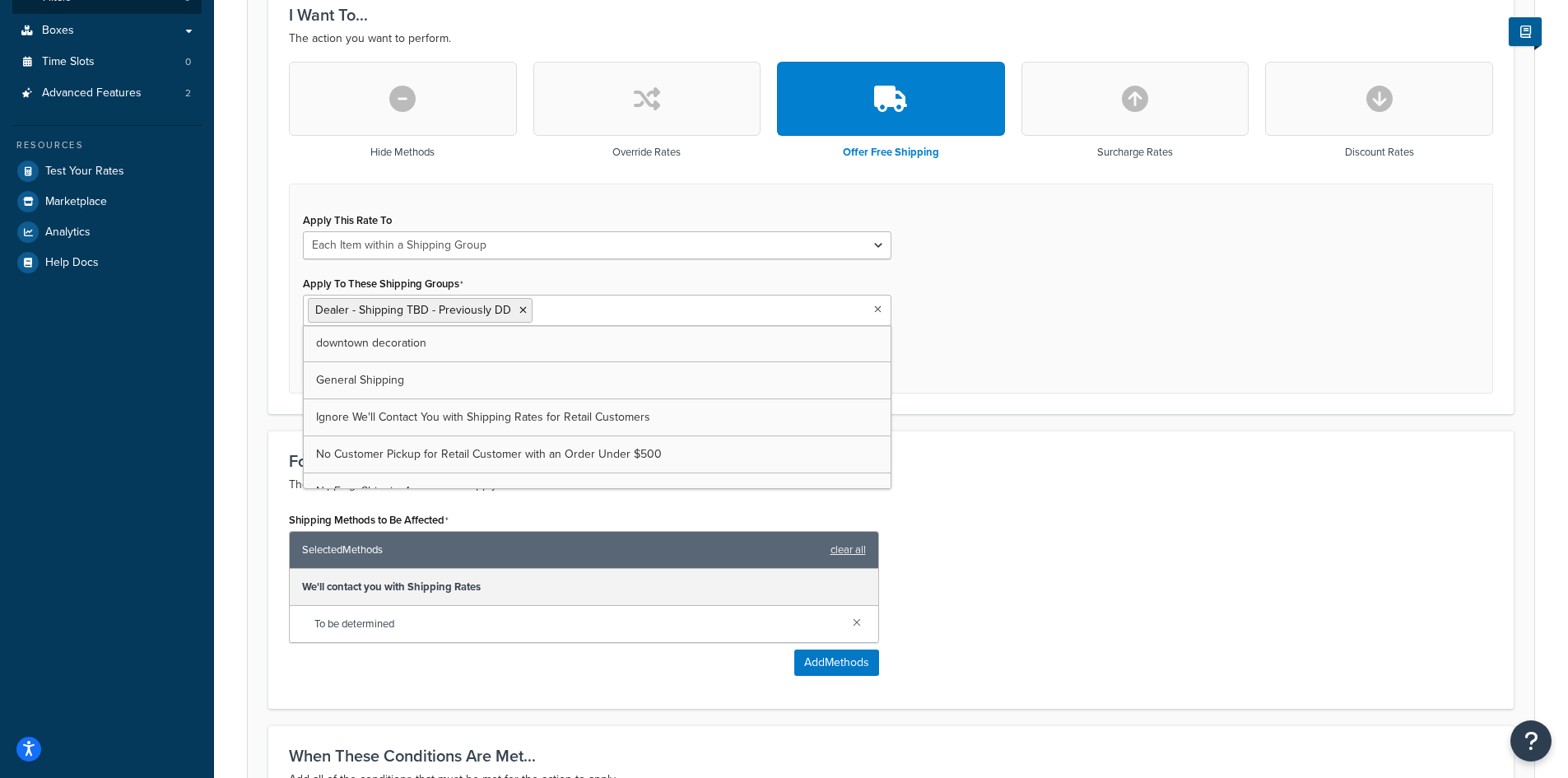
click at [999, 371] on div "Apply This Rate To Each Shipment in the Cart Each Shipping Group in the Cart Ea…" at bounding box center [891, 288] width 1204 height 210
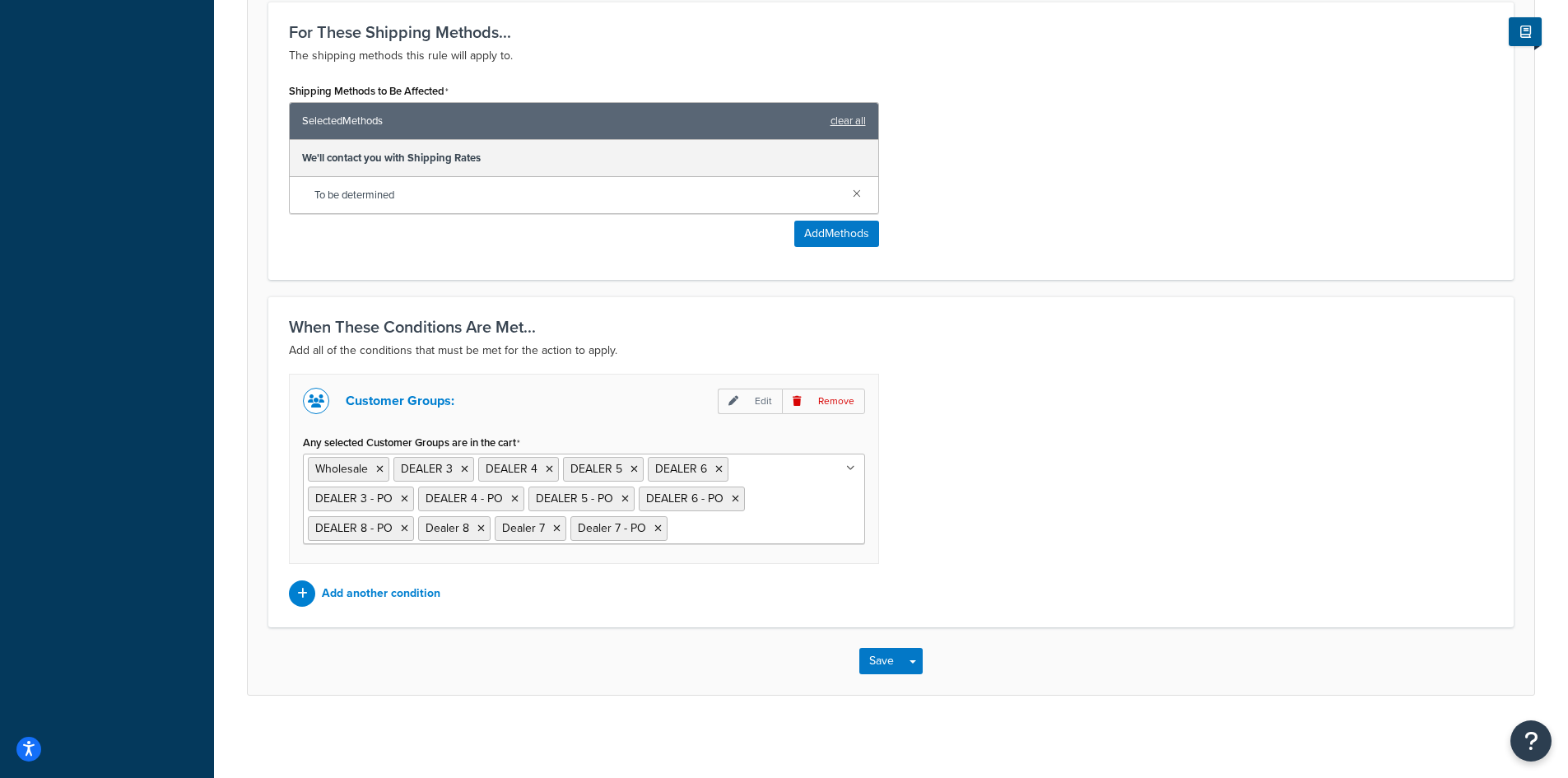
scroll to position [894, 0]
click at [880, 660] on button "Save" at bounding box center [882, 660] width 45 height 26
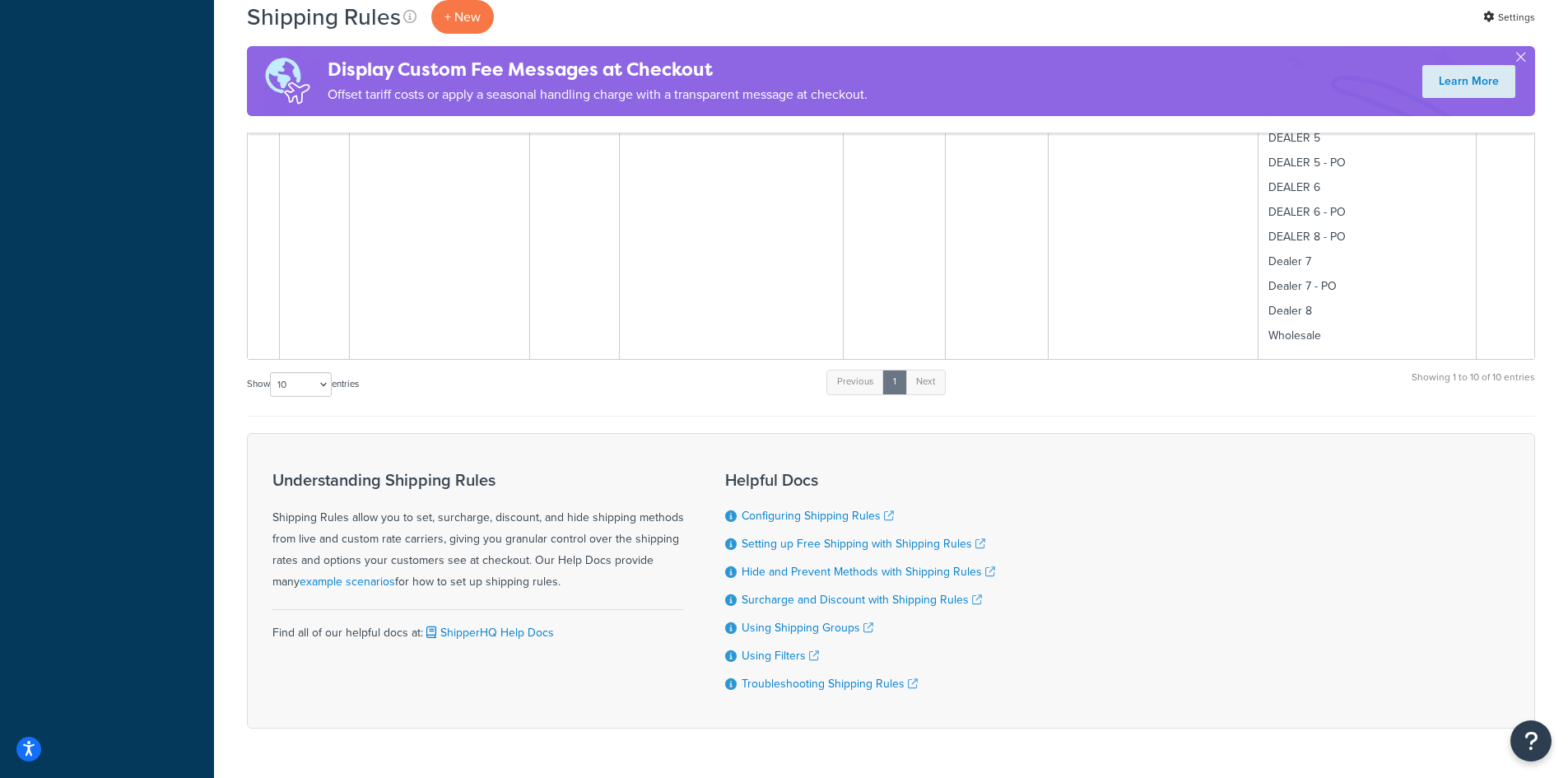
scroll to position [2628, 0]
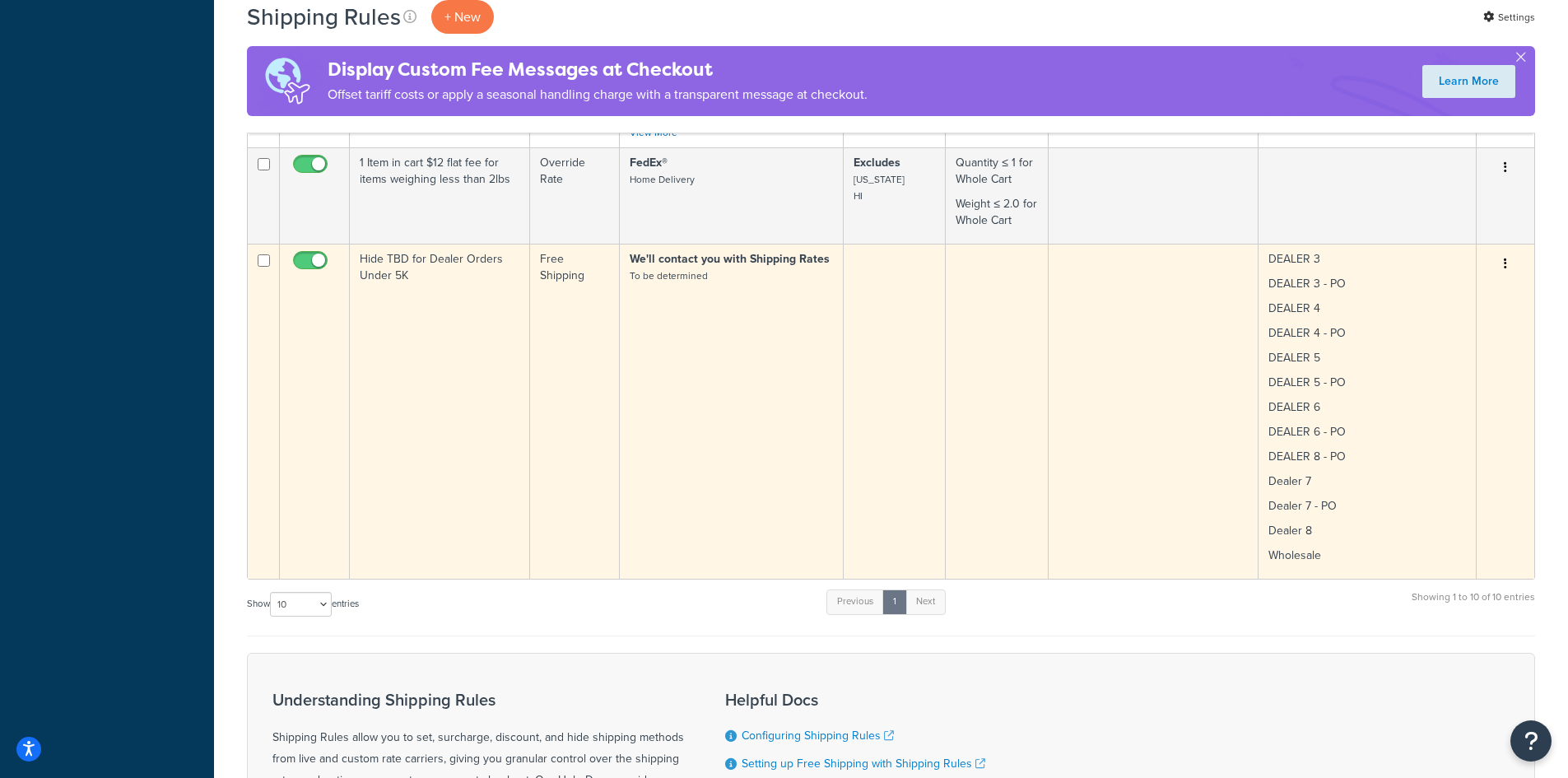
click at [675, 270] on td "We'll contact you with Shipping Rates To be determined" at bounding box center [732, 411] width 224 height 335
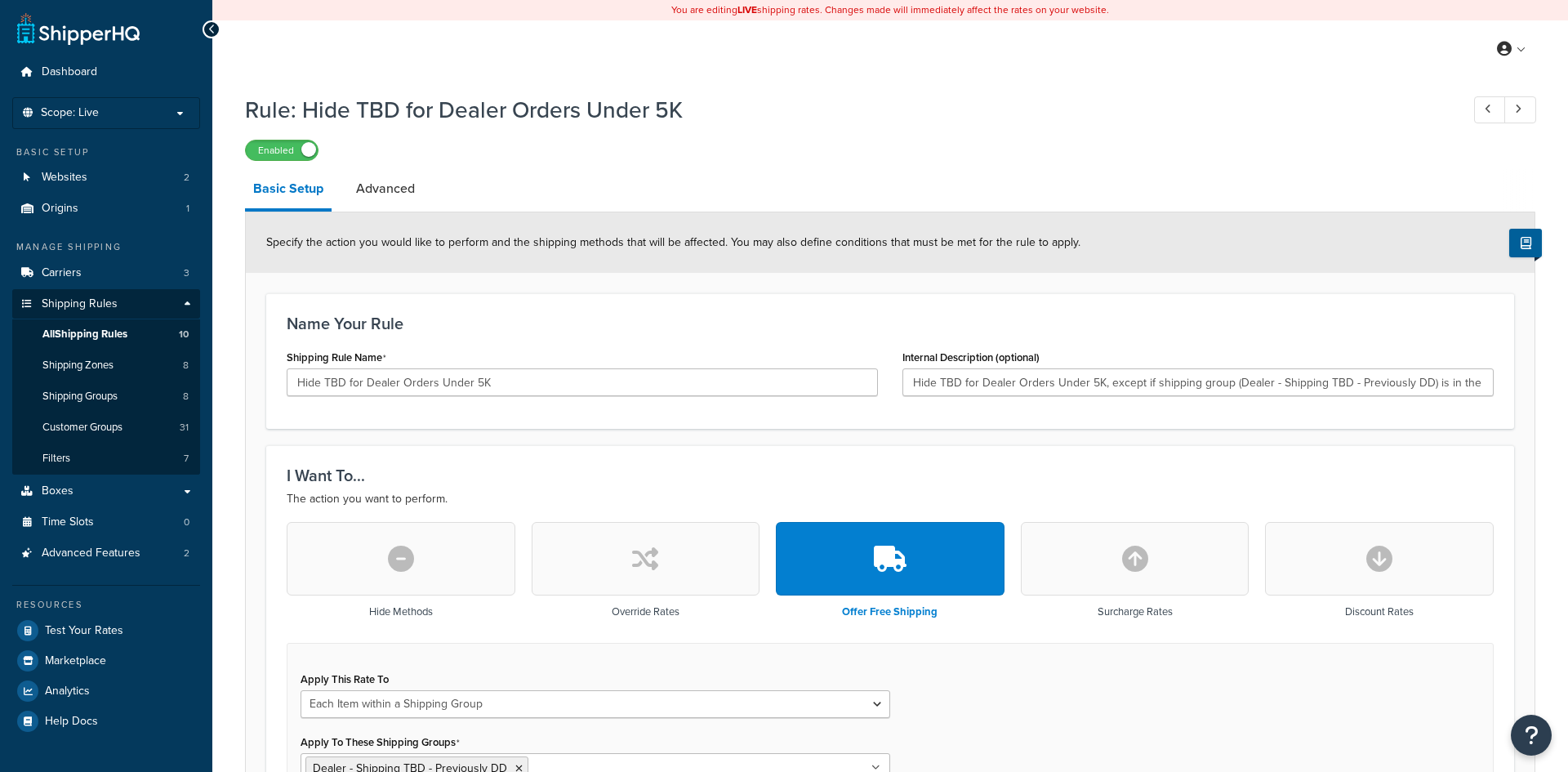
select select "ITEM"
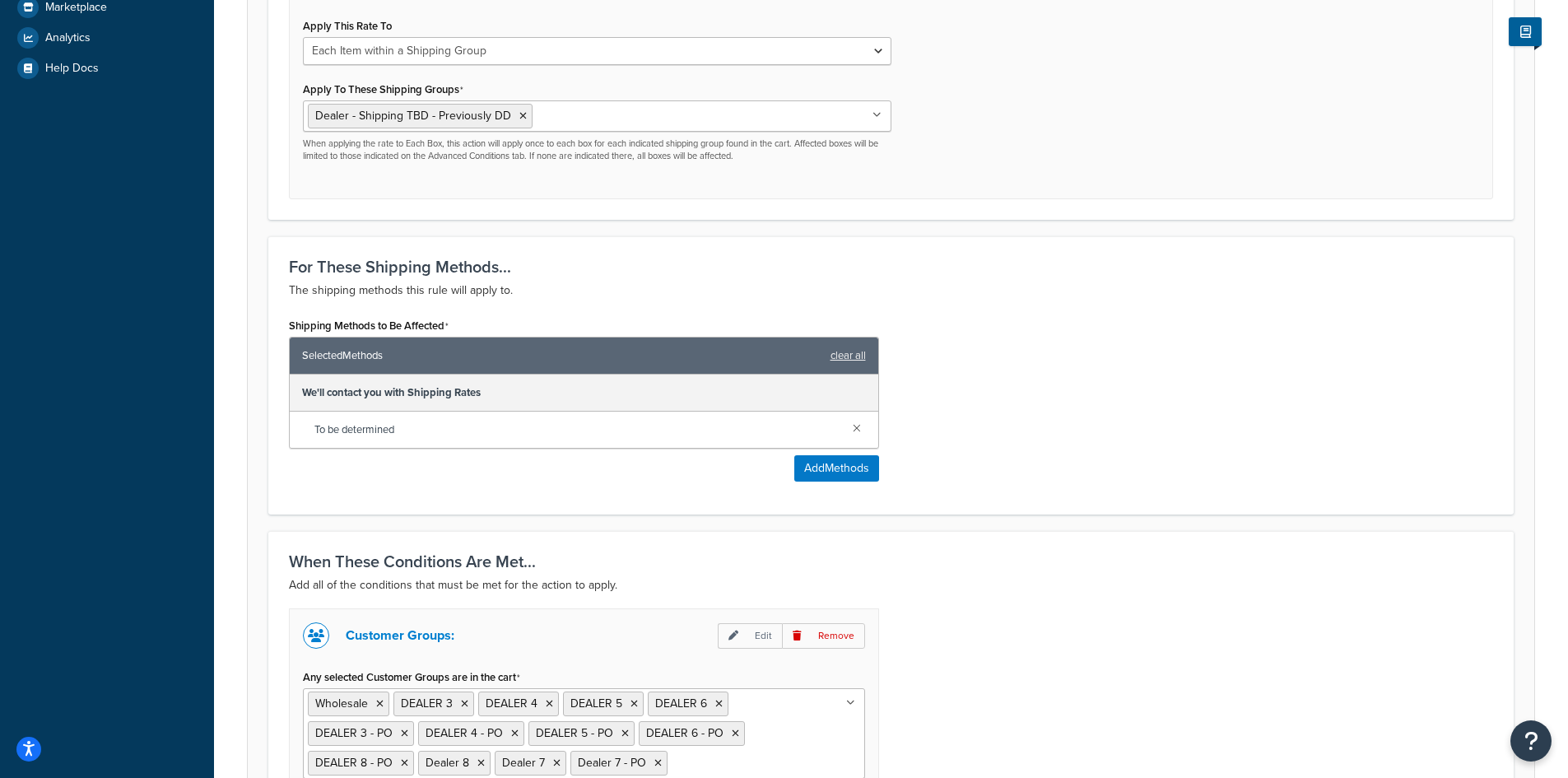
scroll to position [878, 0]
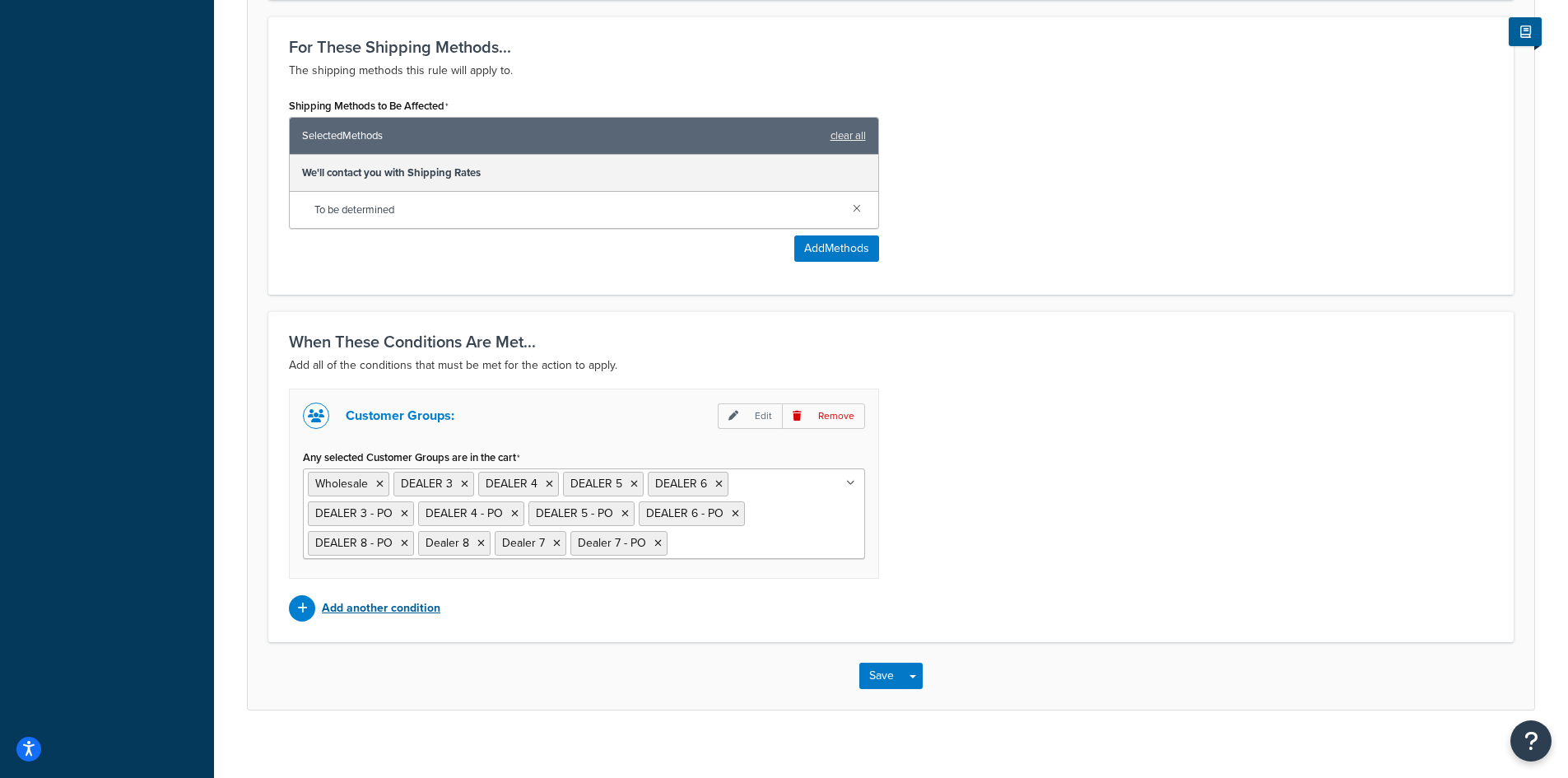
click at [377, 611] on p "Add another condition" at bounding box center [381, 608] width 119 height 23
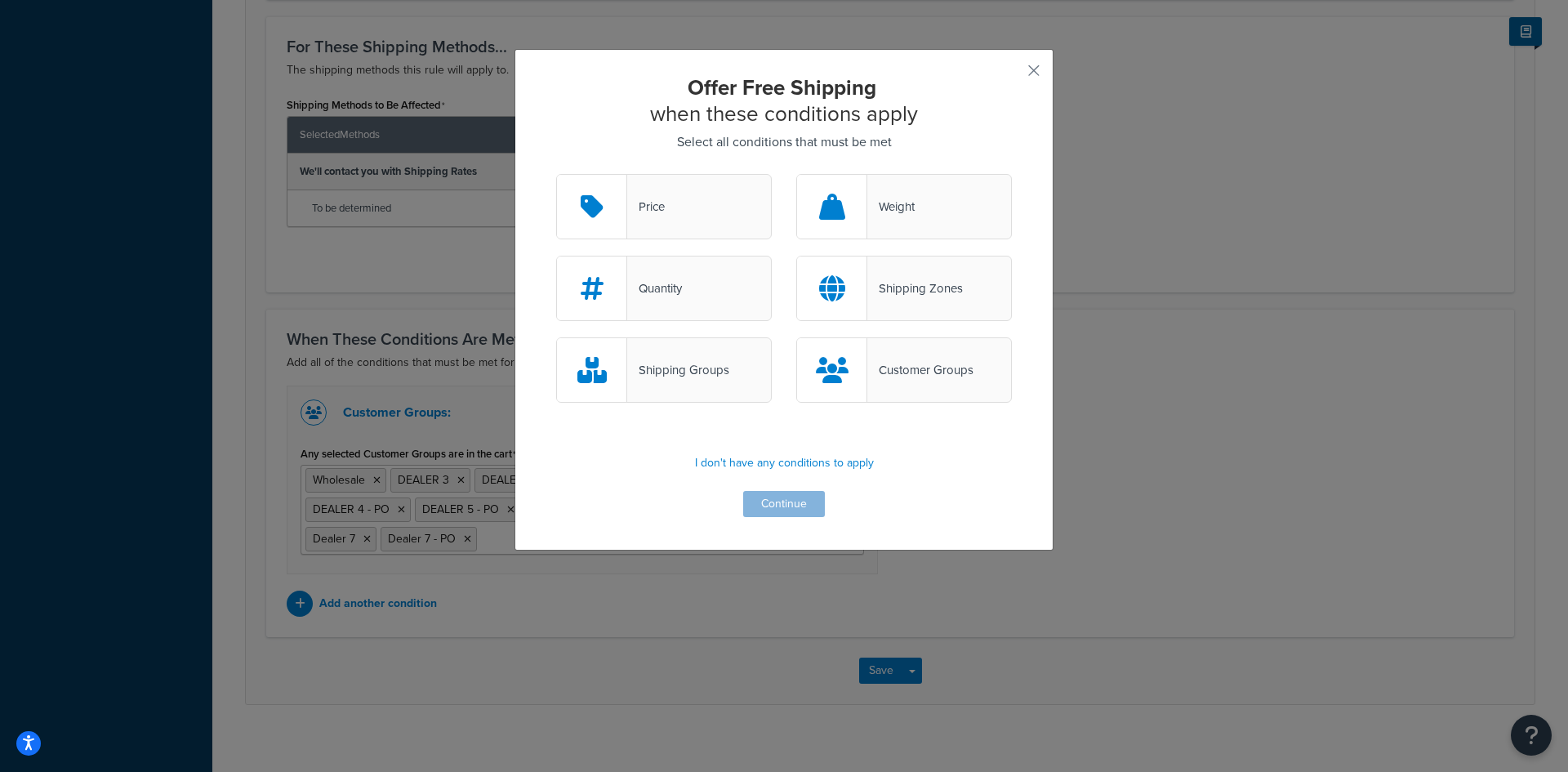
click at [814, 464] on p "I don't have any conditions to apply" at bounding box center [784, 463] width 456 height 23
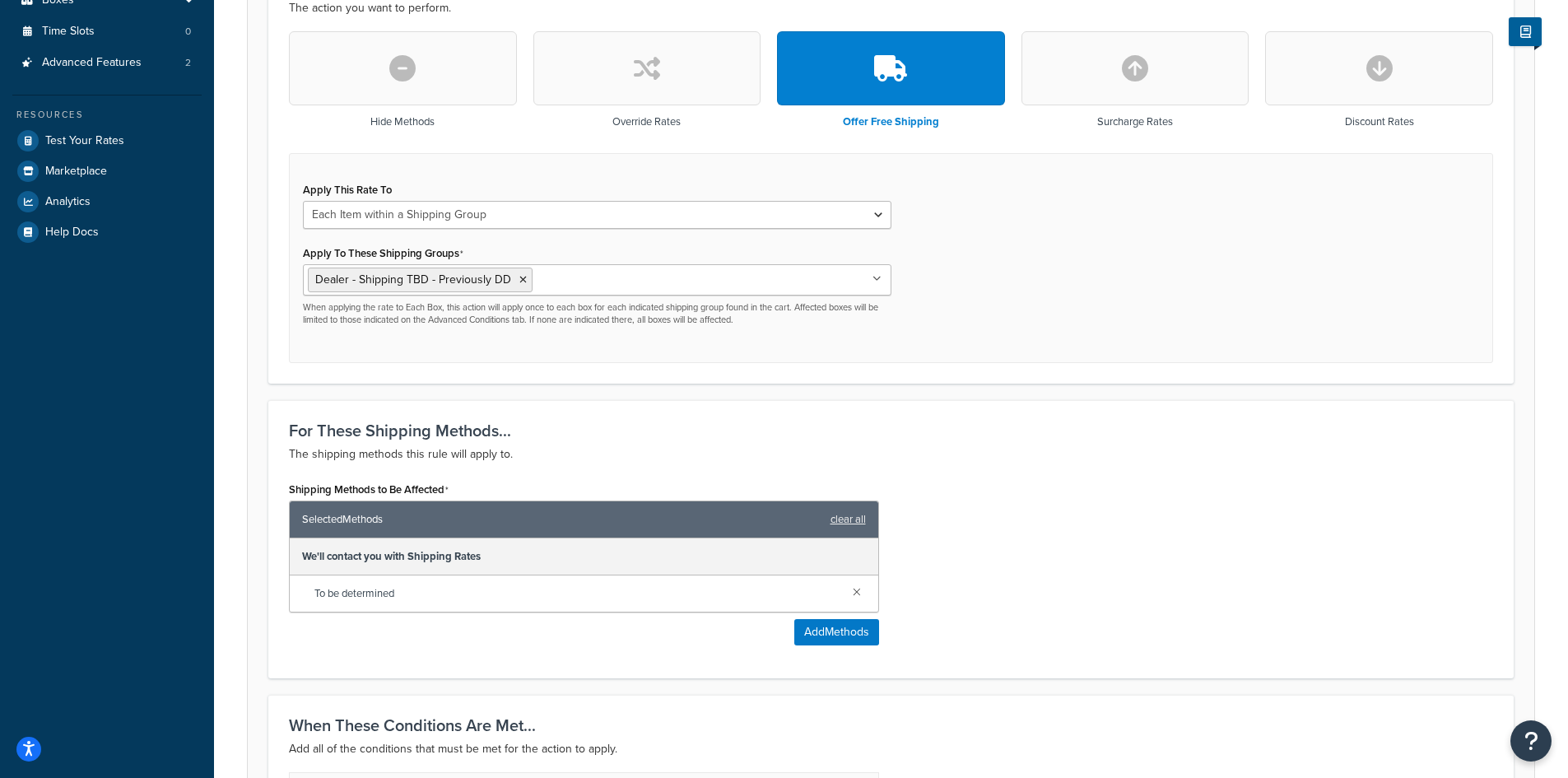
scroll to position [439, 0]
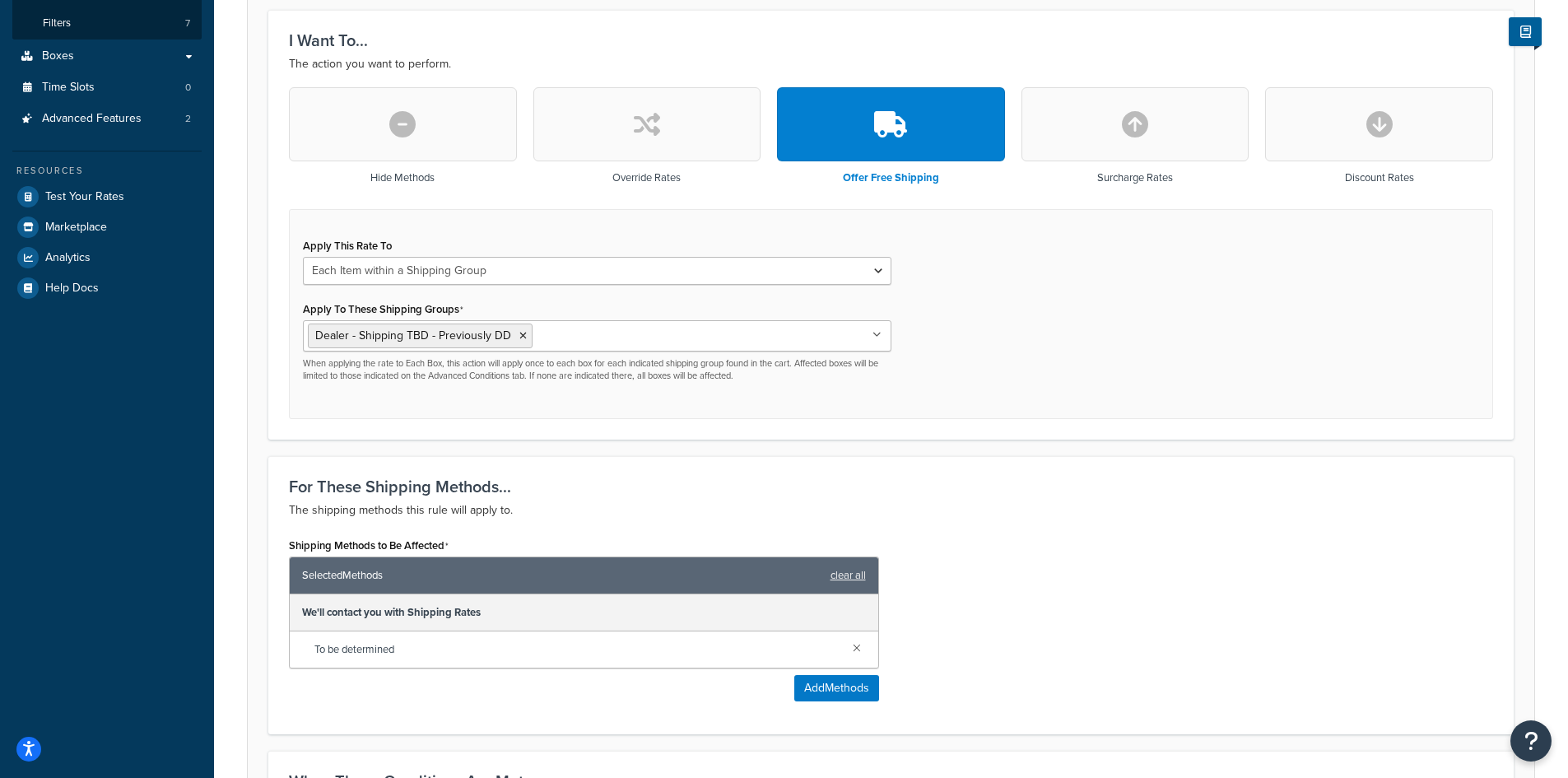
click at [1127, 137] on icon "button" at bounding box center [1135, 124] width 26 height 26
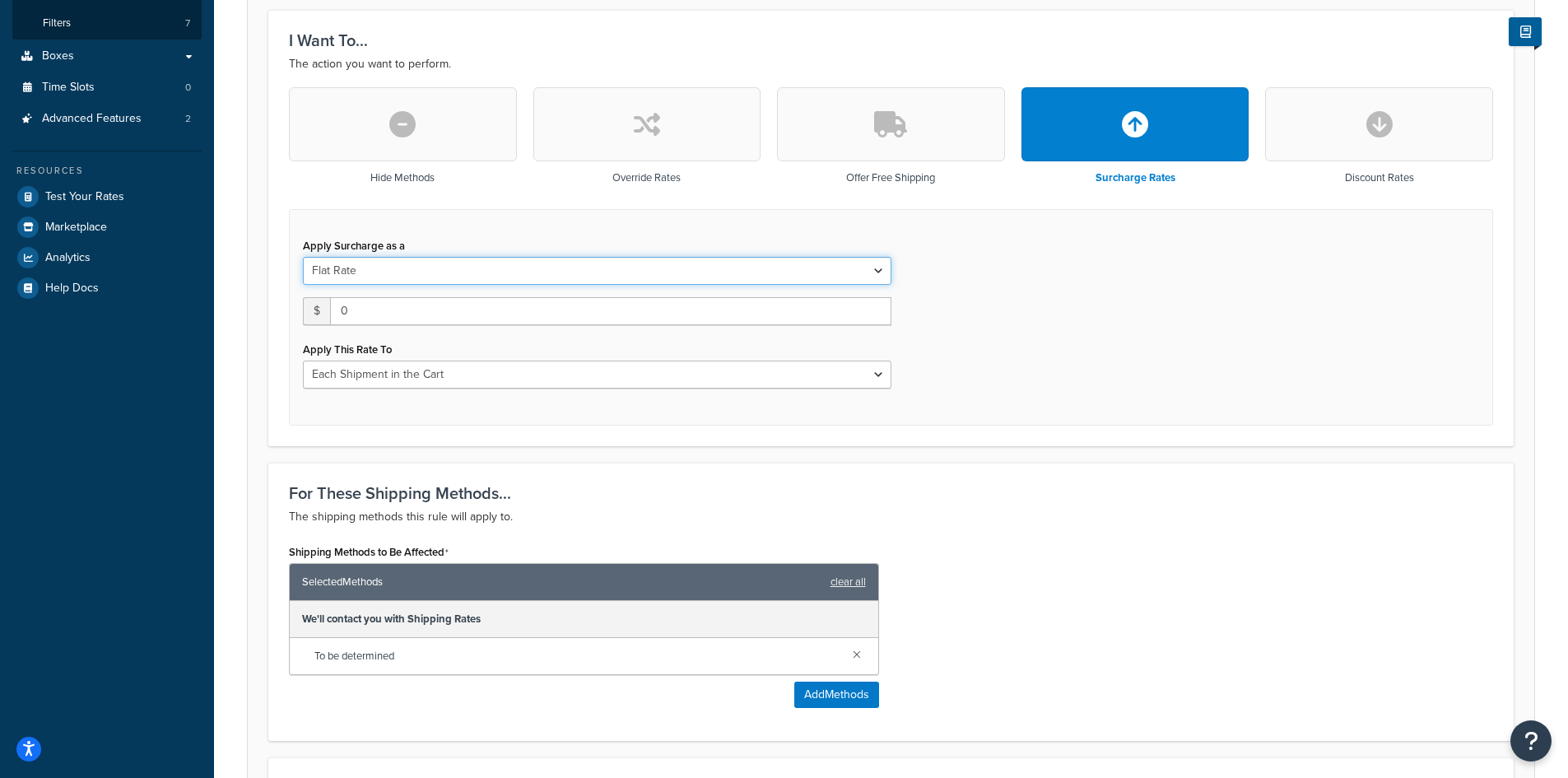
click at [877, 270] on select "Flat Rate Percentage Flat Rate & Percentage" at bounding box center [597, 271] width 588 height 28
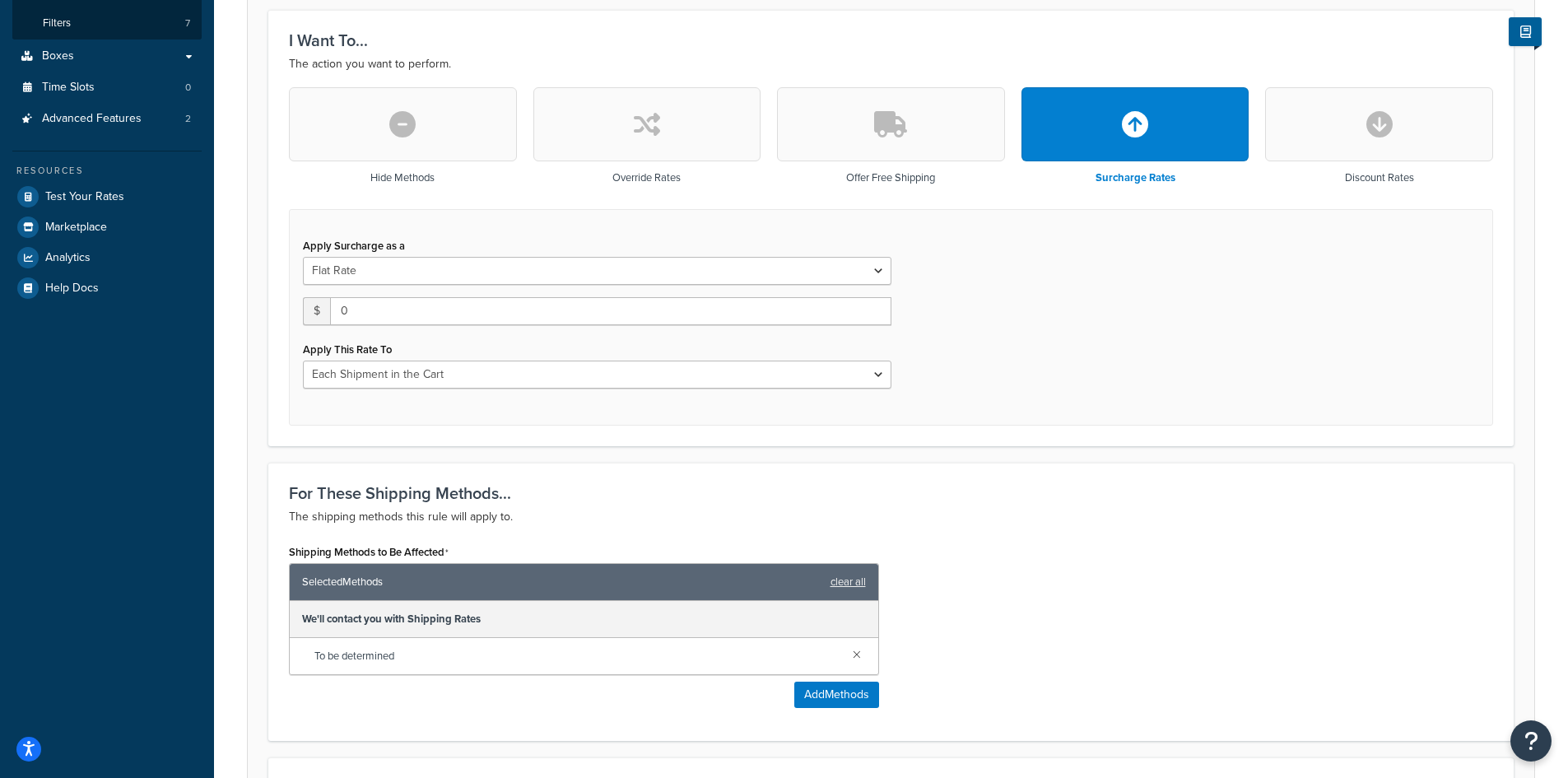
click at [1350, 137] on button "button" at bounding box center [1379, 123] width 228 height 74
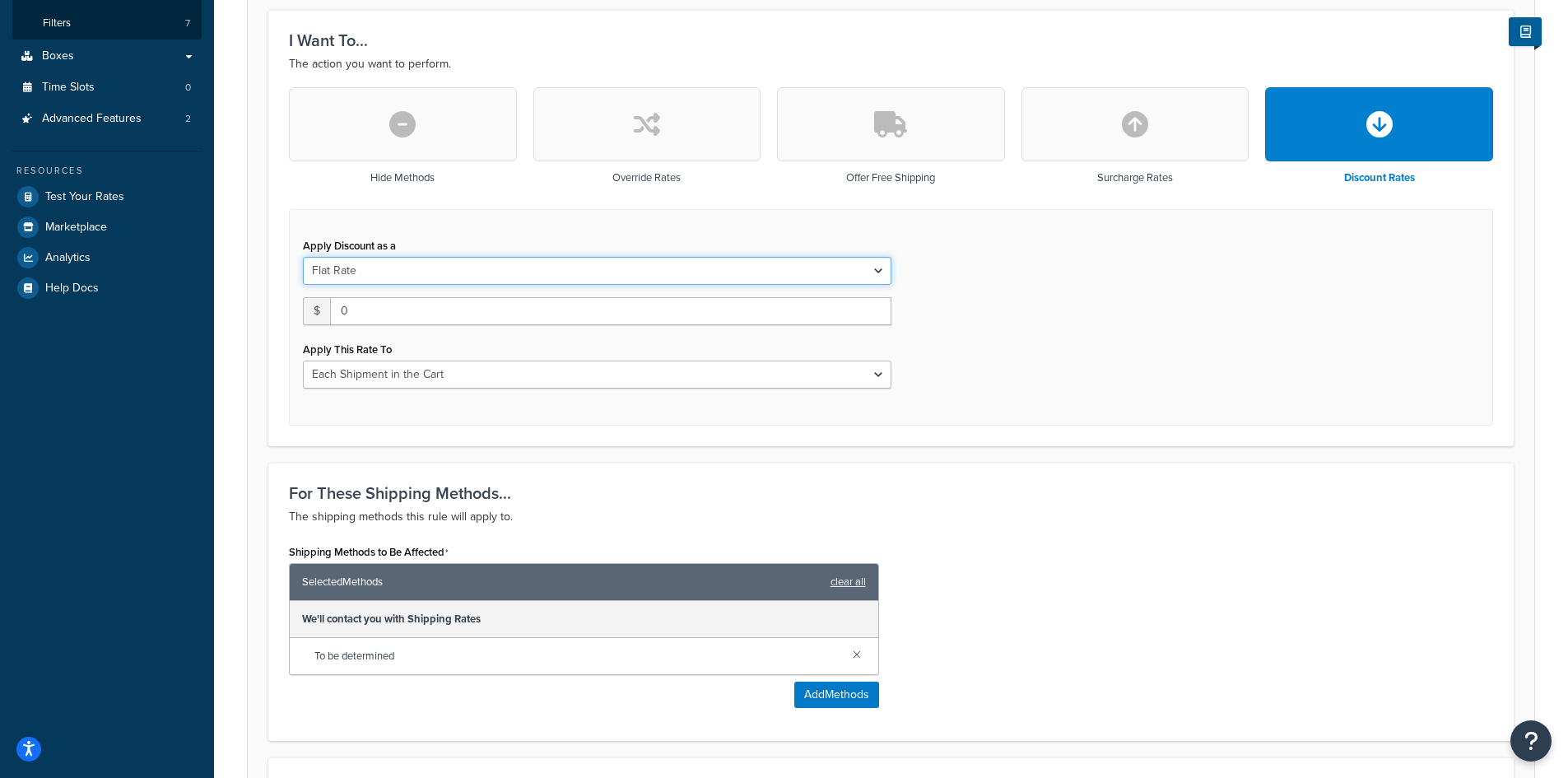
click at [877, 273] on select "Flat Rate Percentage Flat Rate & Percentage" at bounding box center [597, 271] width 588 height 28
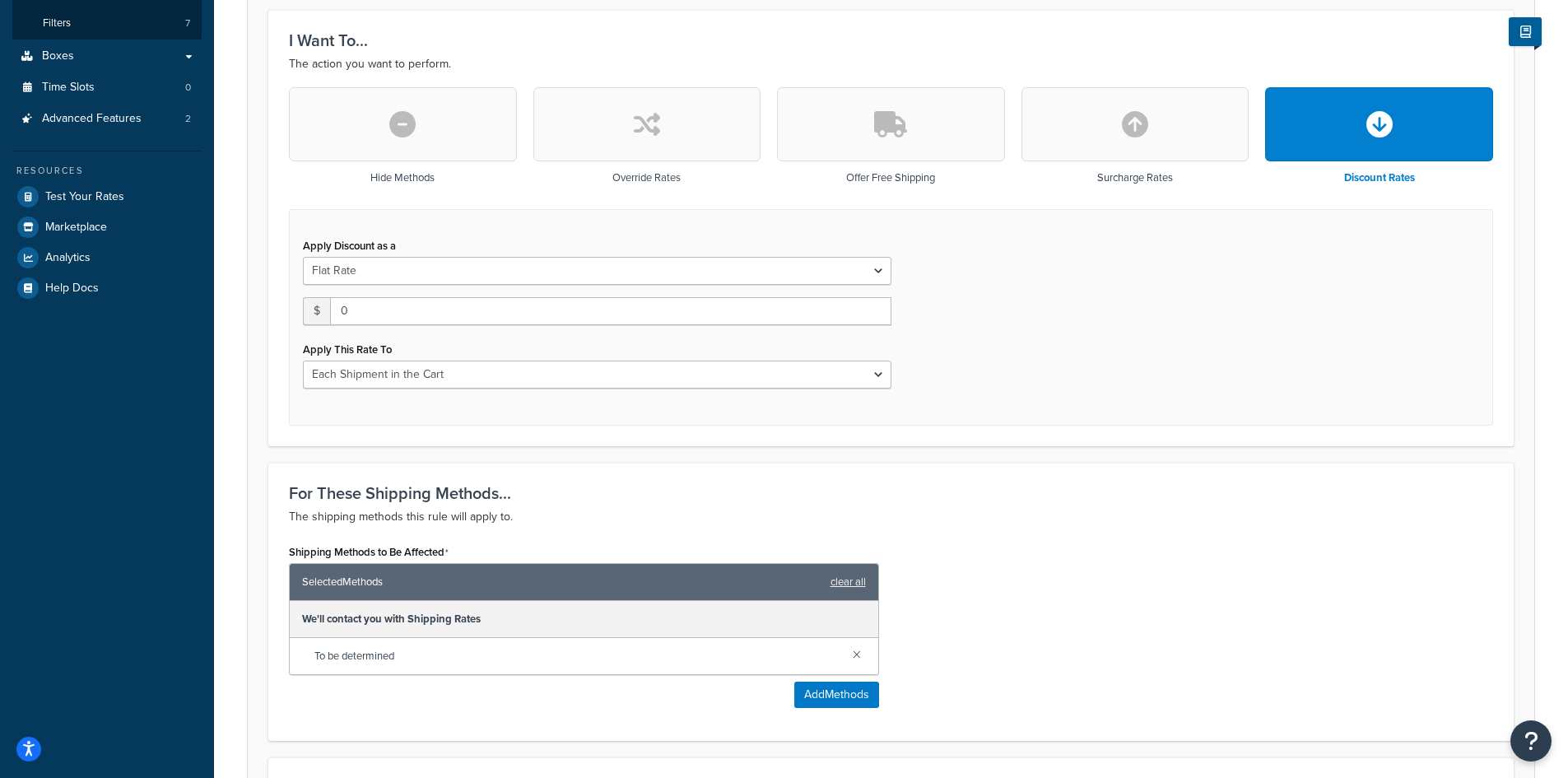
click at [626, 146] on button "button" at bounding box center [647, 123] width 228 height 74
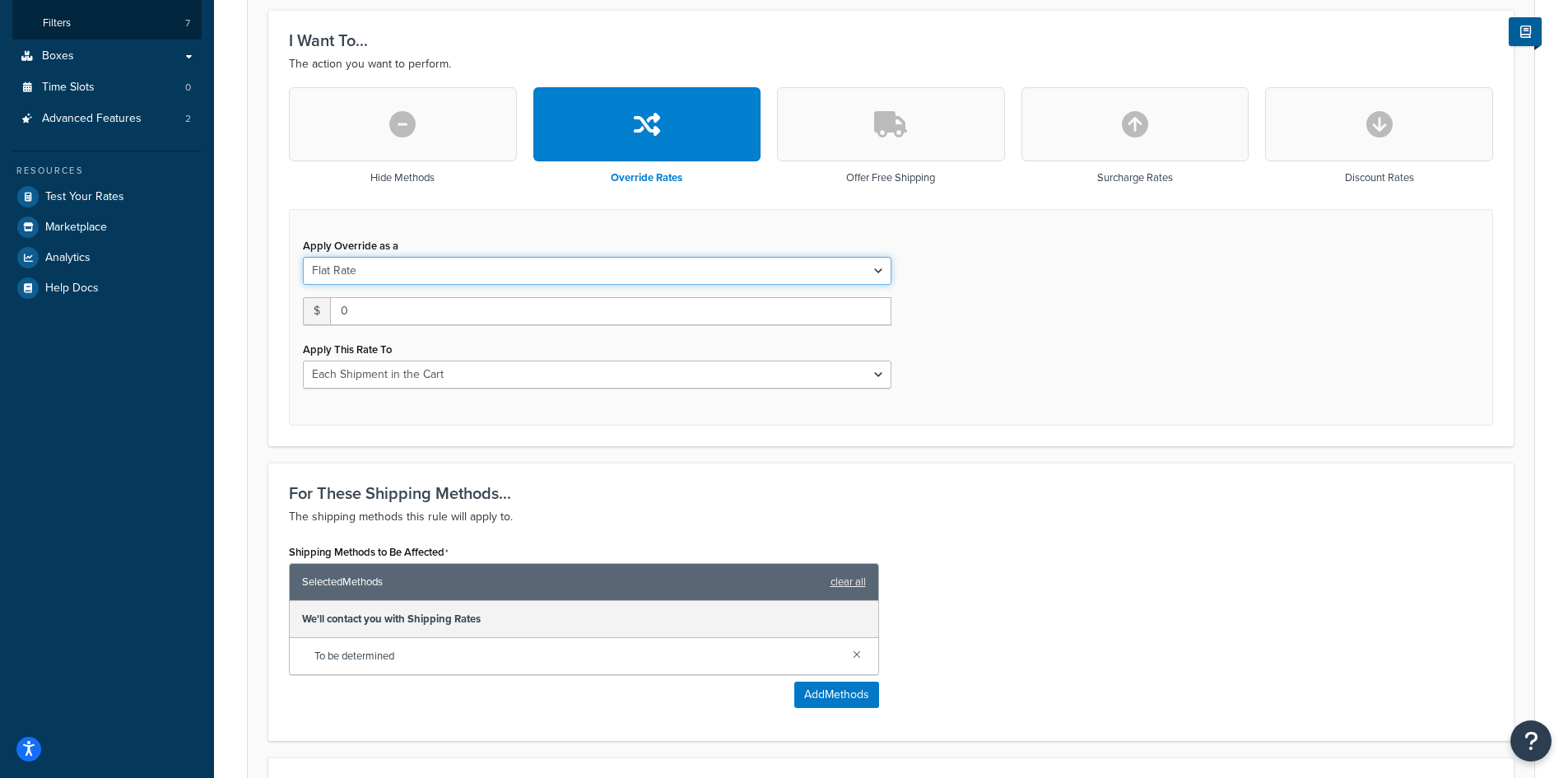
click at [873, 270] on select "Flat Rate Percentage Flat Rate & Percentage" at bounding box center [597, 271] width 588 height 28
select select "PERCENTAGE"
click at [303, 257] on select "Flat Rate Percentage Flat Rate & Percentage" at bounding box center [597, 271] width 588 height 28
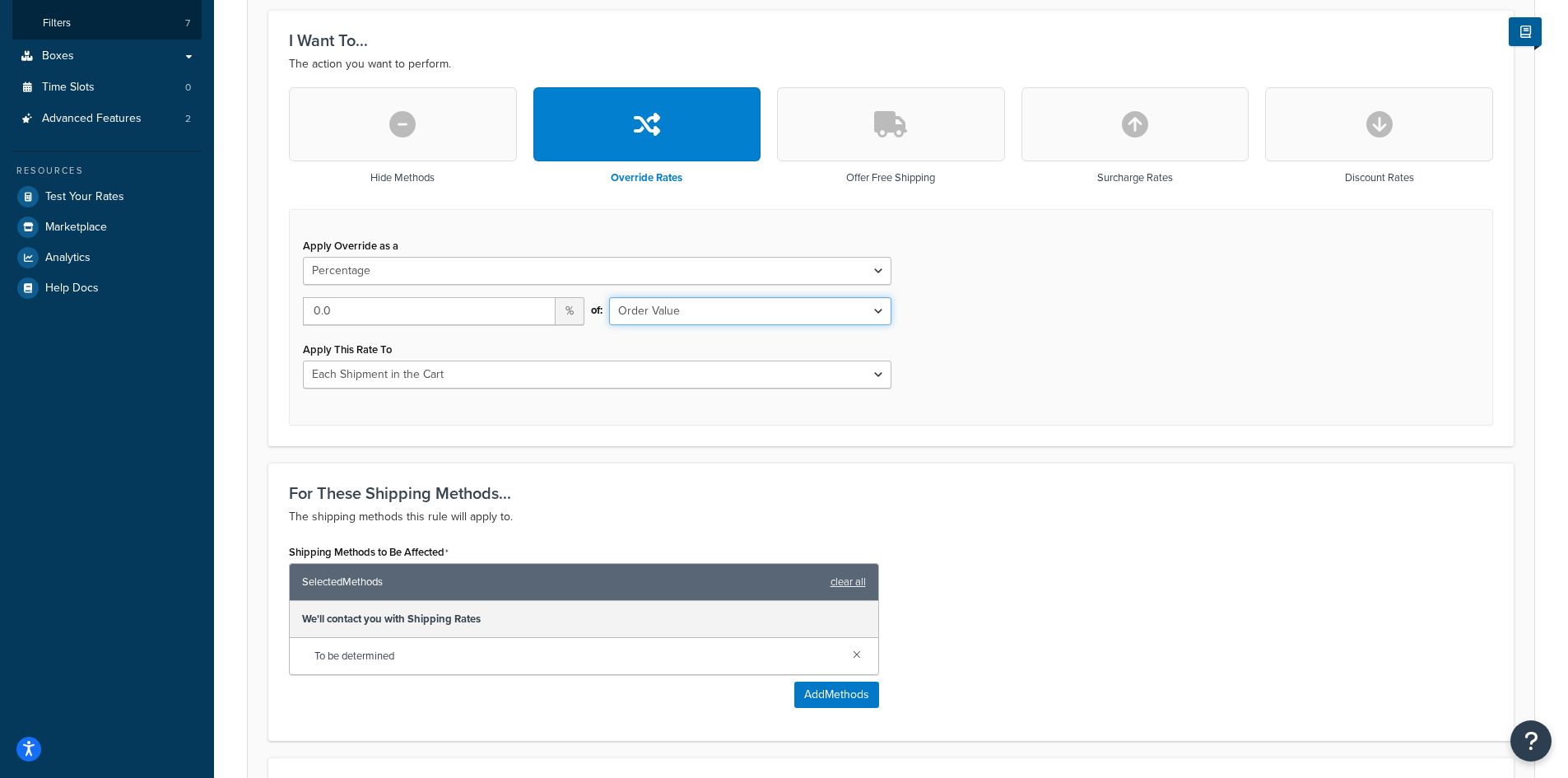
click at [877, 311] on select "Order Value" at bounding box center [749, 311] width 282 height 28
click at [573, 313] on span "%" at bounding box center [570, 311] width 29 height 28
click at [499, 267] on select "Flat Rate Percentage Flat Rate & Percentage" at bounding box center [597, 271] width 588 height 28
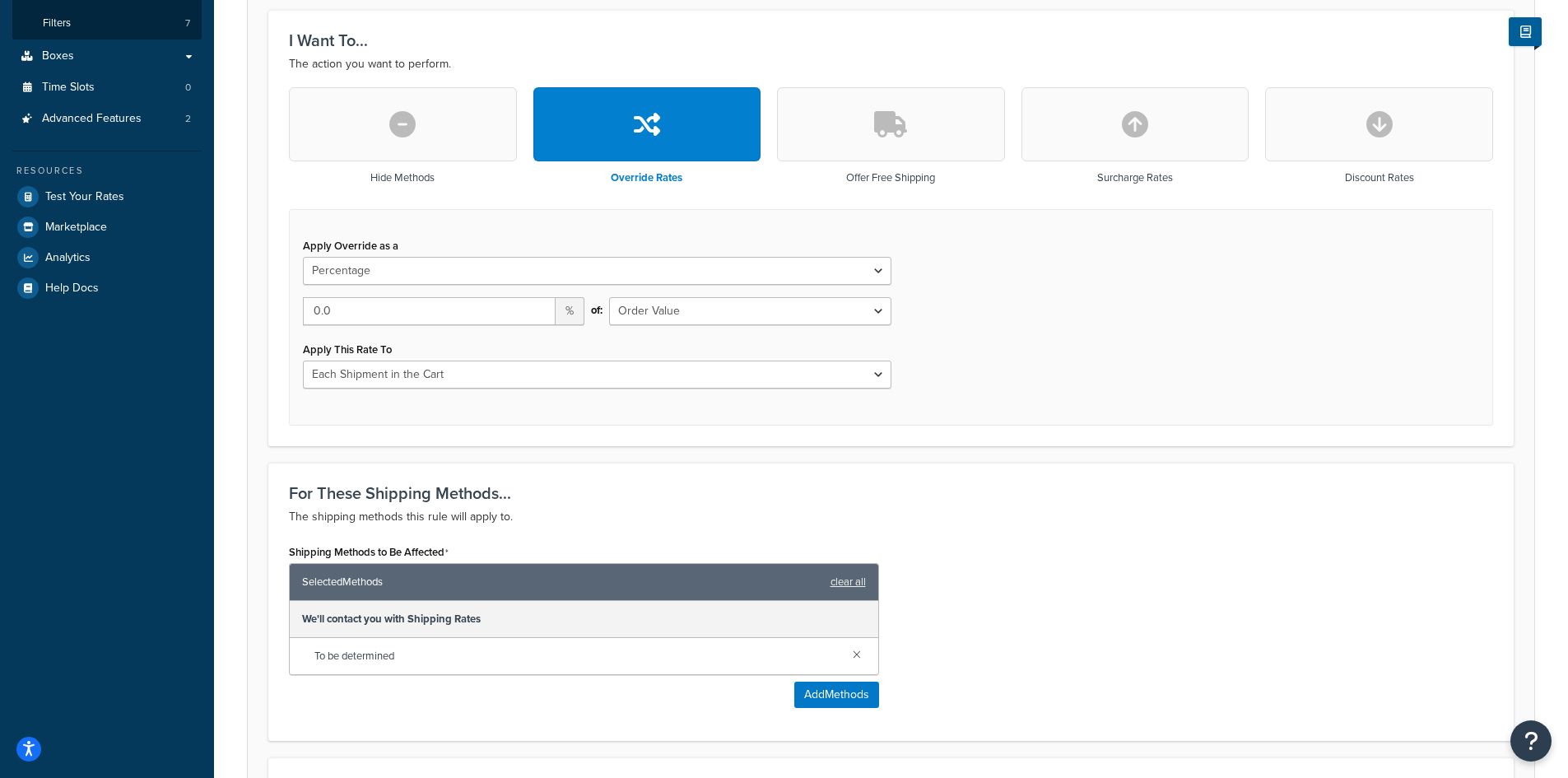
click at [466, 132] on button "button" at bounding box center [403, 123] width 228 height 74
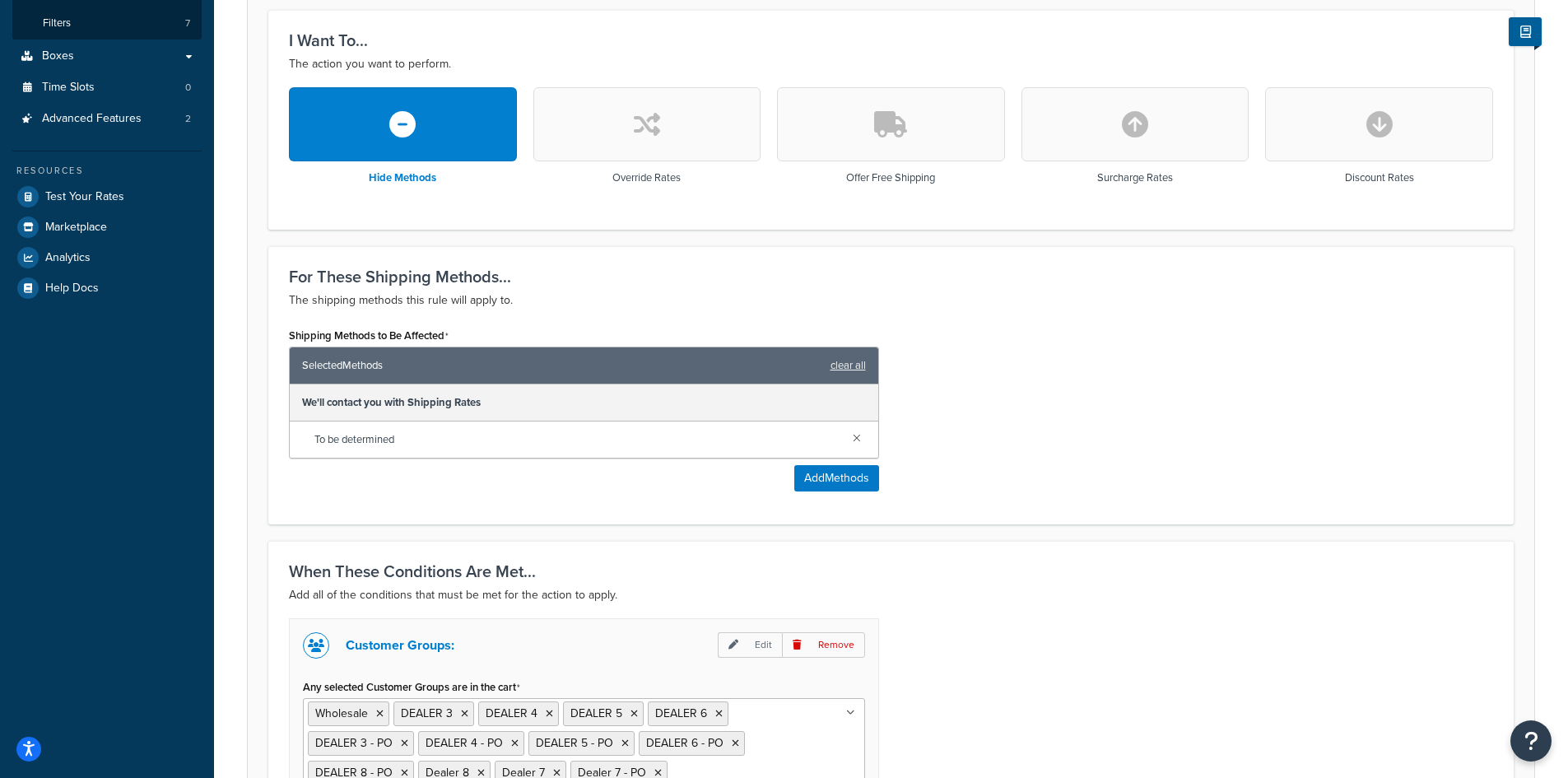
click at [583, 284] on h3 "For These Shipping Methods..." at bounding box center [891, 276] width 1204 height 18
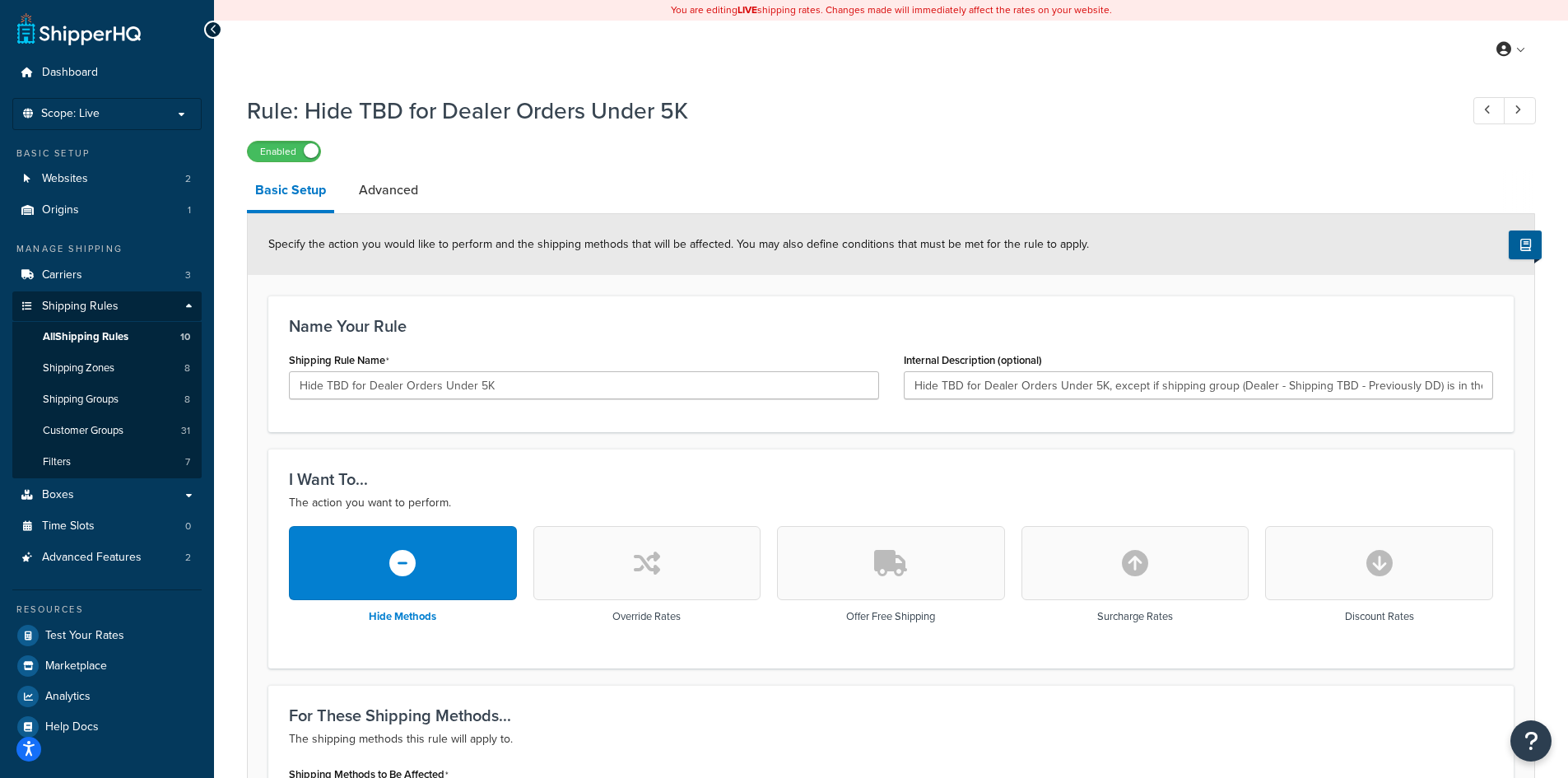
scroll to position [684, 0]
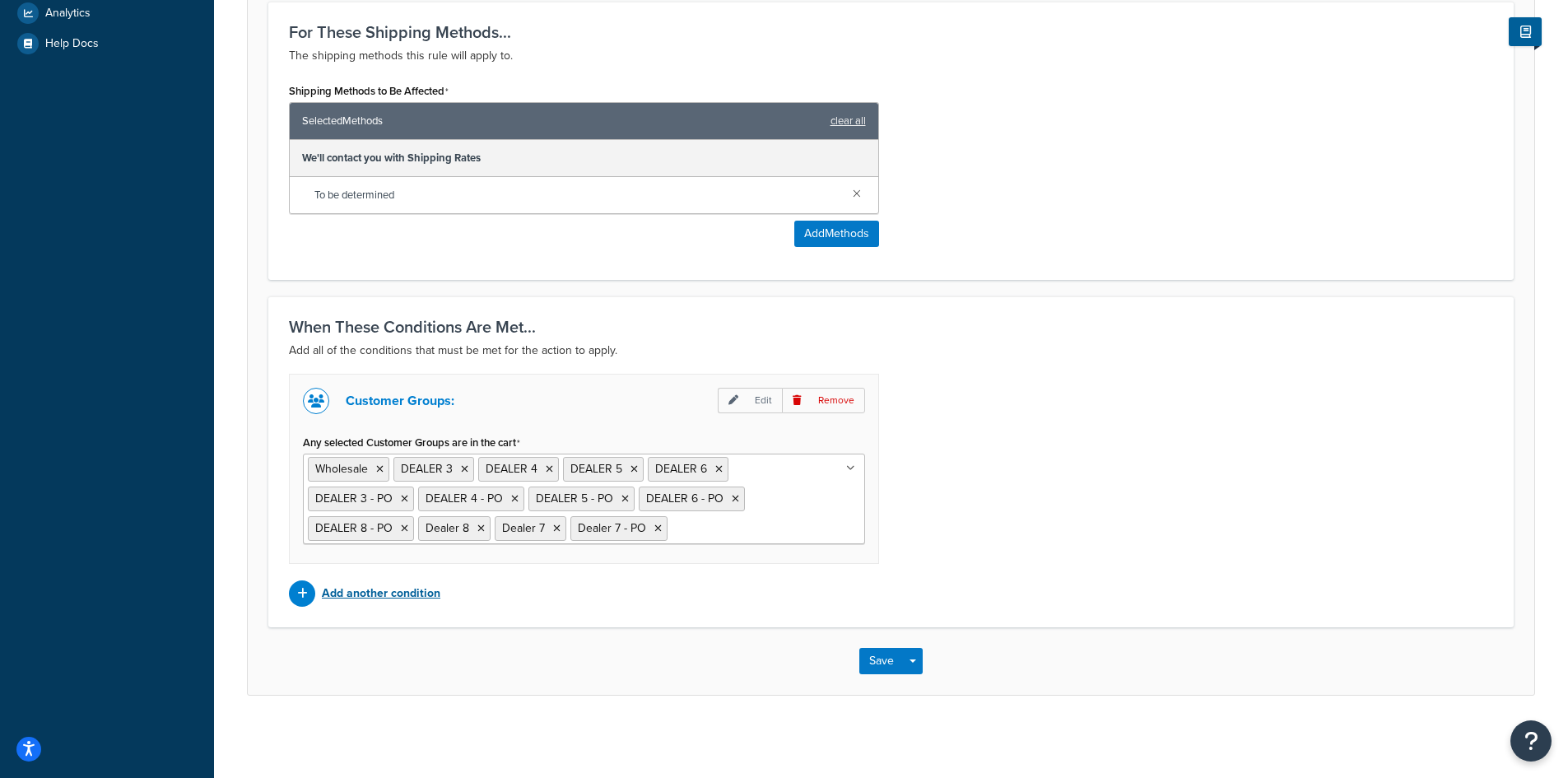
click at [358, 587] on p "Add another condition" at bounding box center [381, 593] width 119 height 23
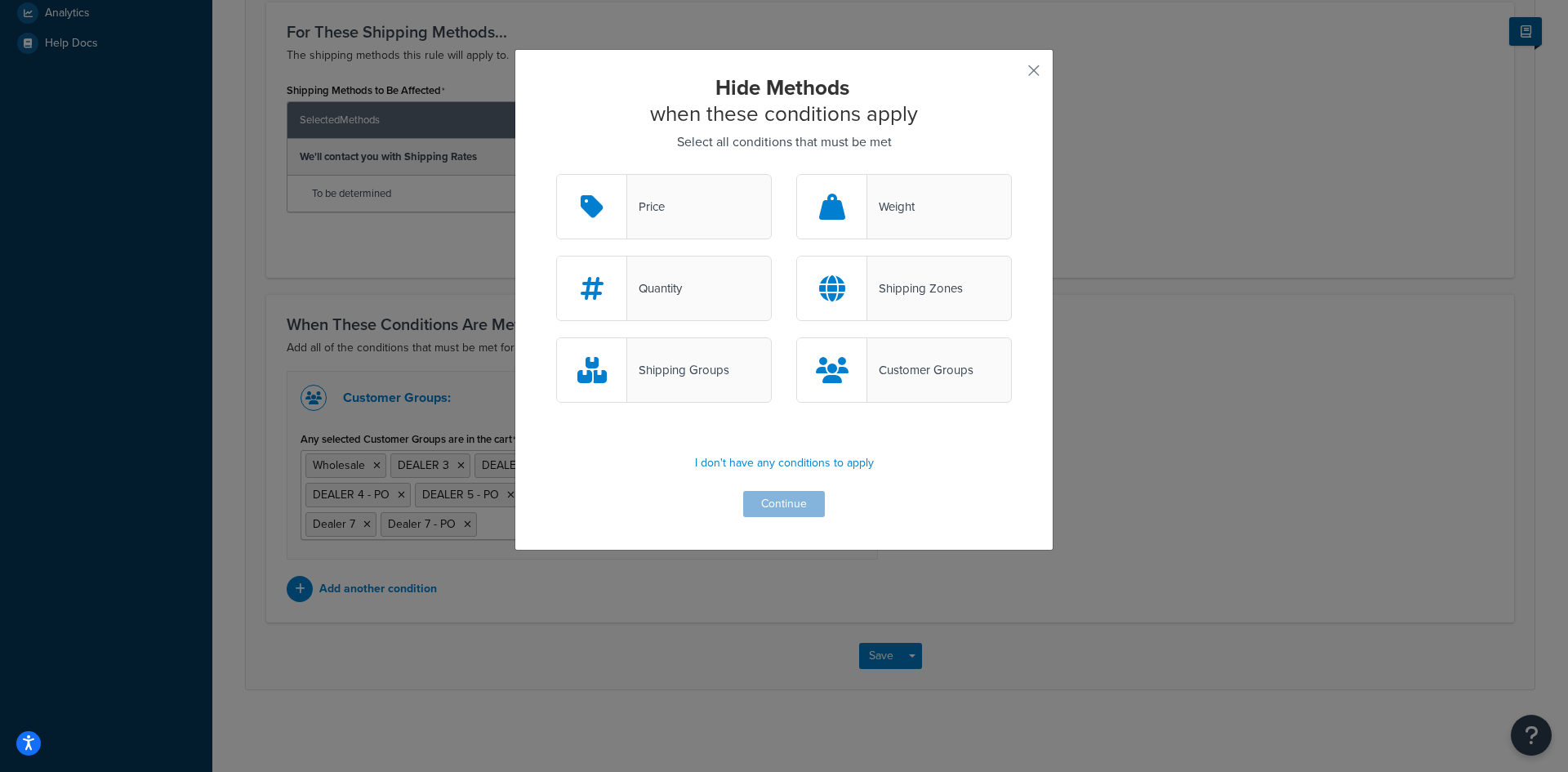
click at [689, 378] on div "Shipping Groups" at bounding box center [679, 369] width 102 height 23
click at [0, 0] on input "Shipping Groups" at bounding box center [0, 0] width 0 height 0
click at [767, 508] on button "Continue" at bounding box center [784, 504] width 82 height 26
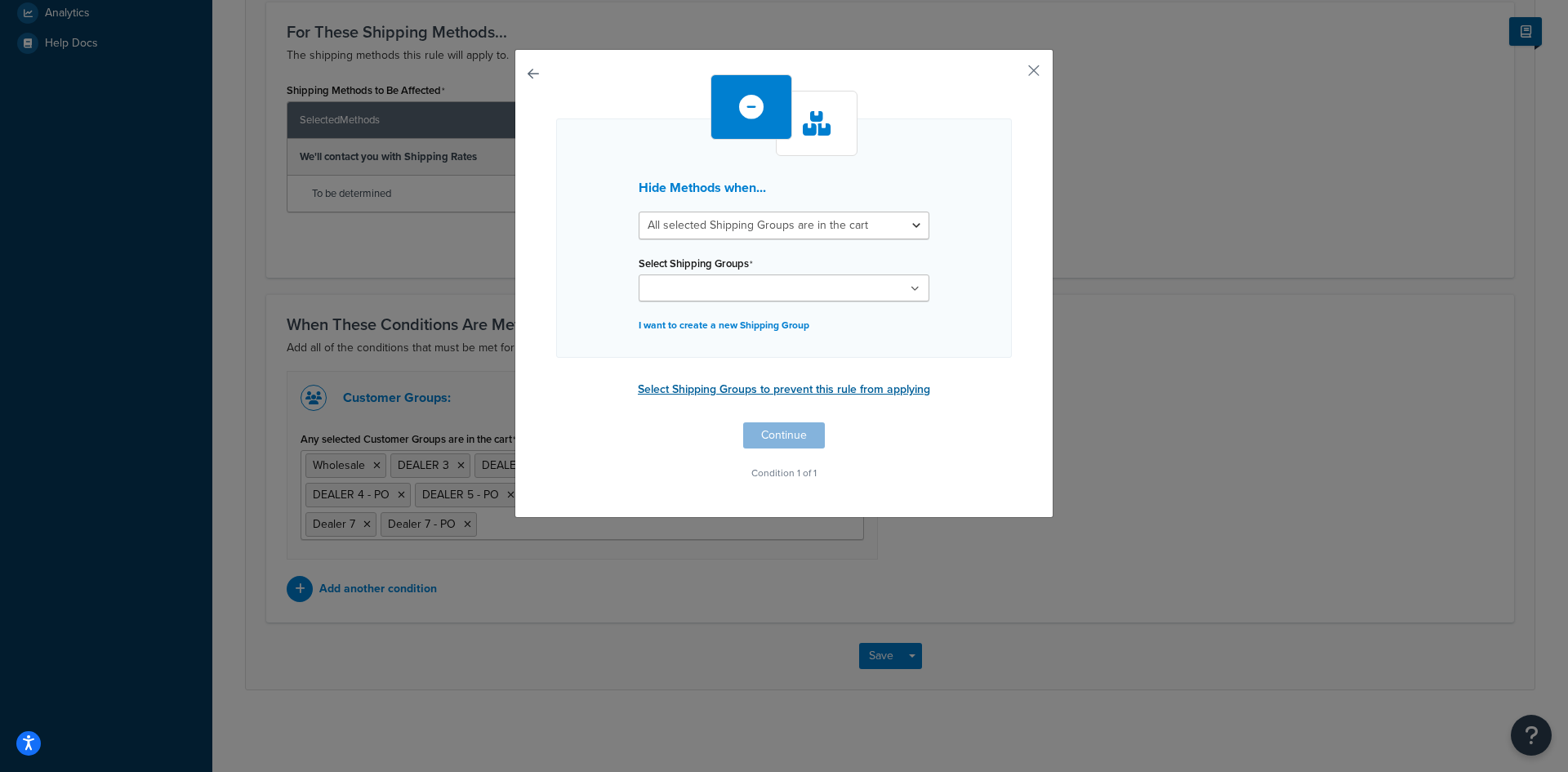
click at [755, 392] on button "Select Shipping Groups to prevent this rule from applying" at bounding box center [784, 390] width 303 height 24
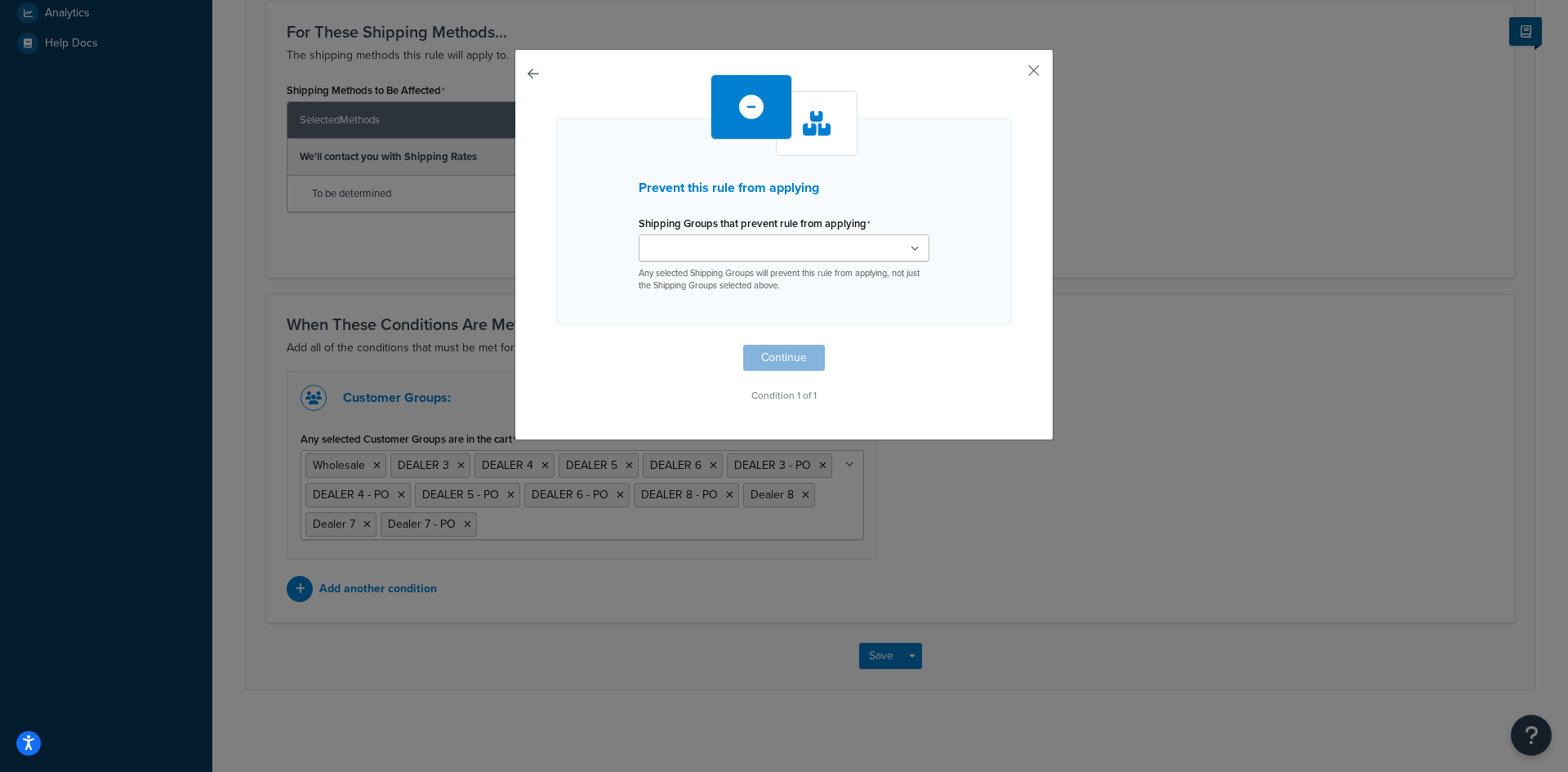
click at [912, 248] on icon at bounding box center [915, 249] width 9 height 10
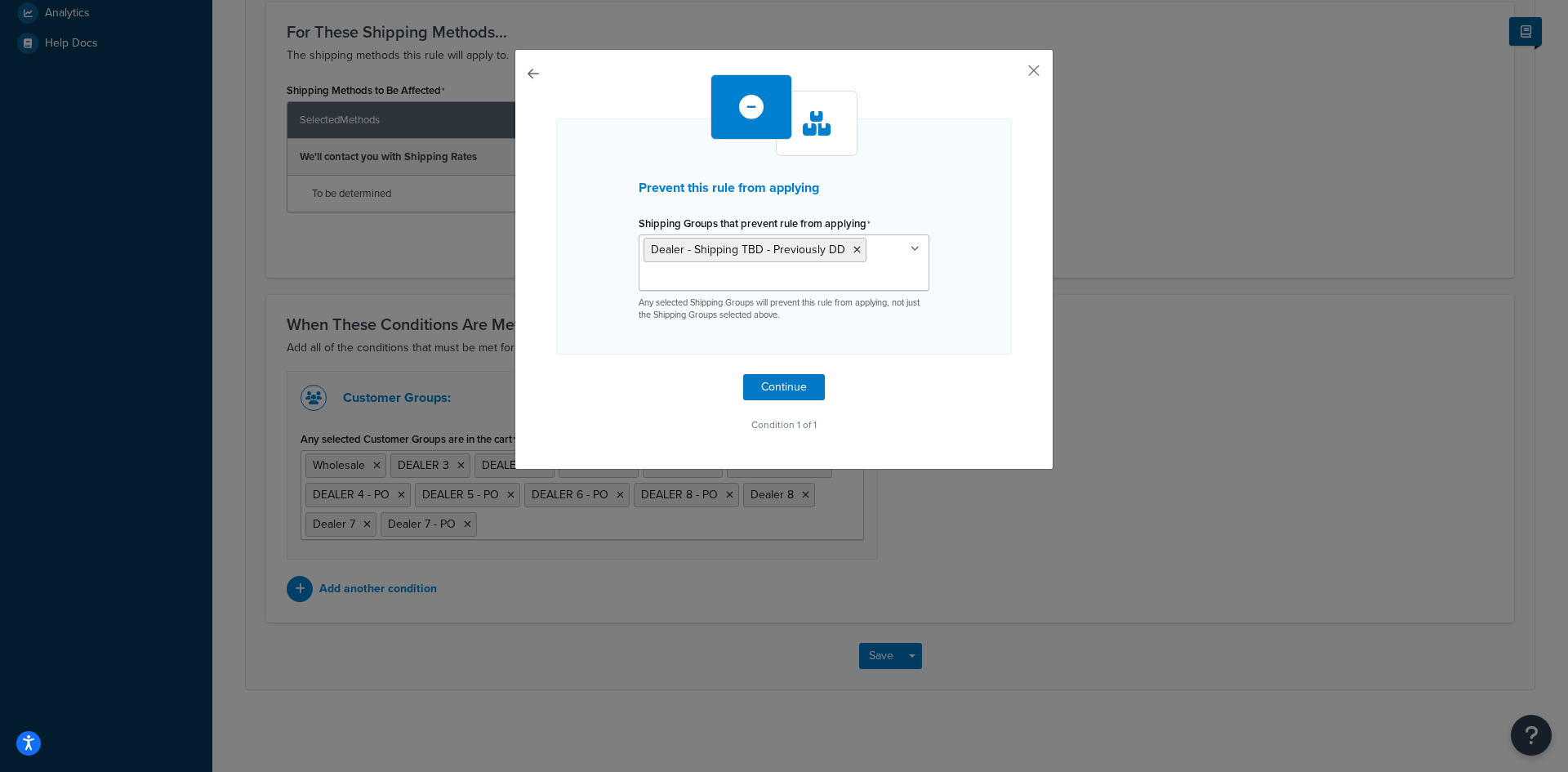
click at [950, 357] on div "Prevent this rule from applying Shipping Groups that prevent rule from applying…" at bounding box center [784, 255] width 456 height 362
click at [784, 385] on button "Continue" at bounding box center [784, 387] width 82 height 26
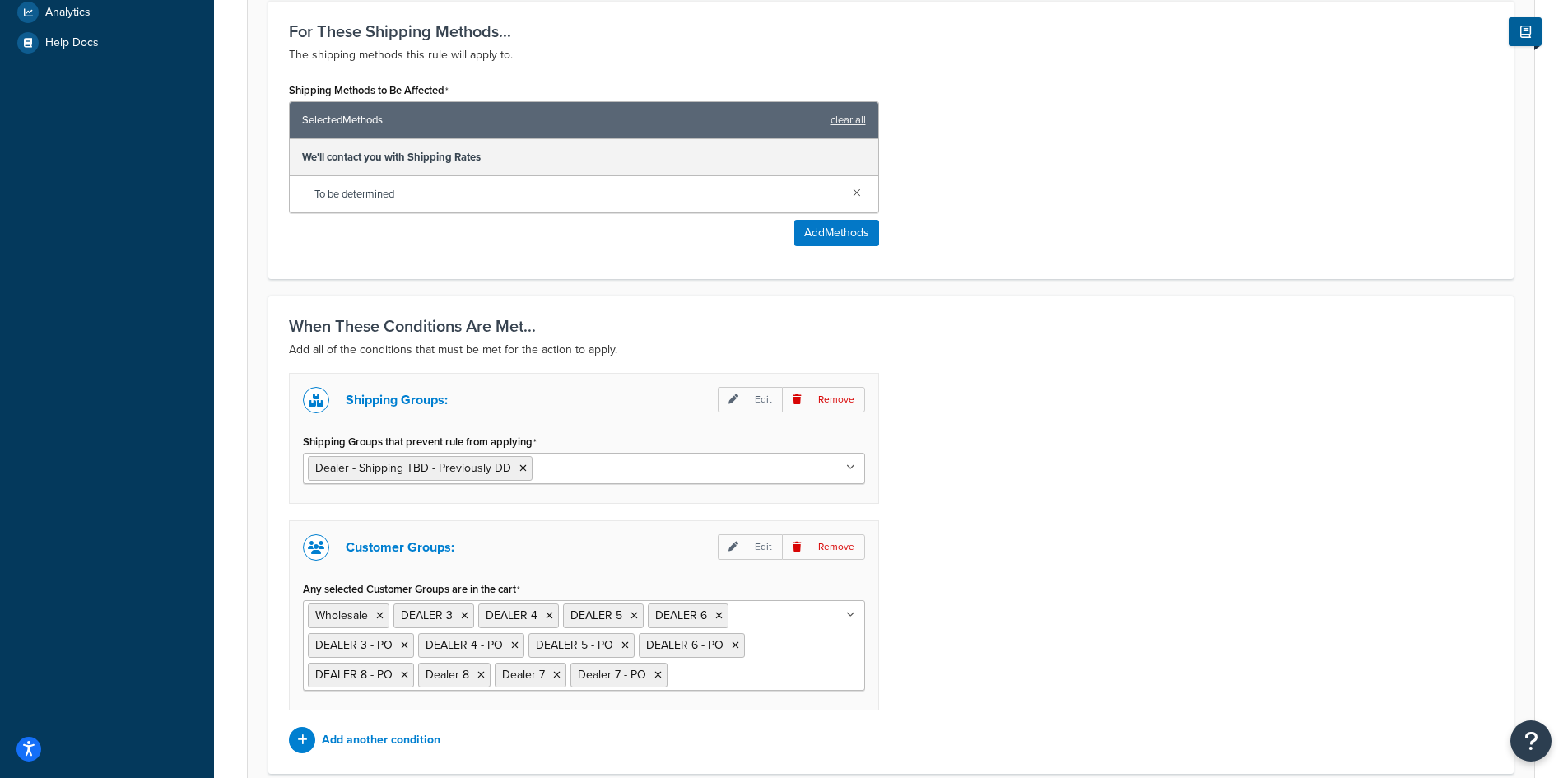
scroll to position [831, 0]
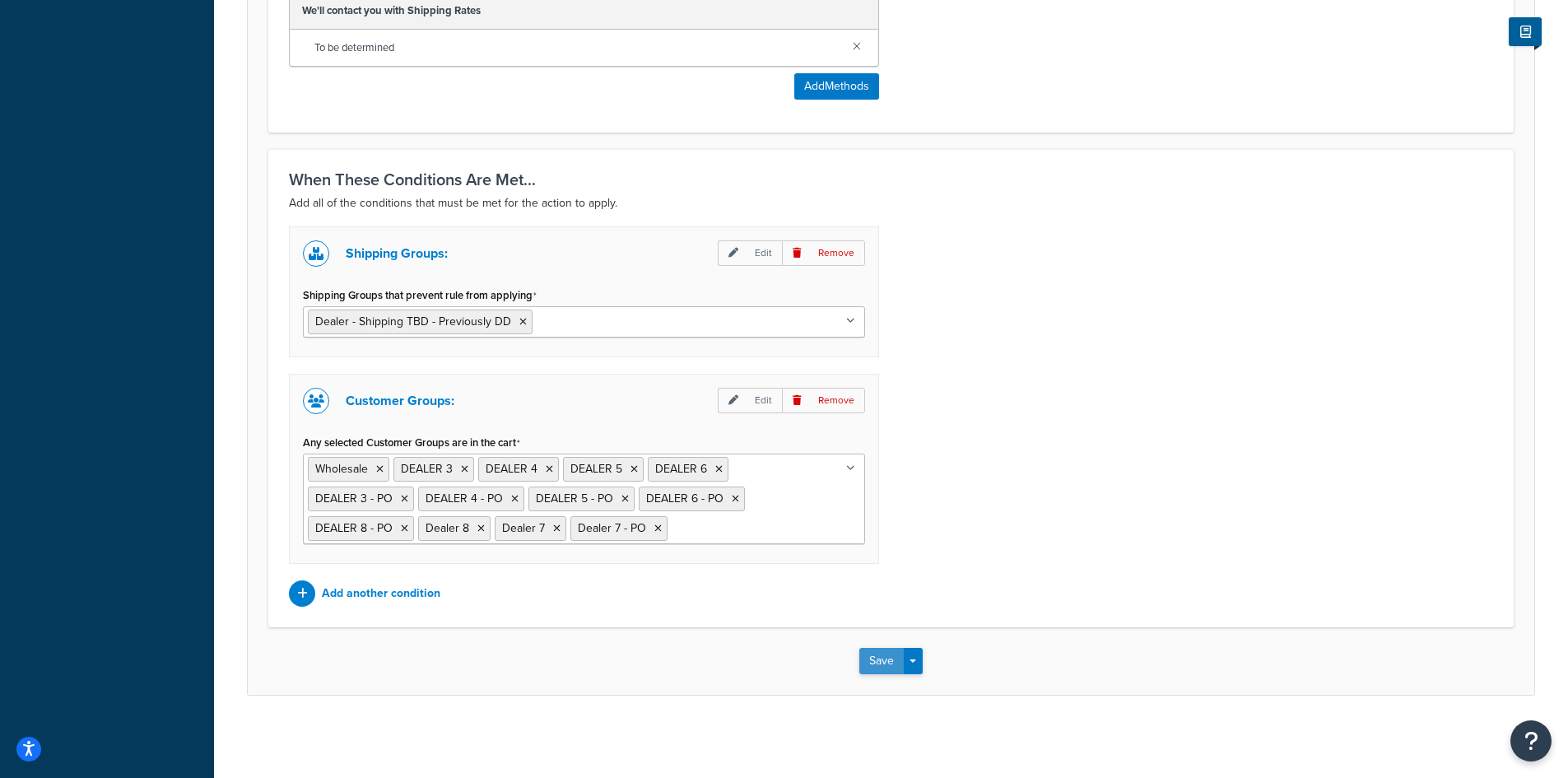
click at [867, 658] on button "Save" at bounding box center [882, 660] width 45 height 26
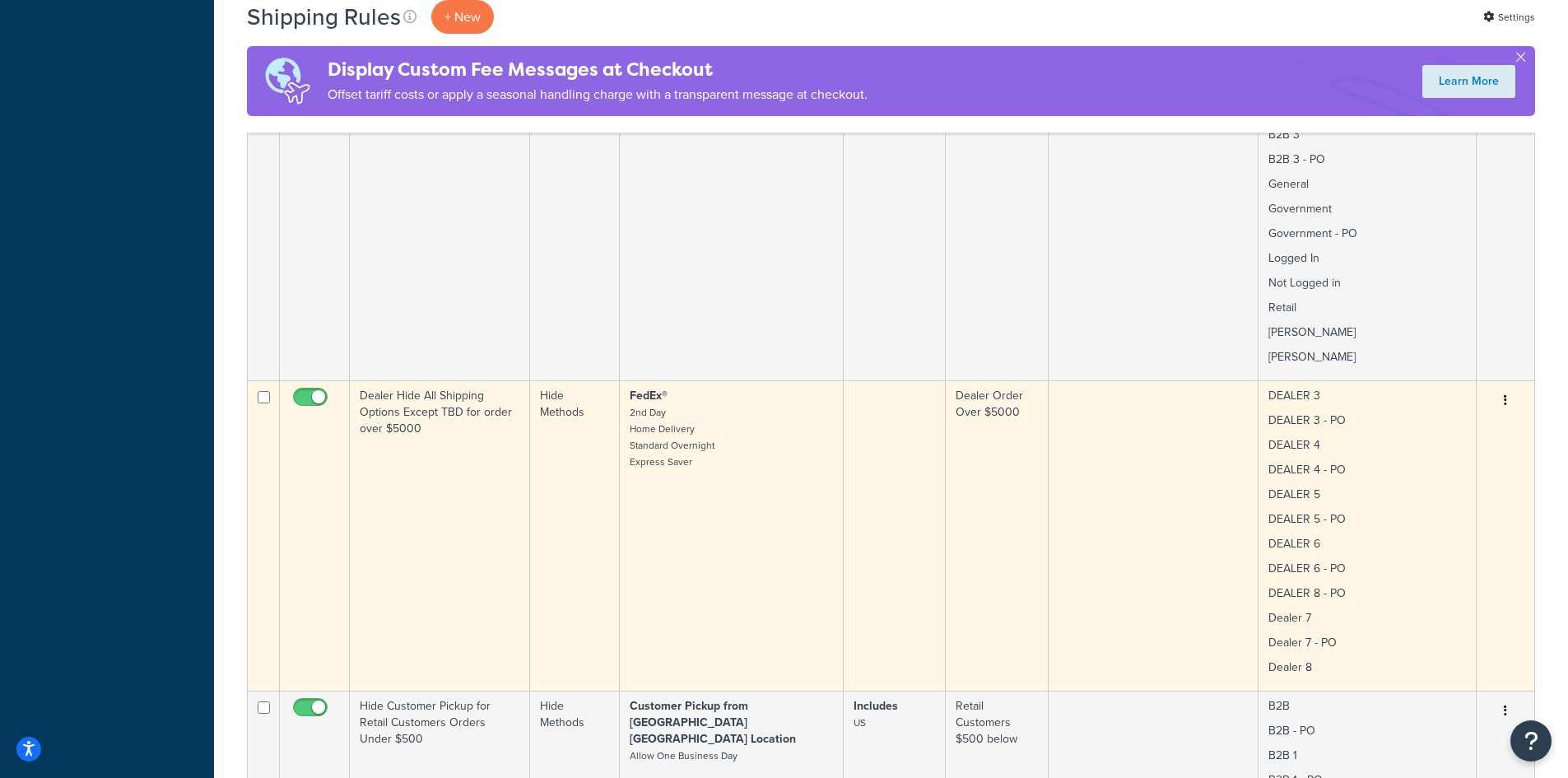
scroll to position [1097, 0]
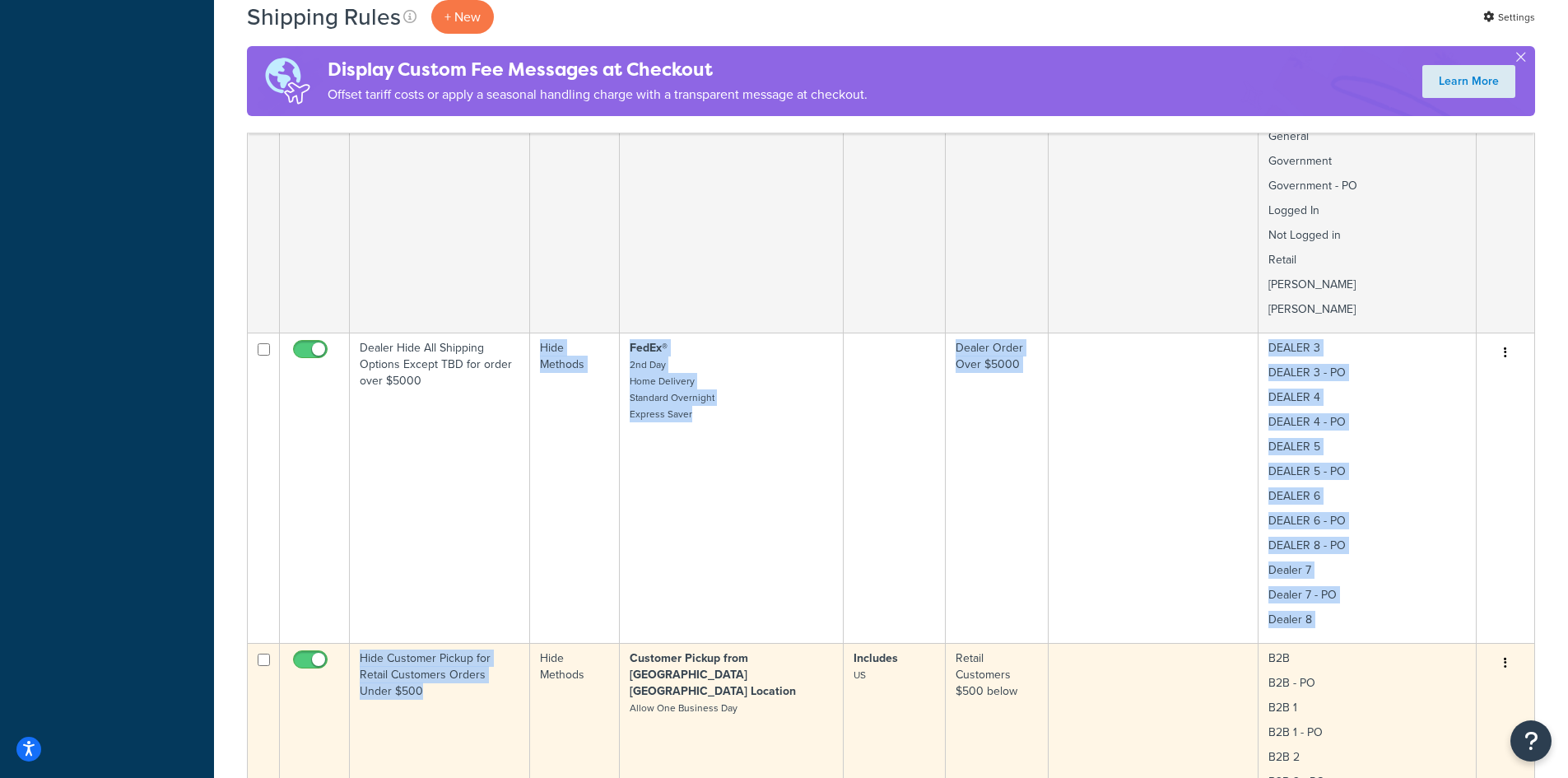
drag, startPoint x: 475, startPoint y: 422, endPoint x: 486, endPoint y: 693, distance: 271.2
click at [486, 693] on tbody "Free Shipping Free Shipping FedEx® Ground Home Delivery Includes US 48 Excludes…" at bounding box center [891, 711] width 1286 height 2798
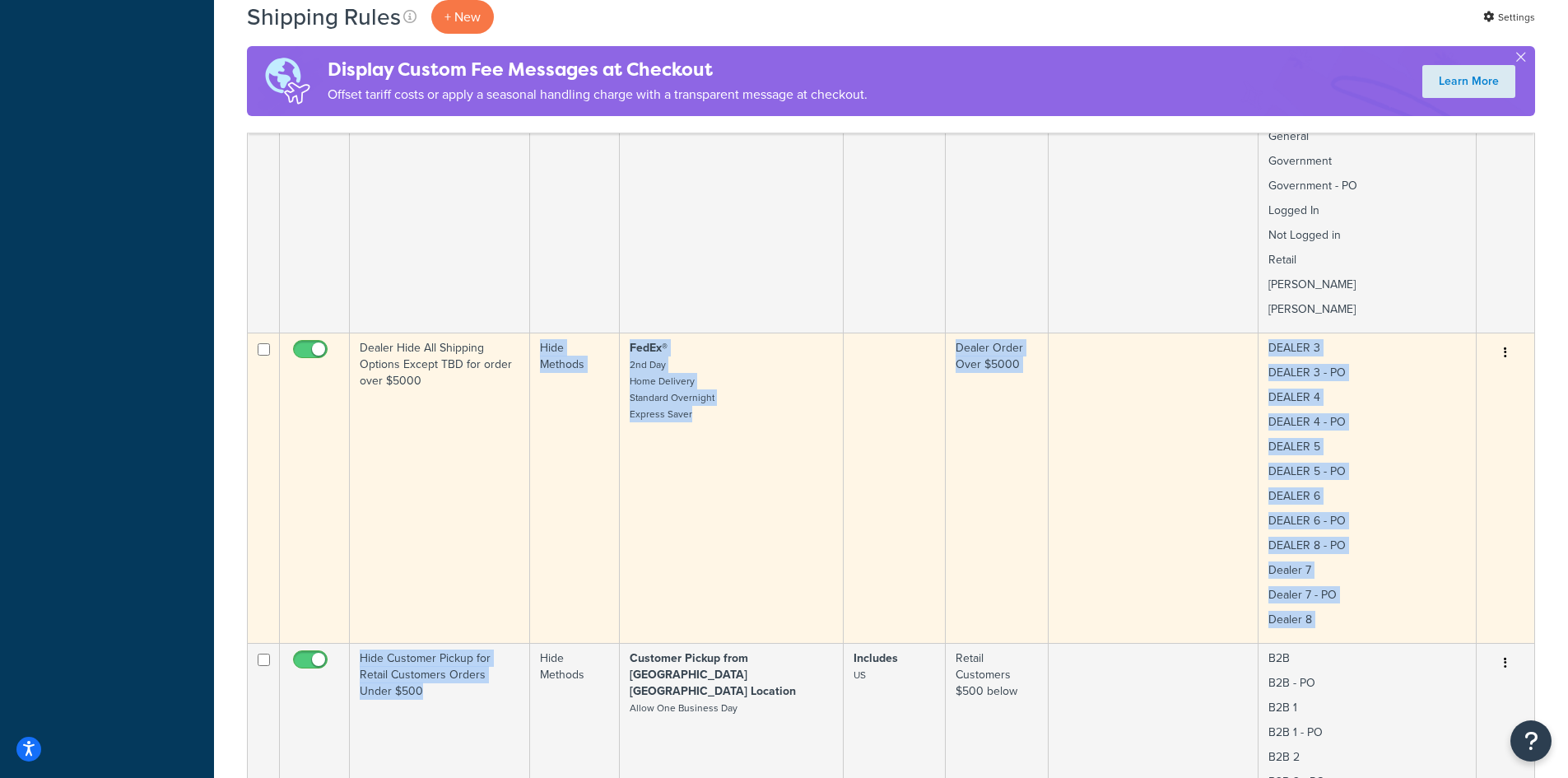
click at [265, 343] on input "checkbox" at bounding box center [263, 349] width 12 height 12
checkbox input "true"
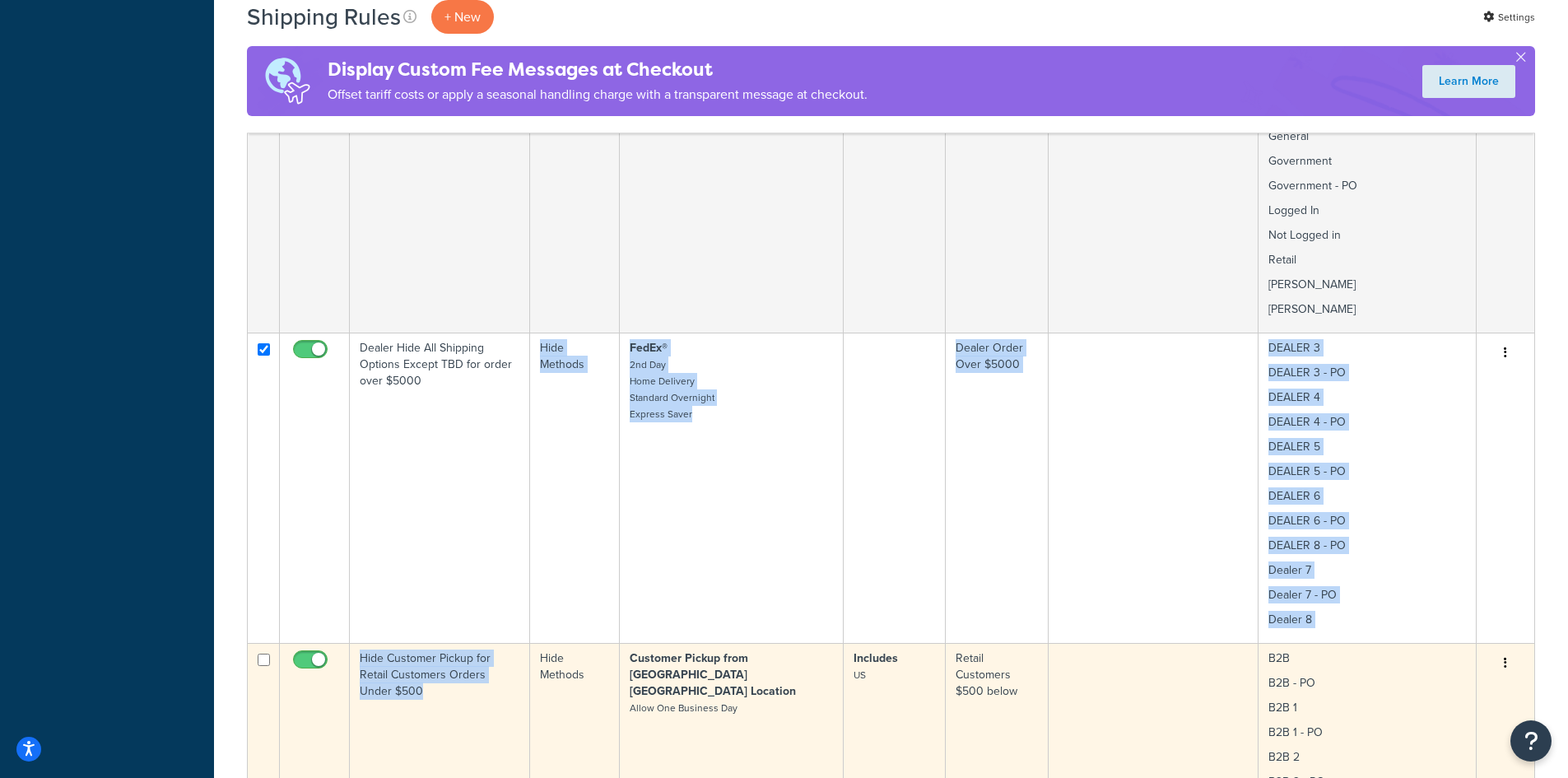
drag, startPoint x: 261, startPoint y: 367, endPoint x: 255, endPoint y: 682, distance: 315.1
click at [255, 682] on tbody "Free Shipping Free Shipping FedEx® Ground Home Delivery Includes US 48 Excludes…" at bounding box center [891, 711] width 1286 height 2798
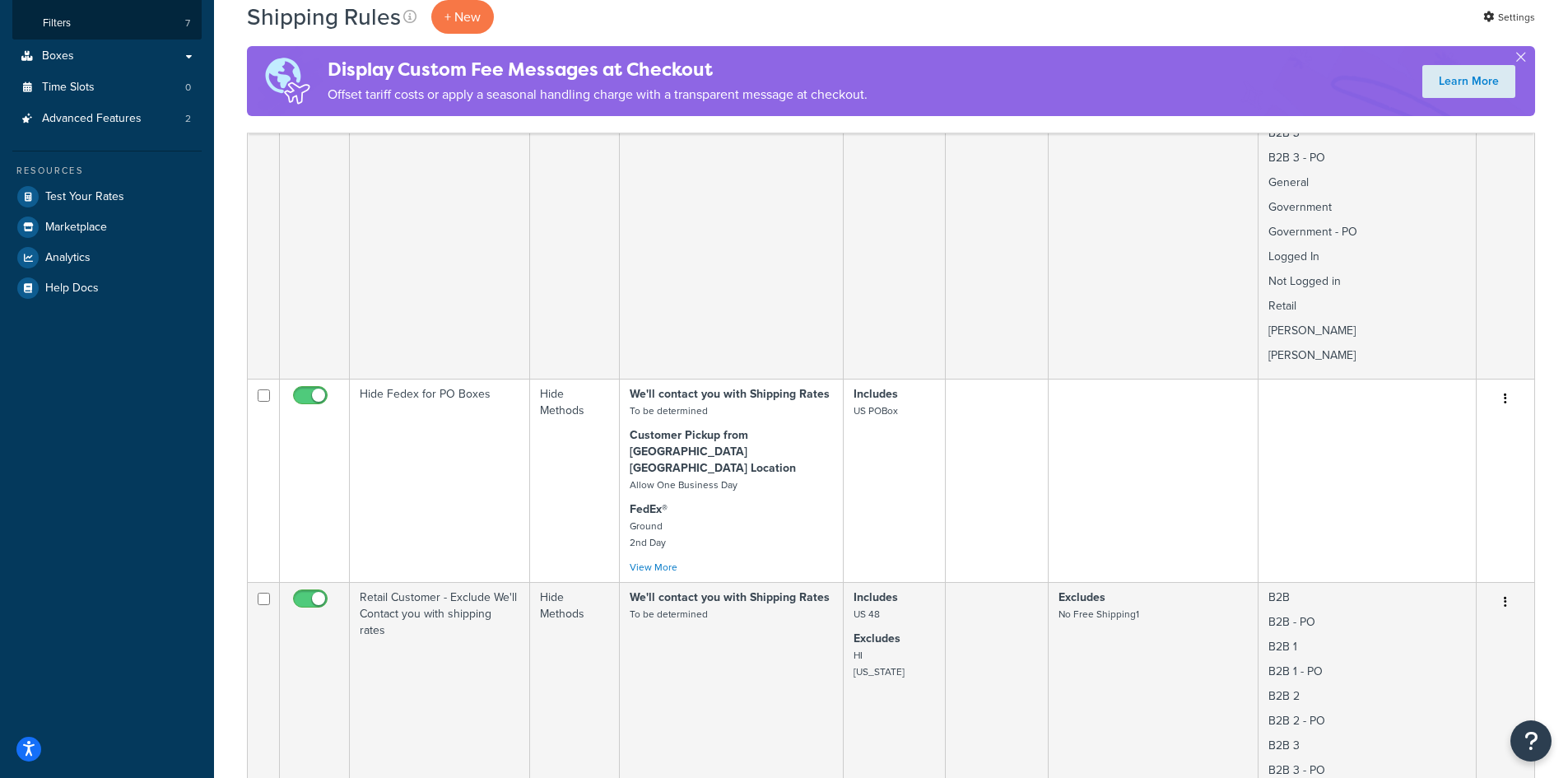
scroll to position [0, 0]
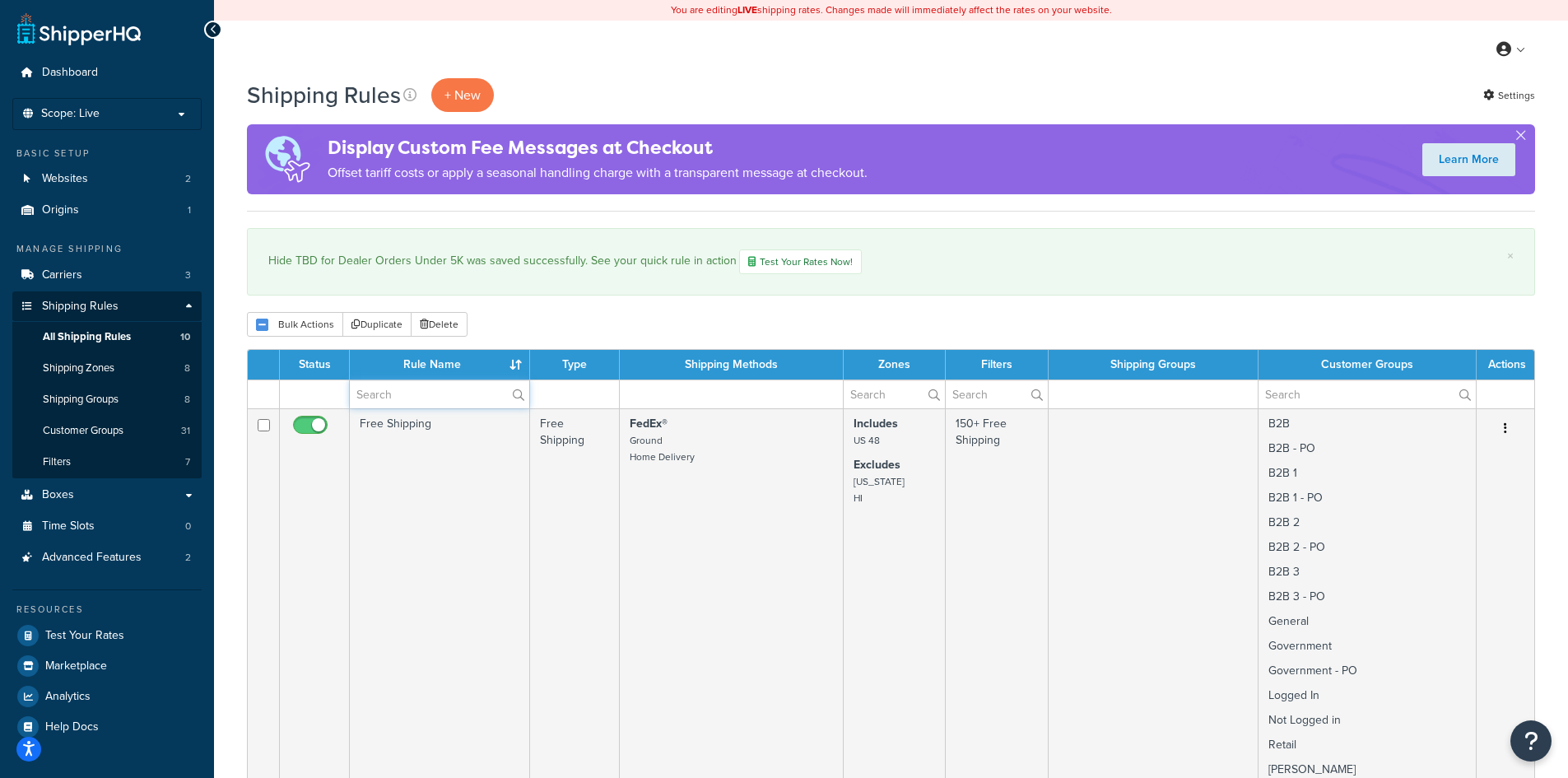
click at [381, 389] on input "text" at bounding box center [440, 395] width 180 height 28
type input "dealer"
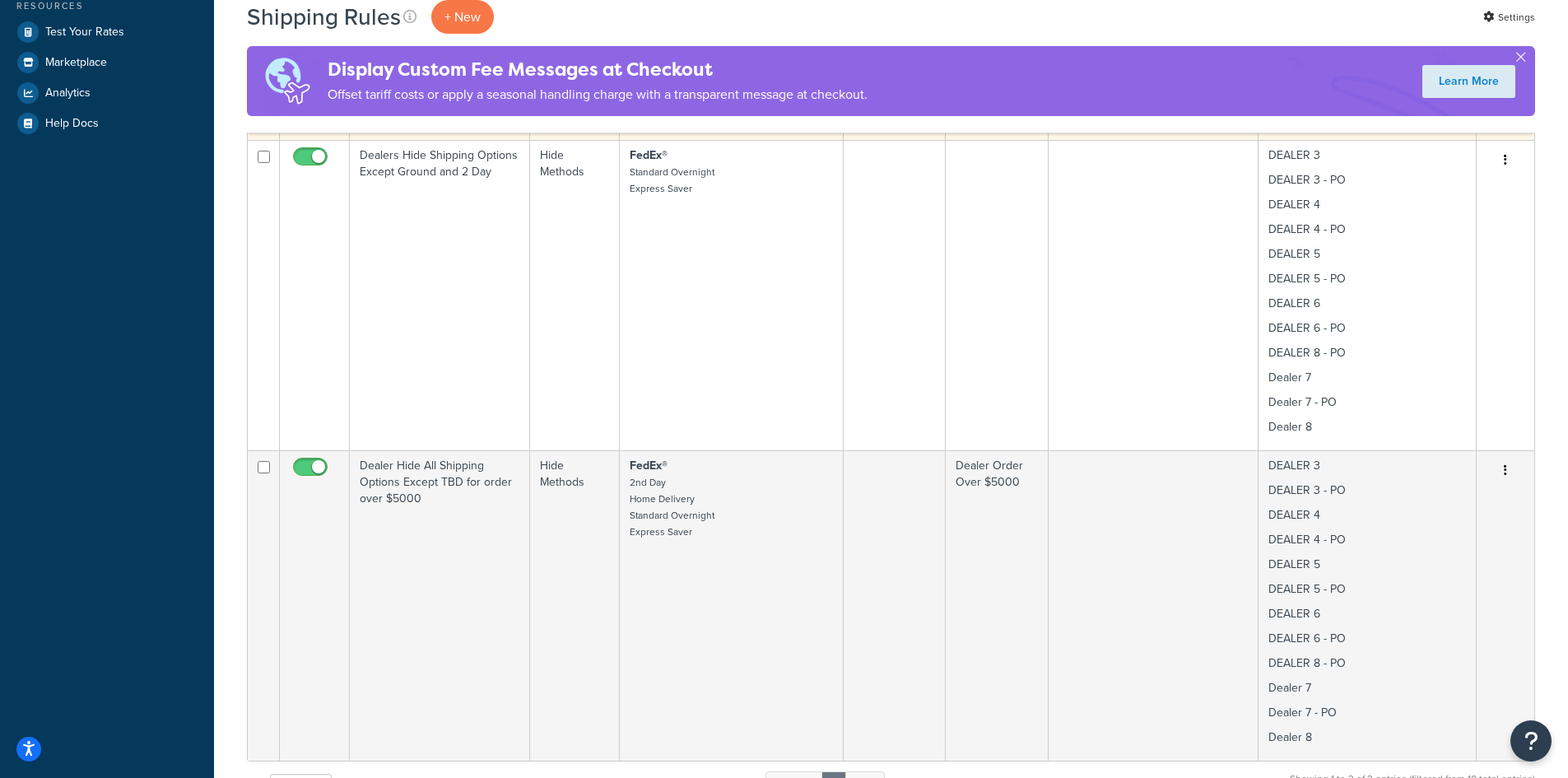
scroll to position [658, 0]
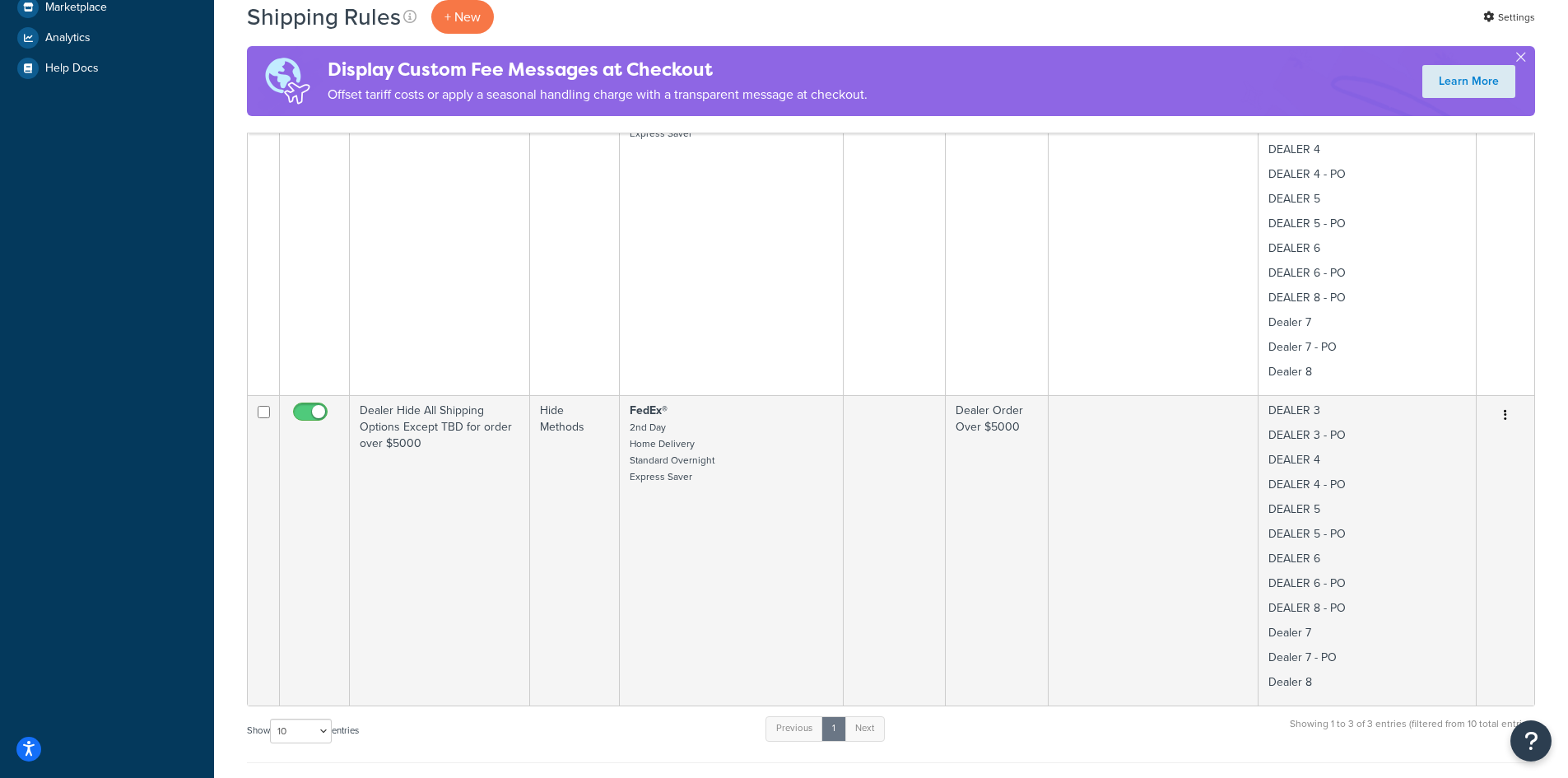
click at [1403, 16] on div "Shipping Rules + New Settings" at bounding box center [891, 17] width 1288 height 34
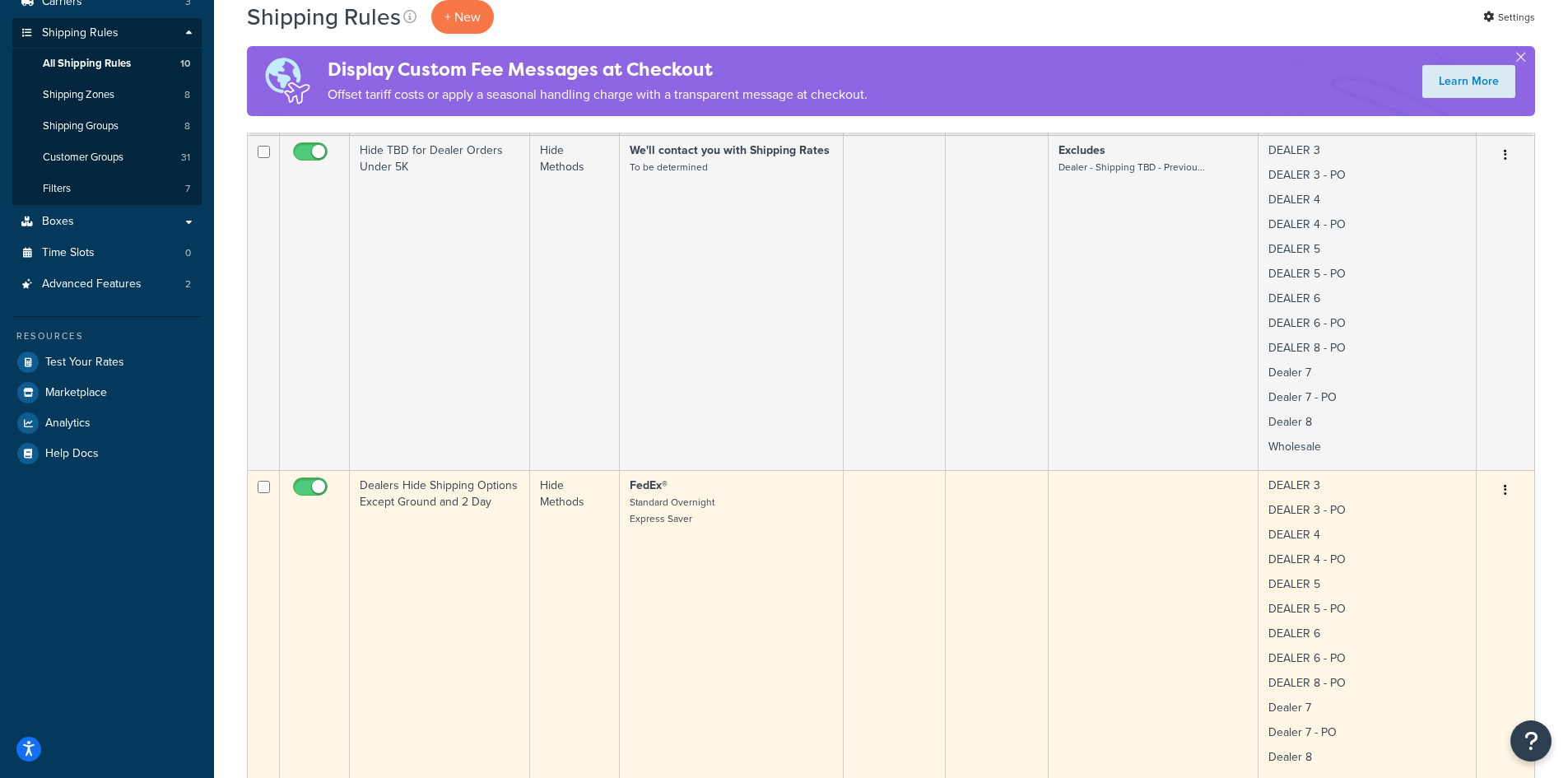
scroll to position [220, 0]
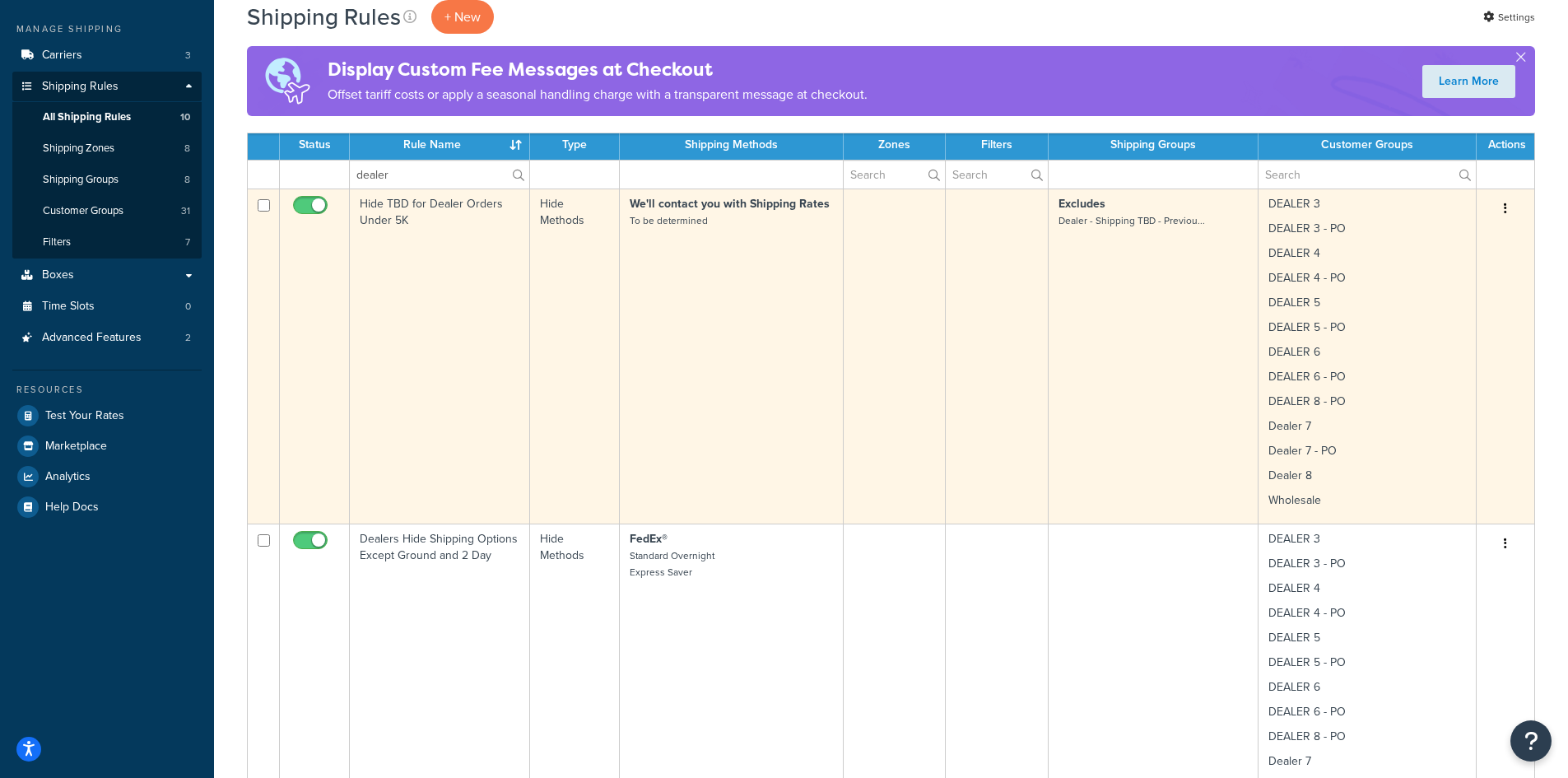
click at [262, 204] on input "checkbox" at bounding box center [263, 205] width 12 height 12
checkbox input "true"
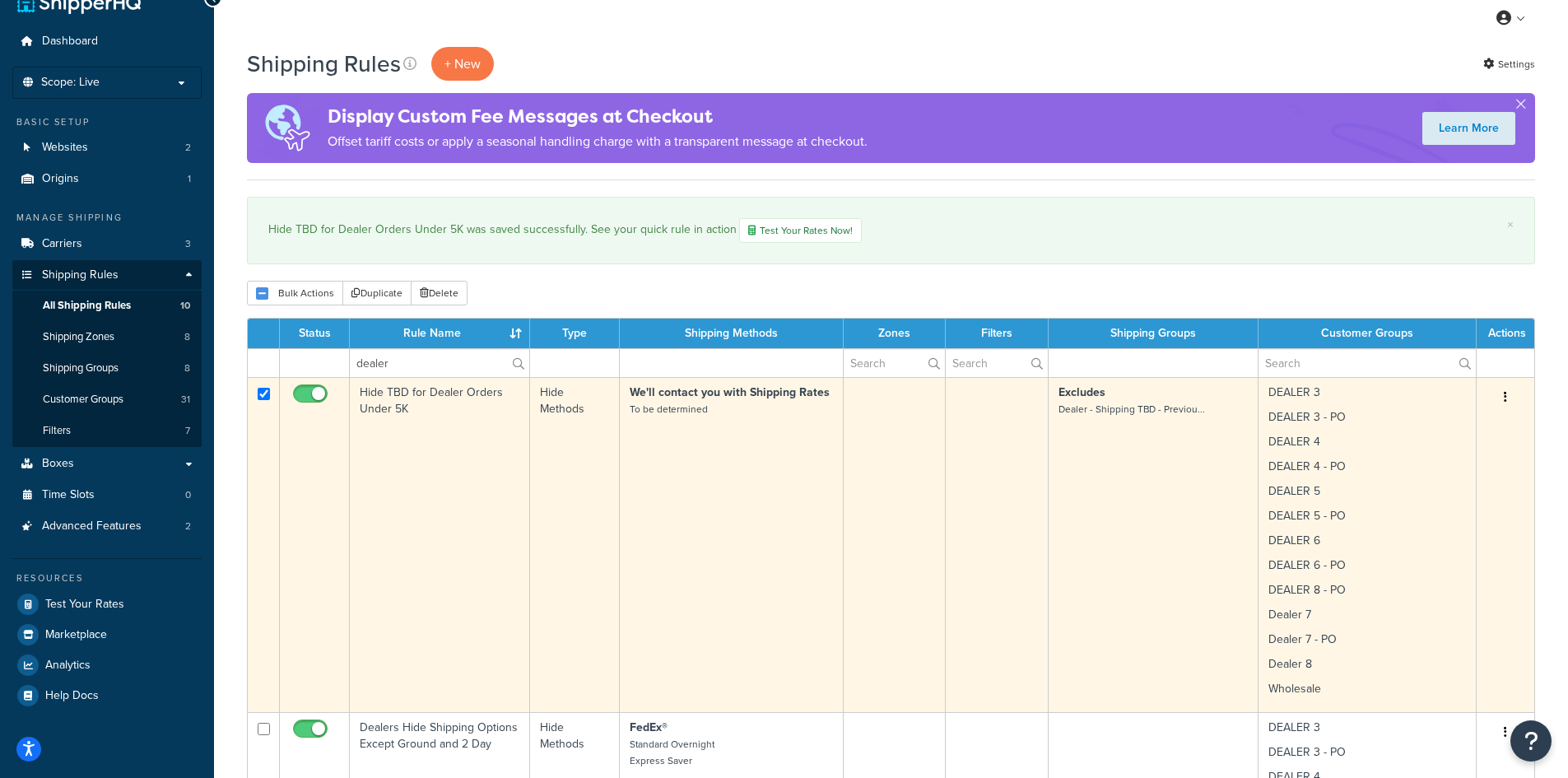
scroll to position [0, 0]
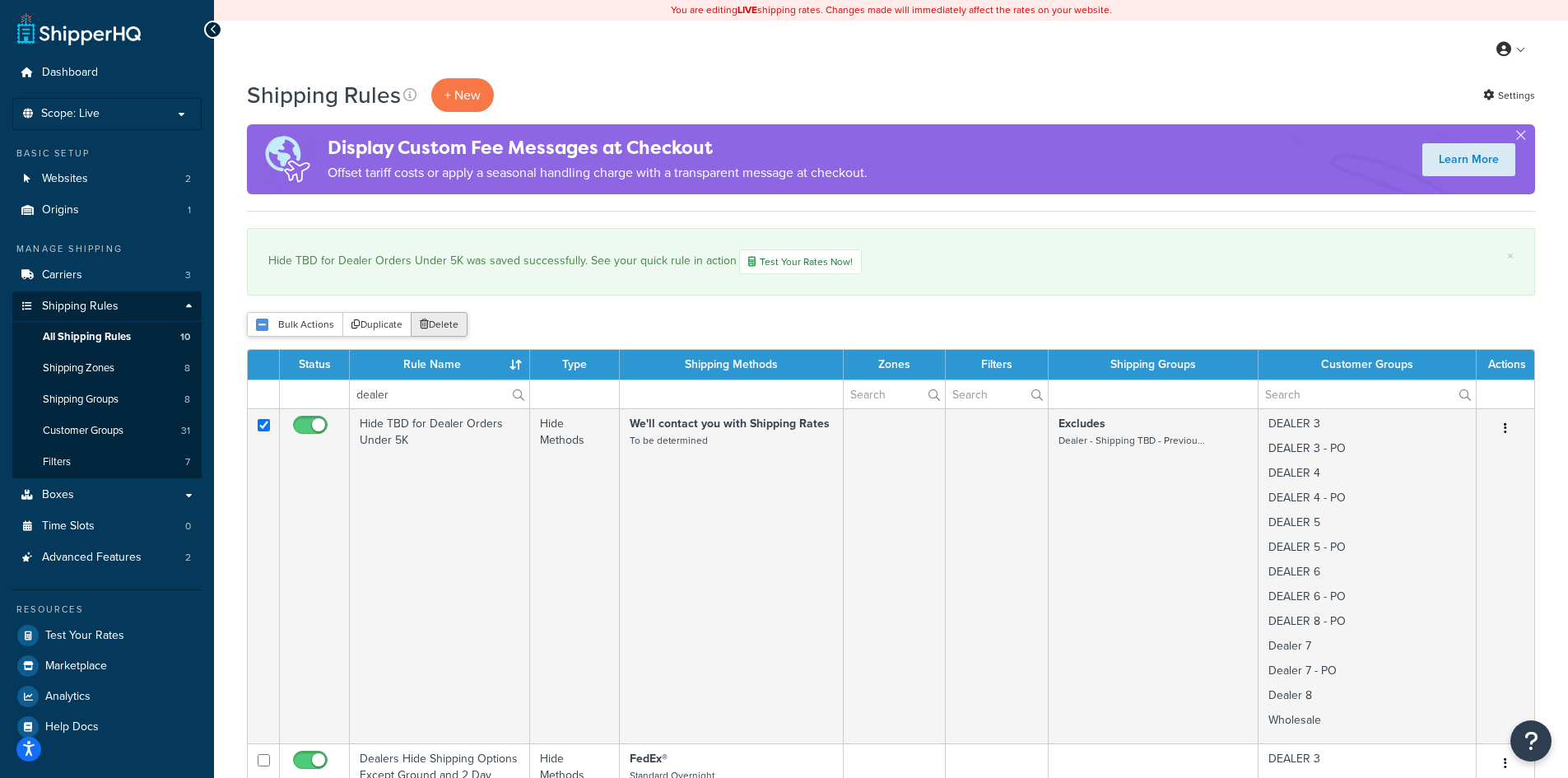
click at [428, 323] on button "Delete" at bounding box center [439, 324] width 57 height 24
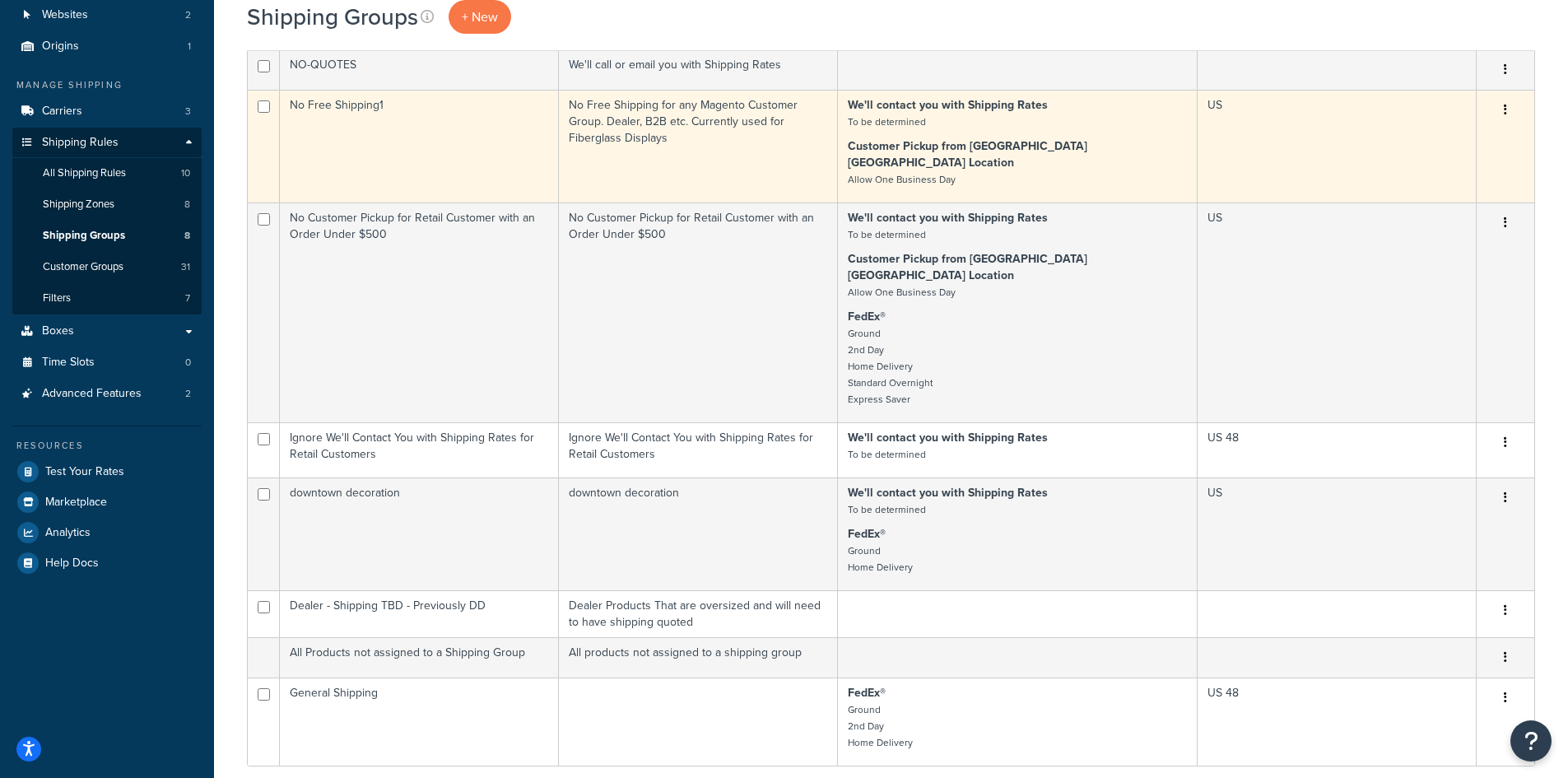
scroll to position [220, 0]
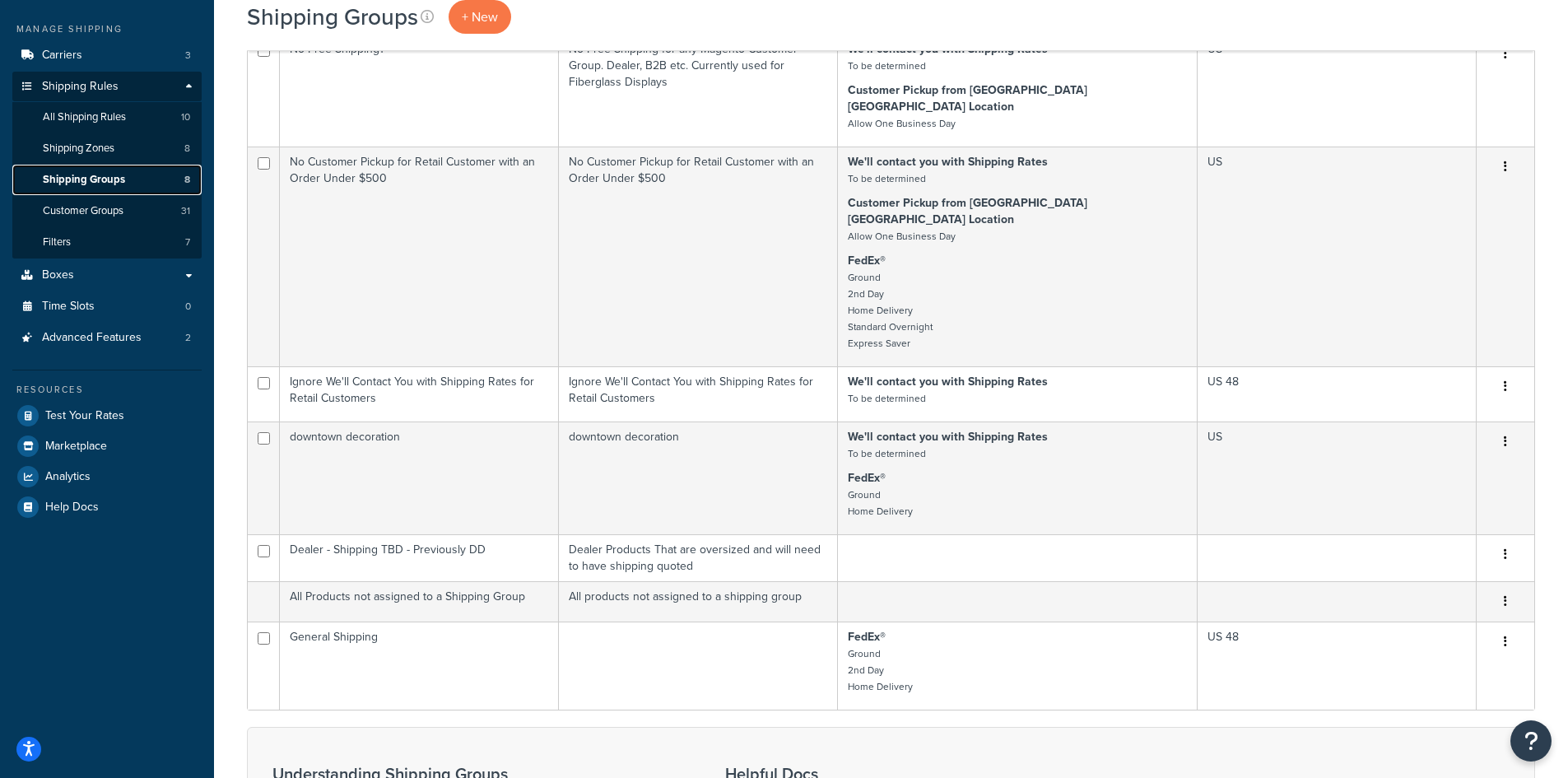
click at [98, 182] on span "Shipping Groups" at bounding box center [84, 180] width 82 height 14
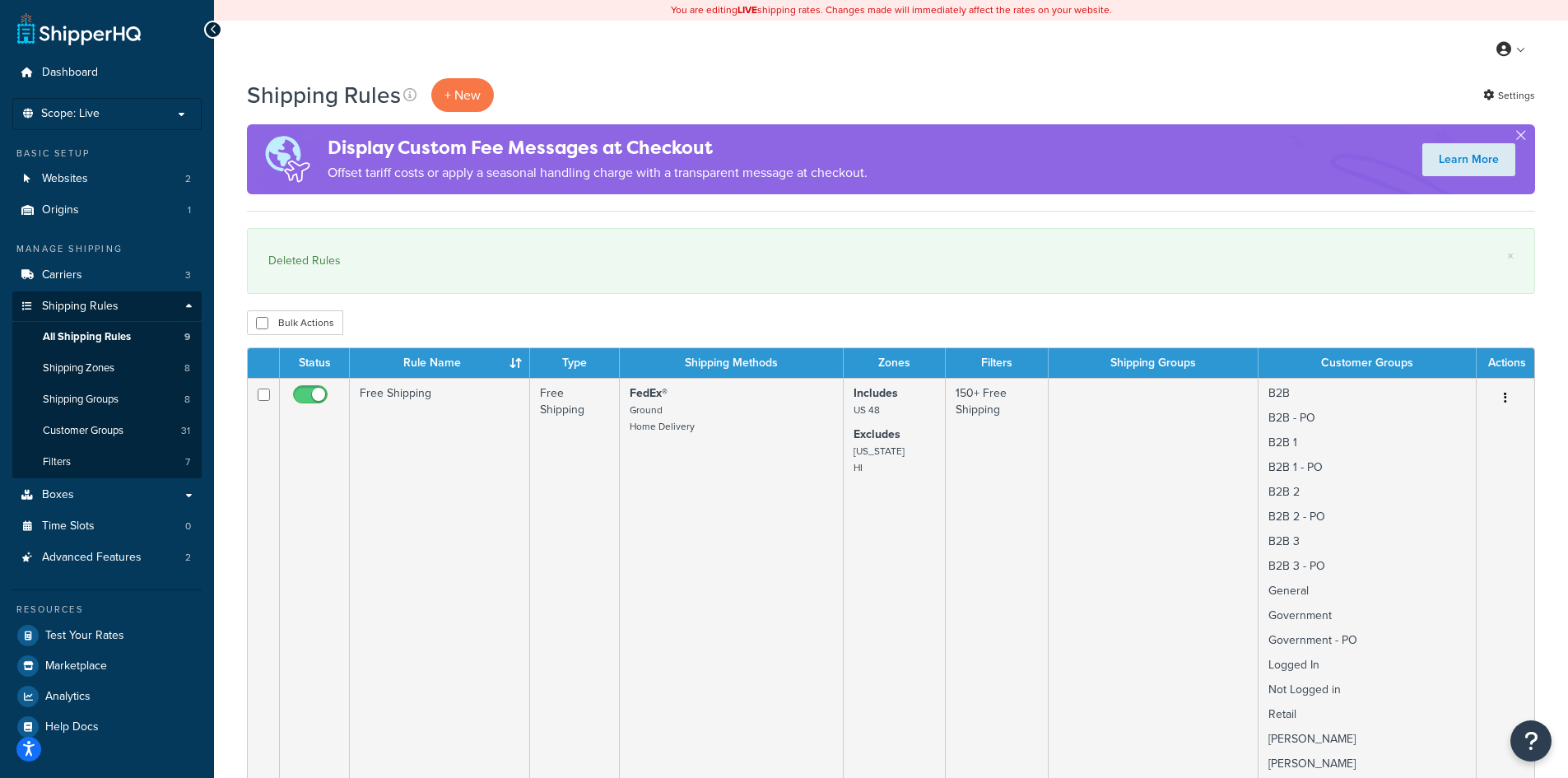
click at [424, 360] on th "Rule Name" at bounding box center [440, 363] width 181 height 30
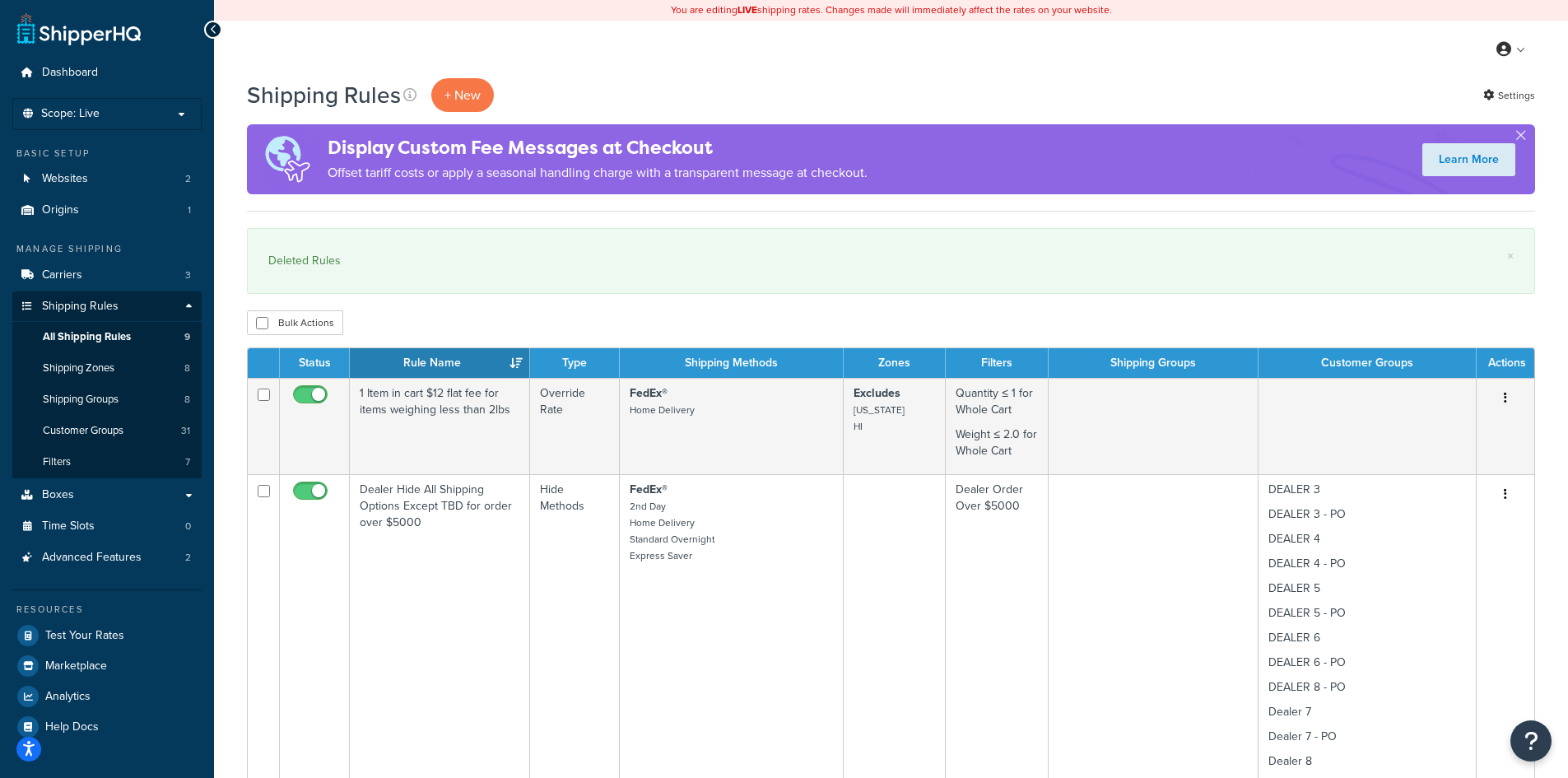
click at [517, 360] on th "Rule Name" at bounding box center [440, 363] width 181 height 30
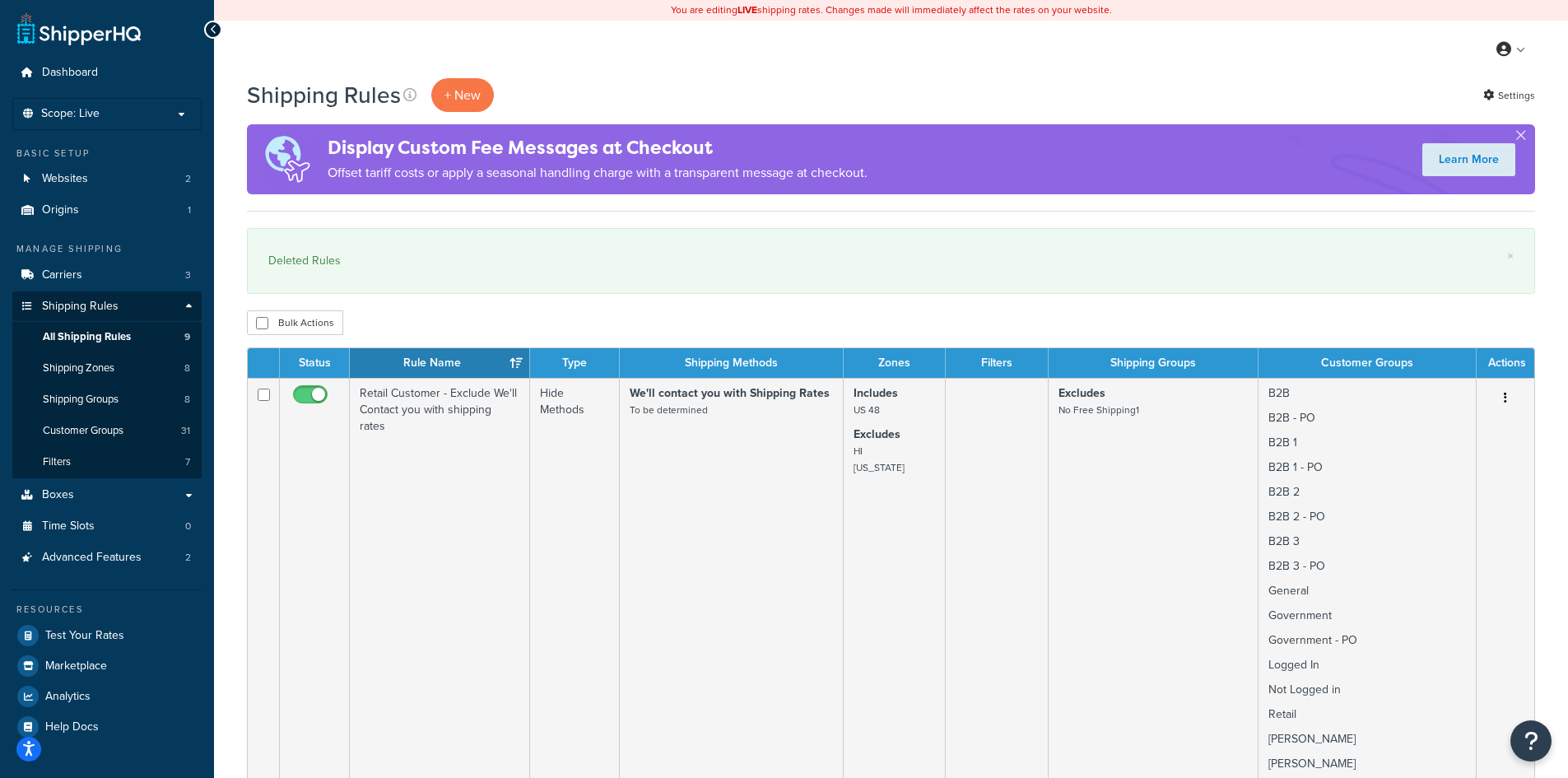
click at [455, 360] on th "Rule Name" at bounding box center [440, 363] width 181 height 30
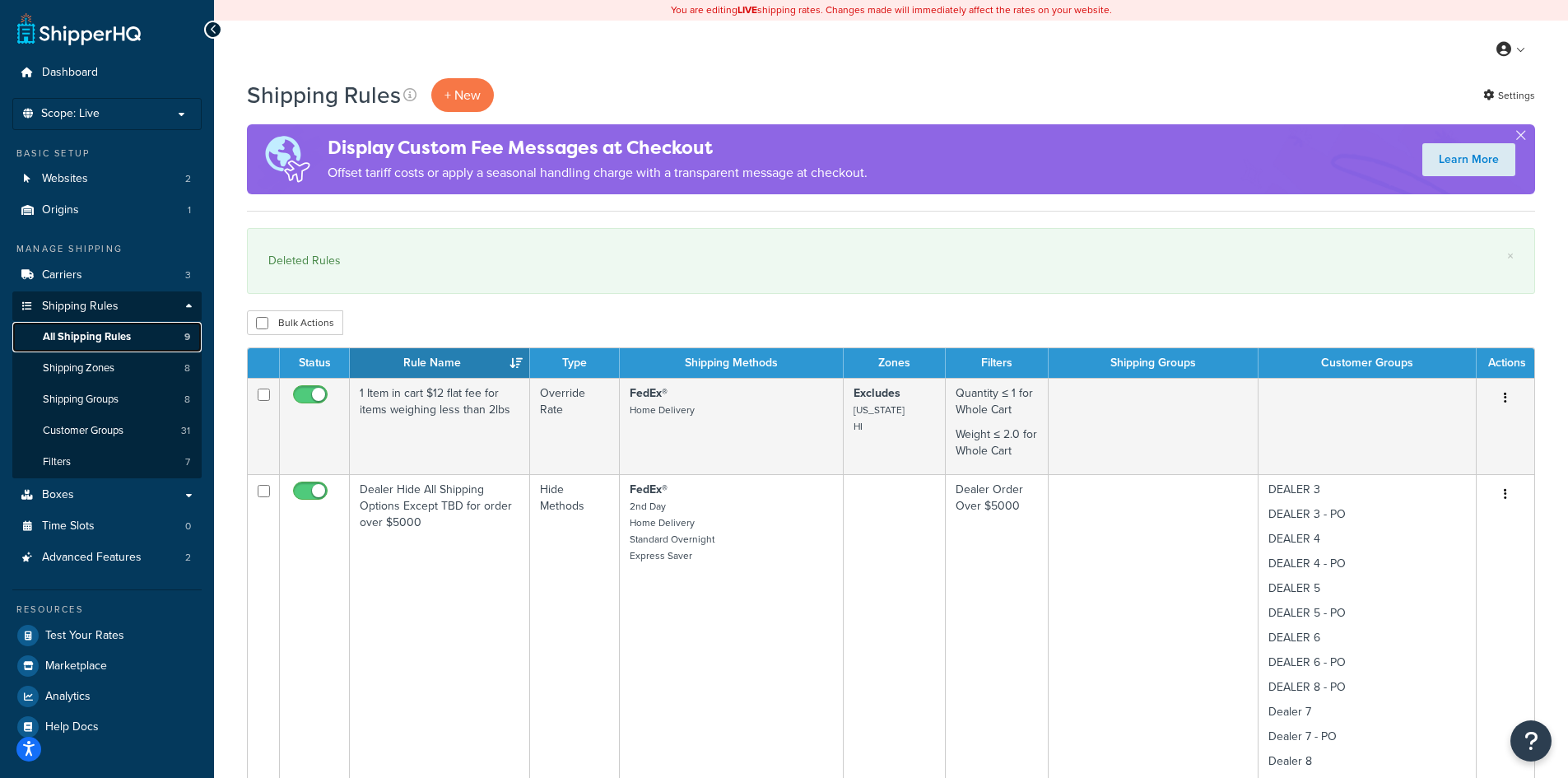
click at [103, 332] on span "All Shipping Rules" at bounding box center [87, 337] width 88 height 14
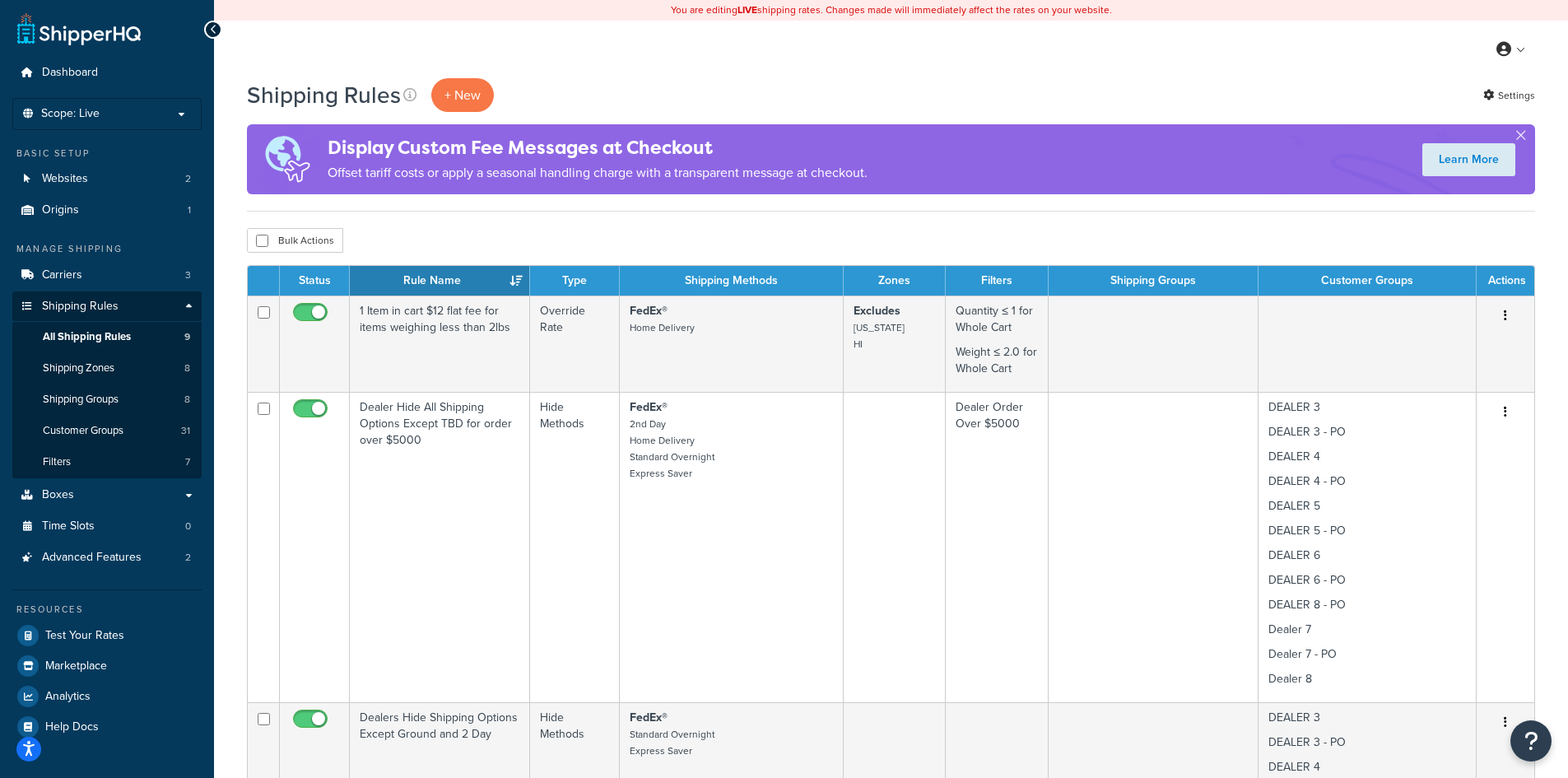
click at [515, 277] on th "Rule Name" at bounding box center [440, 281] width 181 height 30
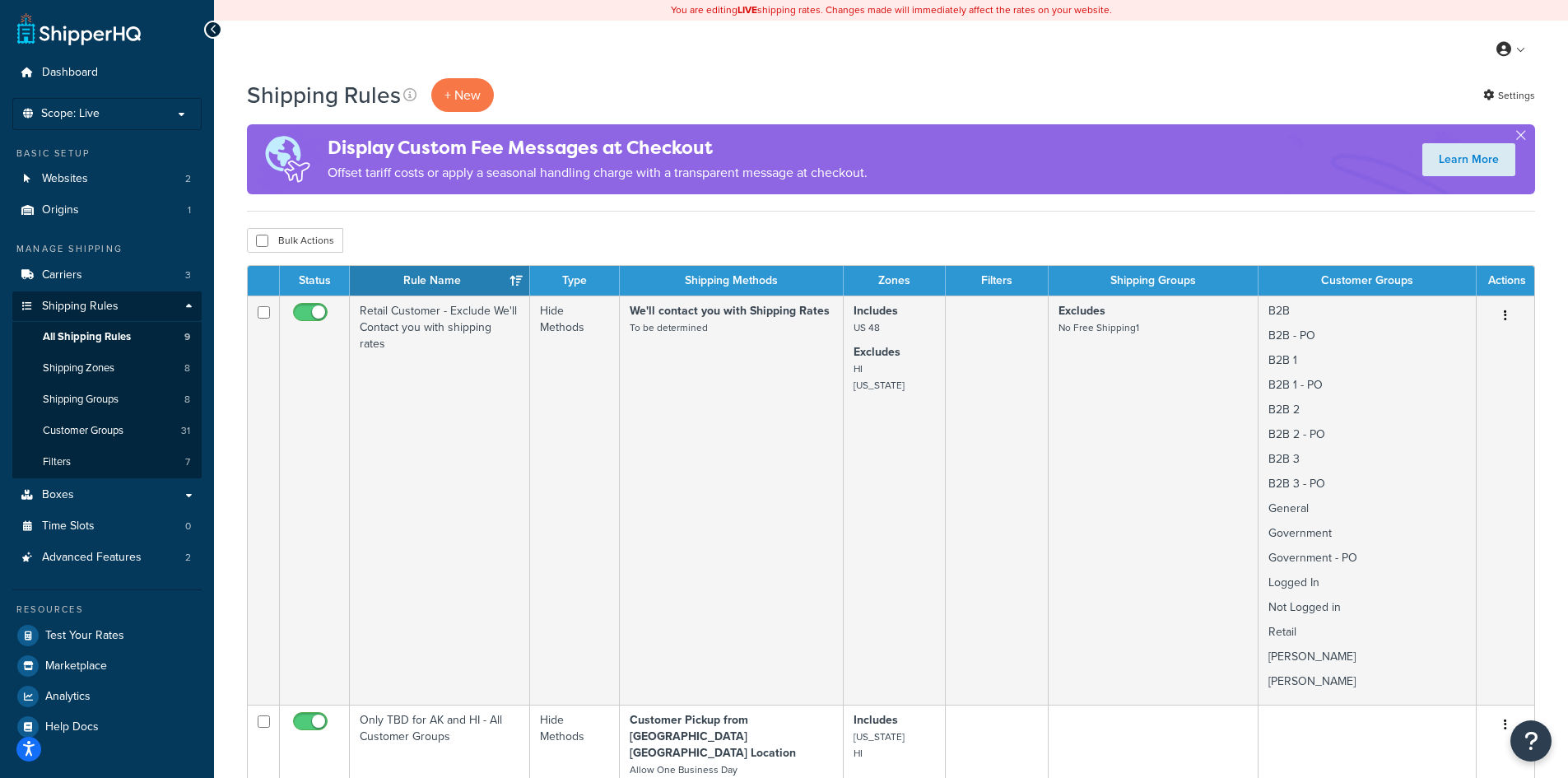
click at [370, 281] on th "Rule Name" at bounding box center [440, 281] width 181 height 30
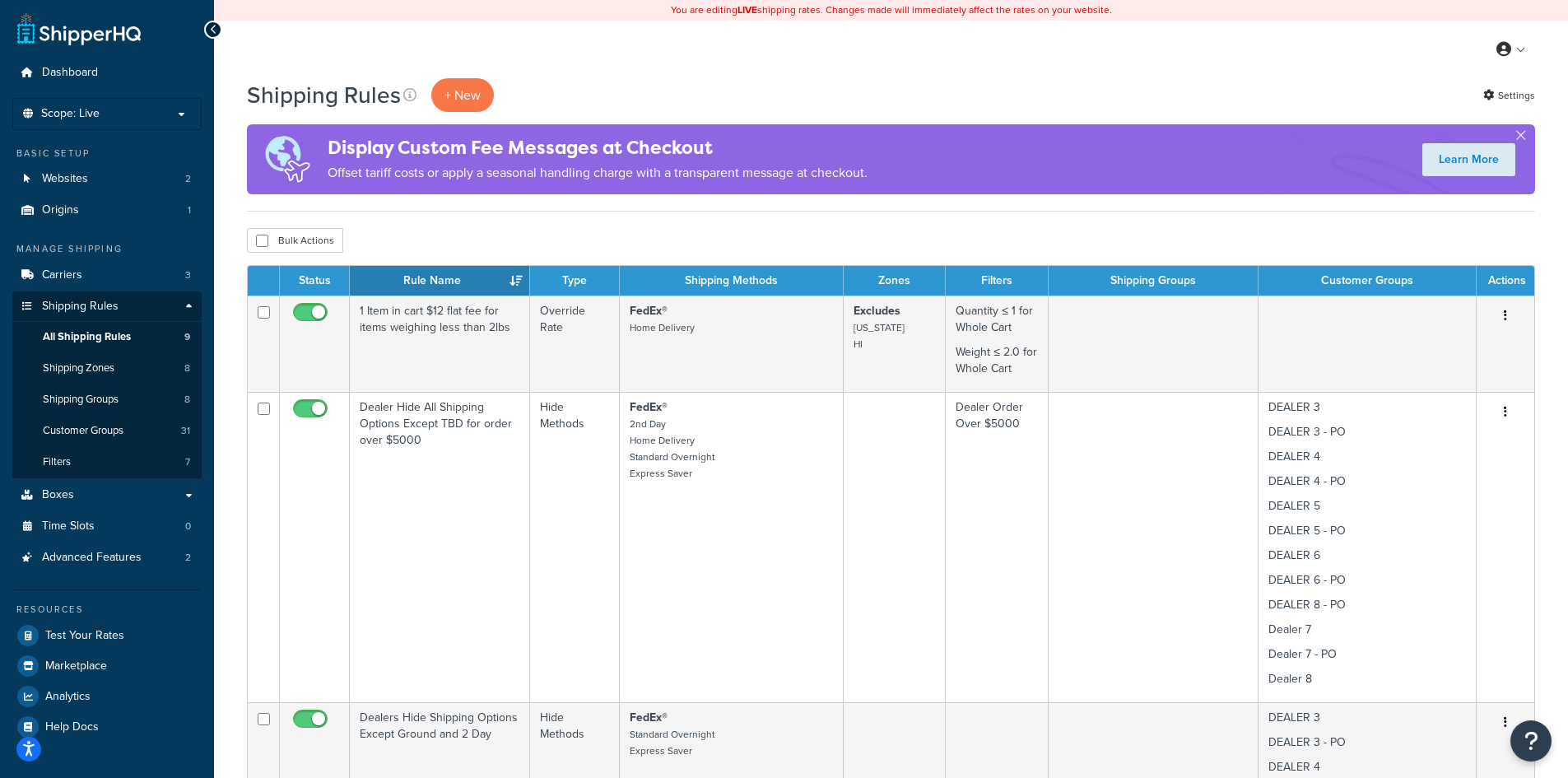
click at [362, 276] on th "Rule Name" at bounding box center [440, 281] width 181 height 30
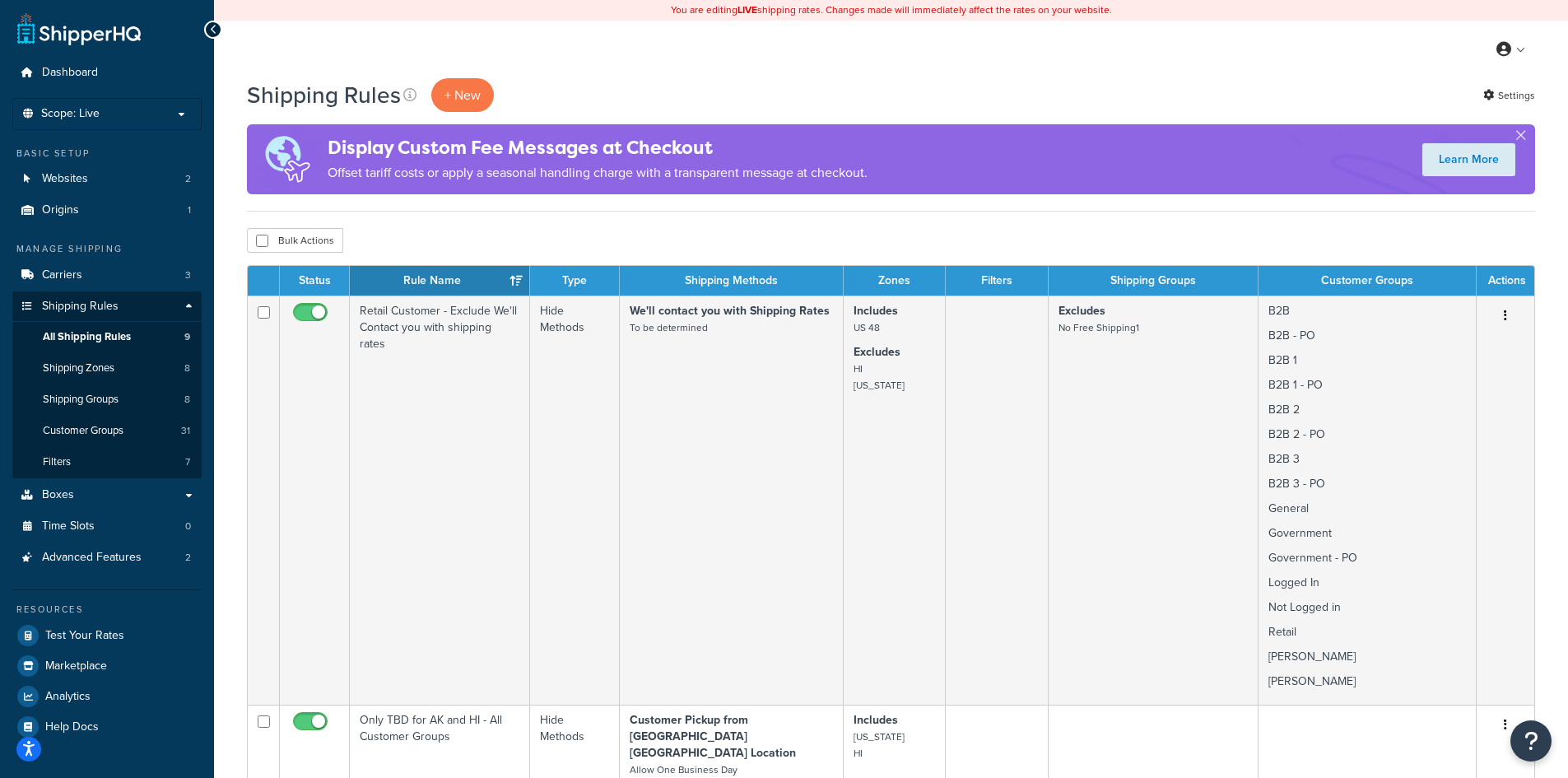
click at [362, 276] on th "Rule Name" at bounding box center [440, 281] width 181 height 30
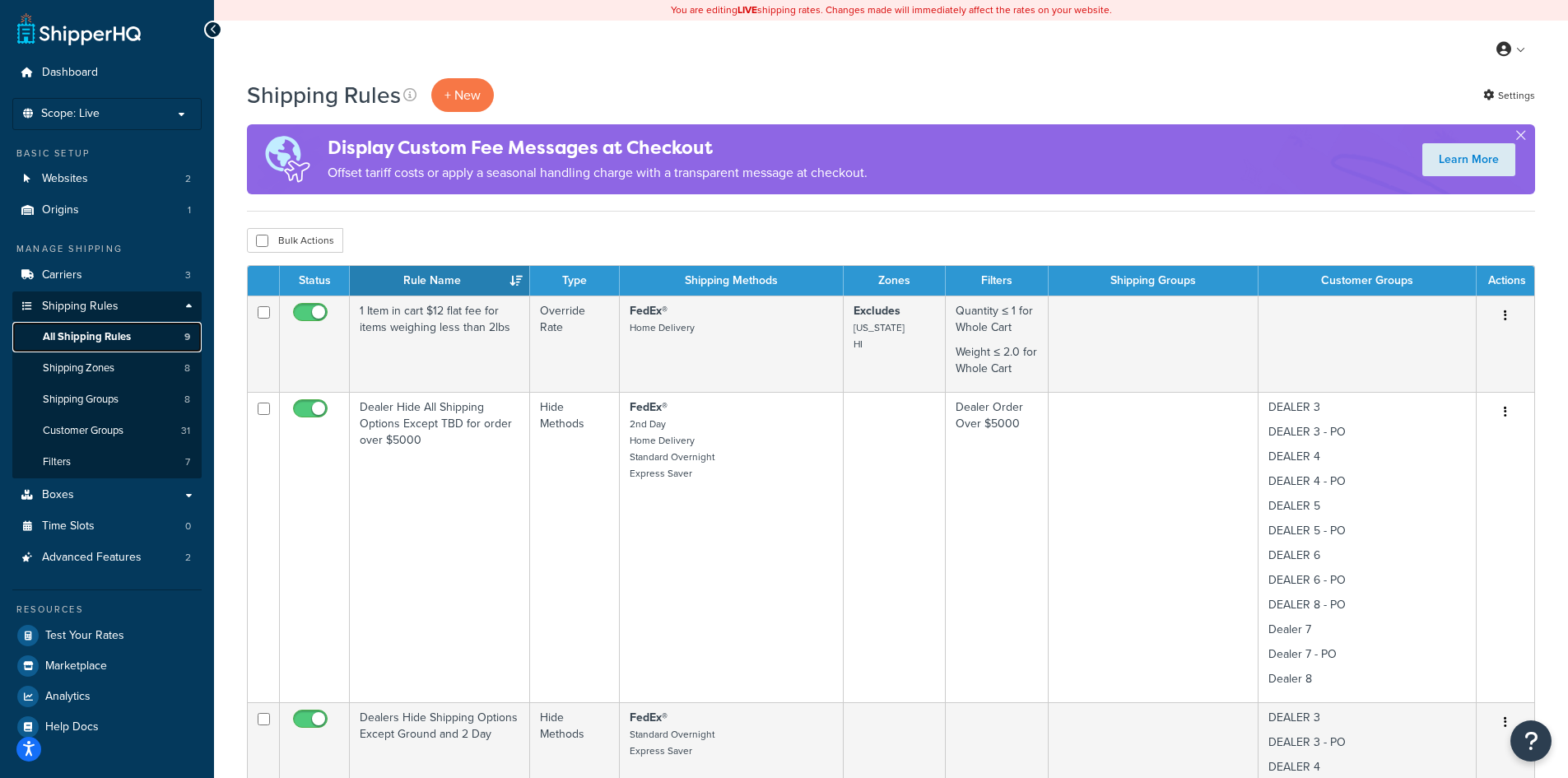
click at [73, 325] on link "All Shipping Rules 9" at bounding box center [107, 337] width 189 height 31
click at [463, 94] on p "+ New" at bounding box center [462, 95] width 63 height 34
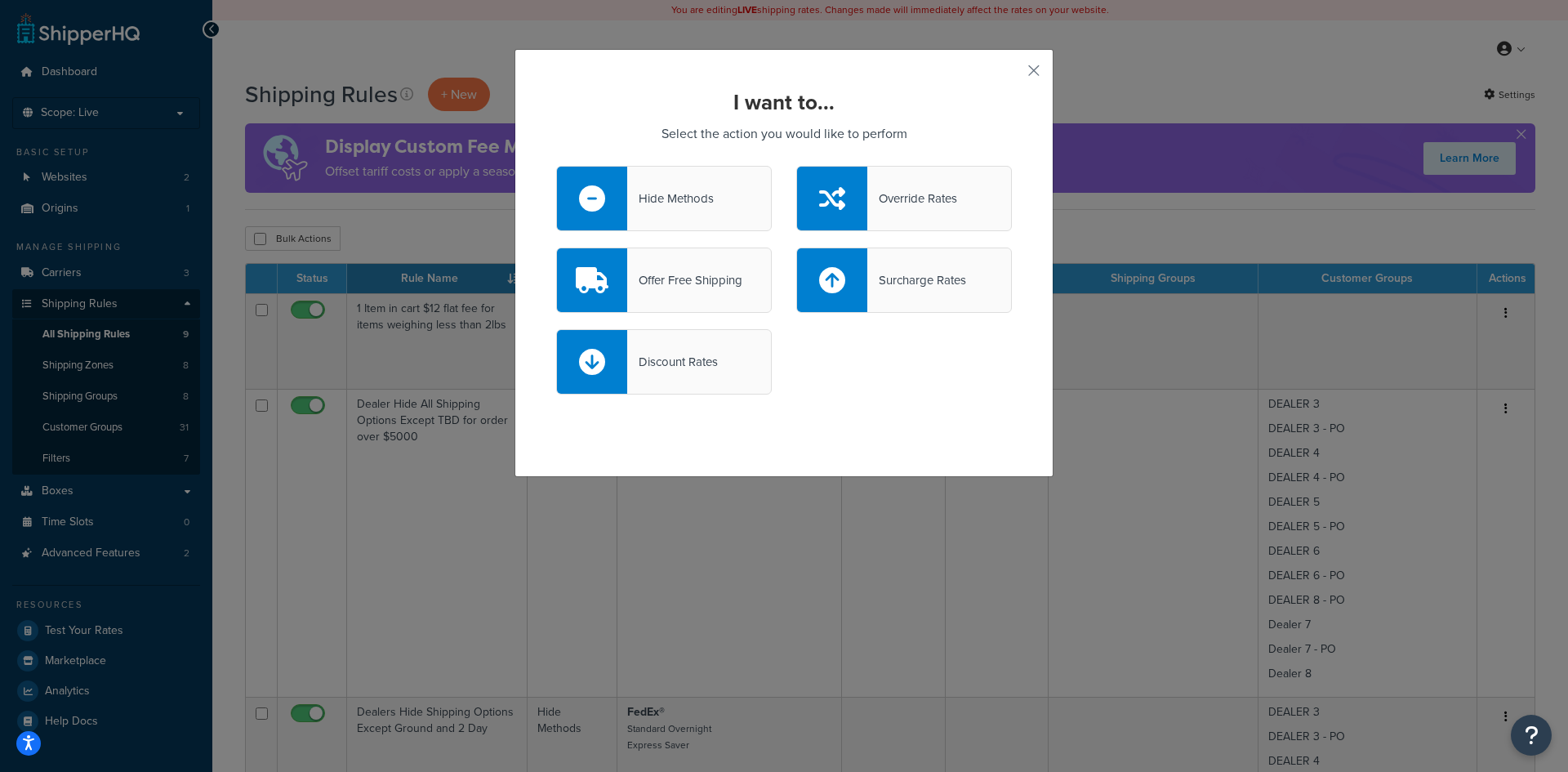
click at [897, 197] on div "Override Rates" at bounding box center [912, 198] width 90 height 23
click at [0, 0] on input "Override Rates" at bounding box center [0, 0] width 0 height 0
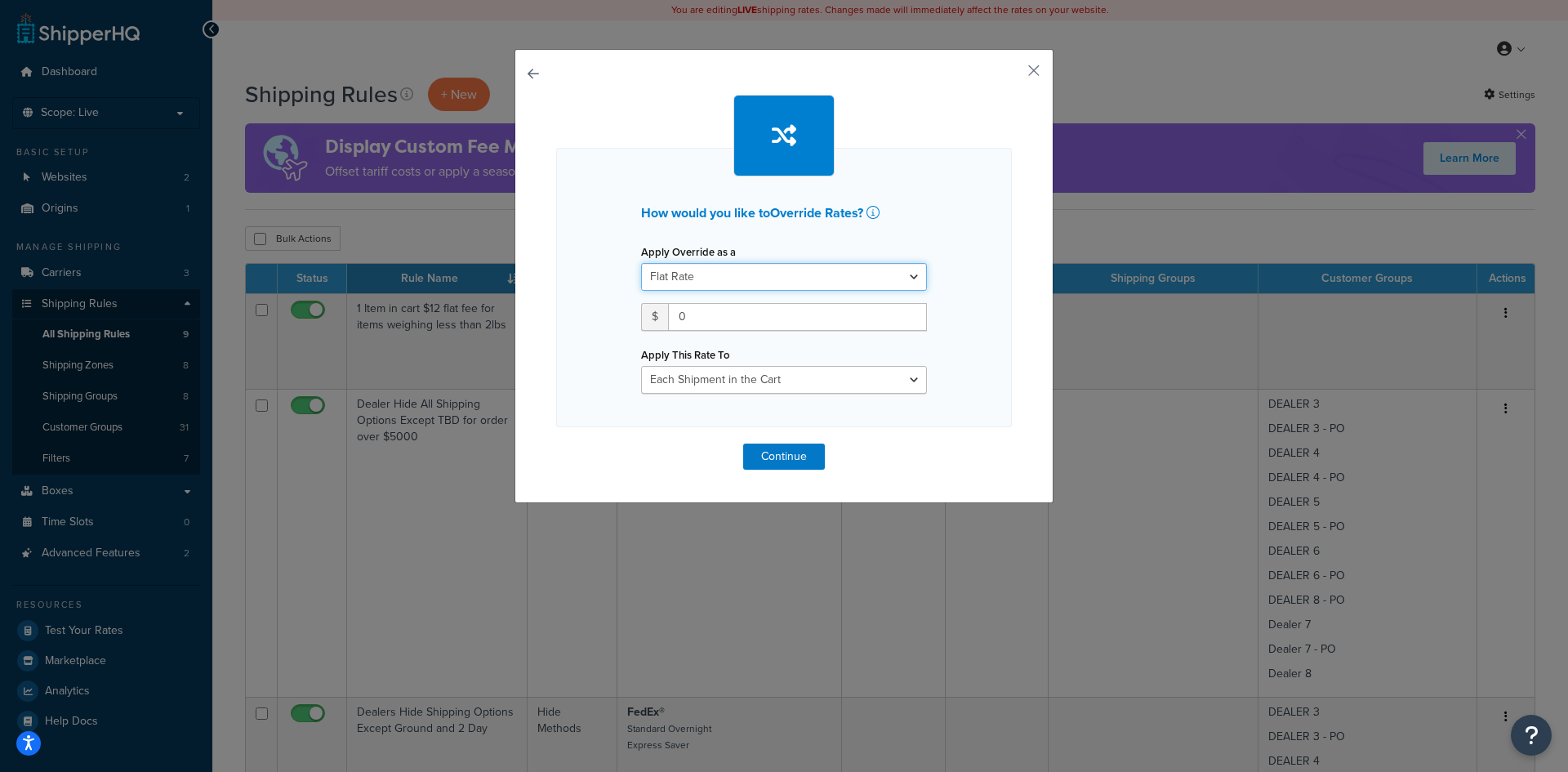
click at [902, 276] on select "Flat Rate Percentage Flat Rate & Percentage" at bounding box center [784, 277] width 286 height 28
click at [1030, 281] on div "How would you like to Override Rates ? Apply Override as a Flat Rate Percentage…" at bounding box center [784, 276] width 539 height 454
click at [556, 444] on button "button" at bounding box center [556, 444] width 0 height 0
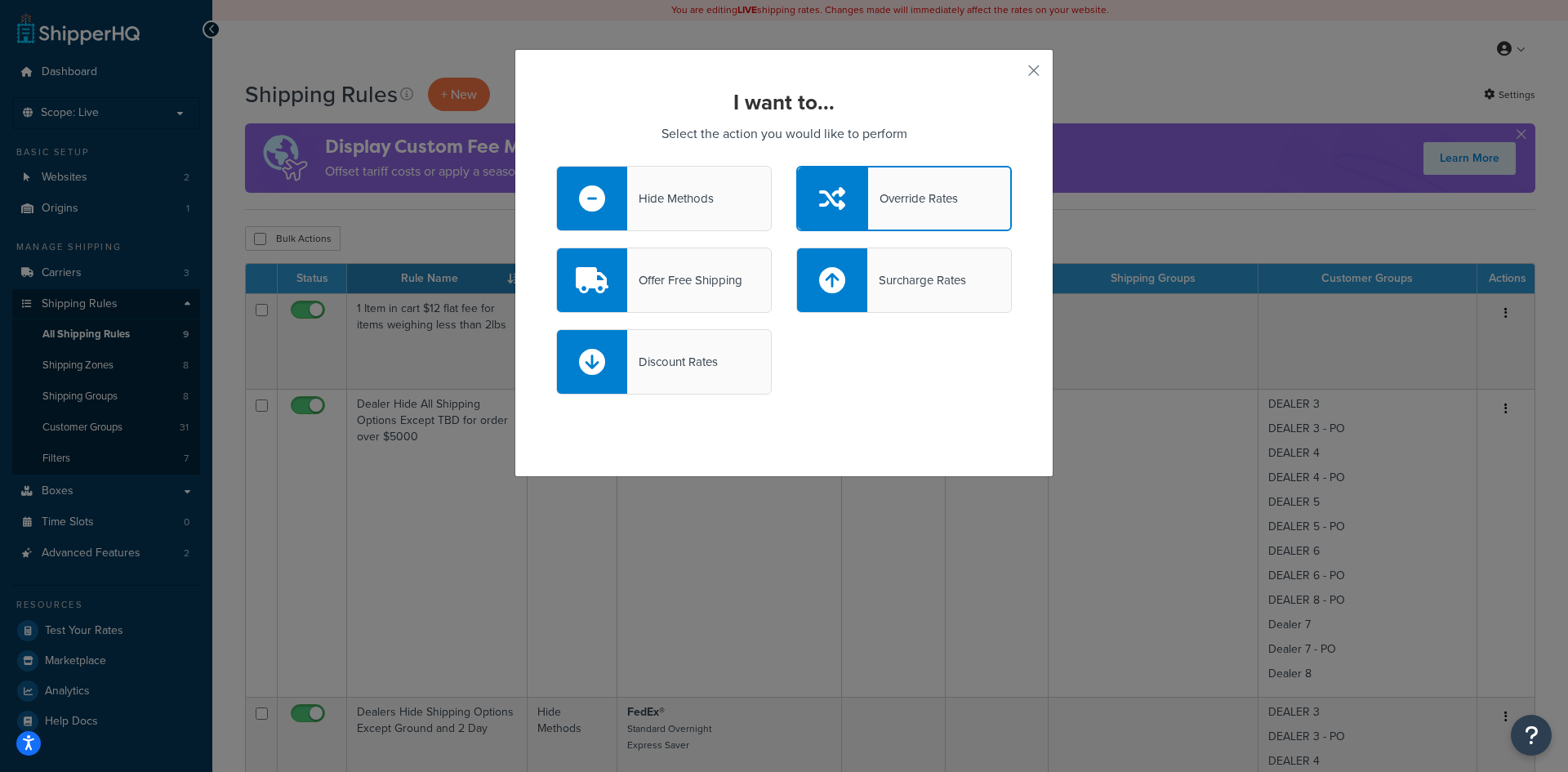
click at [906, 266] on div "Surcharge Rates" at bounding box center [904, 280] width 215 height 65
click at [0, 0] on input "Surcharge Rates" at bounding box center [0, 0] width 0 height 0
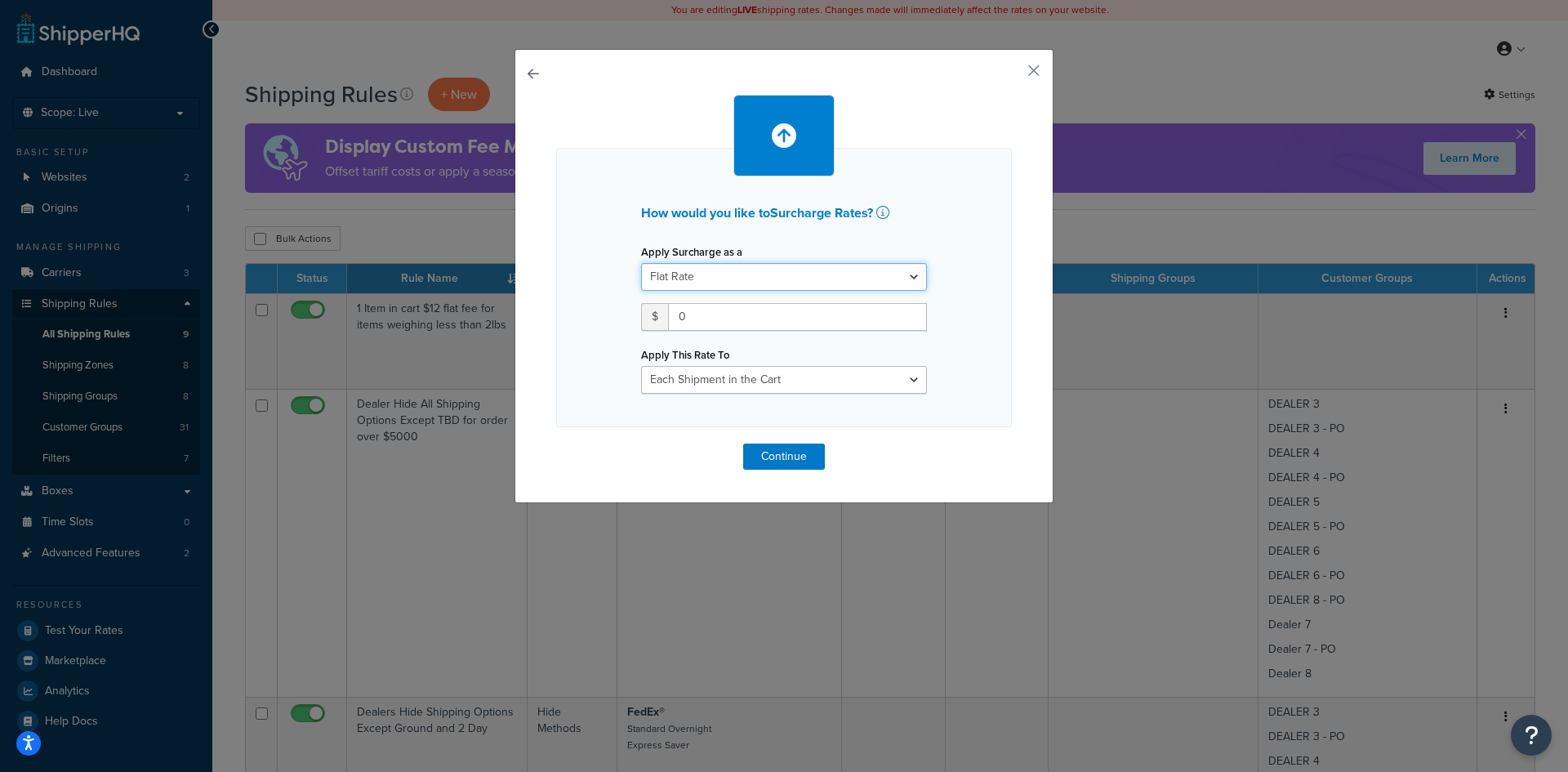
click at [911, 276] on select "Flat Rate Percentage Flat Rate & Percentage" at bounding box center [784, 277] width 286 height 28
click at [556, 444] on button "button" at bounding box center [556, 444] width 0 height 0
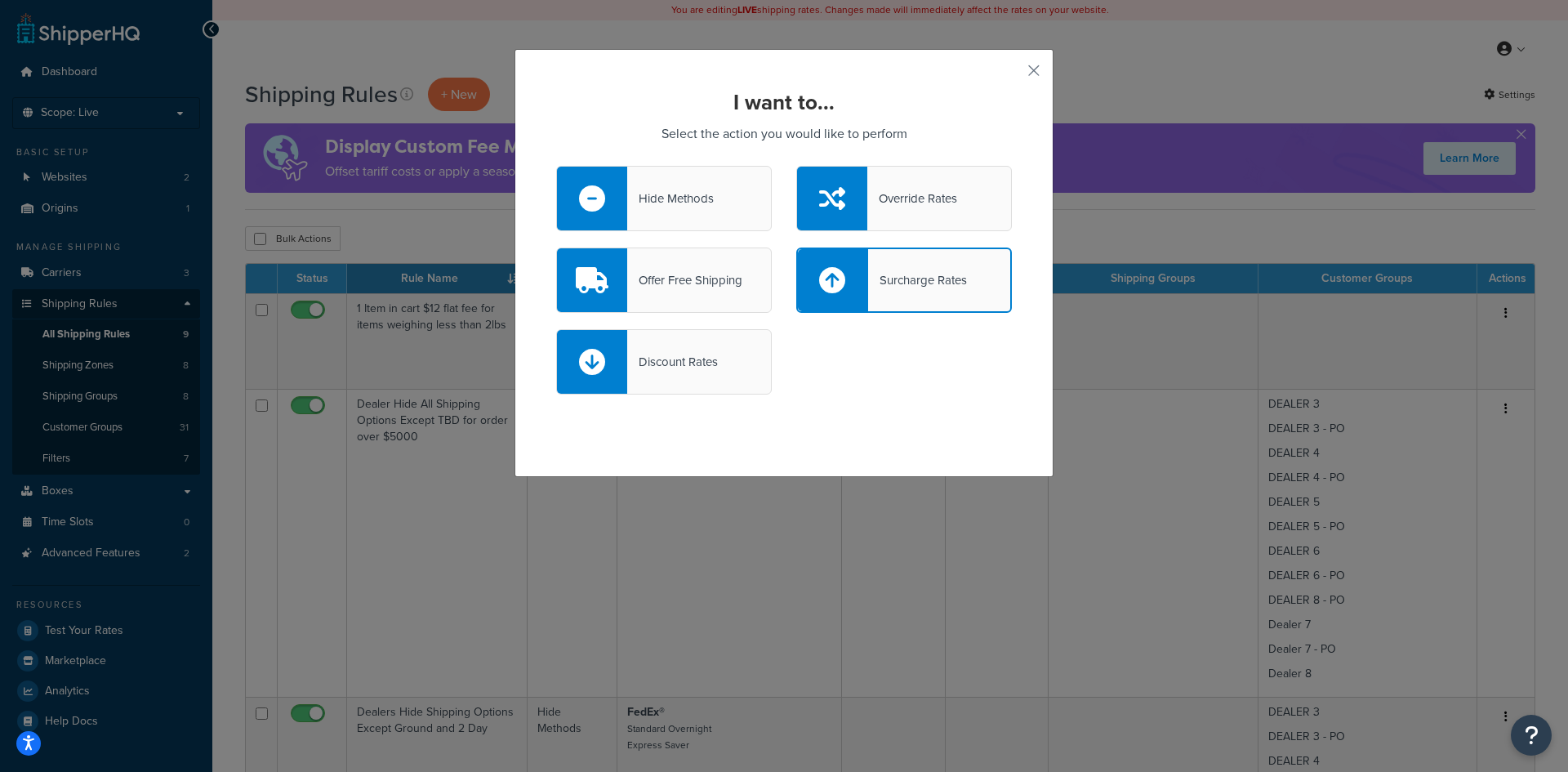
click at [690, 357] on div "Discount Rates" at bounding box center [673, 361] width 91 height 23
click at [0, 0] on input "Discount Rates" at bounding box center [0, 0] width 0 height 0
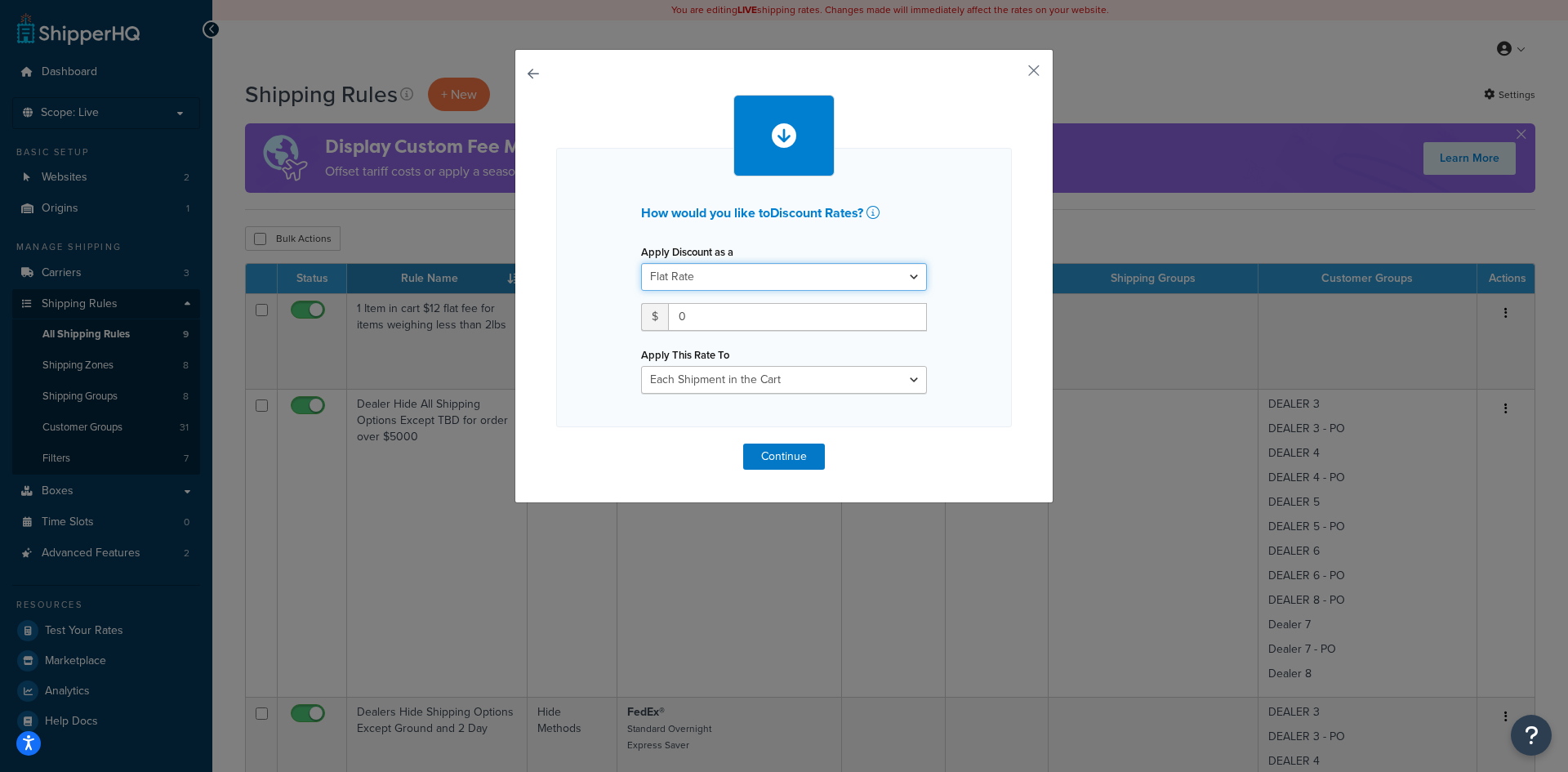
click at [905, 276] on select "Flat Rate Percentage Flat Rate & Percentage" at bounding box center [784, 277] width 286 height 28
click at [905, 275] on select "Flat Rate Percentage Flat Rate & Percentage" at bounding box center [784, 277] width 286 height 28
click at [556, 444] on button "button" at bounding box center [556, 444] width 0 height 0
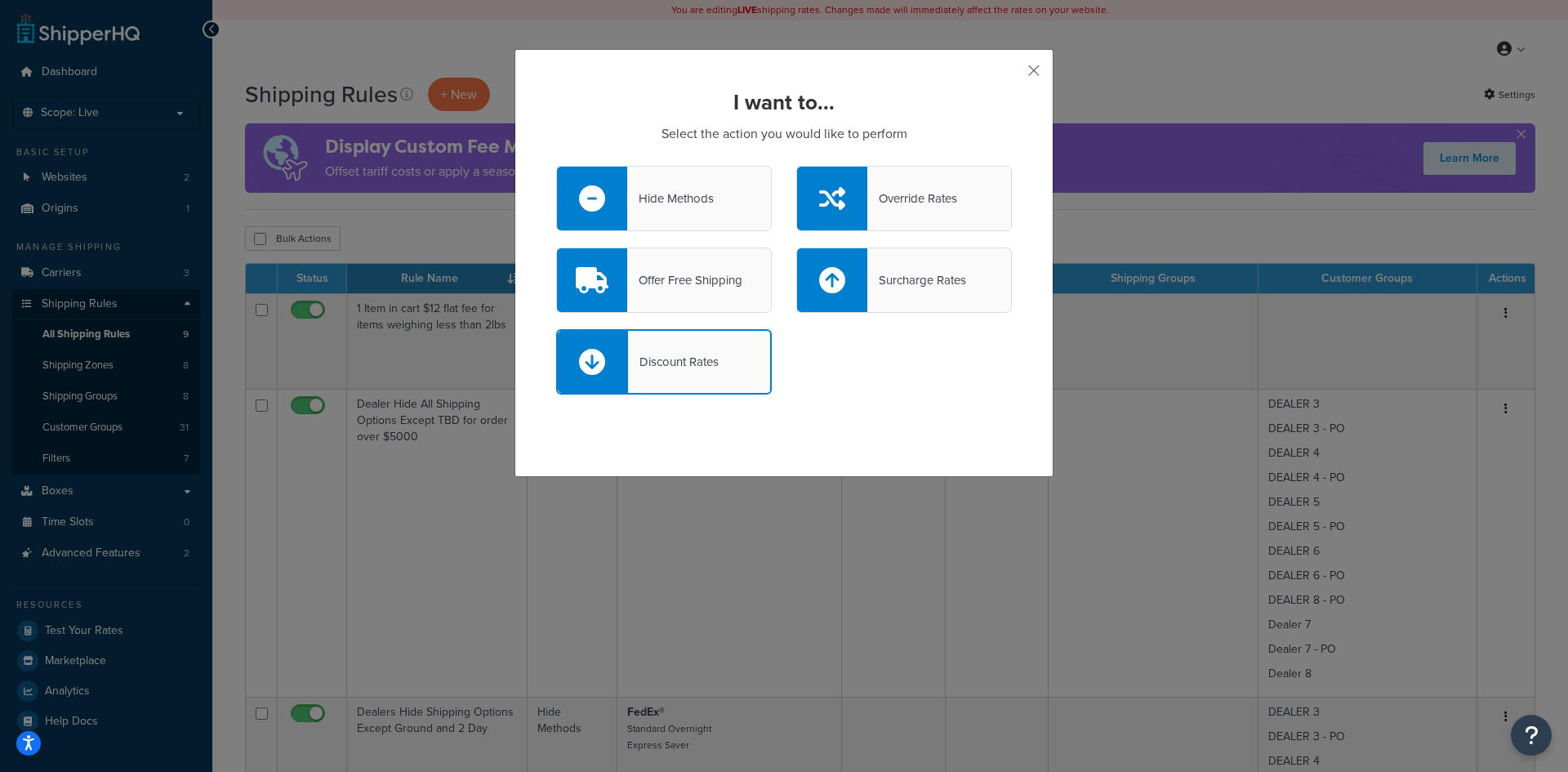
click at [676, 196] on div "Hide Methods" at bounding box center [670, 198] width 86 height 23
click at [0, 0] on input "Hide Methods" at bounding box center [0, 0] width 0 height 0
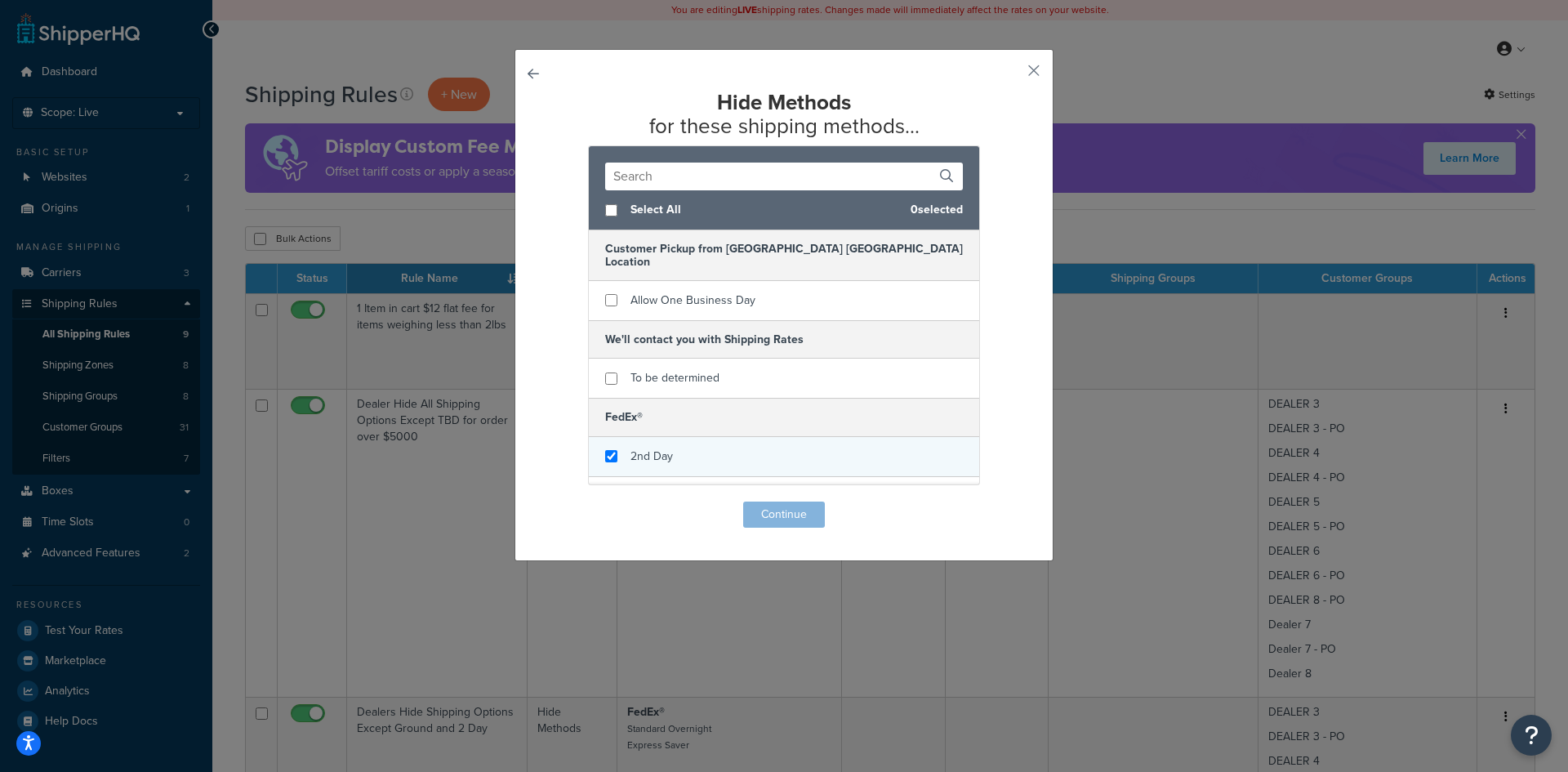
checkbox input "true"
click at [683, 439] on div "2nd Day" at bounding box center [784, 457] width 391 height 40
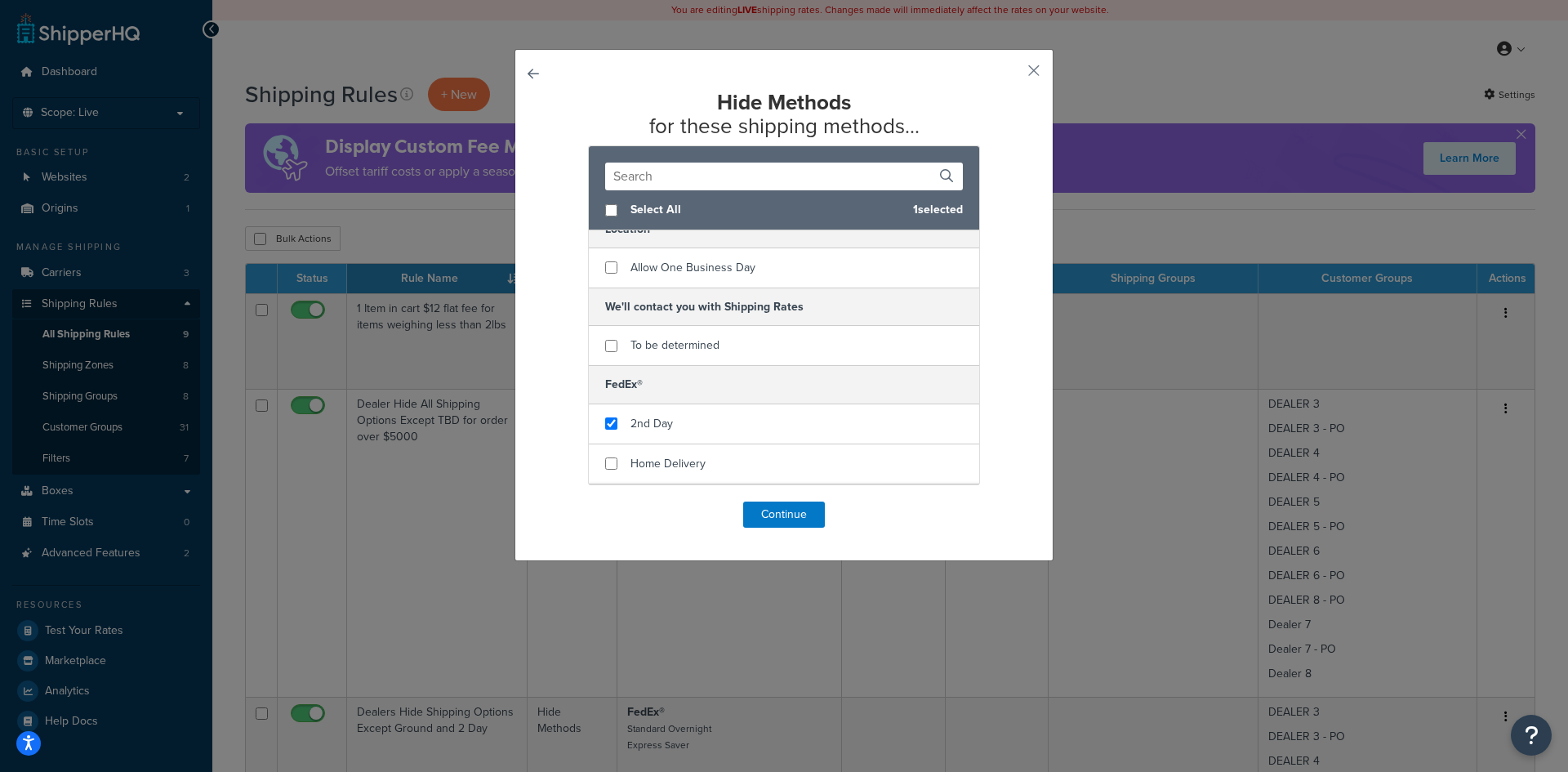
scroll to position [65, 0]
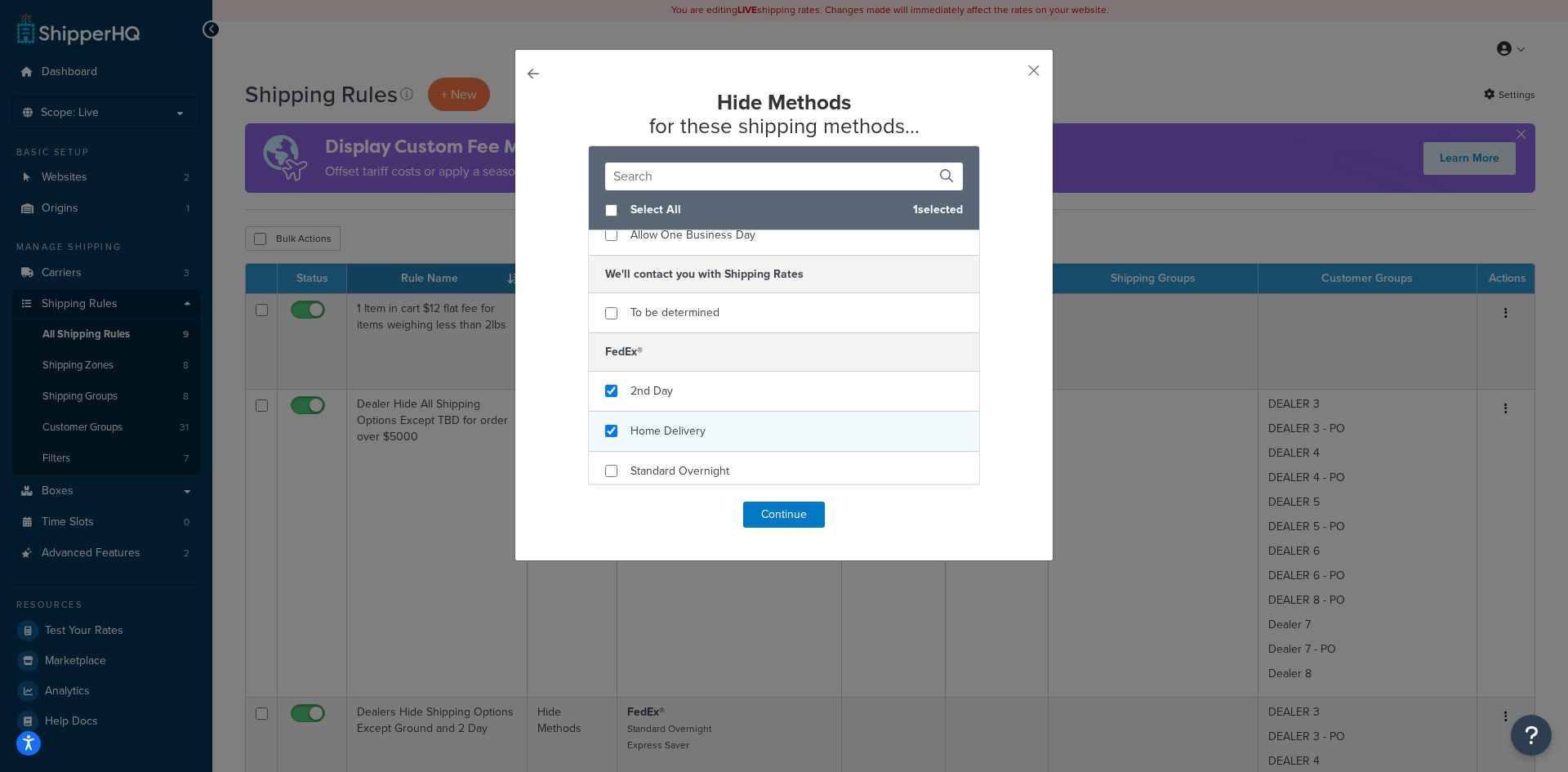
checkbox input "true"
click at [807, 426] on div "Home Delivery" at bounding box center [784, 431] width 391 height 40
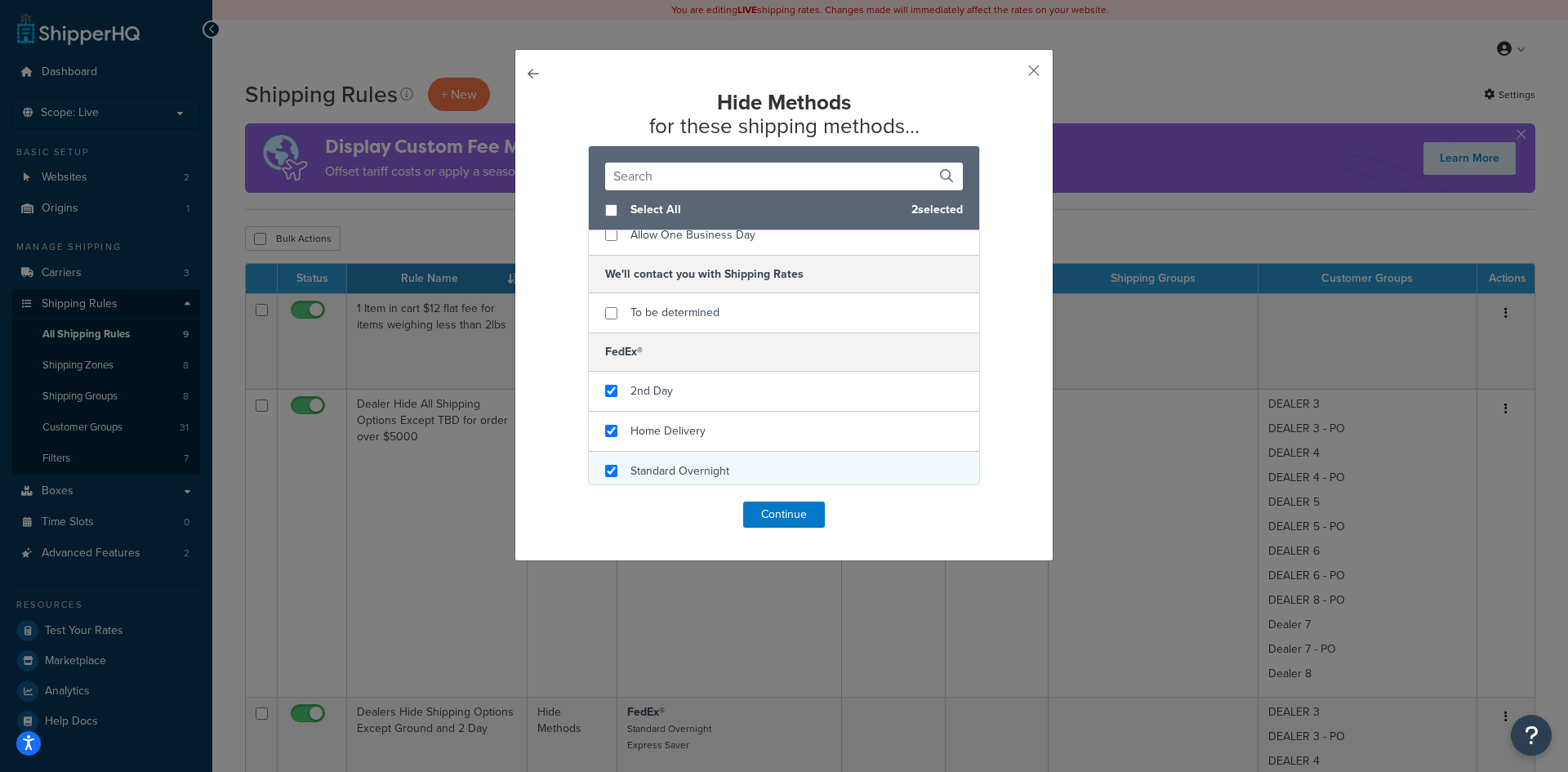
checkbox input "true"
click at [807, 457] on div "Standard Overnight" at bounding box center [784, 471] width 391 height 40
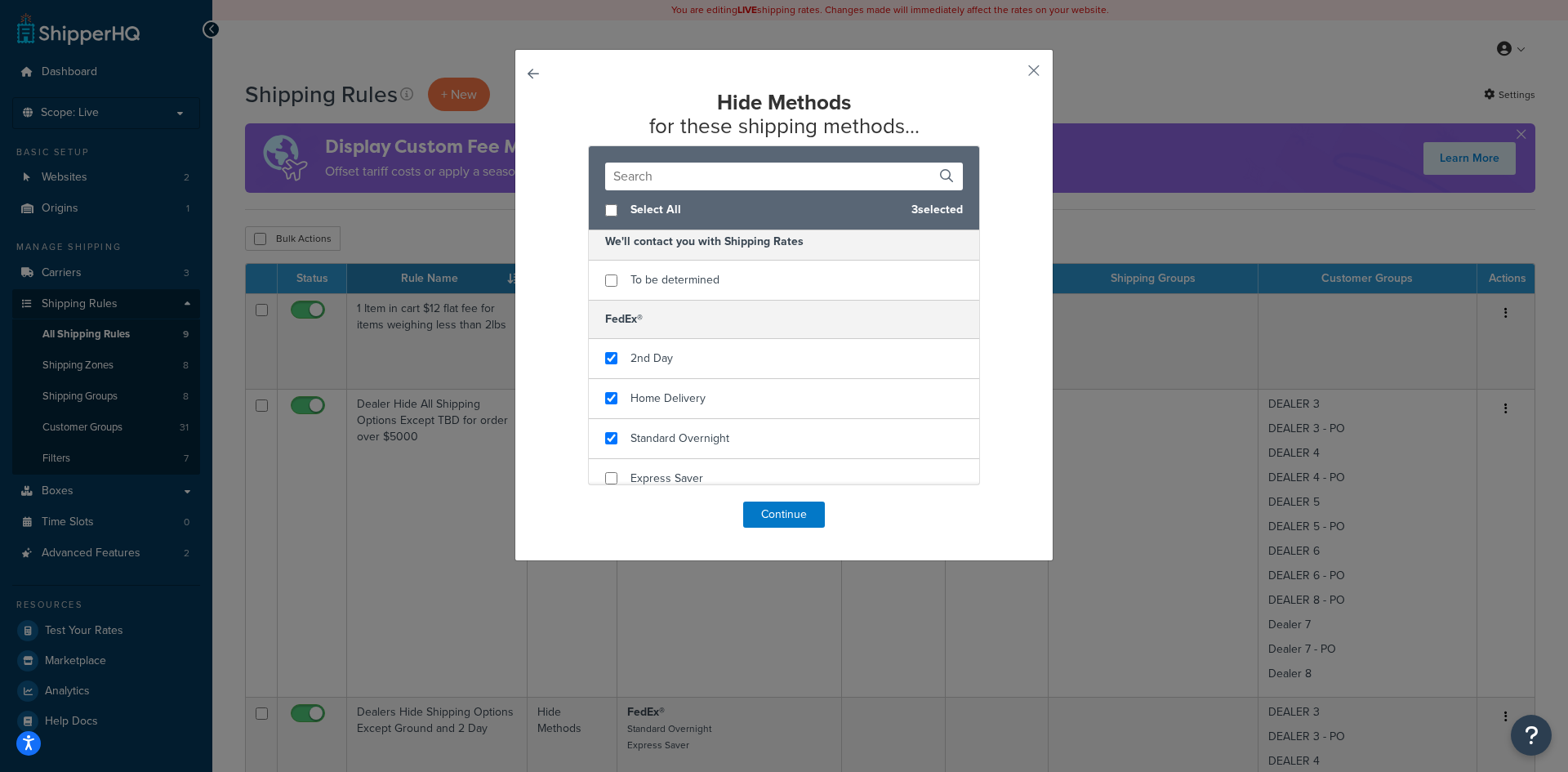
scroll to position [98, 0]
checkbox input "true"
click at [808, 469] on div "Express Saver" at bounding box center [784, 478] width 391 height 39
click at [769, 508] on button "Continue" at bounding box center [784, 514] width 82 height 26
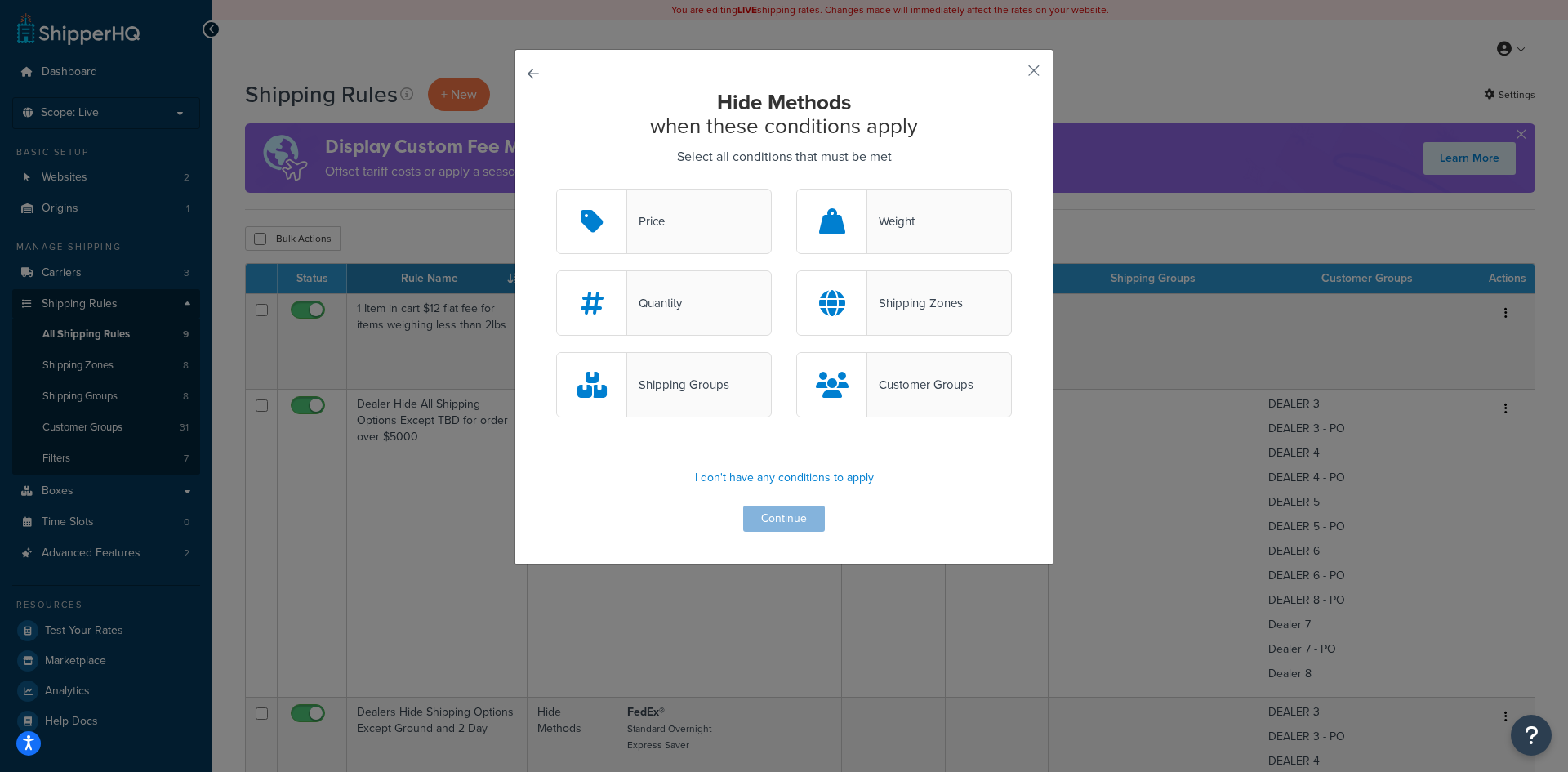
click at [716, 378] on div "Shipping Groups" at bounding box center [679, 384] width 102 height 23
click at [0, 0] on input "Shipping Groups" at bounding box center [0, 0] width 0 height 0
click at [782, 519] on button "Continue" at bounding box center [784, 519] width 82 height 26
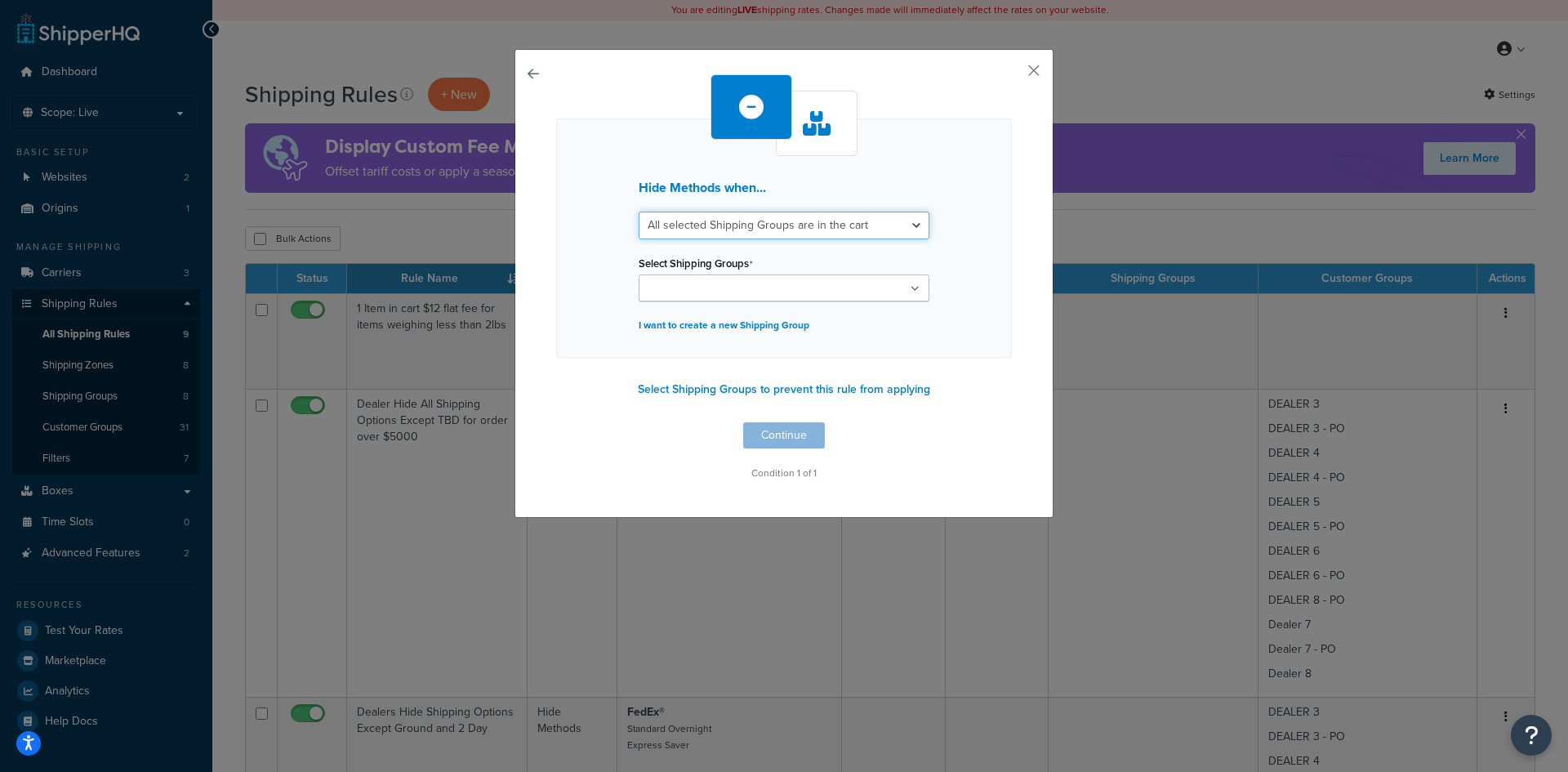
click at [723, 226] on select "All selected Shipping Groups are in the cart Any selected Shipping Groups are i…" at bounding box center [784, 225] width 291 height 28
select select "any"
click at [639, 212] on select "All selected Shipping Groups are in the cart Any selected Shipping Groups are i…" at bounding box center [784, 225] width 291 height 28
click at [722, 284] on input "Select Shipping Groups" at bounding box center [716, 289] width 145 height 18
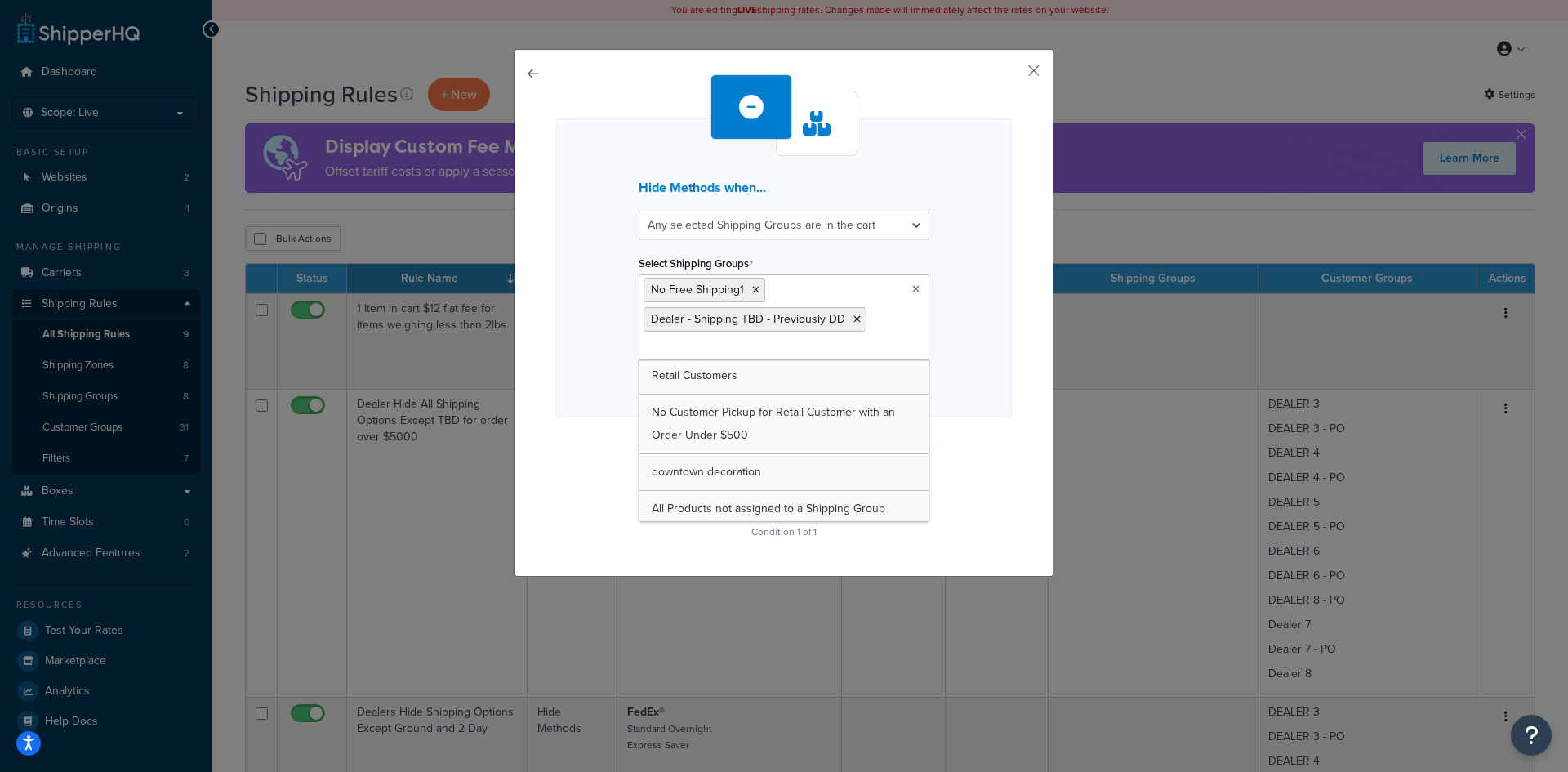
scroll to position [104, 0]
click at [1001, 493] on div "Hide Methods when... All selected Shipping Groups are in the cart Any selected …" at bounding box center [784, 308] width 456 height 469
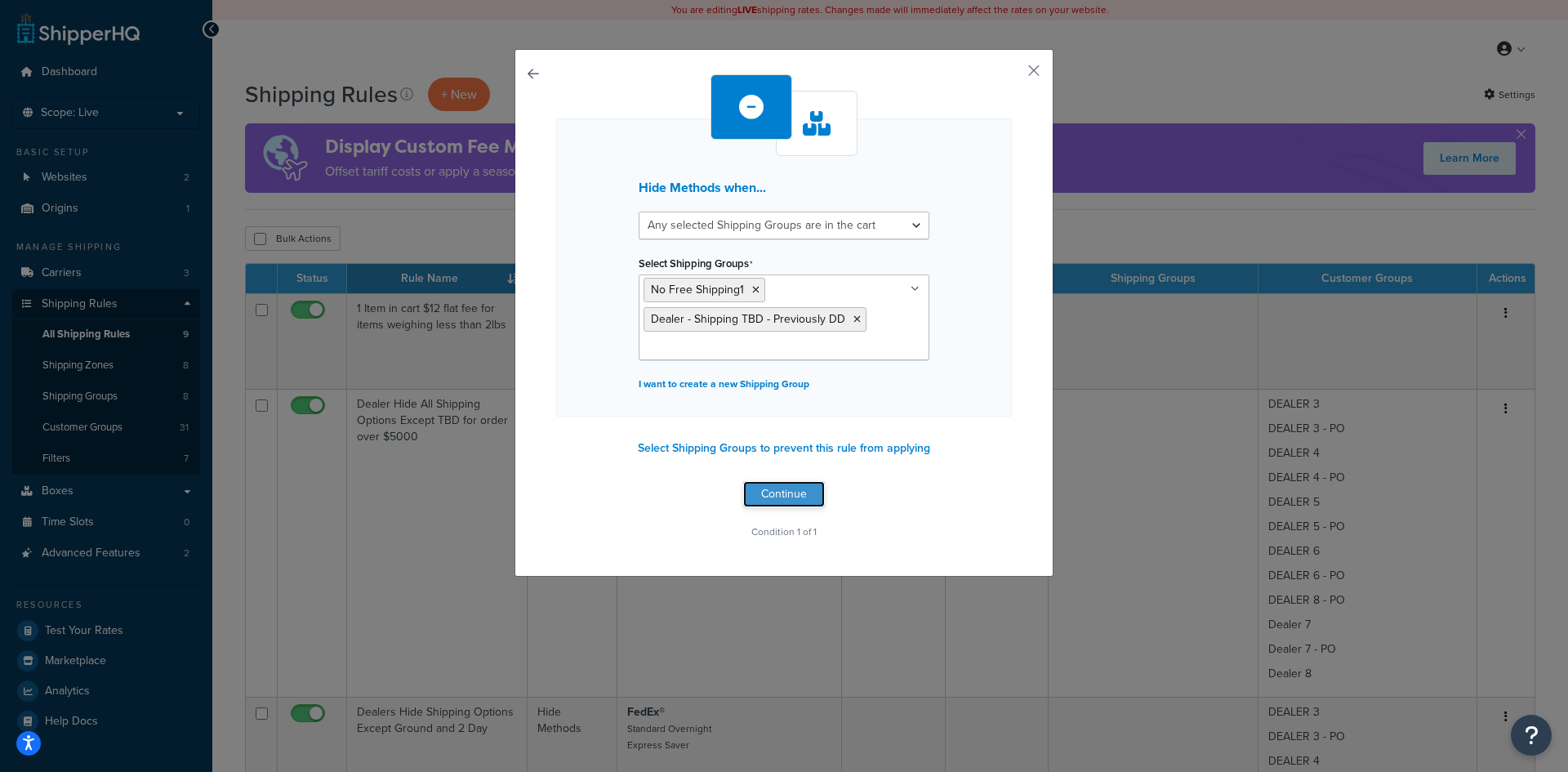
click at [790, 486] on button "Continue" at bounding box center [784, 494] width 82 height 26
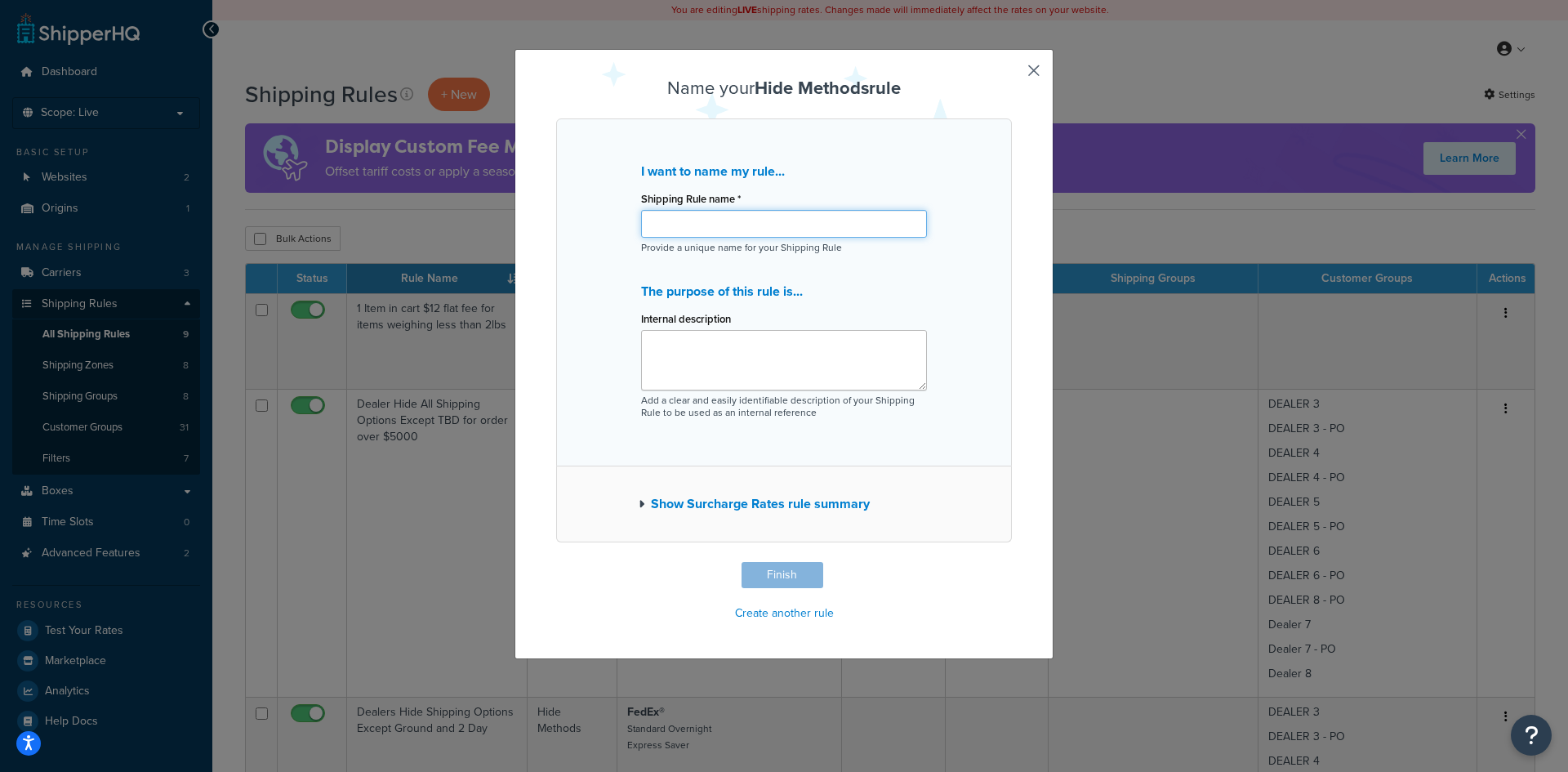
click at [693, 235] on input "Shipping Rule name *" at bounding box center [784, 224] width 286 height 28
drag, startPoint x: 824, startPoint y: 224, endPoint x: 634, endPoint y: 217, distance: 190.1
click at [634, 217] on div "I want to name my rule... Shipping Rule name * Dealer Hide TBD for Large Produc…" at bounding box center [784, 292] width 456 height 348
type input "Dealer Hide TBD for Large Products"
click at [663, 351] on textarea "Internal description" at bounding box center [784, 359] width 286 height 60
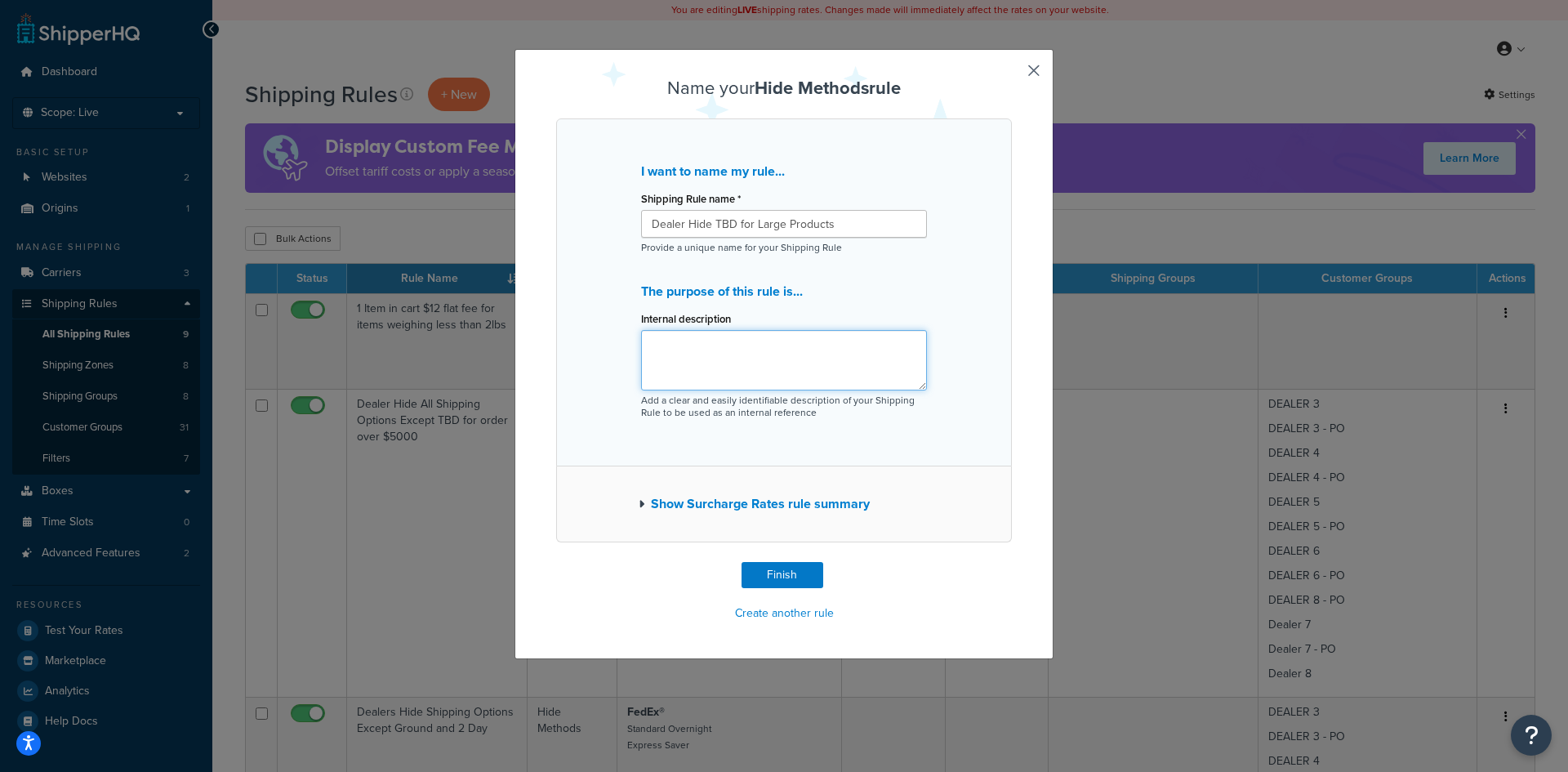
paste textarea "Dealer Hide TBD for Large Products"
type textarea "Dealer Hide TBD for Large Products"
click at [771, 569] on button "Finish" at bounding box center [783, 574] width 82 height 26
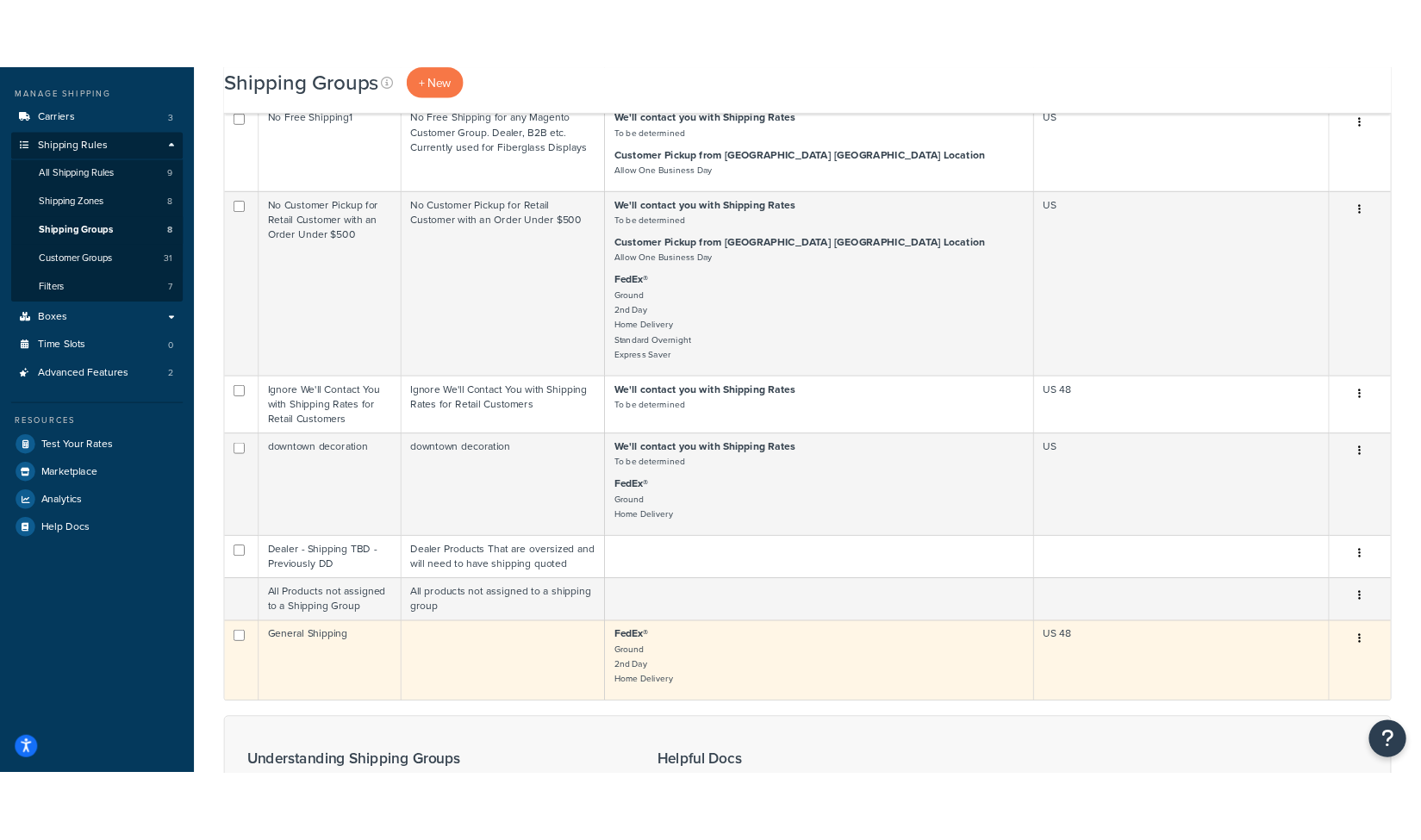
scroll to position [230, 0]
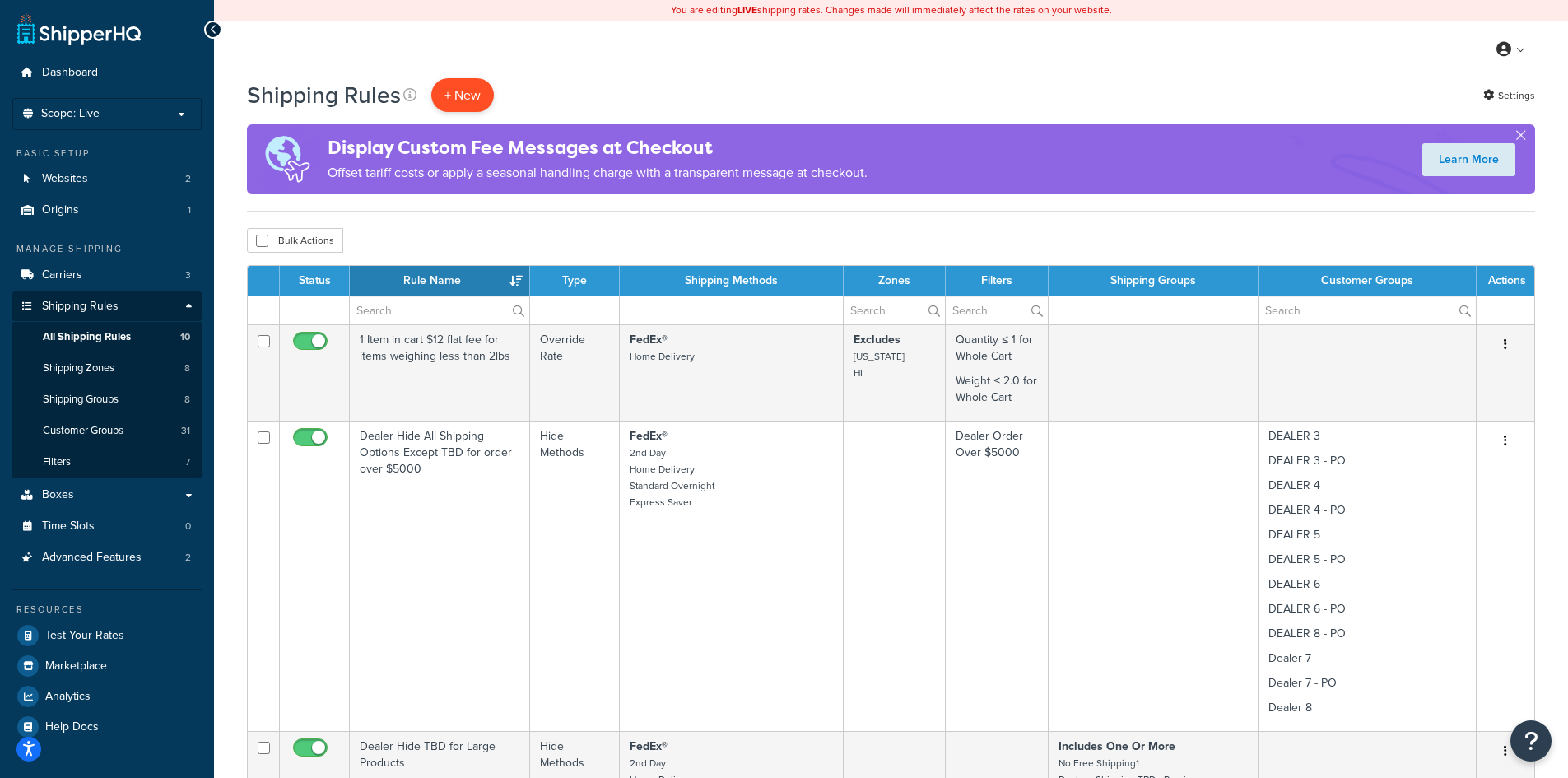
click at [456, 94] on p "+ New" at bounding box center [462, 95] width 63 height 34
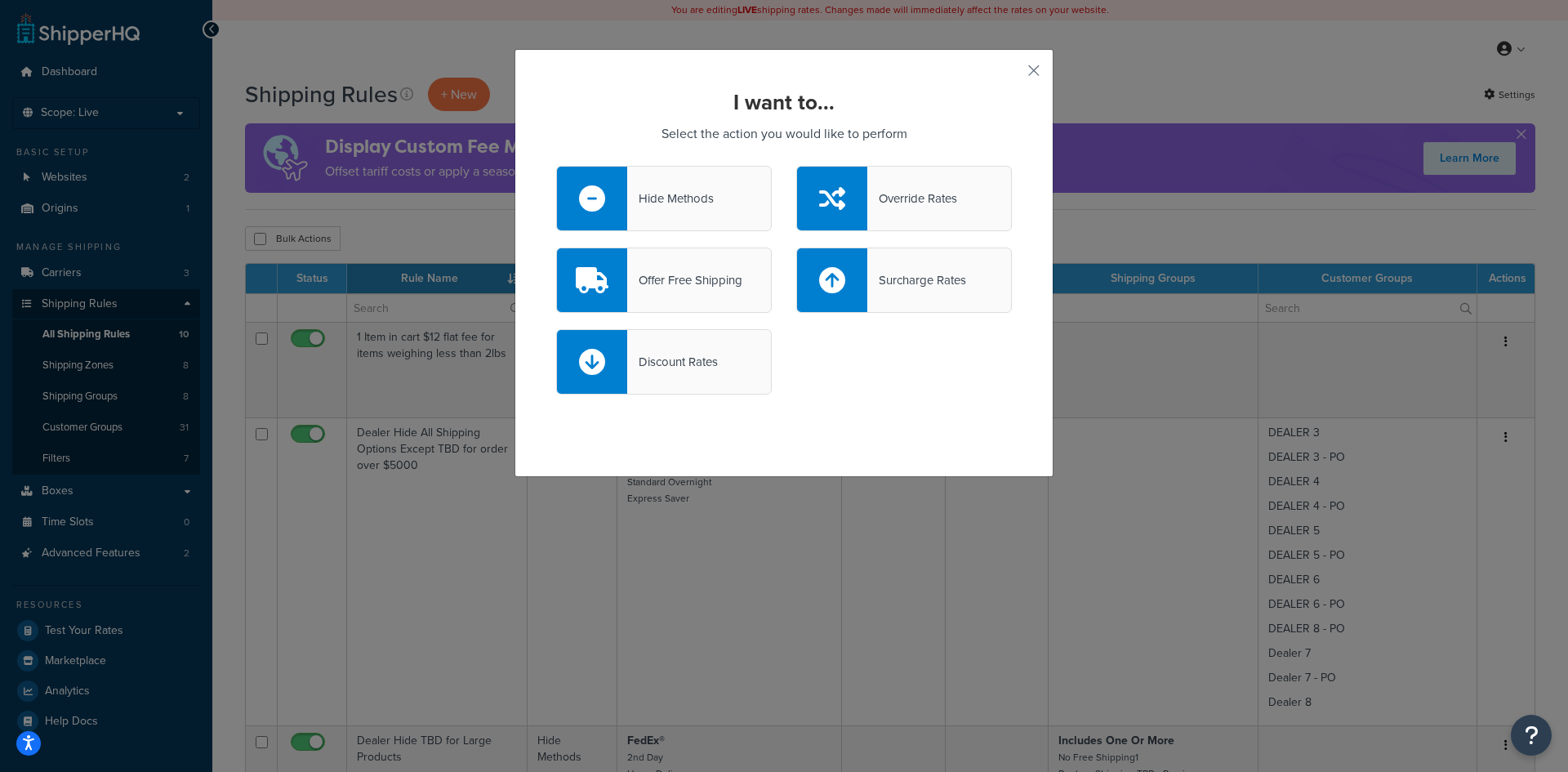
click at [646, 201] on div "Hide Methods" at bounding box center [670, 198] width 86 height 23
click at [0, 0] on input "Hide Methods" at bounding box center [0, 0] width 0 height 0
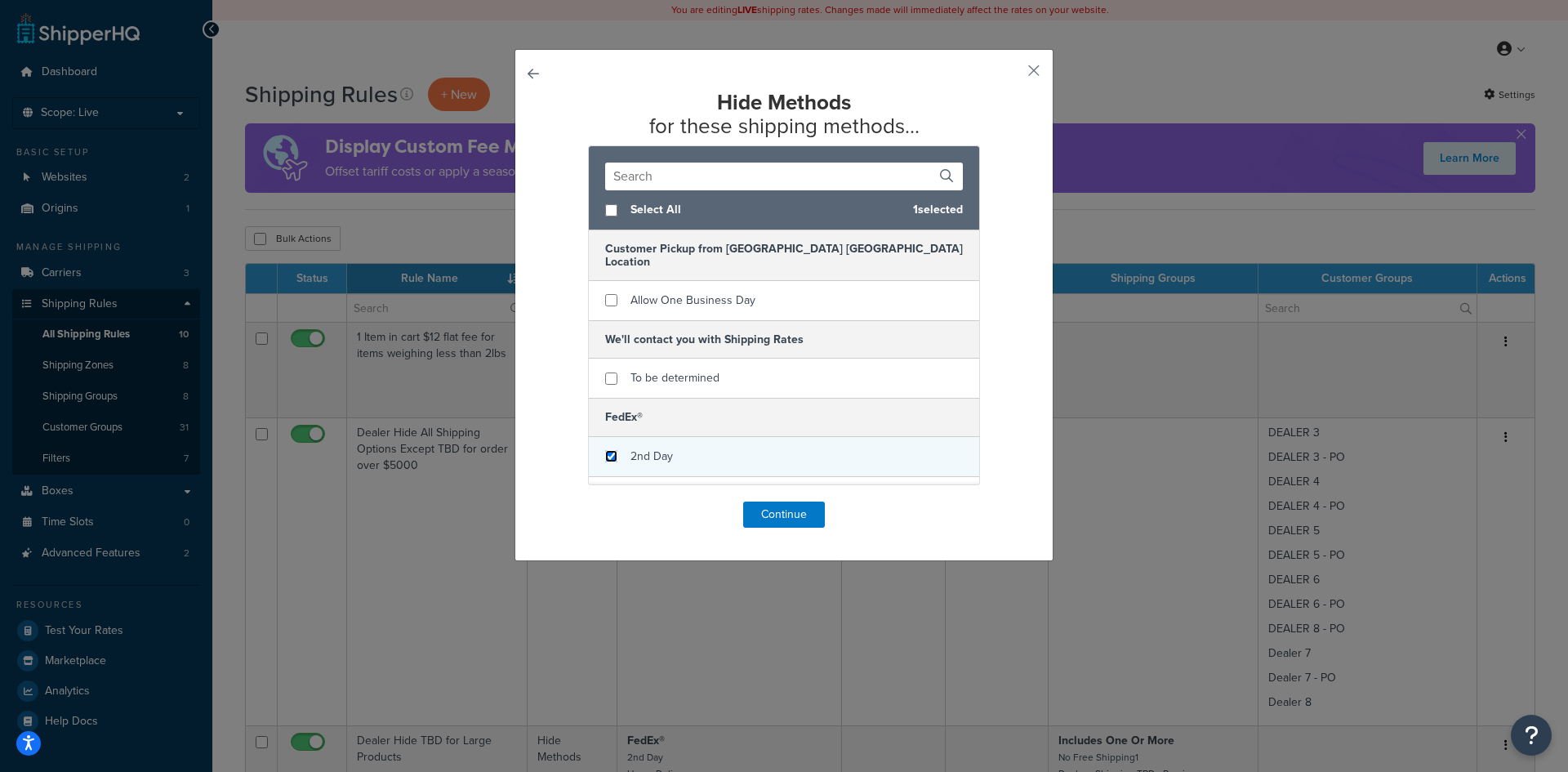
click at [608, 450] on input "checkbox" at bounding box center [611, 456] width 12 height 12
checkbox input "true"
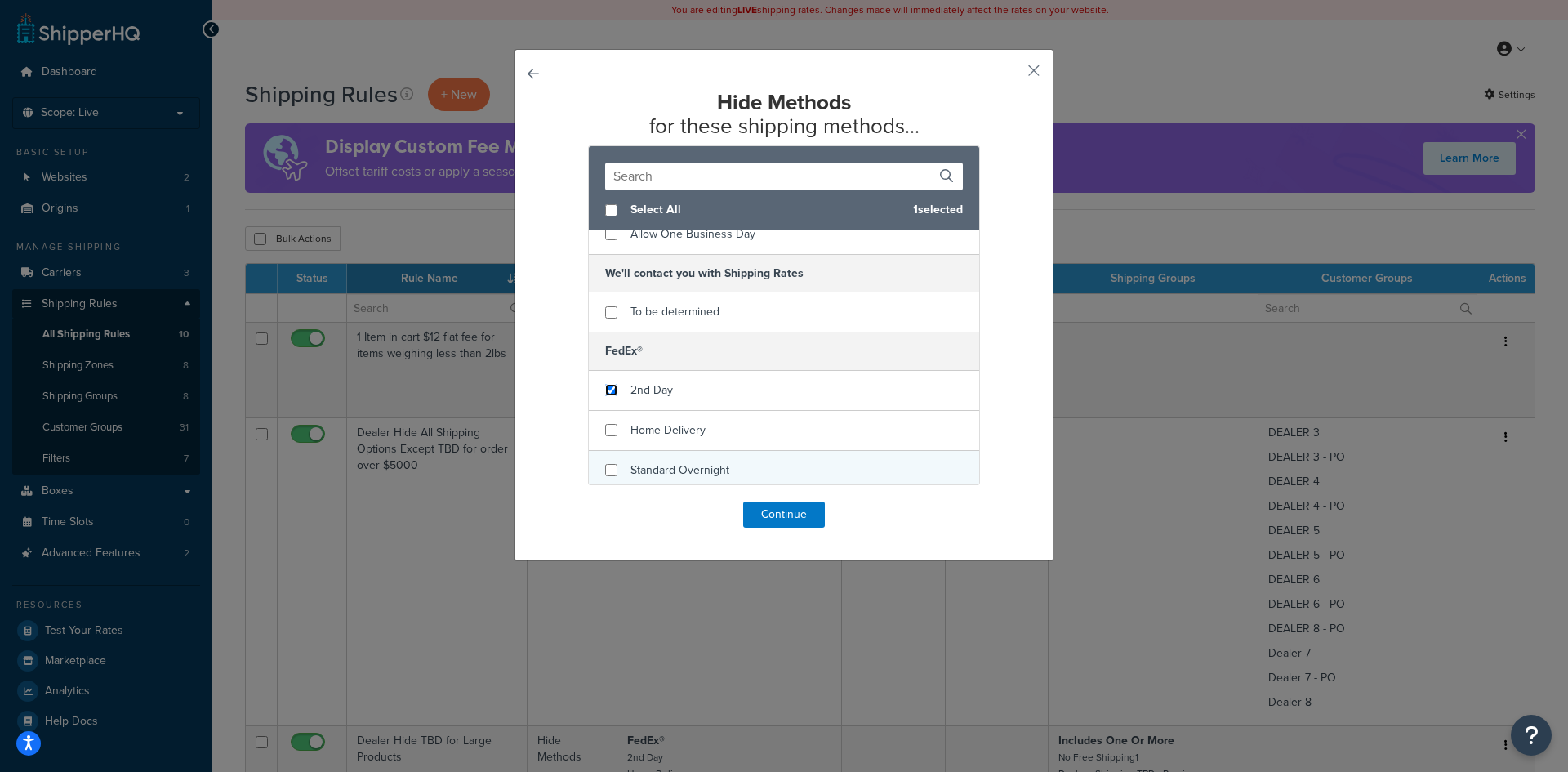
scroll to position [98, 0]
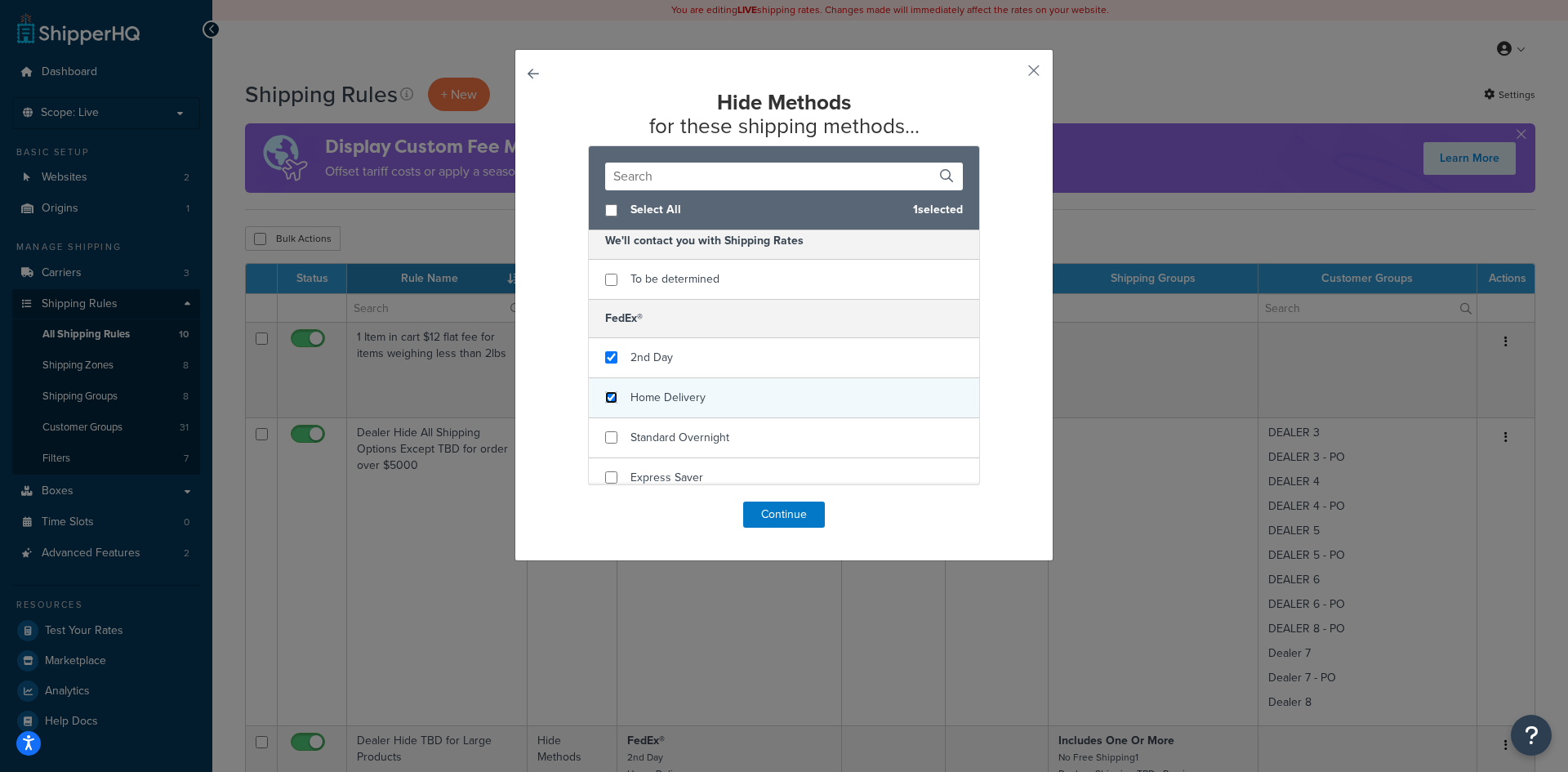
click at [607, 391] on input "checkbox" at bounding box center [611, 396] width 12 height 12
checkbox input "true"
click at [751, 508] on button "Continue" at bounding box center [784, 514] width 82 height 26
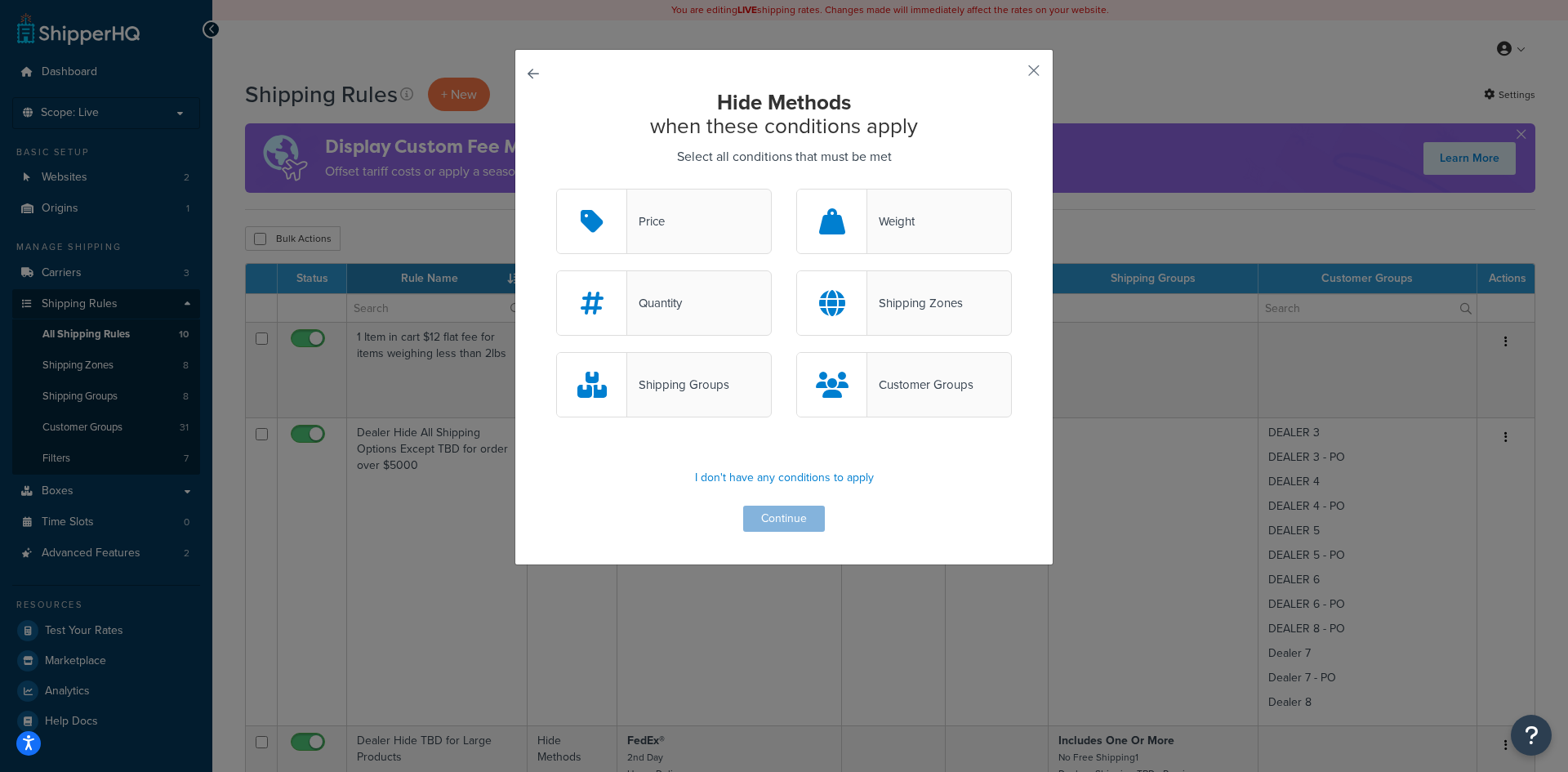
click at [693, 389] on div "Shipping Groups" at bounding box center [679, 384] width 102 height 23
click at [0, 0] on input "Shipping Groups" at bounding box center [0, 0] width 0 height 0
click at [759, 513] on button "Continue" at bounding box center [784, 519] width 82 height 26
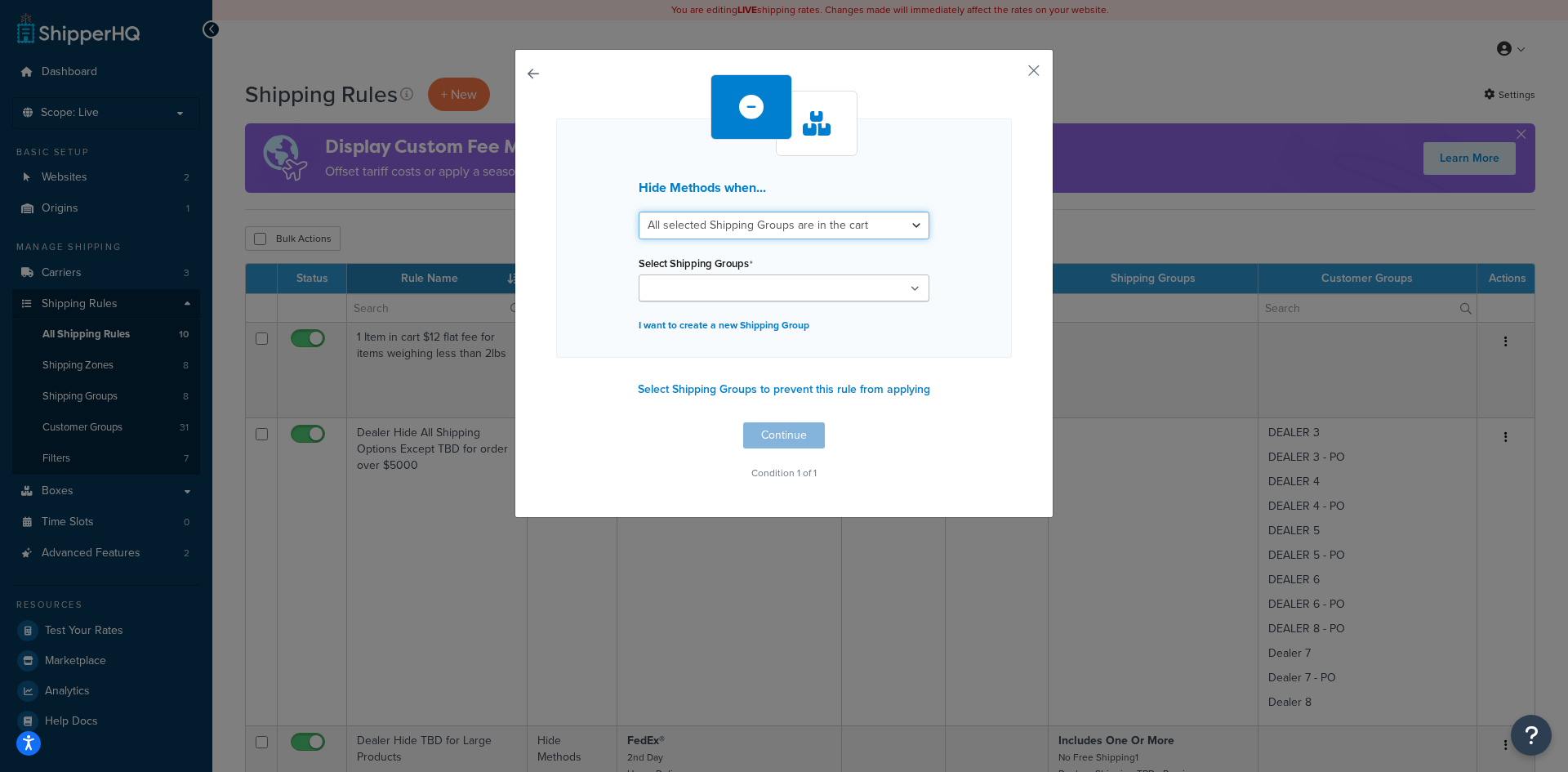
click at [909, 225] on select "All selected Shipping Groups are in the cart Any selected Shipping Groups are i…" at bounding box center [784, 225] width 291 height 28
select select "any"
click at [639, 212] on select "All selected Shipping Groups are in the cart Any selected Shipping Groups are i…" at bounding box center [784, 225] width 291 height 28
click at [812, 290] on ul at bounding box center [784, 288] width 291 height 27
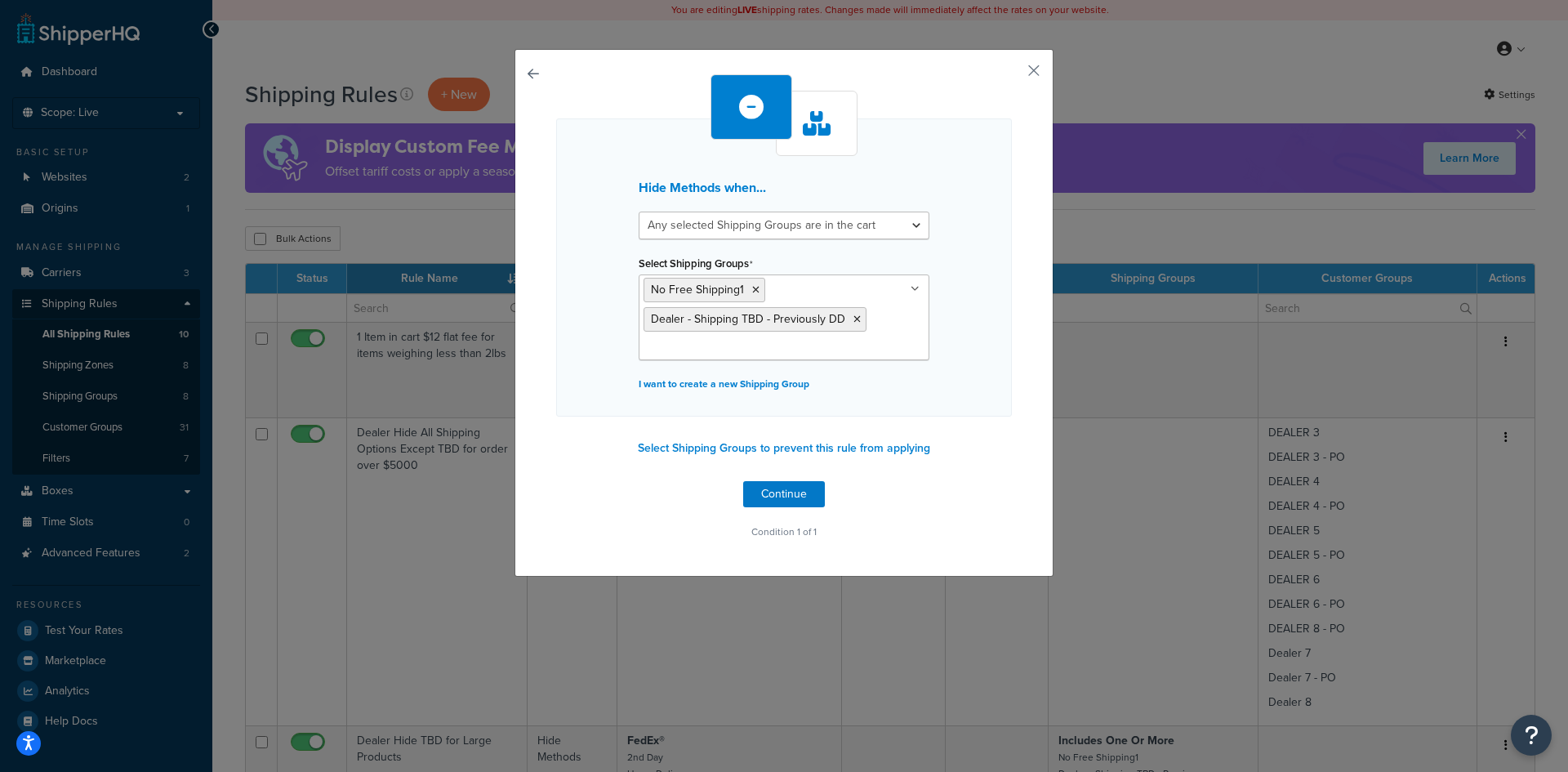
click at [963, 346] on div "Hide Methods when... All selected Shipping Groups are in the cart Any selected …" at bounding box center [784, 267] width 456 height 298
click at [779, 495] on button "Continue" at bounding box center [784, 494] width 82 height 26
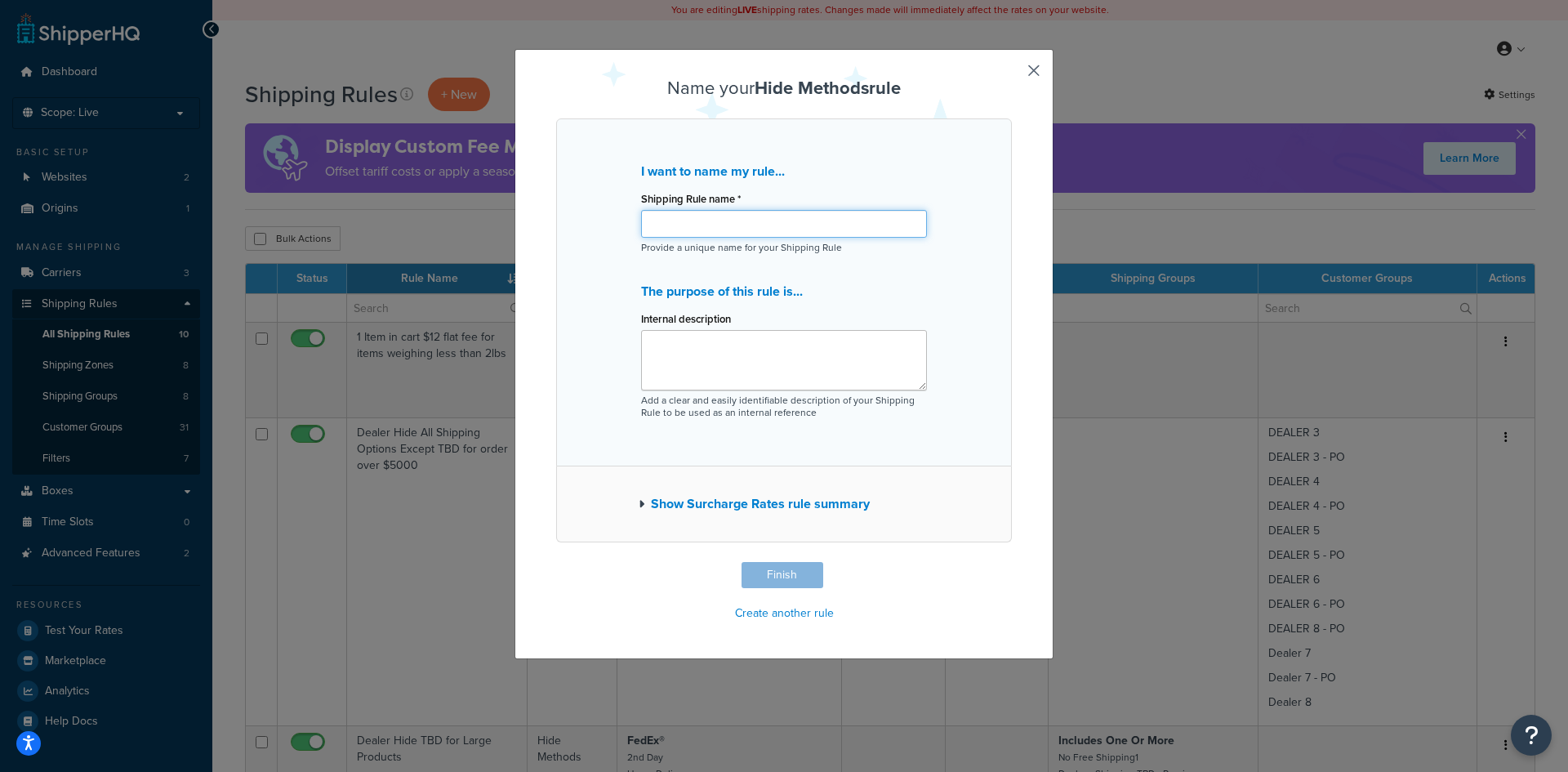
click at [749, 222] on input "Shipping Rule name *" at bounding box center [784, 224] width 286 height 28
drag, startPoint x: 918, startPoint y: 224, endPoint x: 634, endPoint y: 216, distance: 284.1
click at [634, 216] on div "I want to name my rule... Shipping Rule name * Dealer Hide Ground and 2nd Day f…" at bounding box center [784, 292] width 456 height 348
type input "Dealer Hide Ground and 2nd Day for Large Products"
click at [679, 334] on textarea "Internal description" at bounding box center [784, 359] width 286 height 60
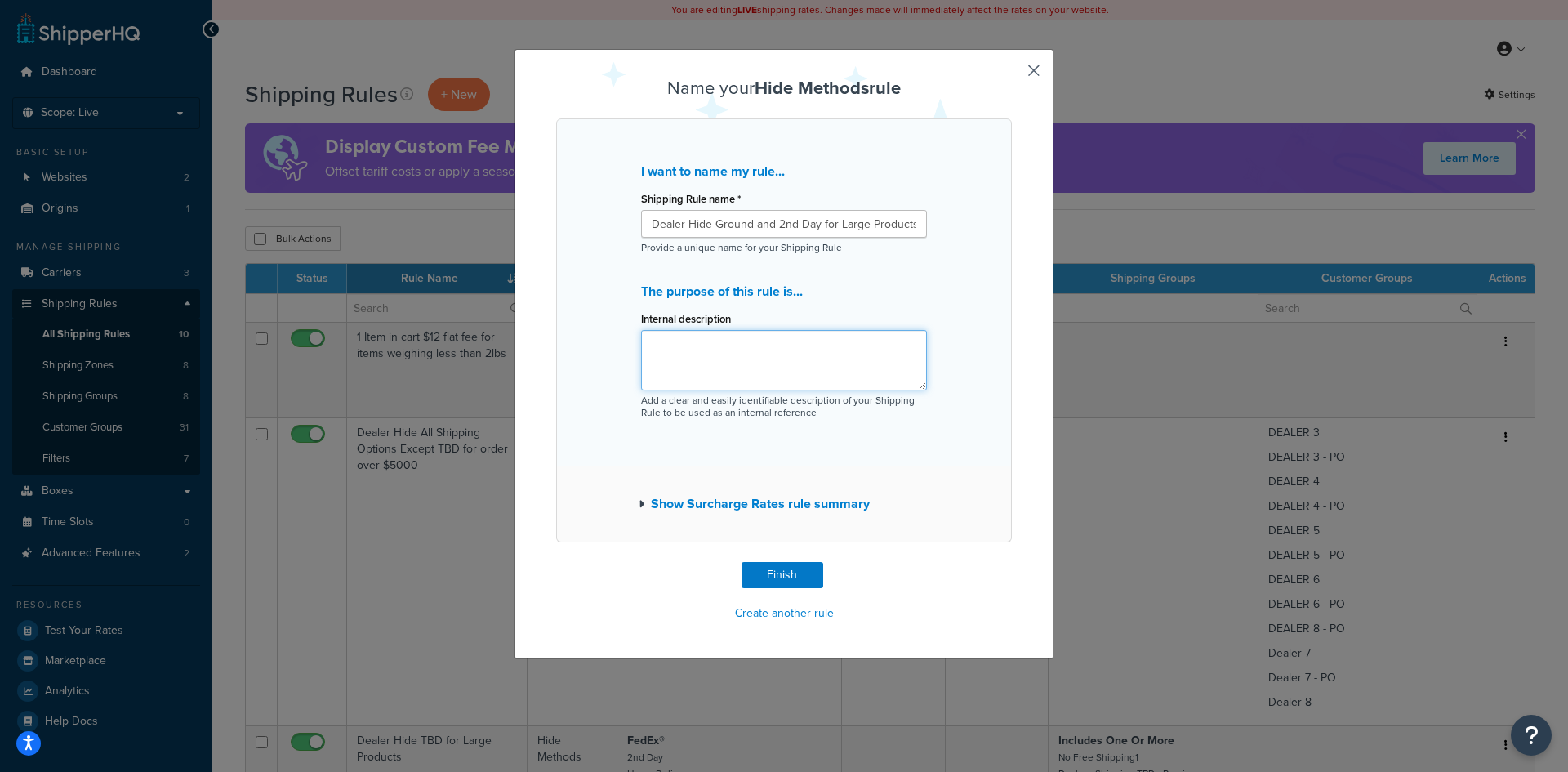
paste textarea "Dealer Hide Ground and 2nd Day for Large Products"
type textarea "Dealer Hide Ground and 2nd Day for Large Products"
click at [748, 579] on button "Finish" at bounding box center [783, 574] width 82 height 26
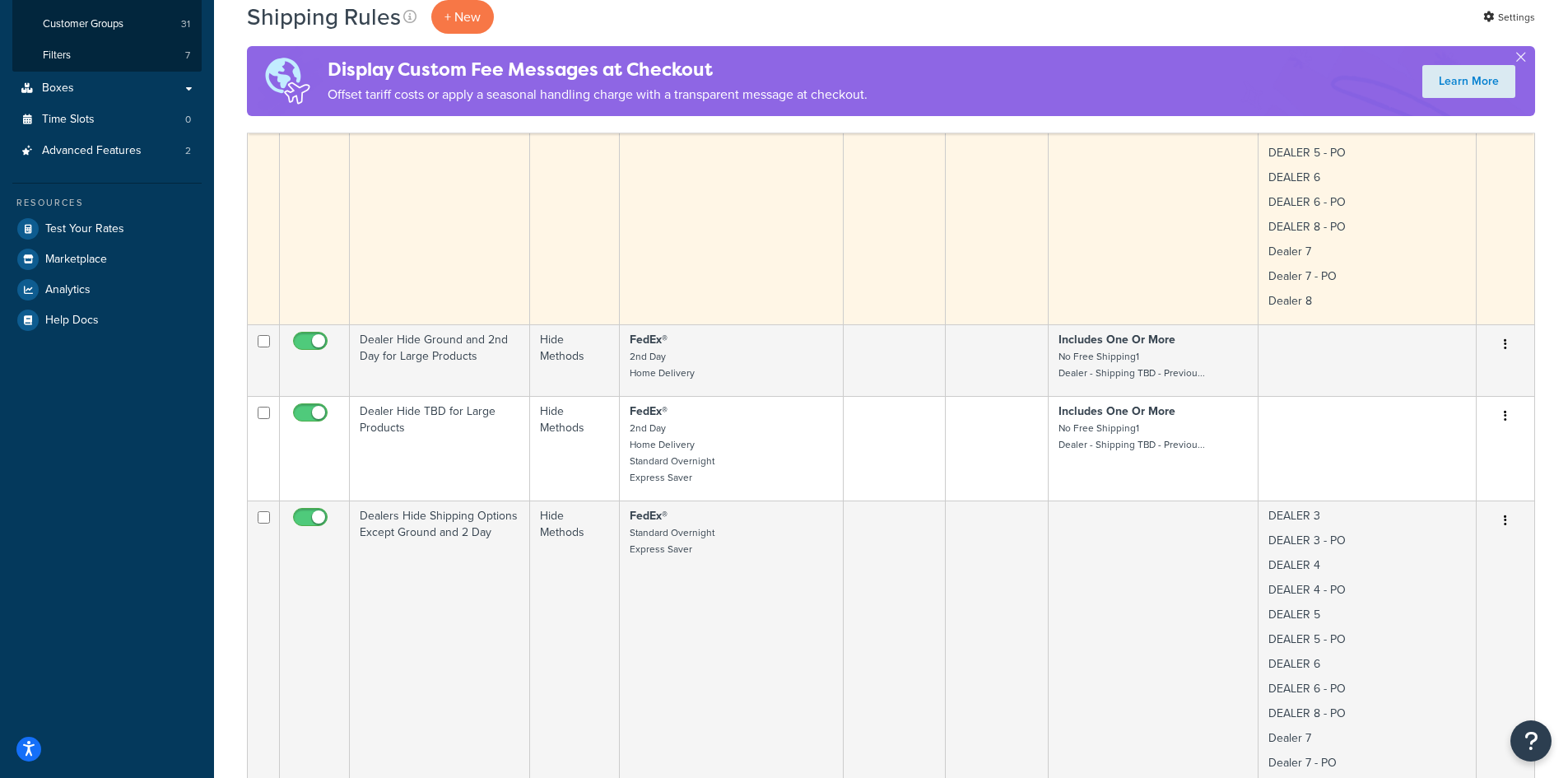
scroll to position [439, 0]
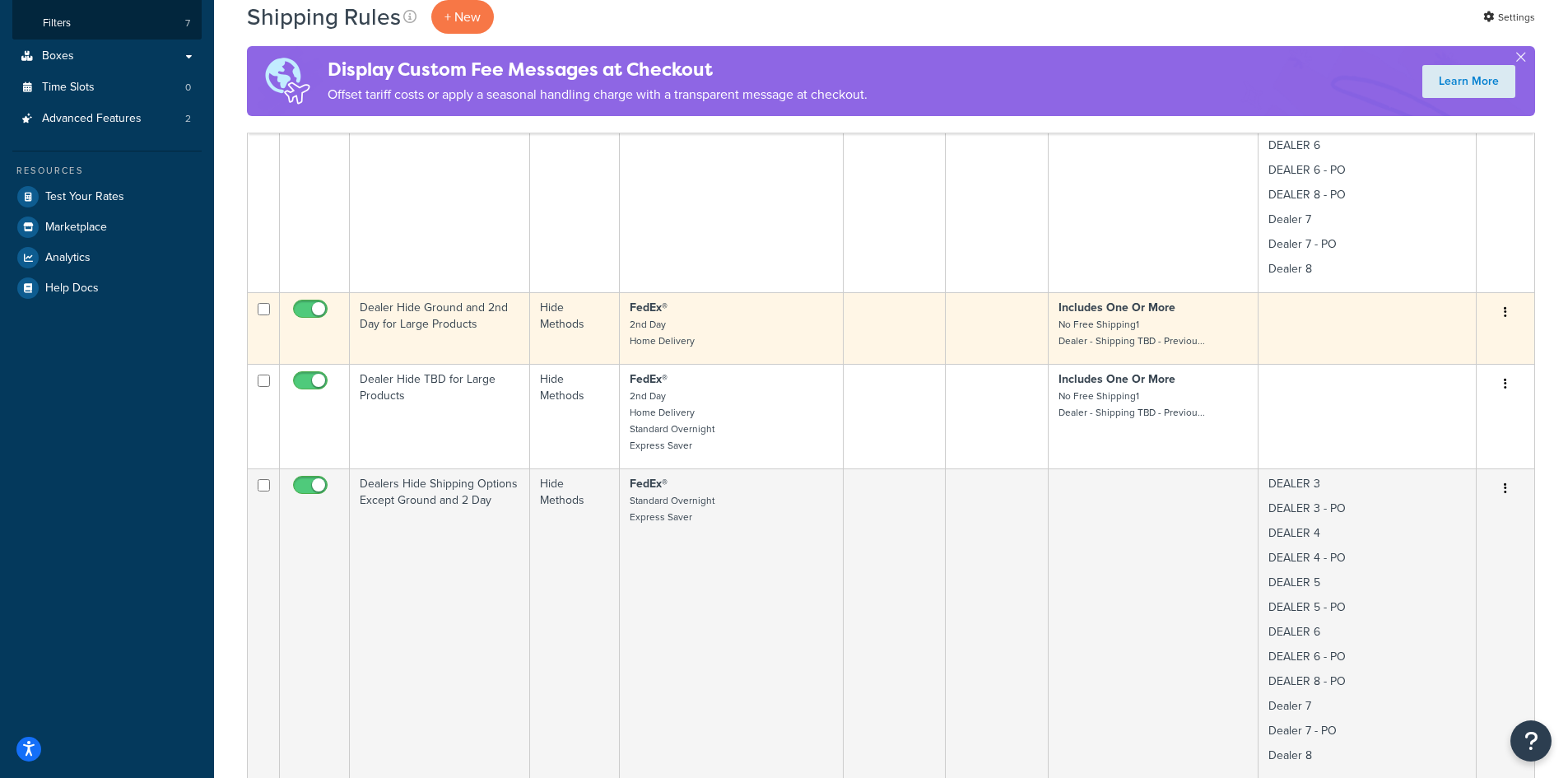
click at [1516, 316] on button "button" at bounding box center [1505, 312] width 23 height 26
click at [1432, 339] on link "Edit" at bounding box center [1451, 343] width 130 height 34
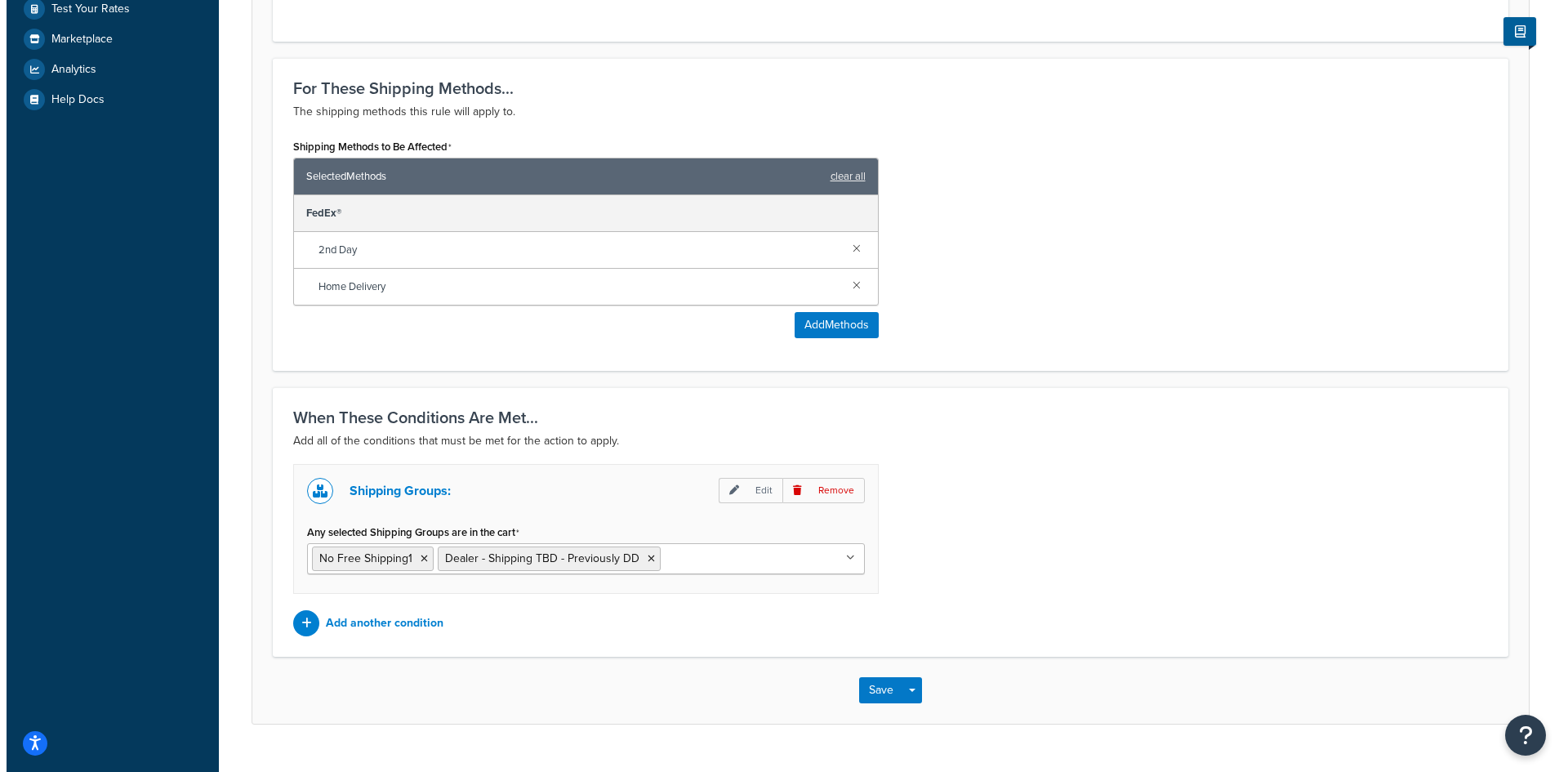
scroll to position [653, 0]
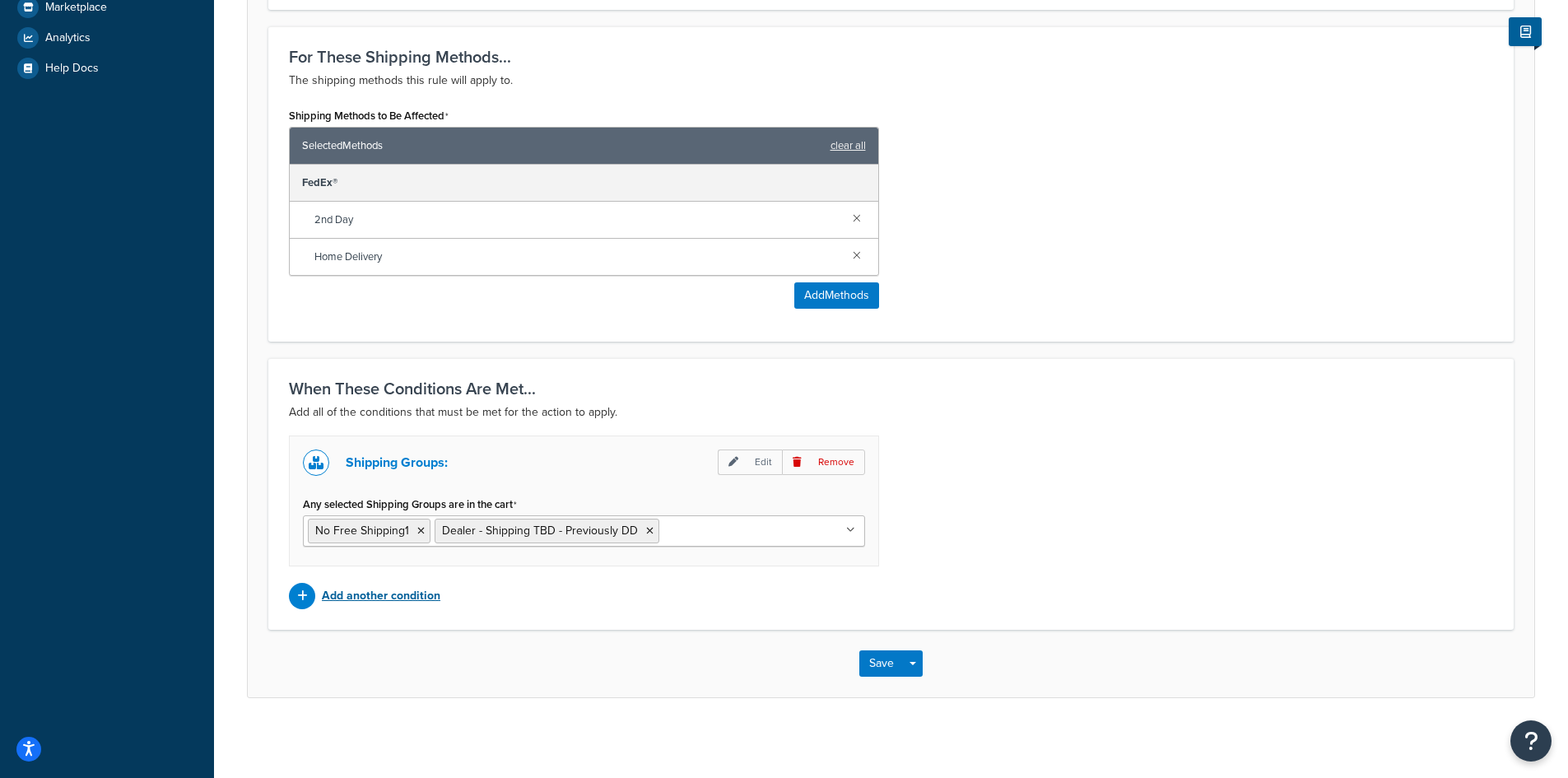
click at [379, 593] on p "Add another condition" at bounding box center [381, 596] width 119 height 23
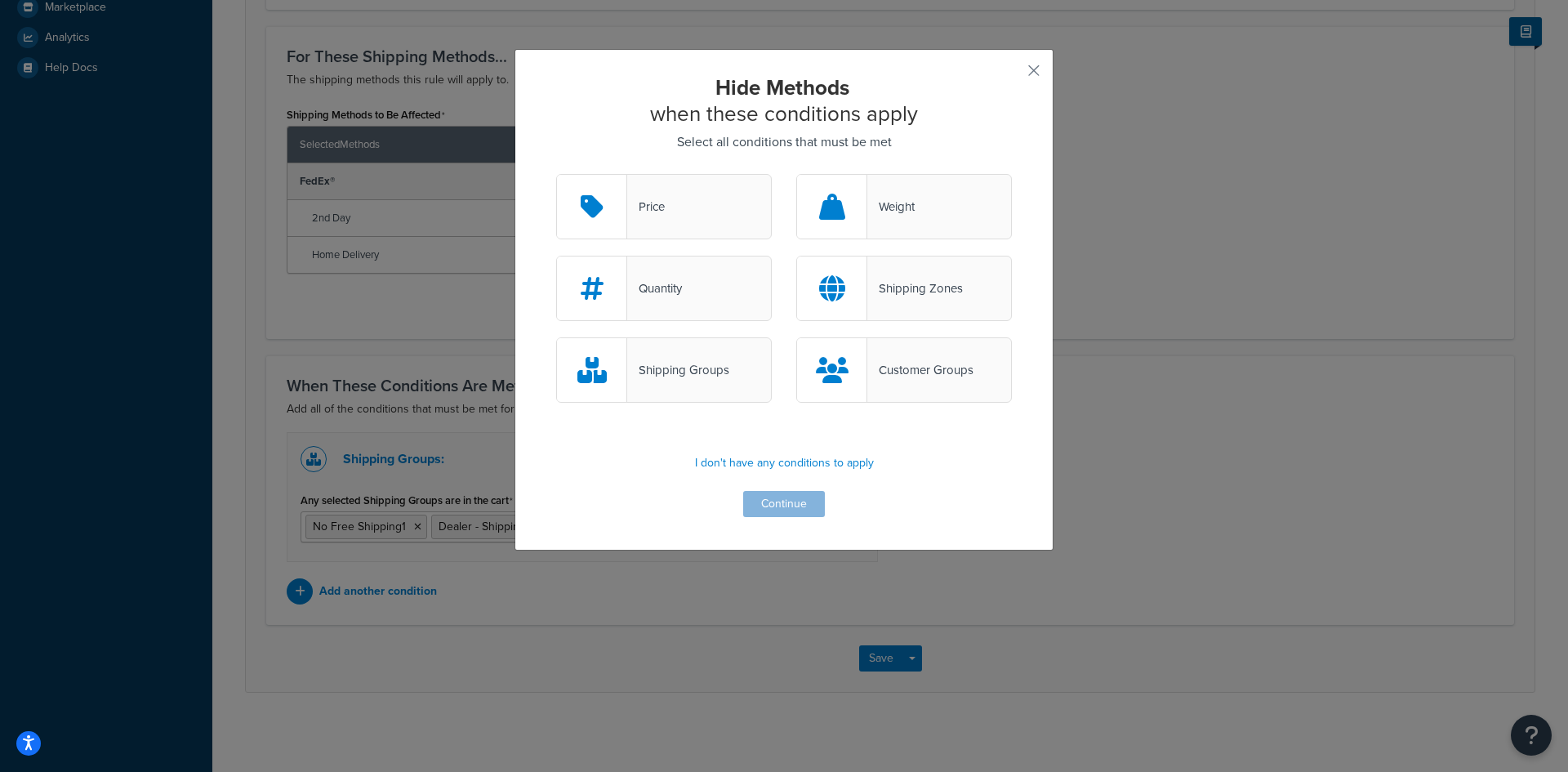
click at [906, 365] on div "Customer Groups" at bounding box center [920, 369] width 106 height 23
click at [0, 0] on input "Customer Groups" at bounding box center [0, 0] width 0 height 0
click at [779, 503] on button "Continue" at bounding box center [784, 504] width 82 height 26
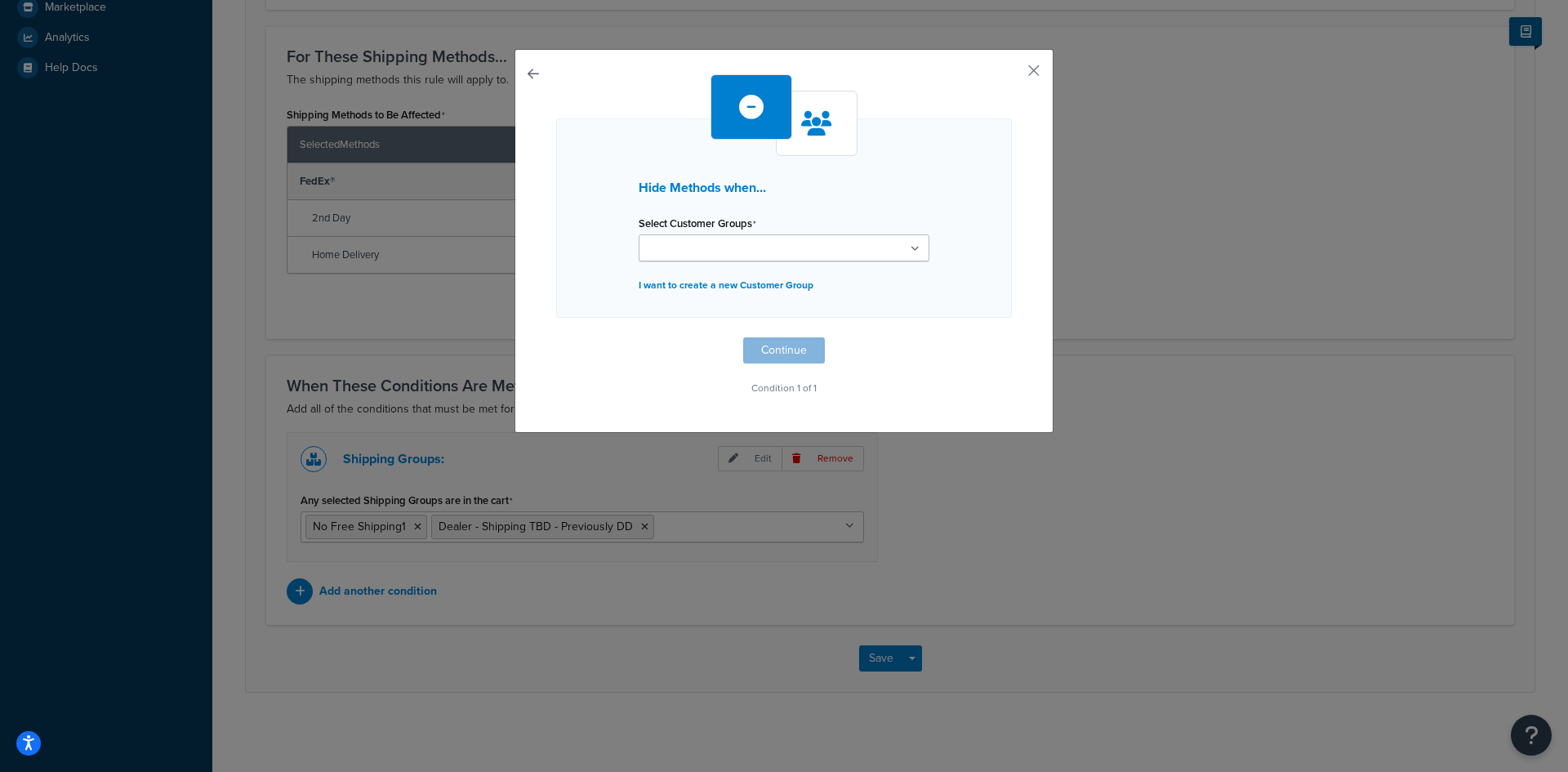
click at [905, 247] on ul at bounding box center [784, 248] width 291 height 27
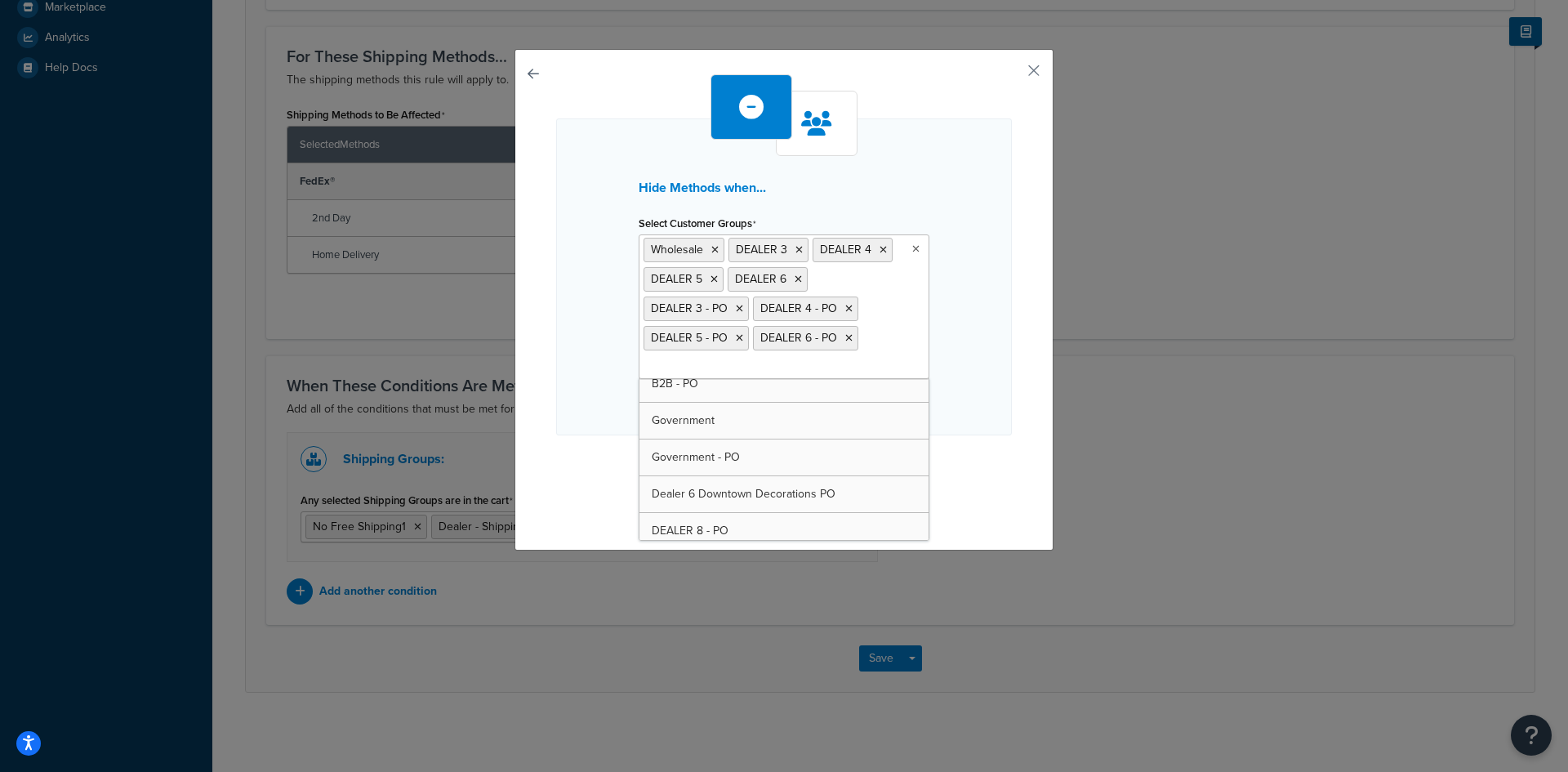
scroll to position [228, 0]
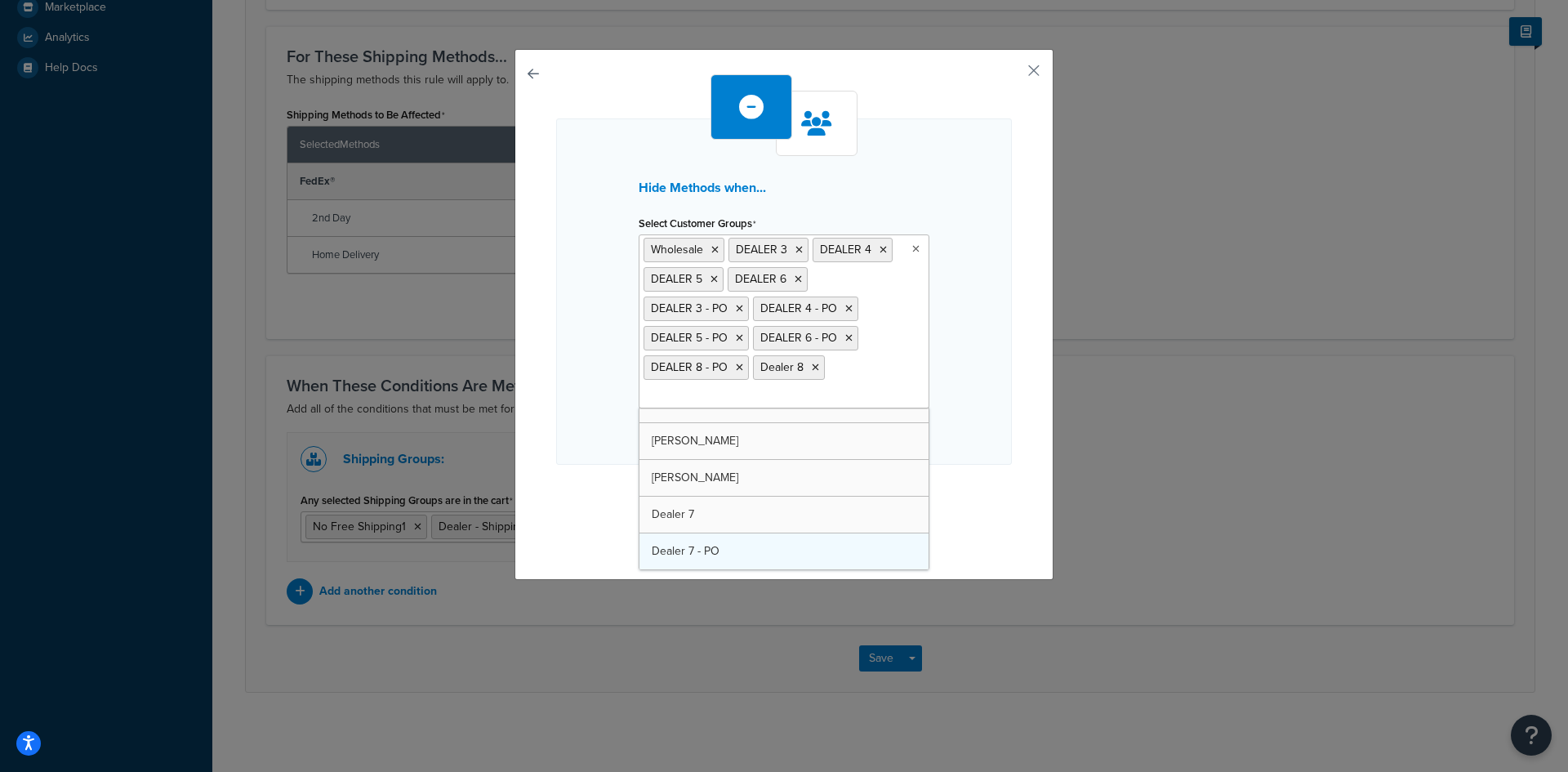
drag, startPoint x: 727, startPoint y: 486, endPoint x: 749, endPoint y: 499, distance: 25.6
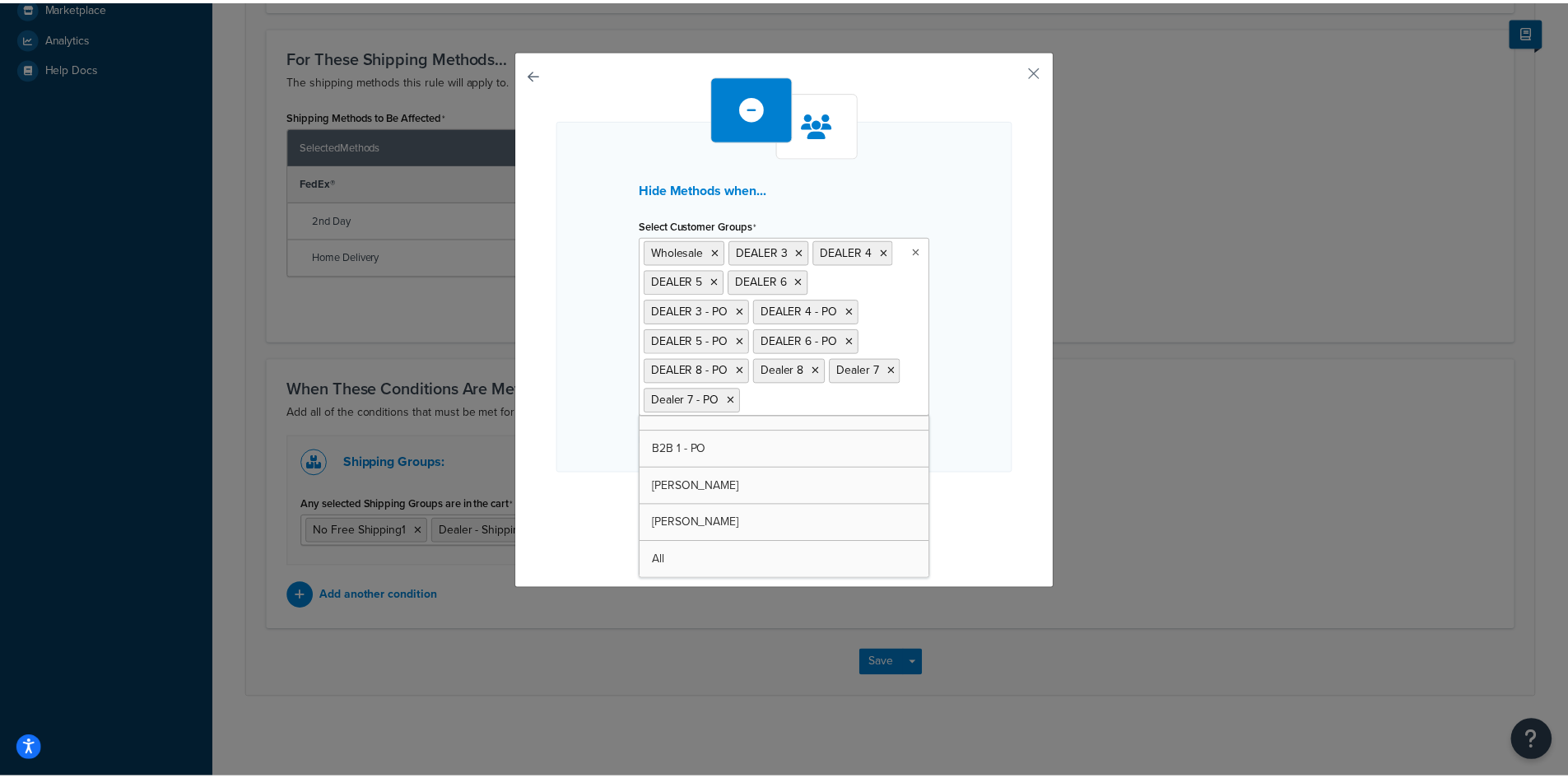
scroll to position [503, 0]
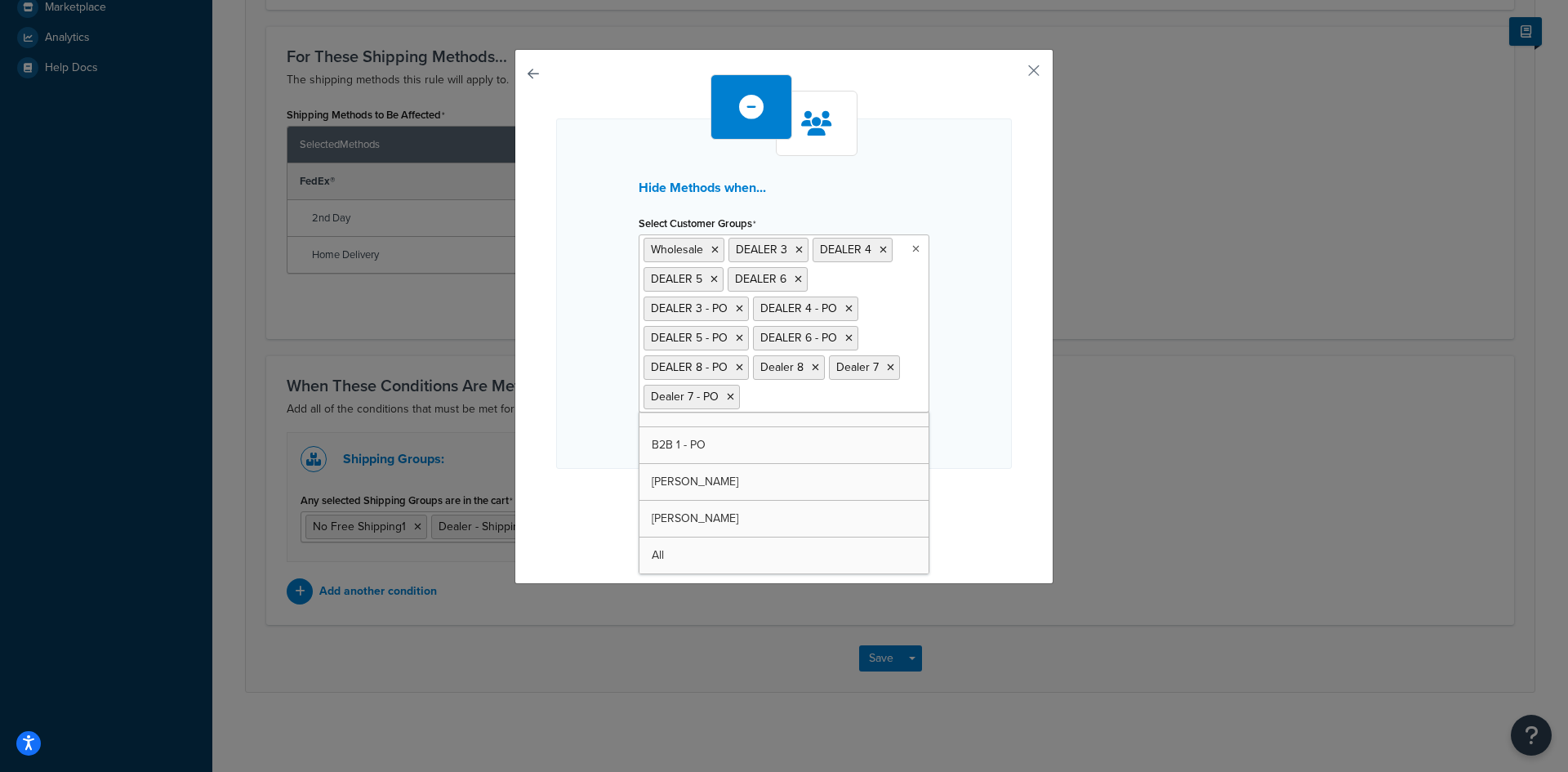
click at [958, 508] on div "Hide Methods when... Select Customer Groups Wholesale DEALER 3 DEALER 4 DEALER …" at bounding box center [784, 312] width 456 height 476
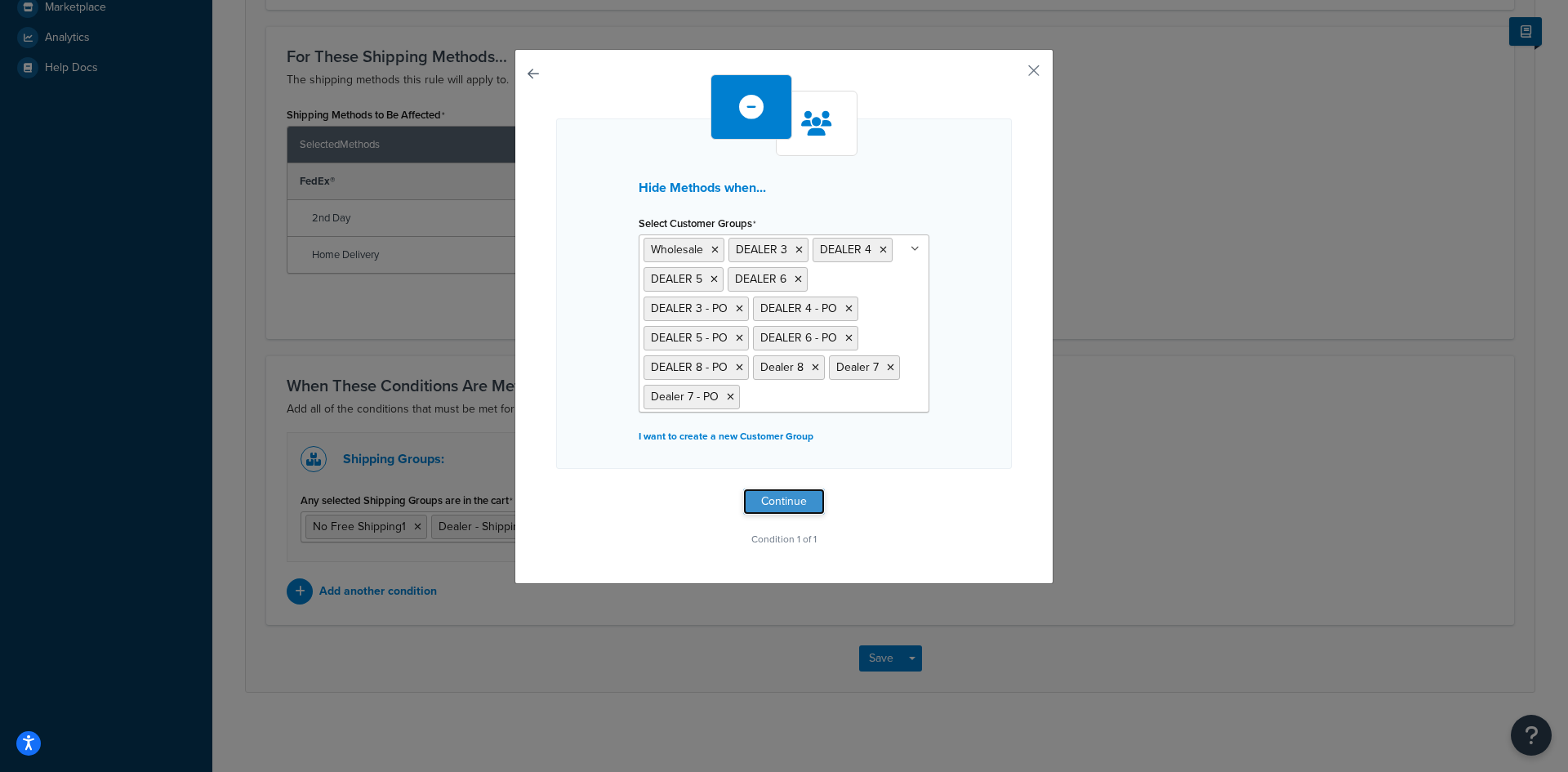
click at [772, 501] on button "Continue" at bounding box center [784, 501] width 82 height 26
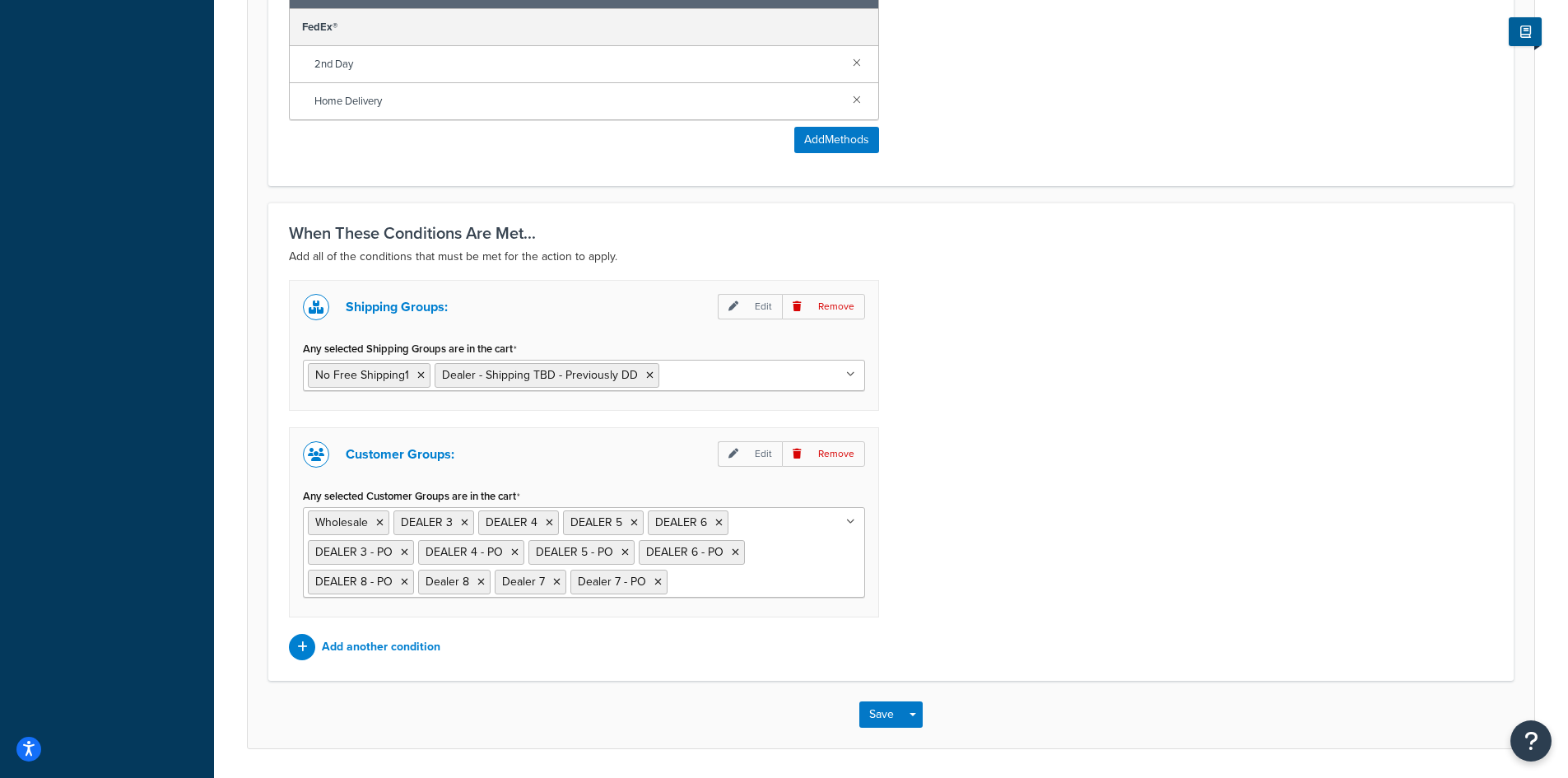
scroll to position [868, 0]
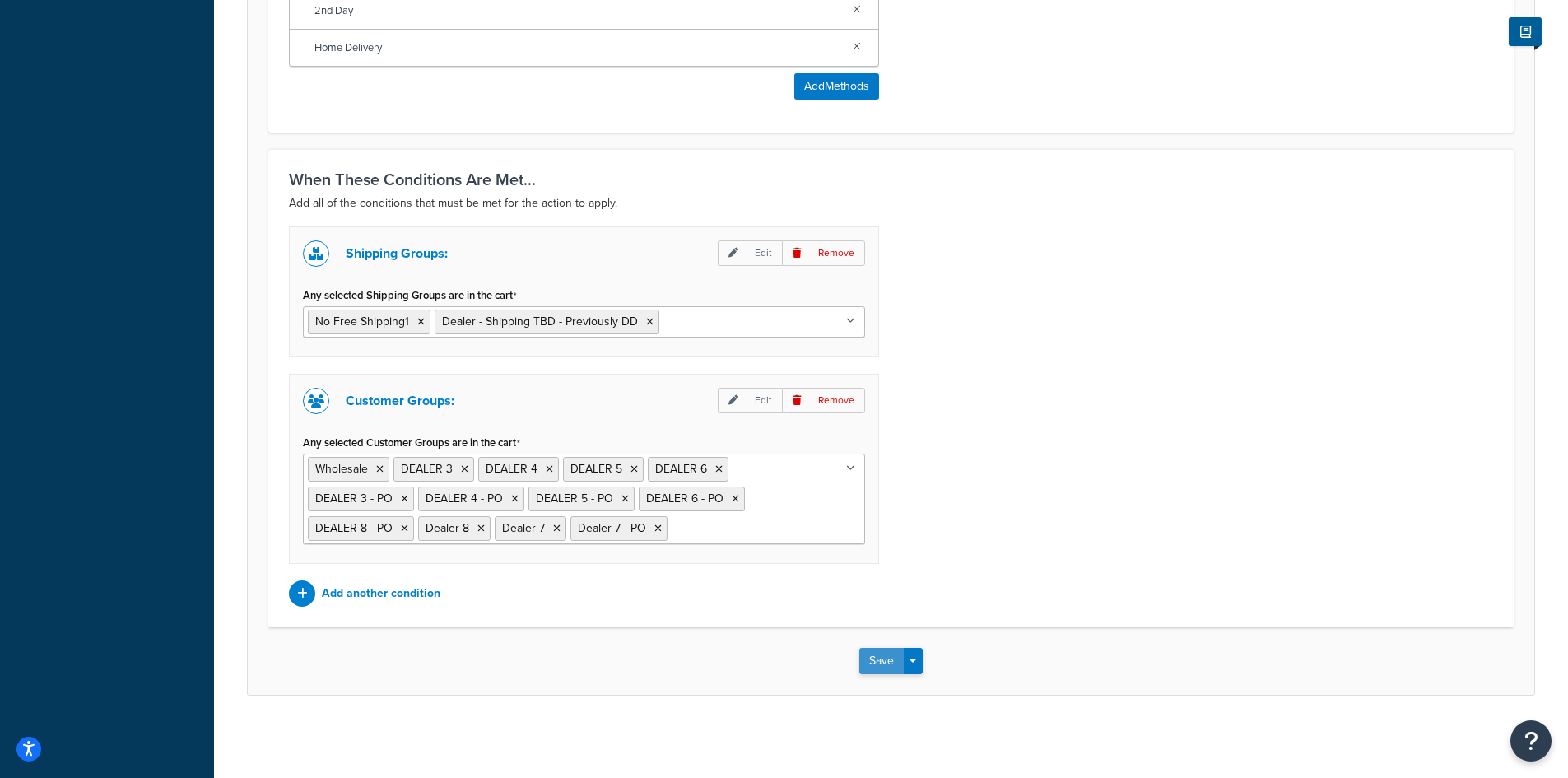
click at [870, 661] on button "Save" at bounding box center [882, 660] width 45 height 26
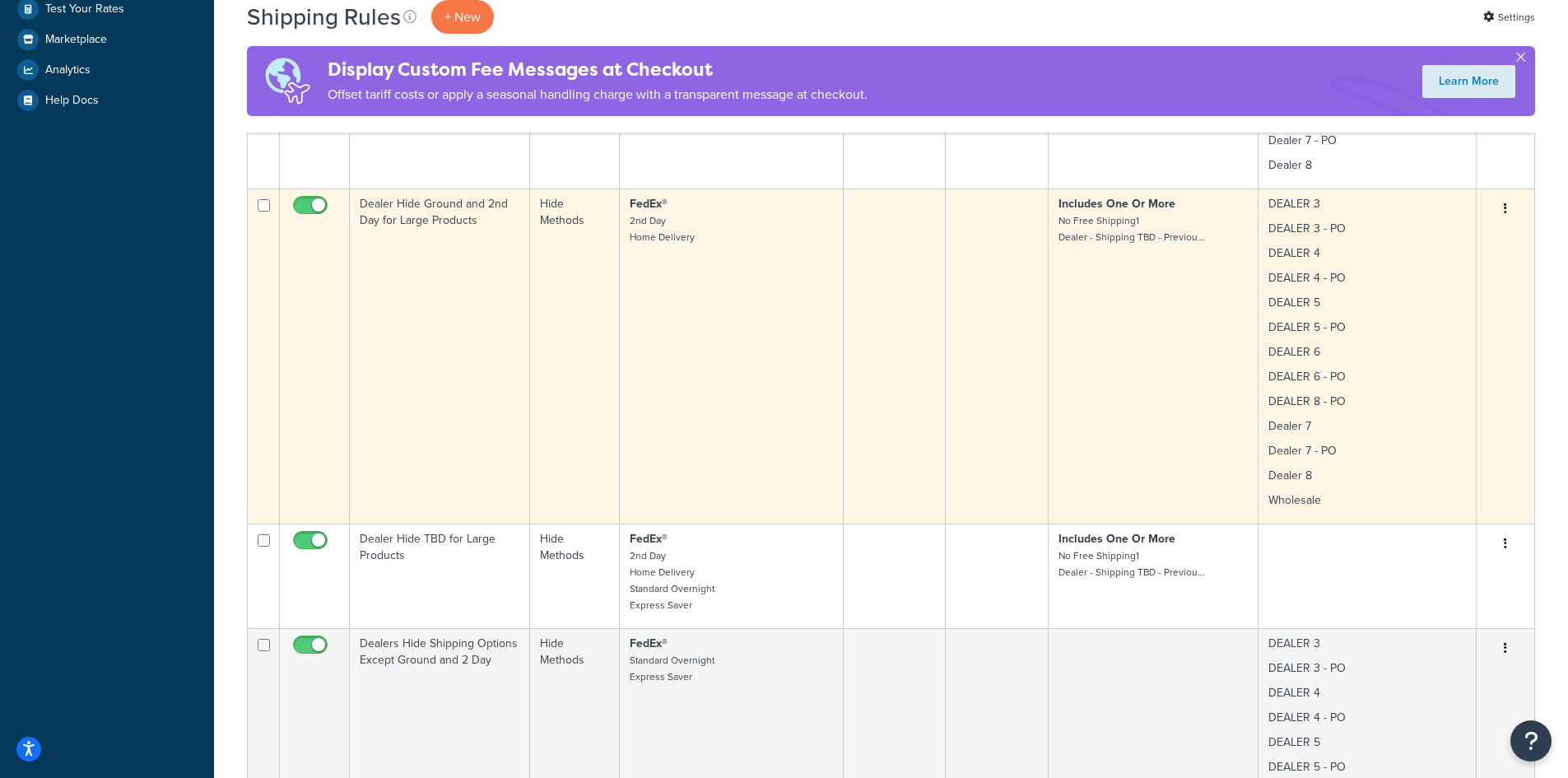
scroll to position [658, 0]
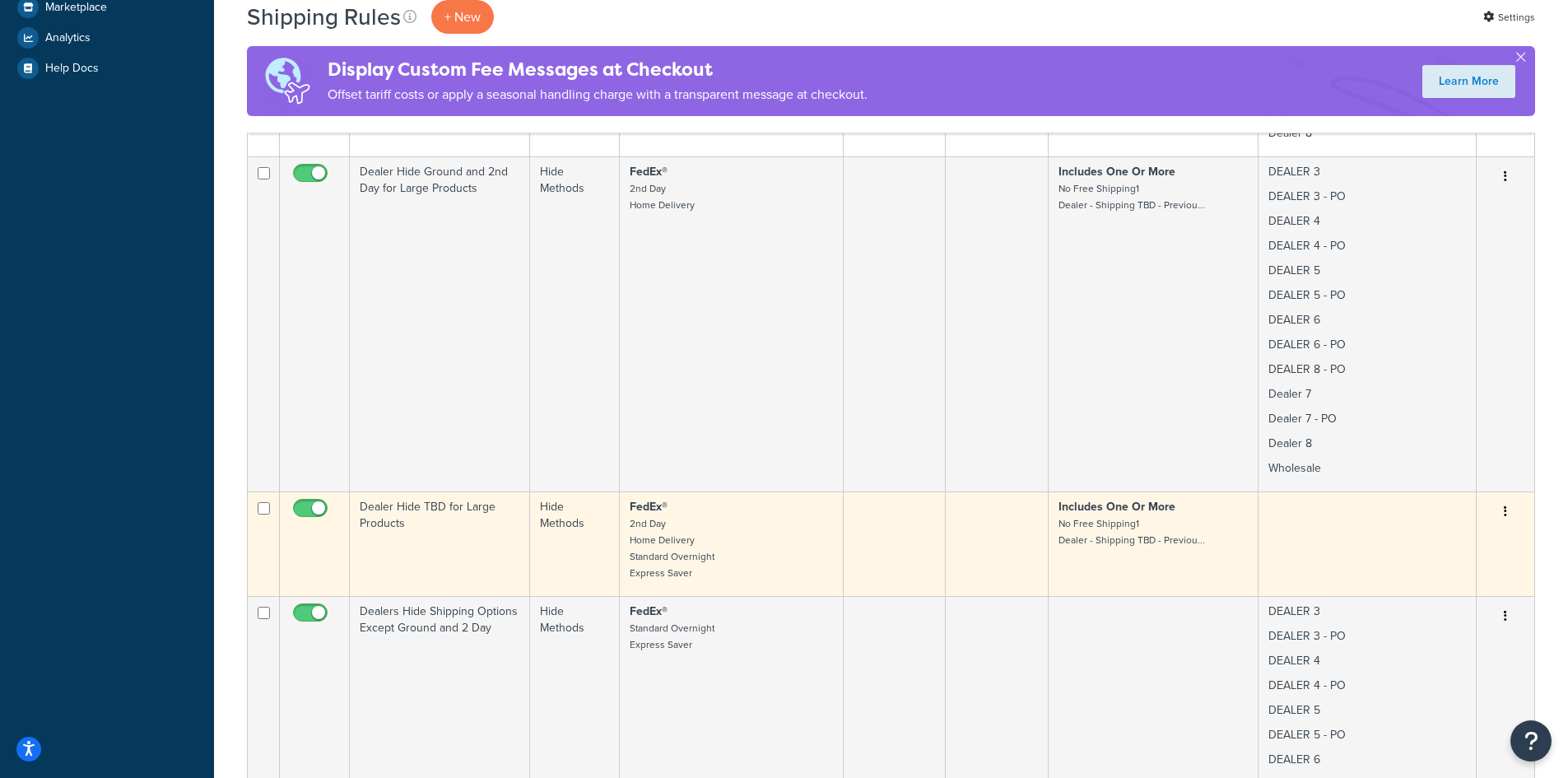
click at [1504, 515] on icon "button" at bounding box center [1506, 511] width 4 height 11
click at [1408, 536] on link "Edit" at bounding box center [1451, 542] width 130 height 34
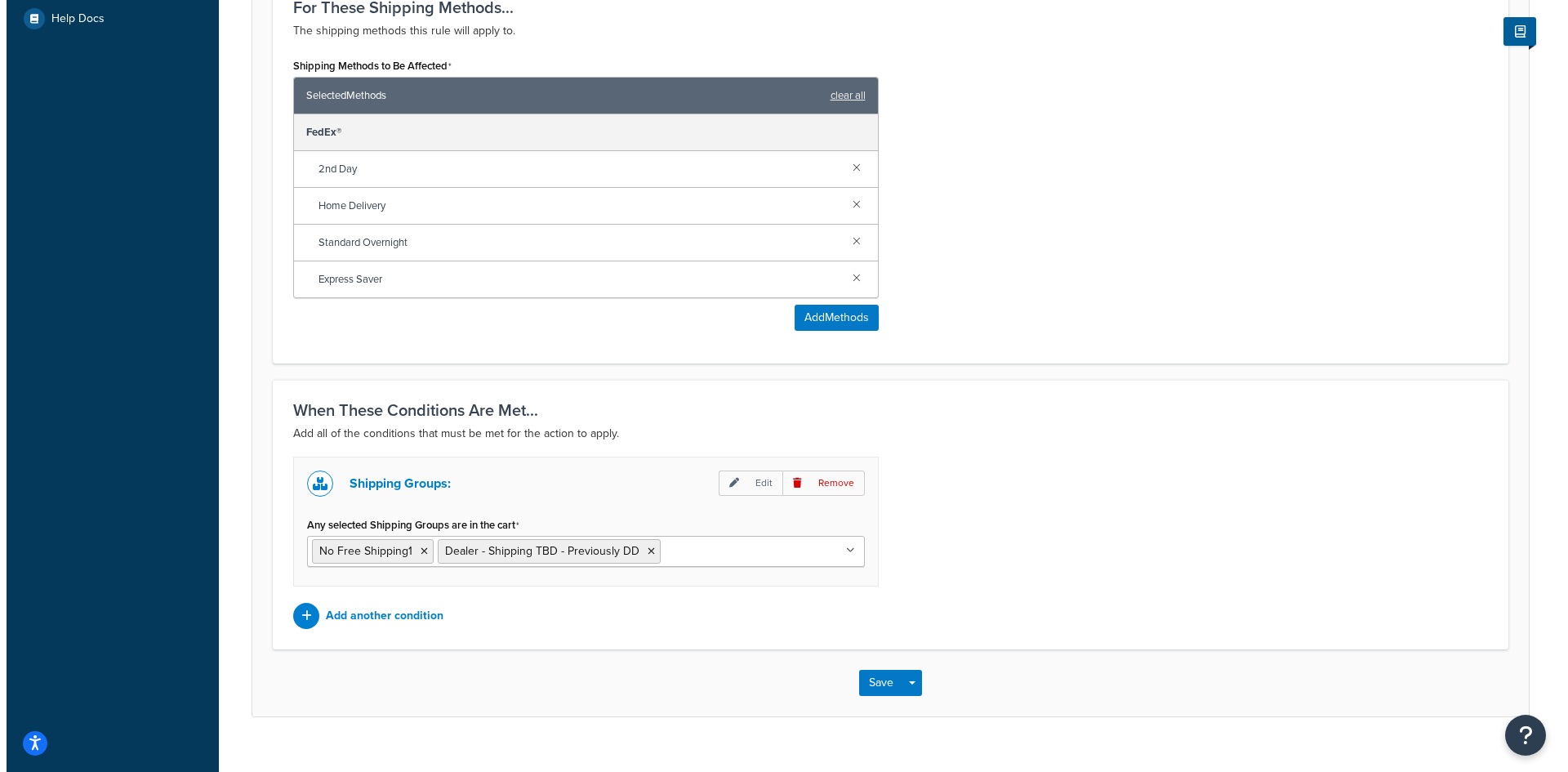
scroll to position [730, 0]
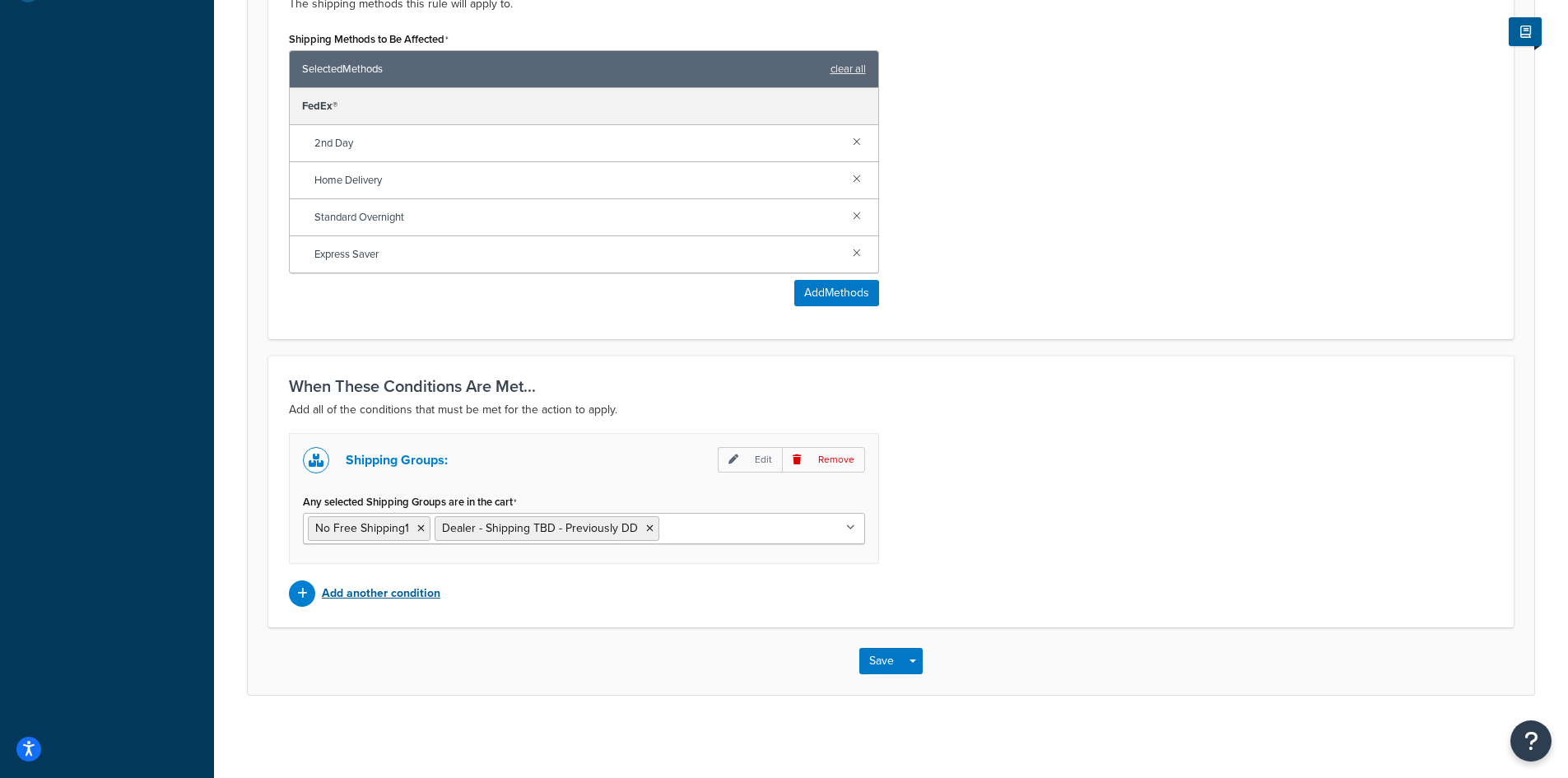
click at [395, 588] on p "Add another condition" at bounding box center [381, 593] width 119 height 23
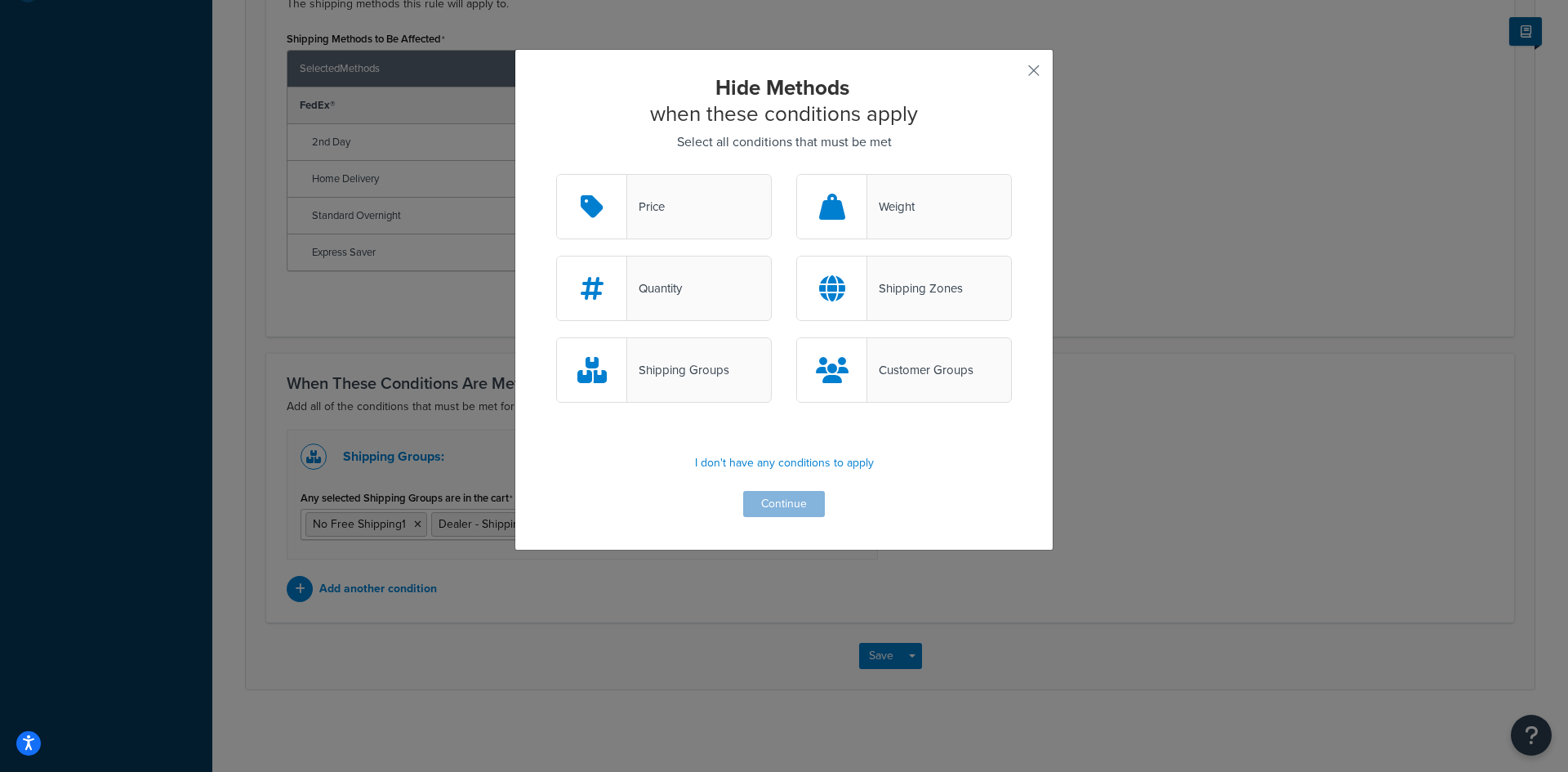
click at [908, 364] on div "Customer Groups" at bounding box center [920, 369] width 106 height 23
click at [0, 0] on input "Customer Groups" at bounding box center [0, 0] width 0 height 0
click at [786, 491] on button "Continue" at bounding box center [784, 504] width 82 height 26
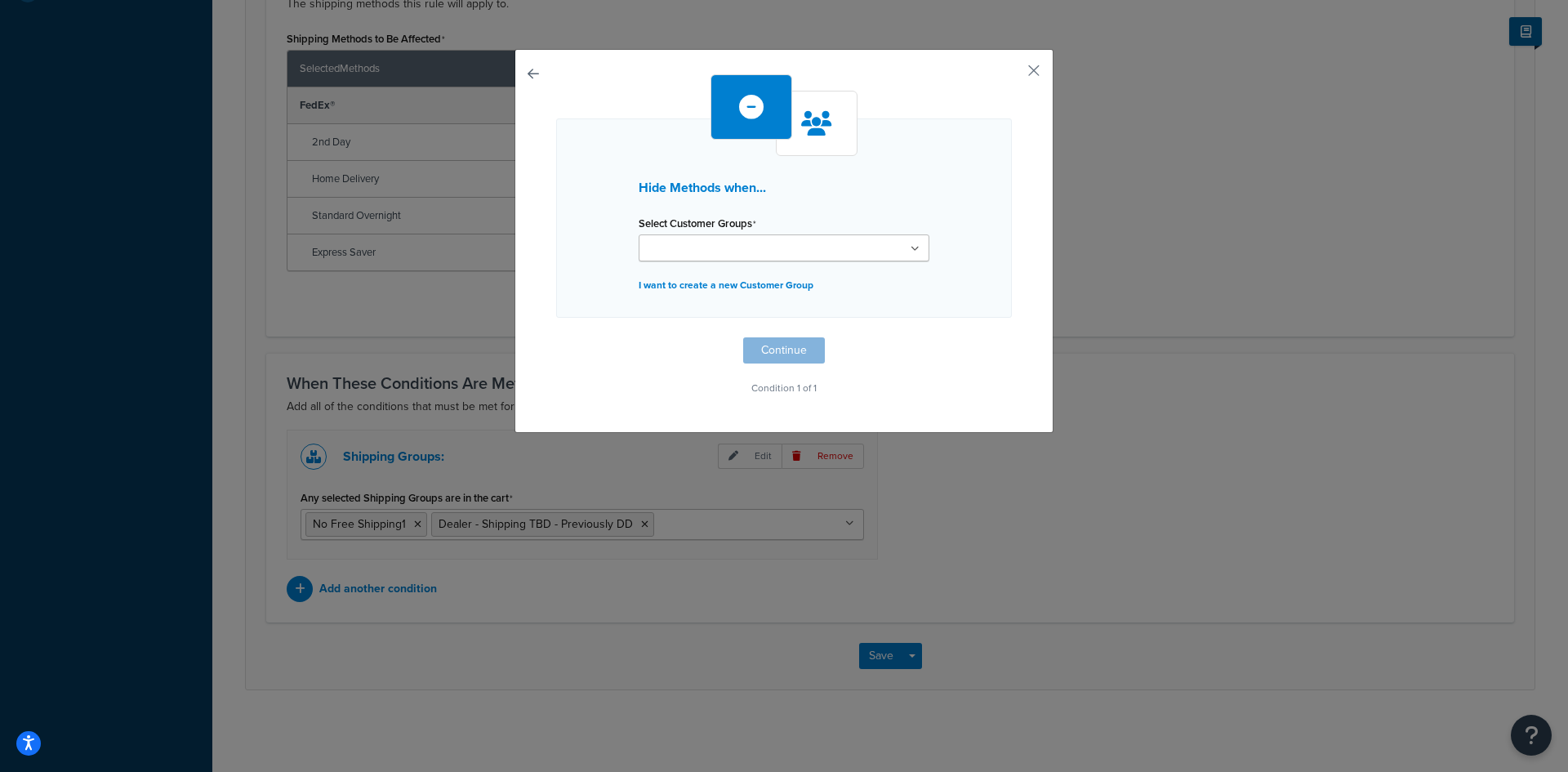
click at [923, 246] on ul at bounding box center [784, 248] width 291 height 27
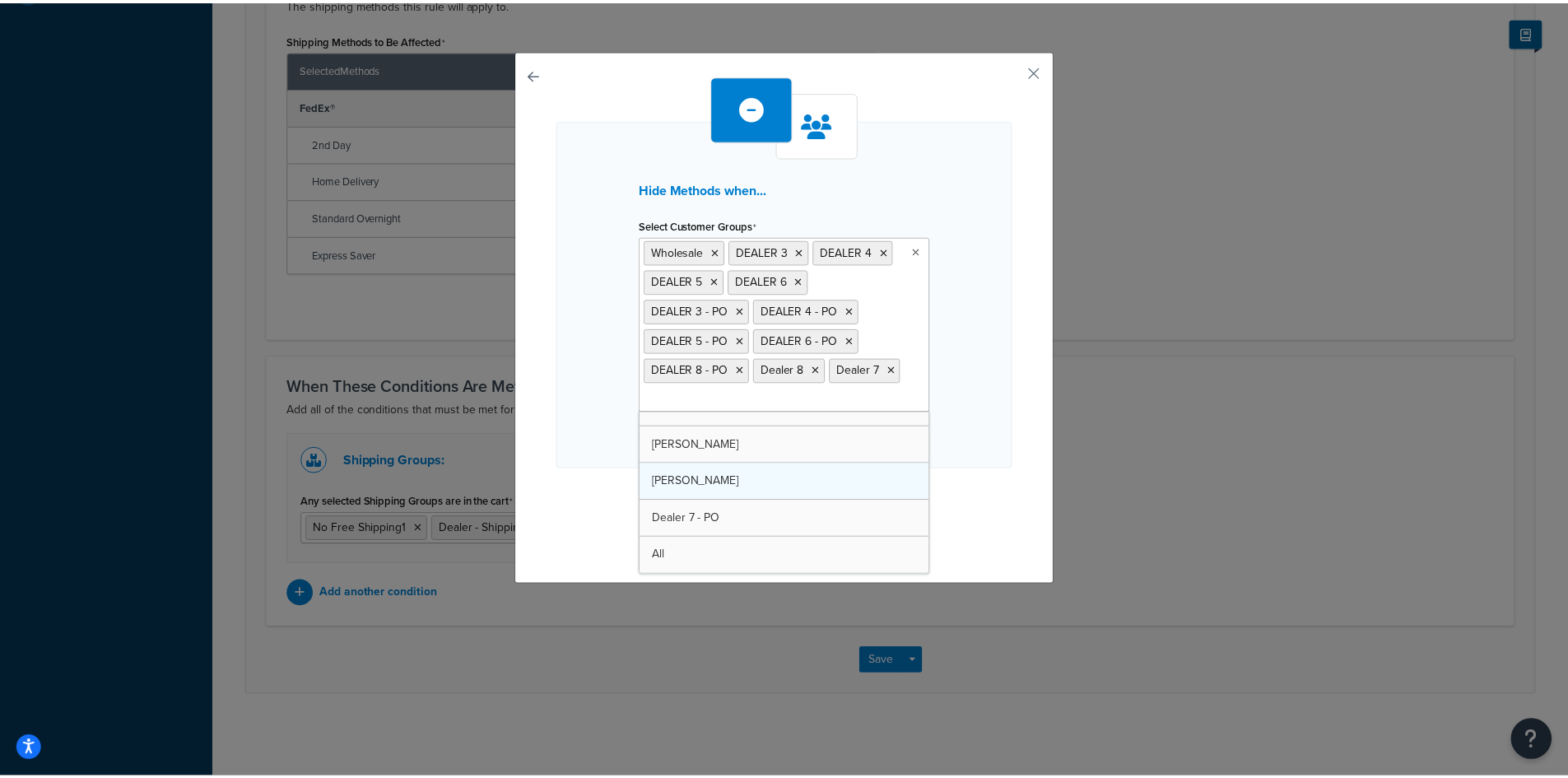
scroll to position [503, 0]
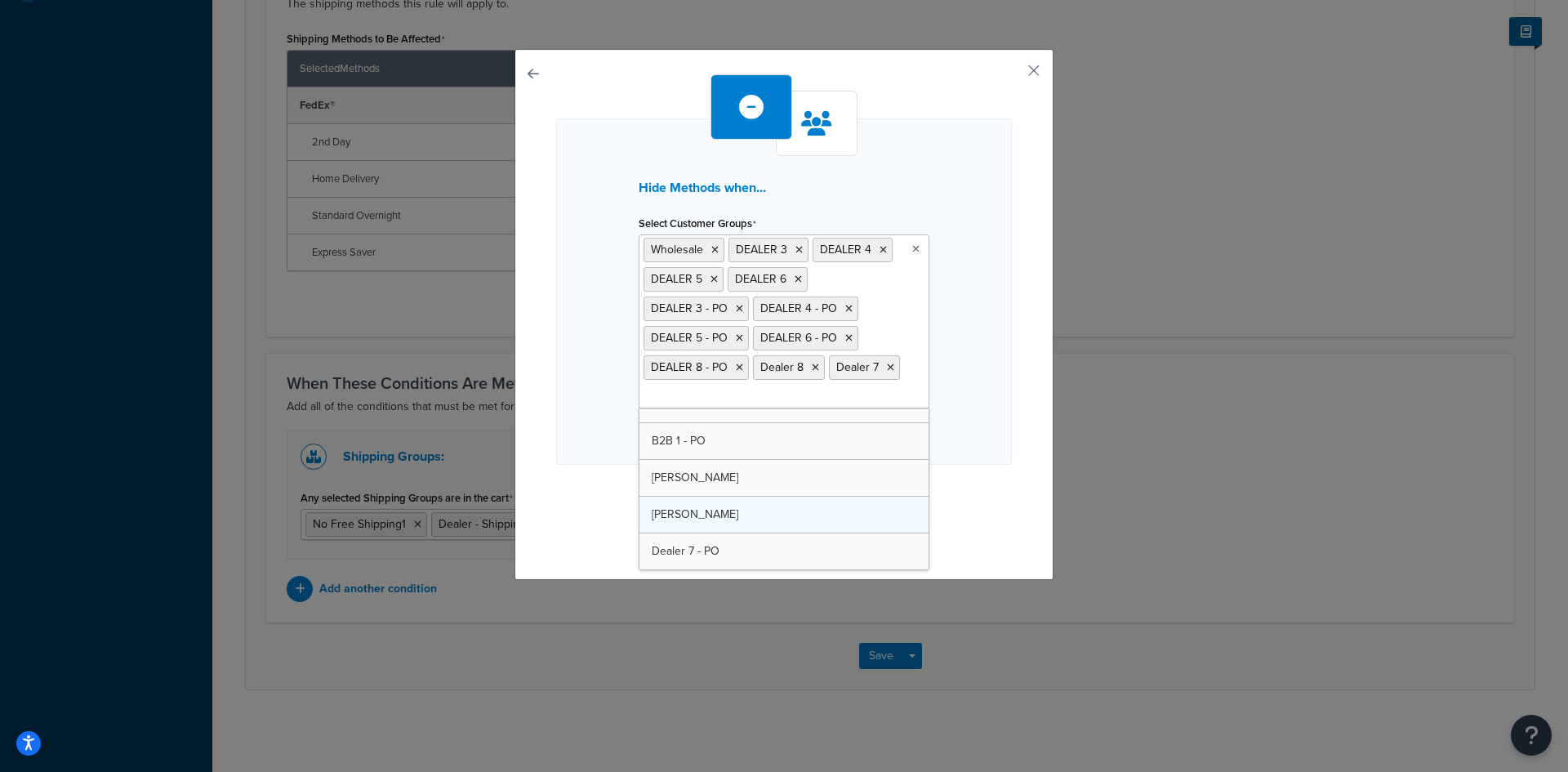
drag, startPoint x: 742, startPoint y: 513, endPoint x: 755, endPoint y: 517, distance: 13.6
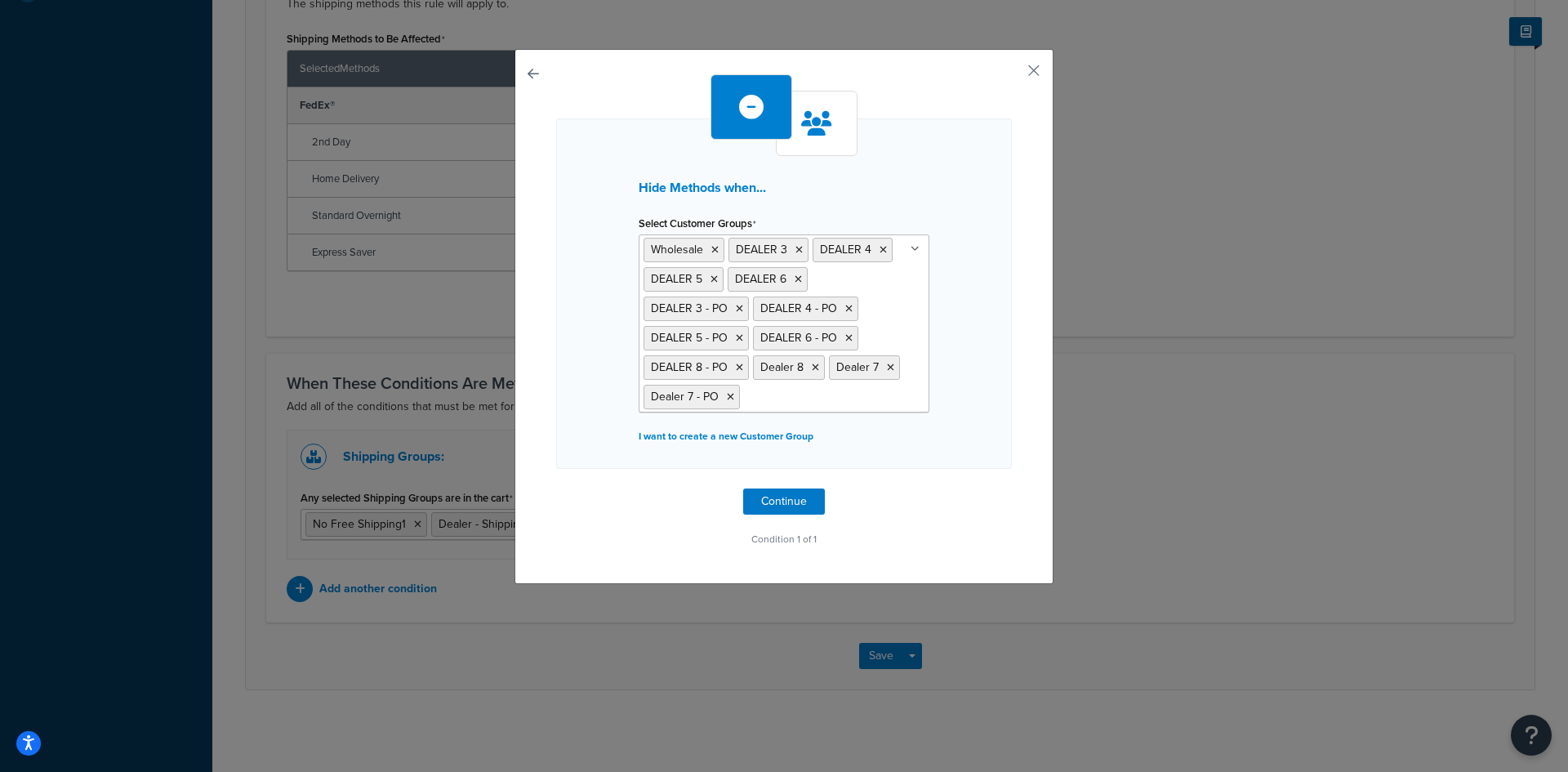
drag, startPoint x: 959, startPoint y: 530, endPoint x: 943, endPoint y: 534, distance: 16.5
click at [958, 531] on p "Condition 1 of 1" at bounding box center [784, 538] width 456 height 23
click at [770, 493] on button "Continue" at bounding box center [784, 501] width 82 height 26
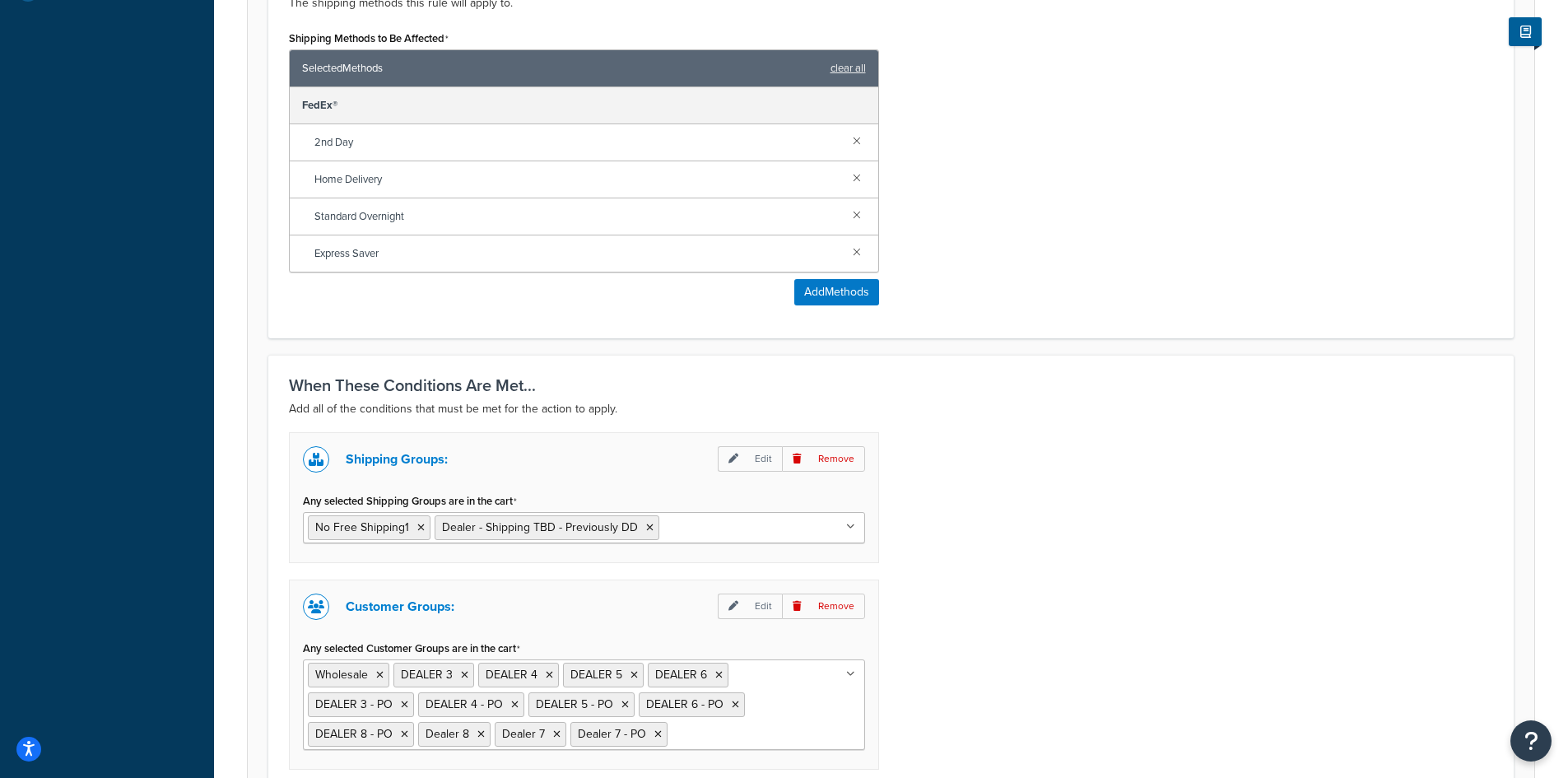
scroll to position [942, 0]
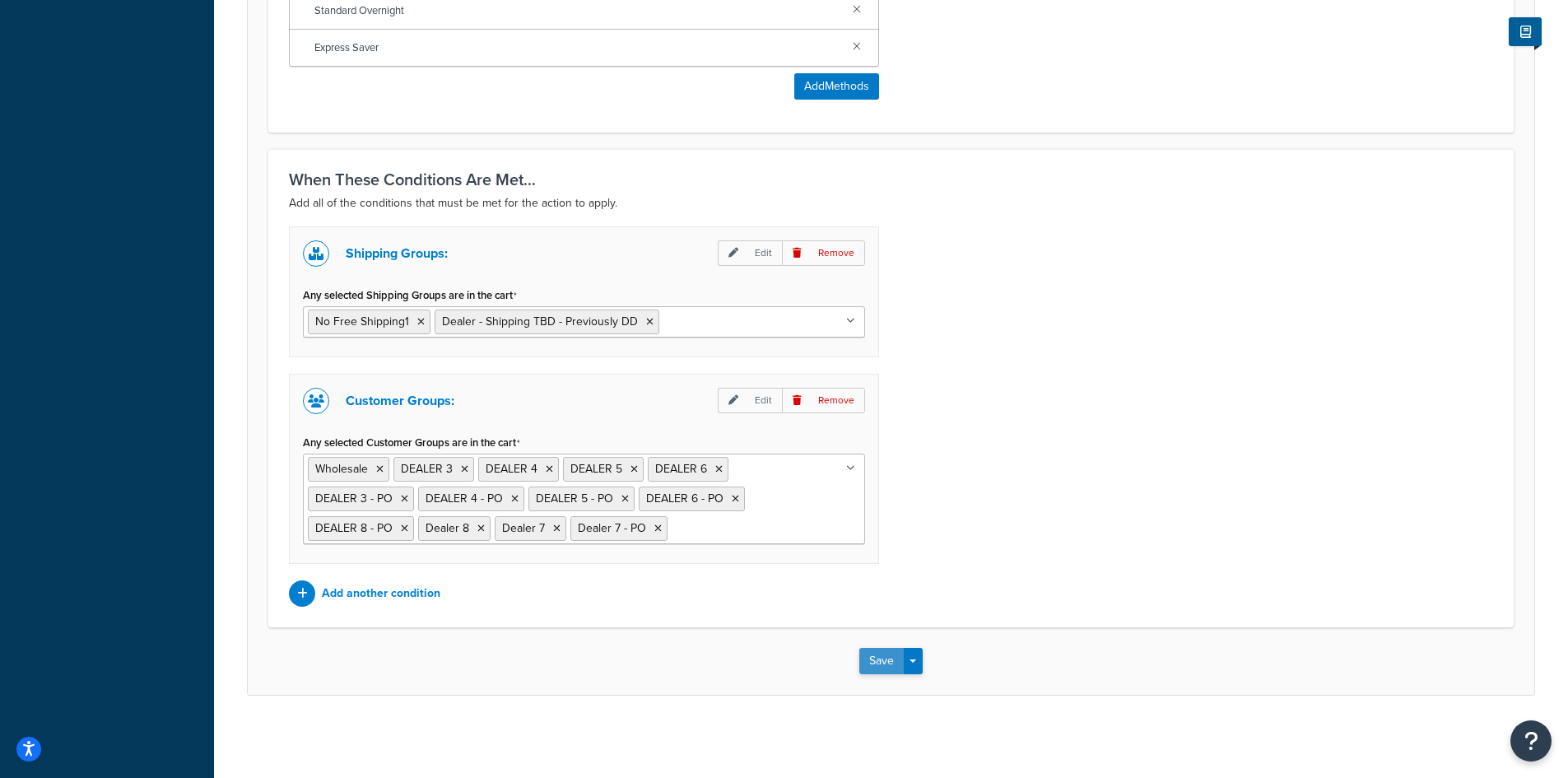
click at [864, 661] on button "Save" at bounding box center [882, 660] width 45 height 26
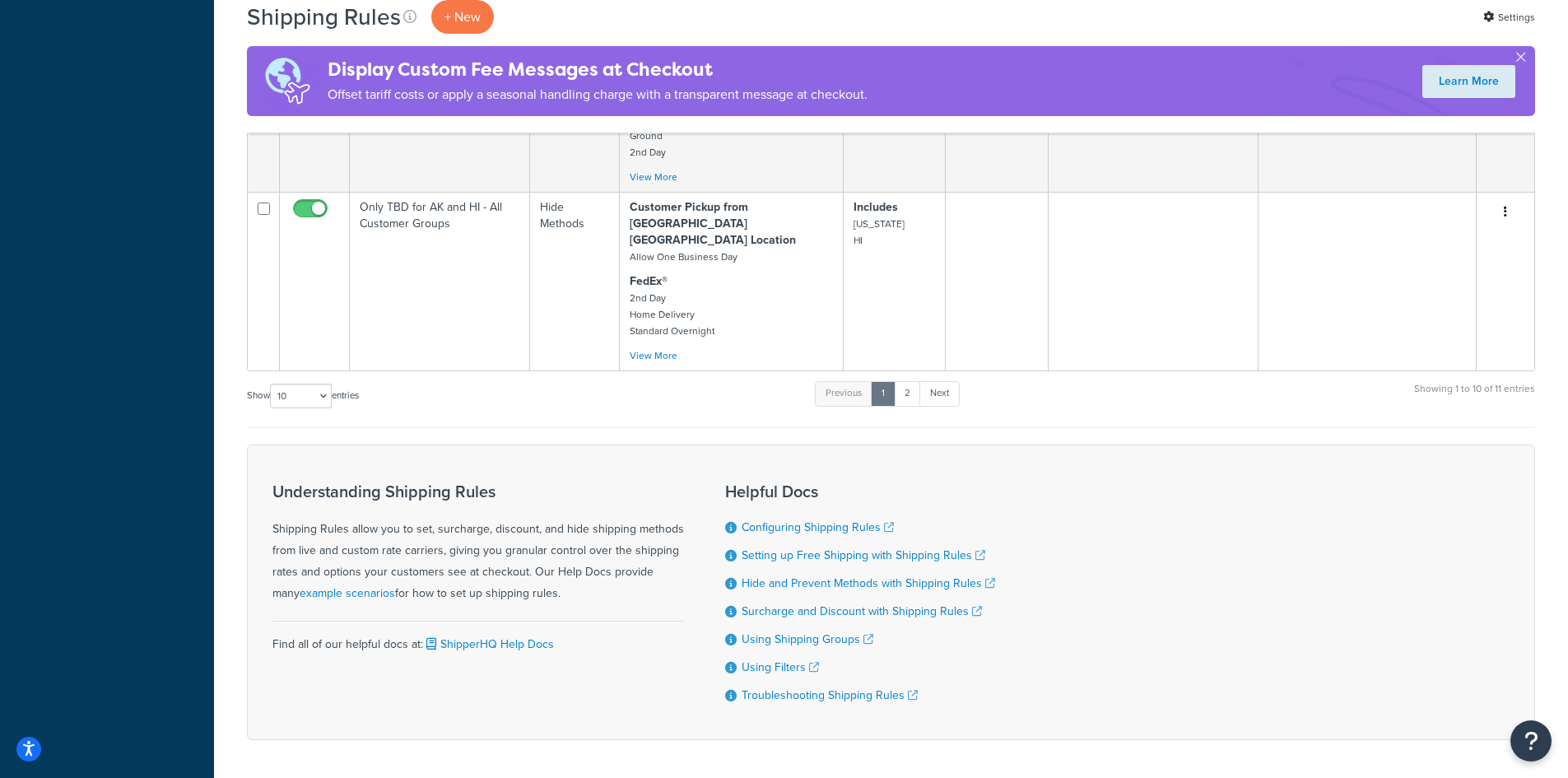
scroll to position [2689, 0]
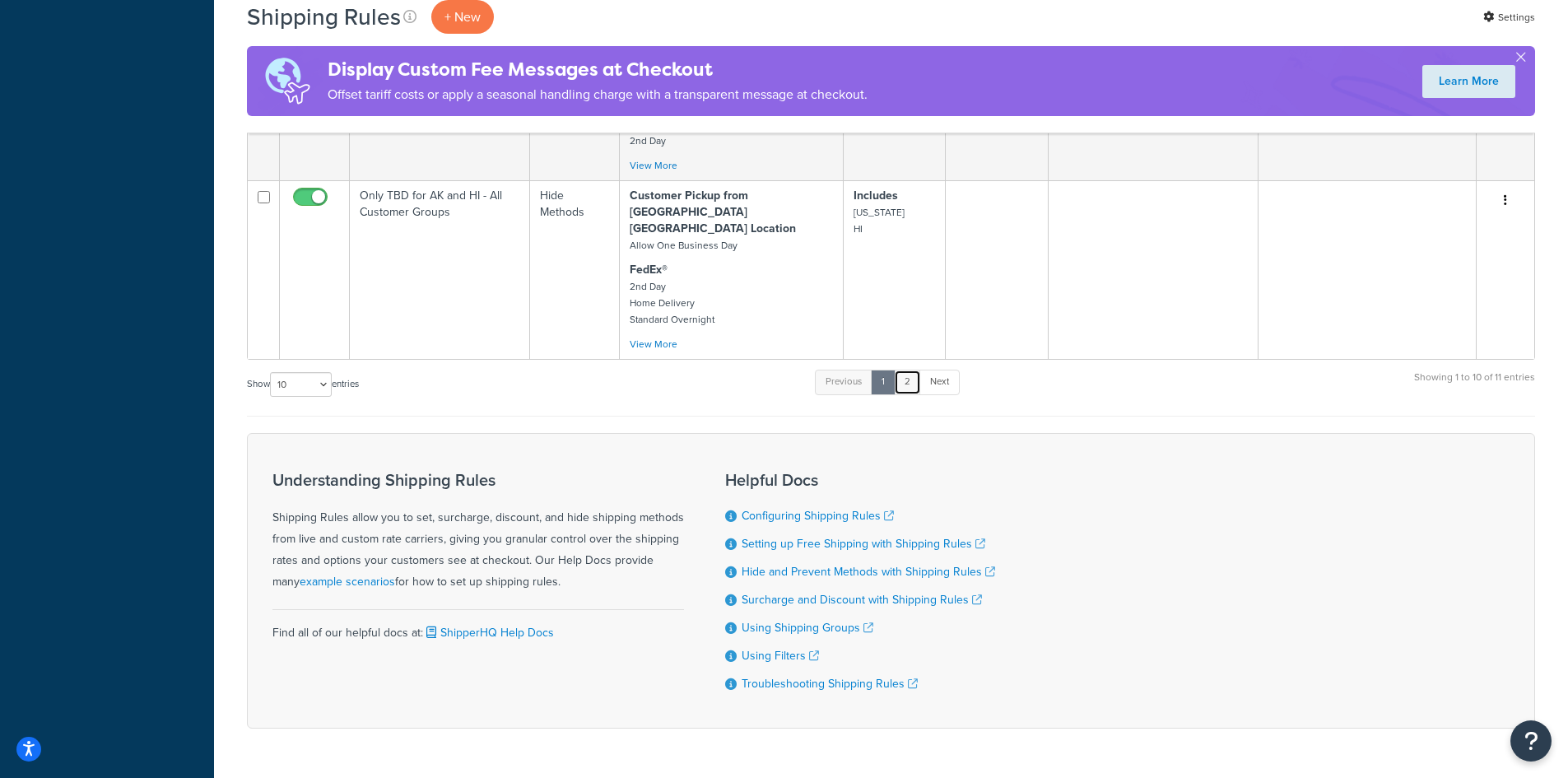
click at [907, 369] on link "2" at bounding box center [907, 382] width 27 height 24
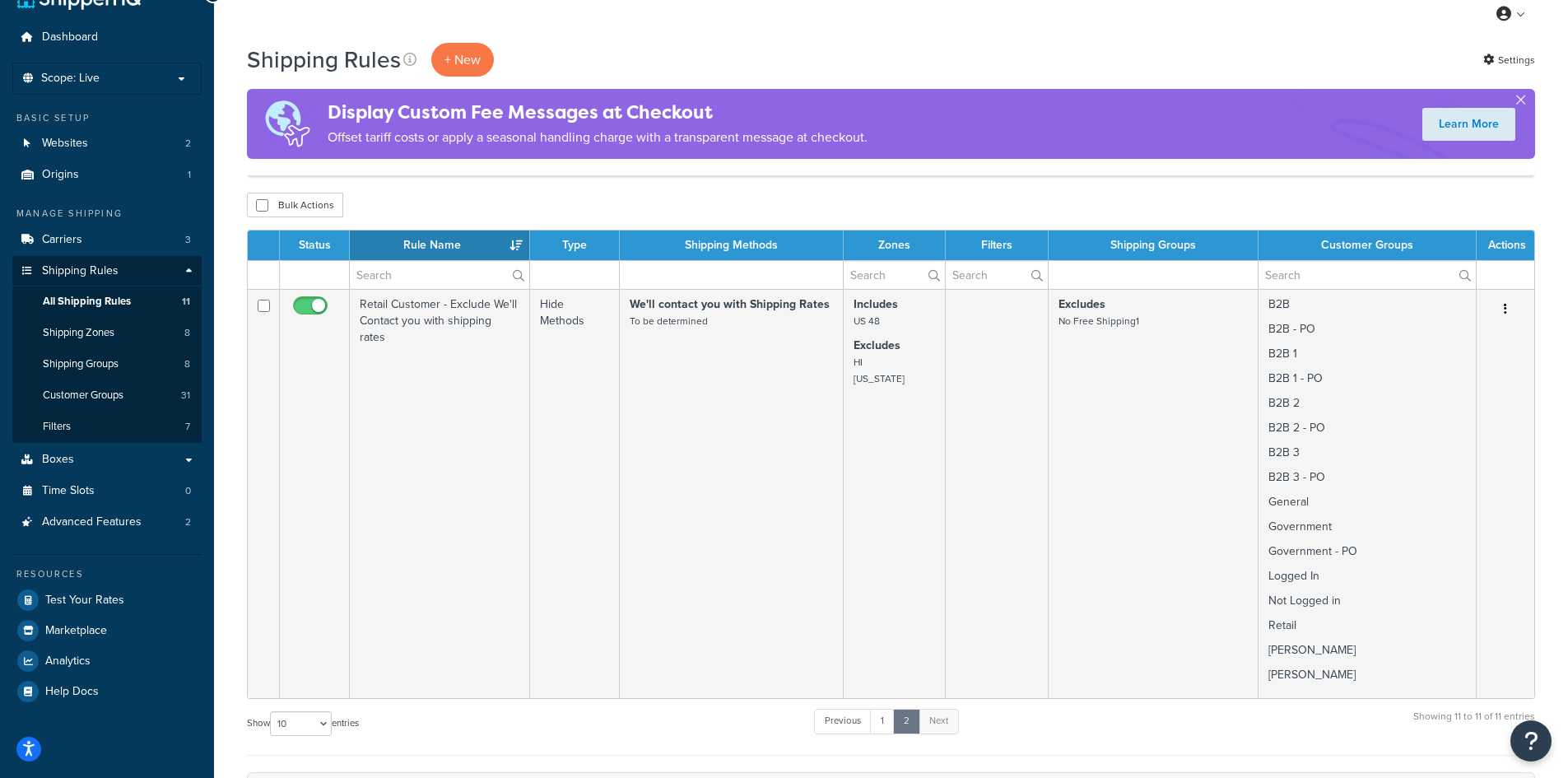
scroll to position [0, 0]
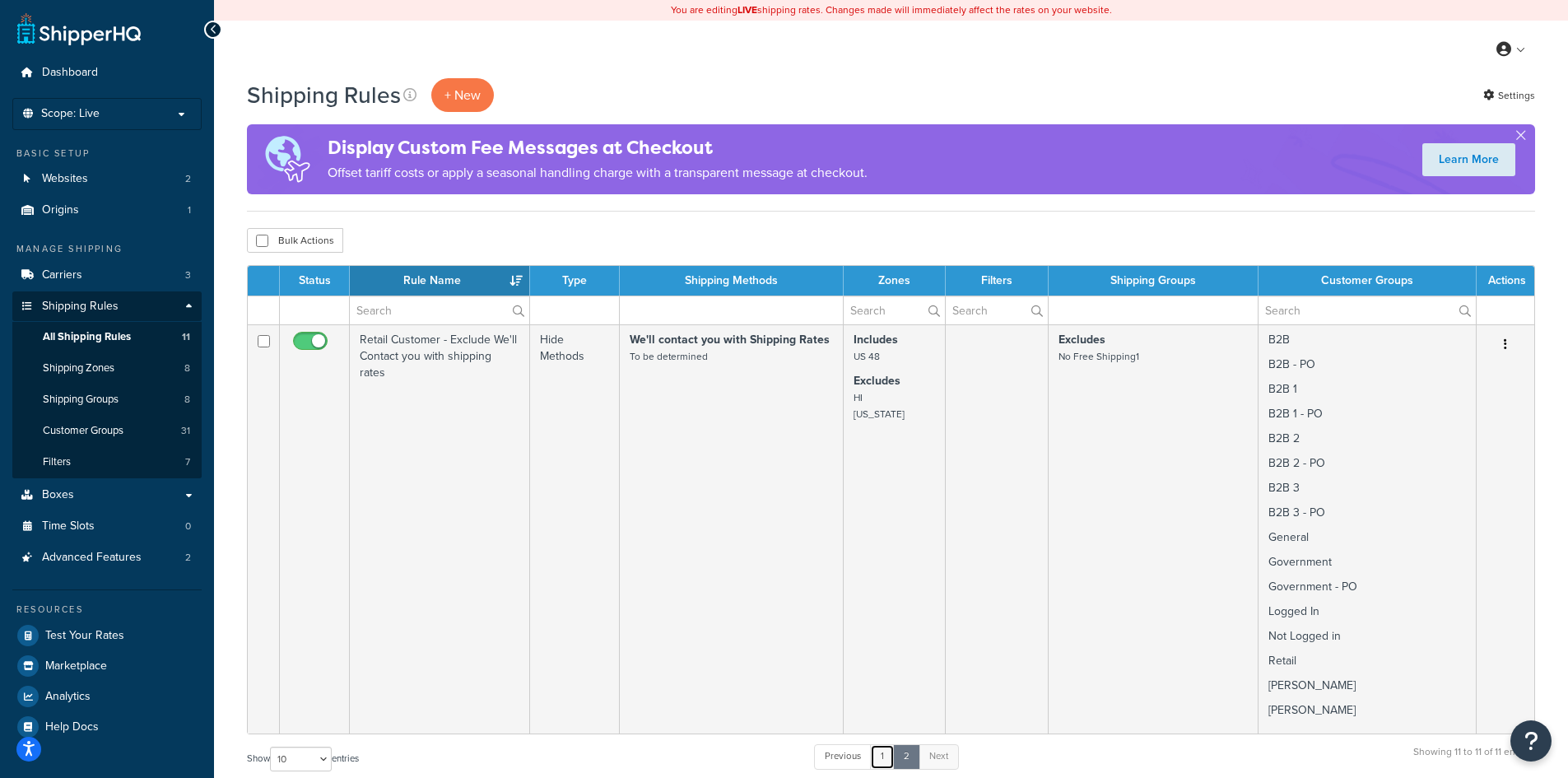
click at [883, 751] on link "1" at bounding box center [882, 756] width 24 height 24
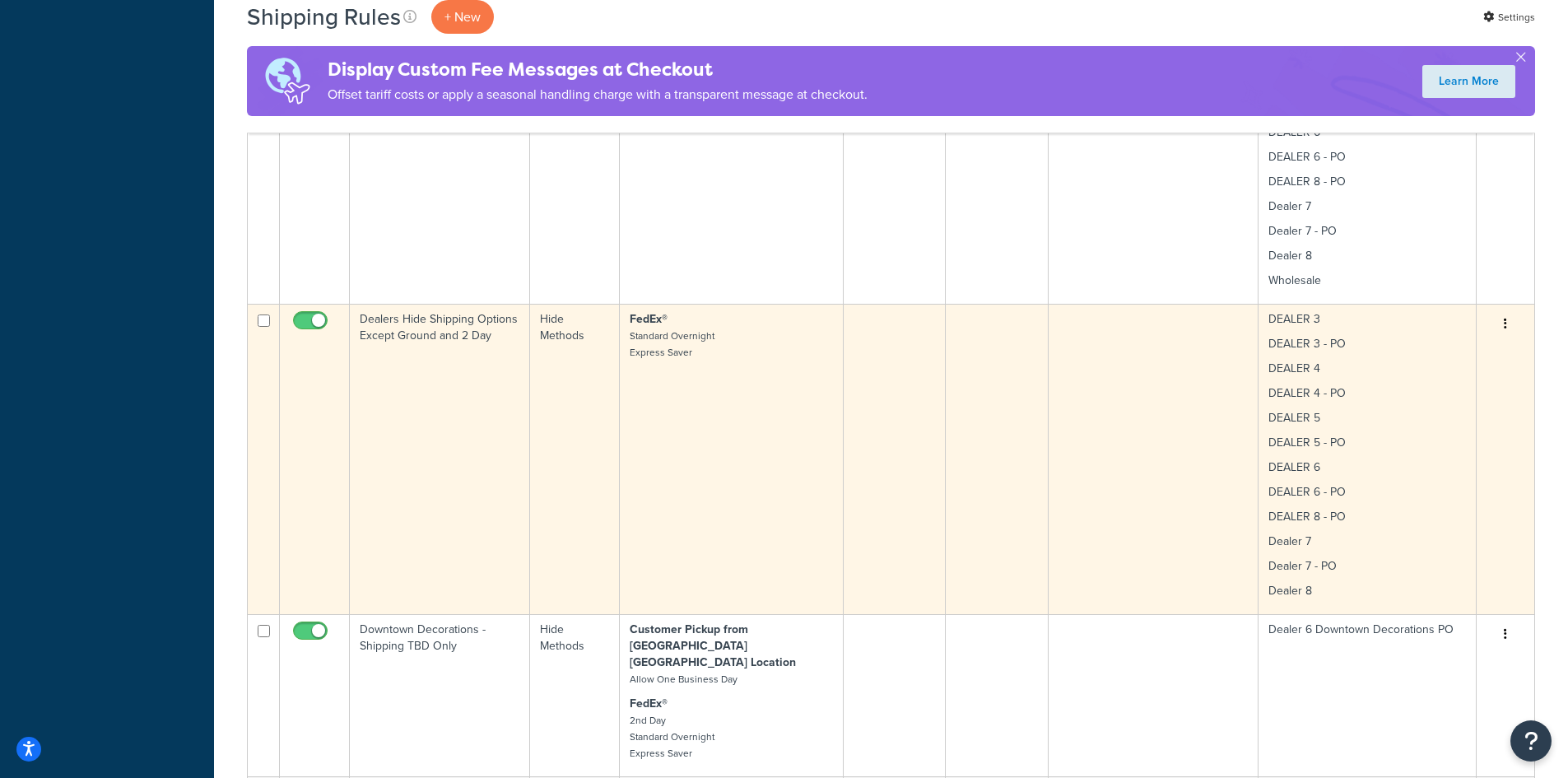
scroll to position [878, 0]
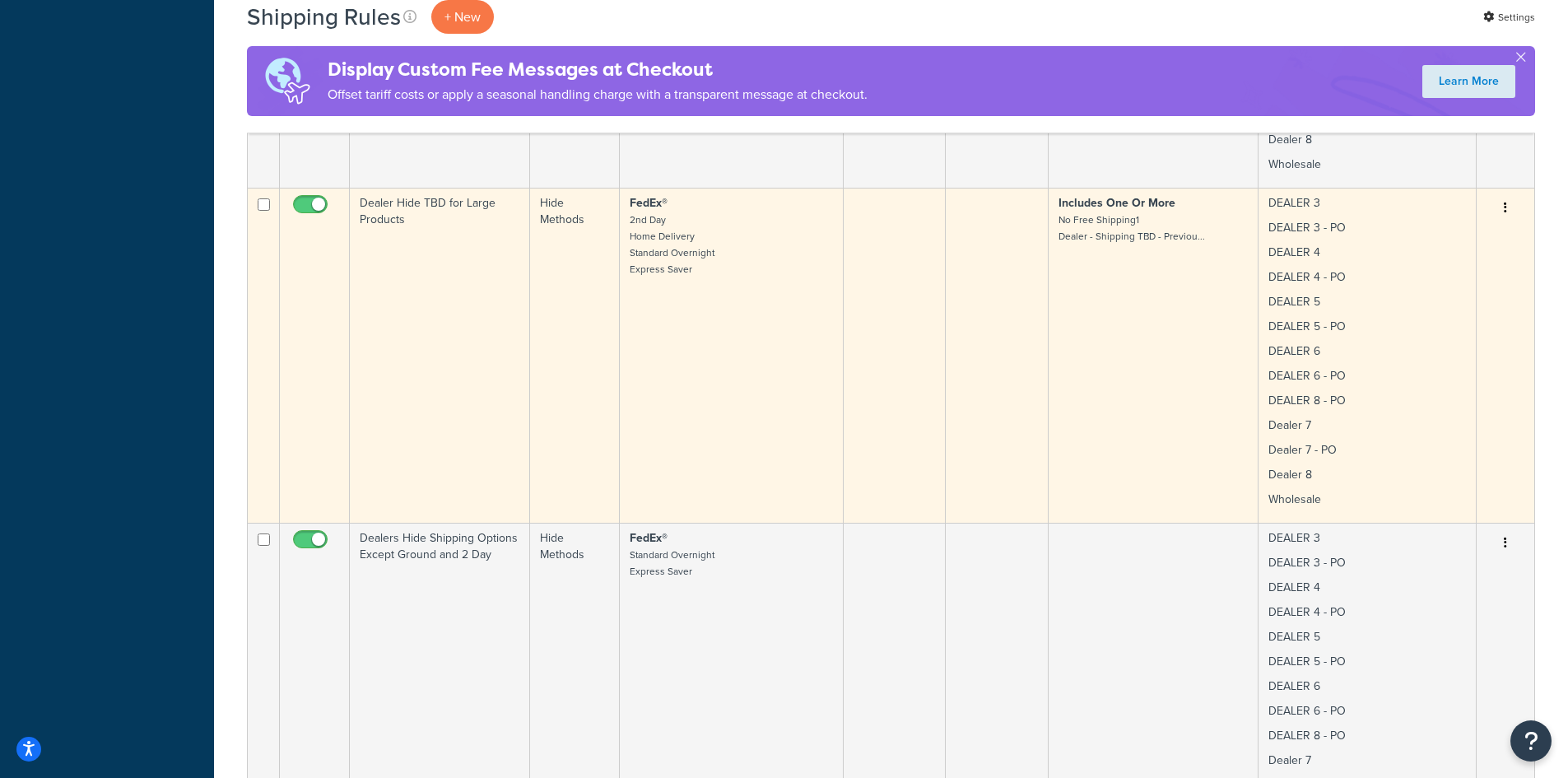
click at [1504, 209] on icon "button" at bounding box center [1506, 208] width 4 height 11
click at [1416, 238] on link "Edit" at bounding box center [1451, 239] width 130 height 34
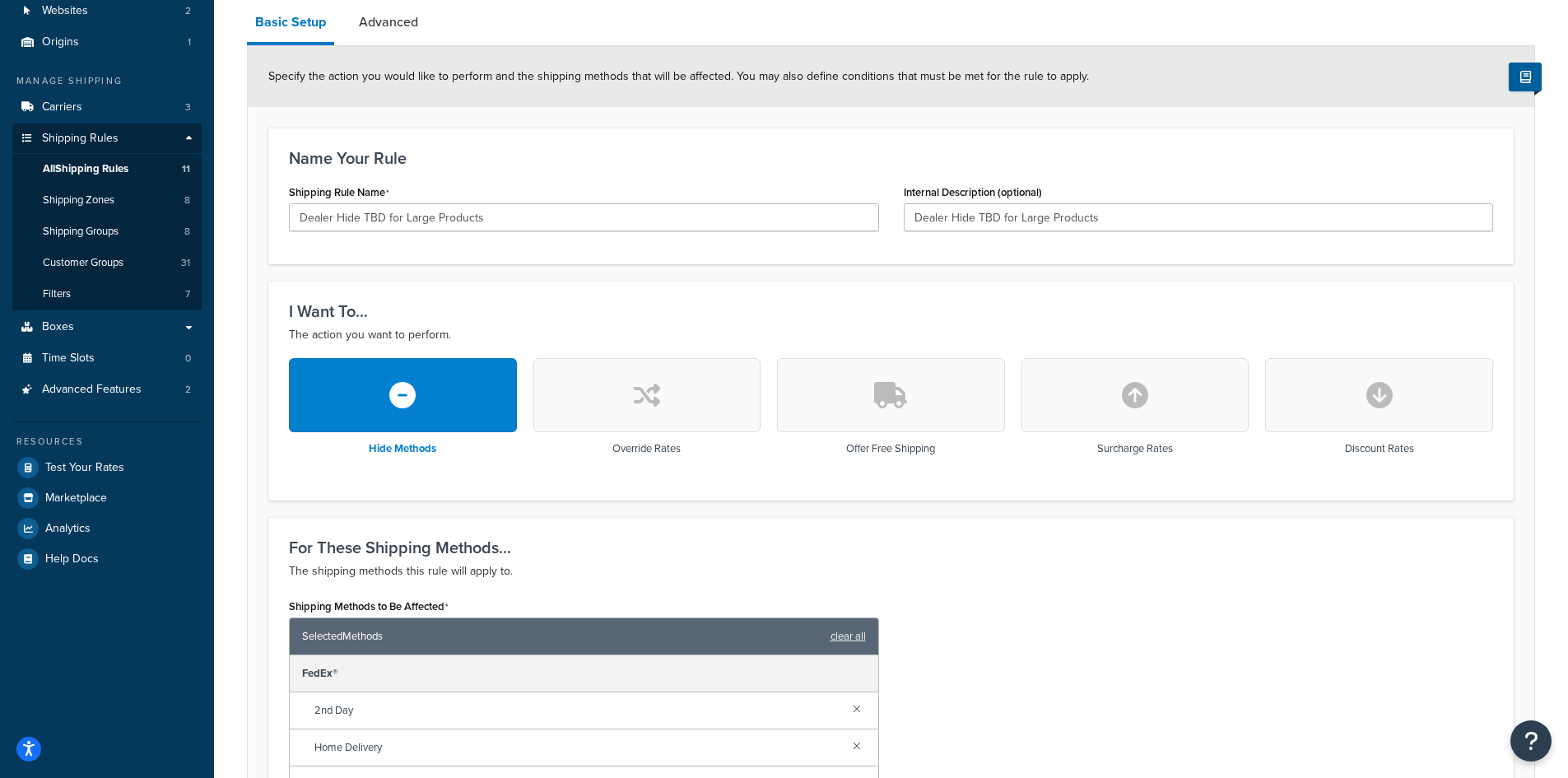
scroll to position [220, 0]
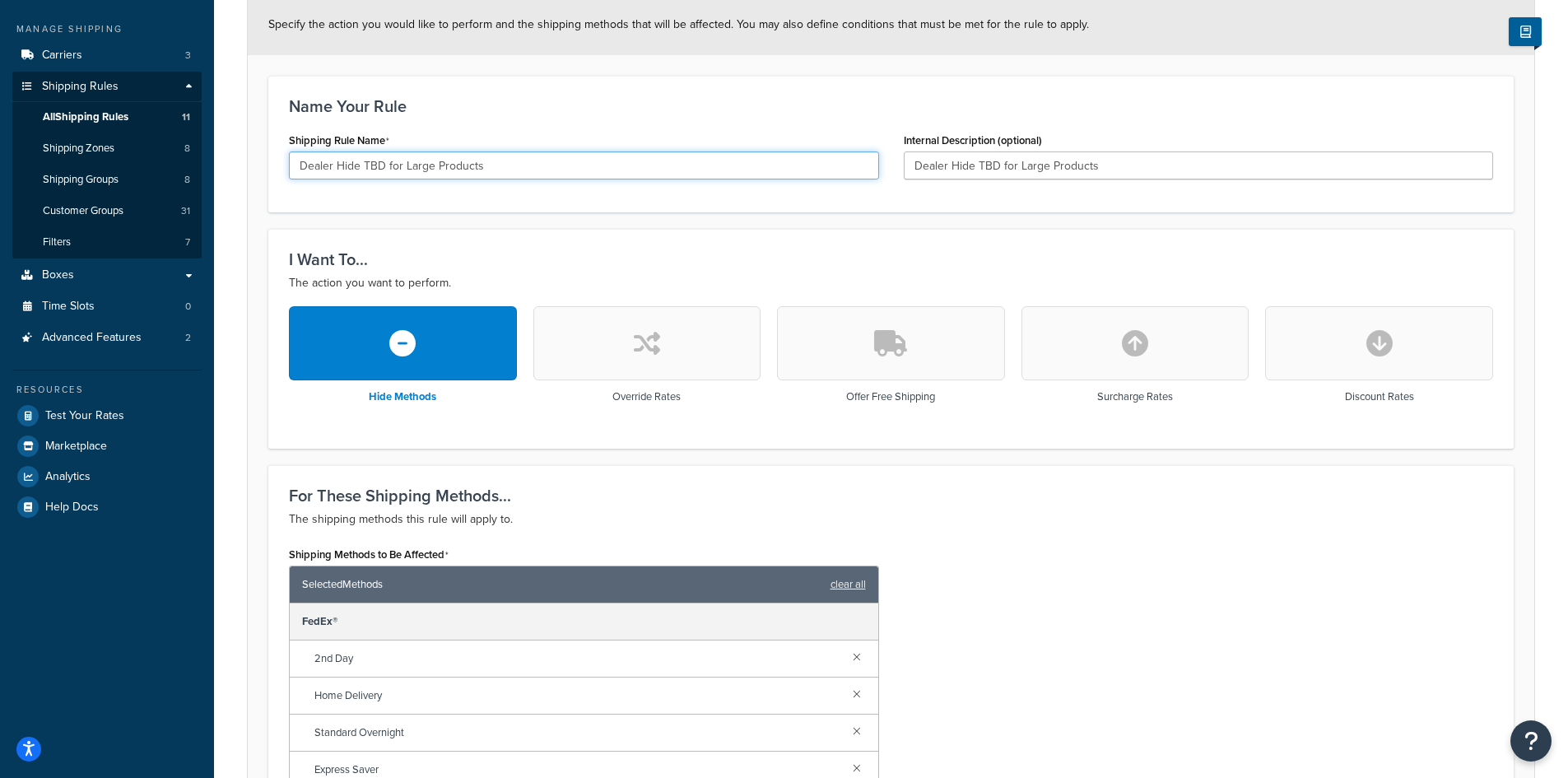
click at [365, 161] on input "Dealer Hide TBD for Large Products" at bounding box center [584, 166] width 590 height 28
drag, startPoint x: 664, startPoint y: 168, endPoint x: 270, endPoint y: 155, distance: 394.2
click at [270, 155] on div "Name Your Rule Shipping Rule Name Dealer Hide Every Shipping Option Except TBD …" at bounding box center [891, 144] width 1245 height 137
type input "Dealer Hide Every Shipping Option Except TBD for Large Products"
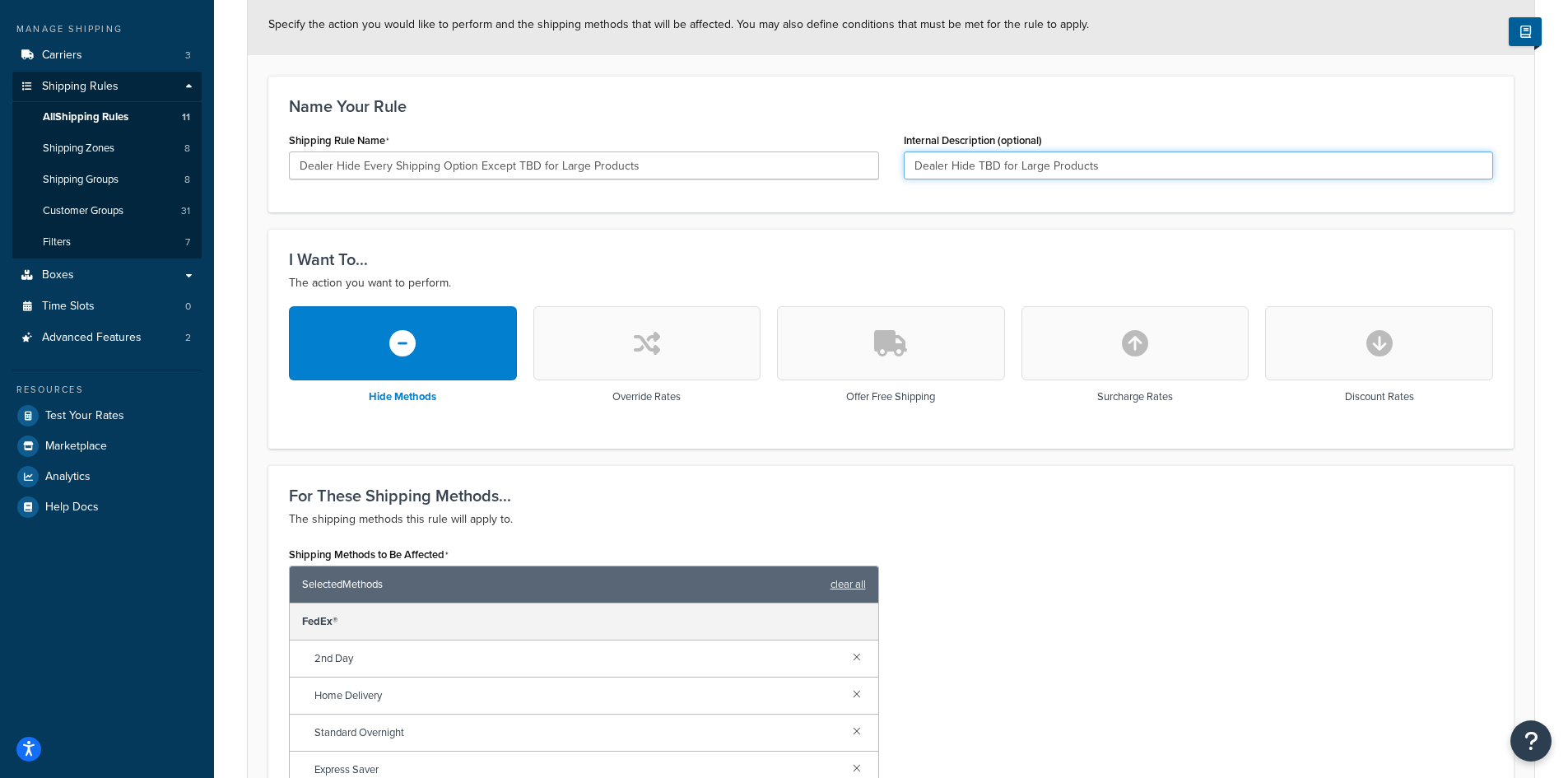
drag, startPoint x: 1156, startPoint y: 179, endPoint x: 894, endPoint y: 181, distance: 262.0
click at [894, 181] on div "Internal Description (optional) Dealer Hide TBD for Large Products" at bounding box center [1198, 160] width 615 height 64
paste input "Every Shipping Option Except"
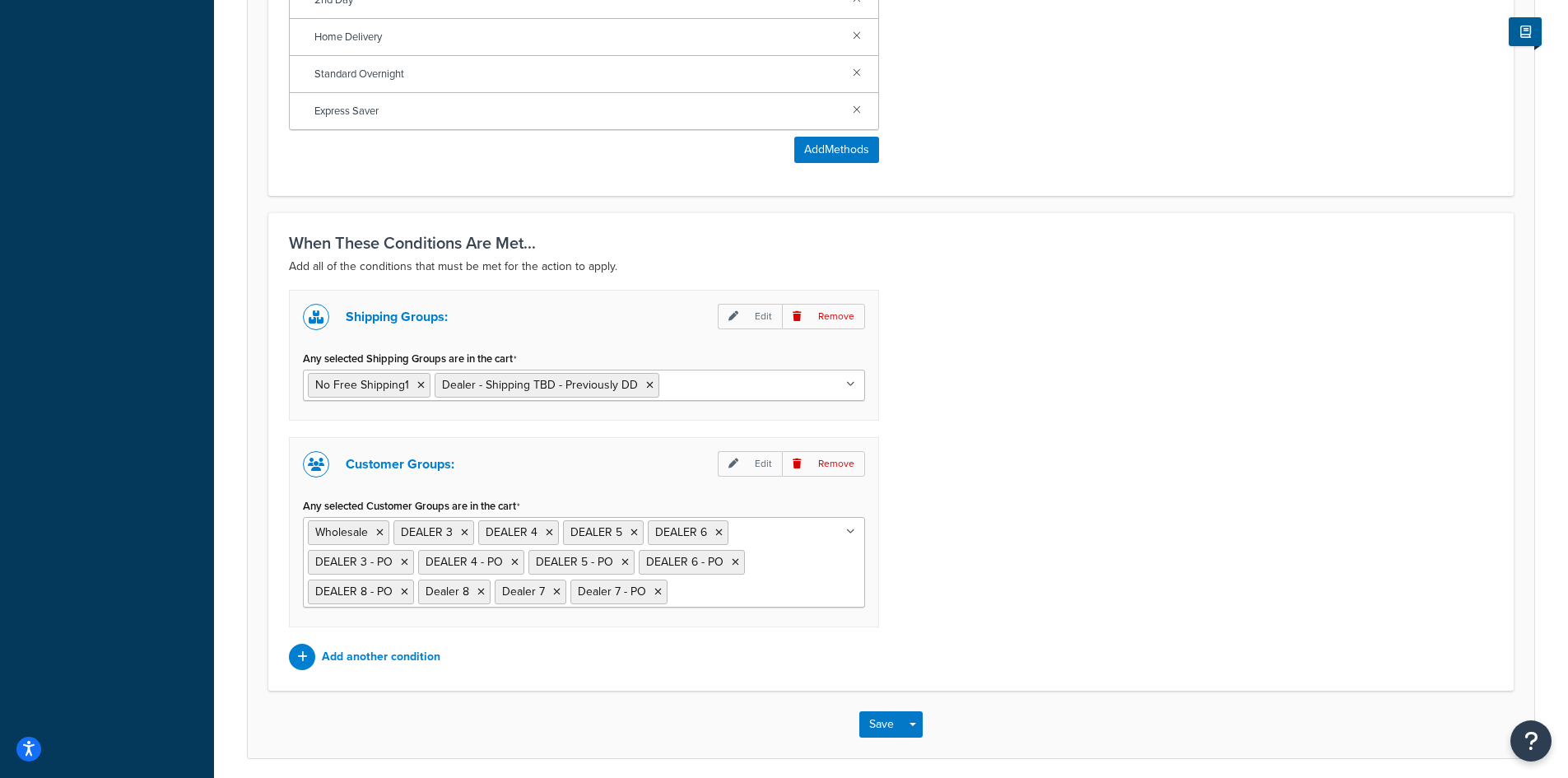
scroll to position [942, 0]
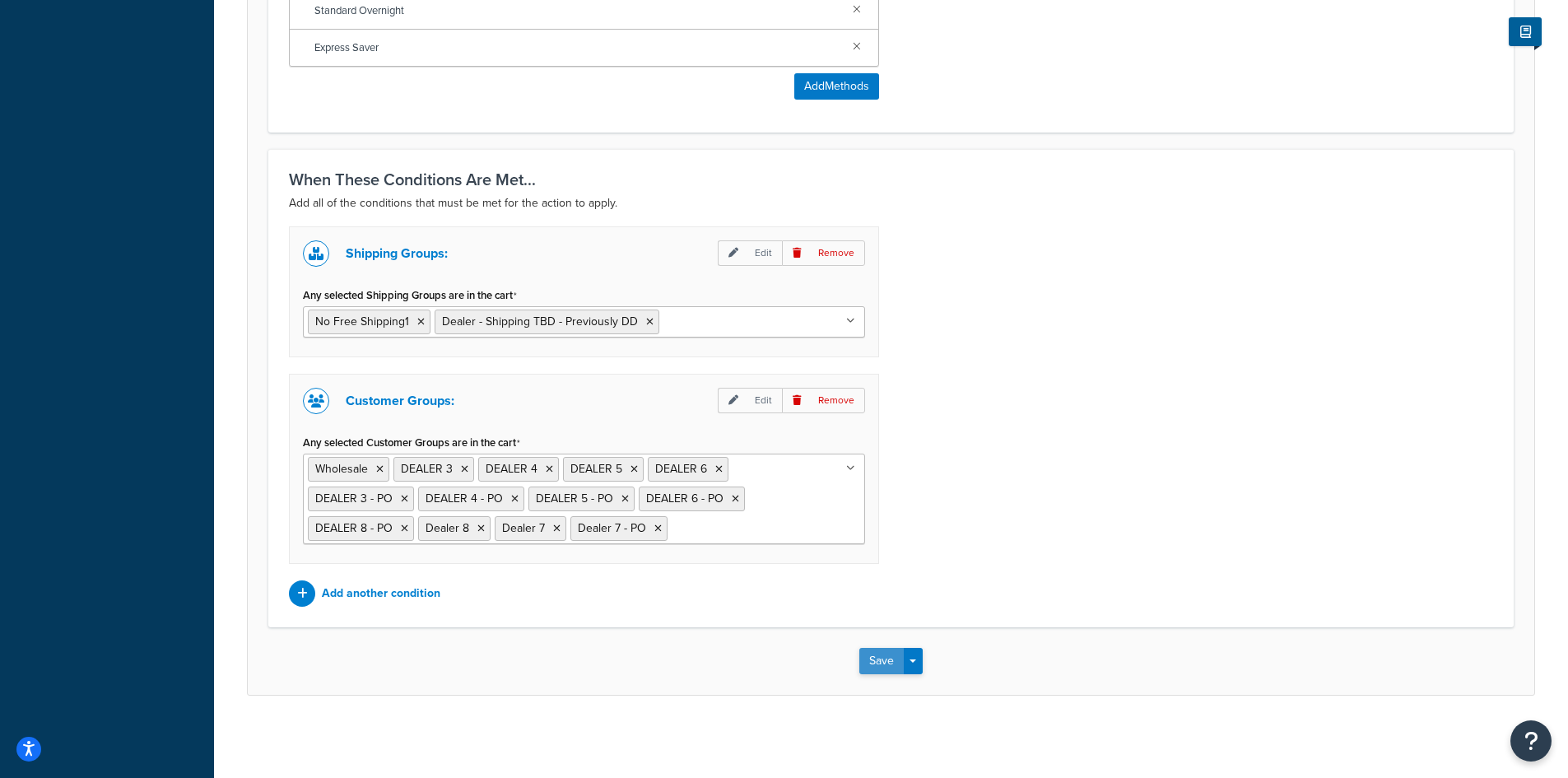
type input "Dealer Hide Every Shipping Option Except TBD for Large Products"
click at [873, 658] on button "Save" at bounding box center [882, 660] width 45 height 26
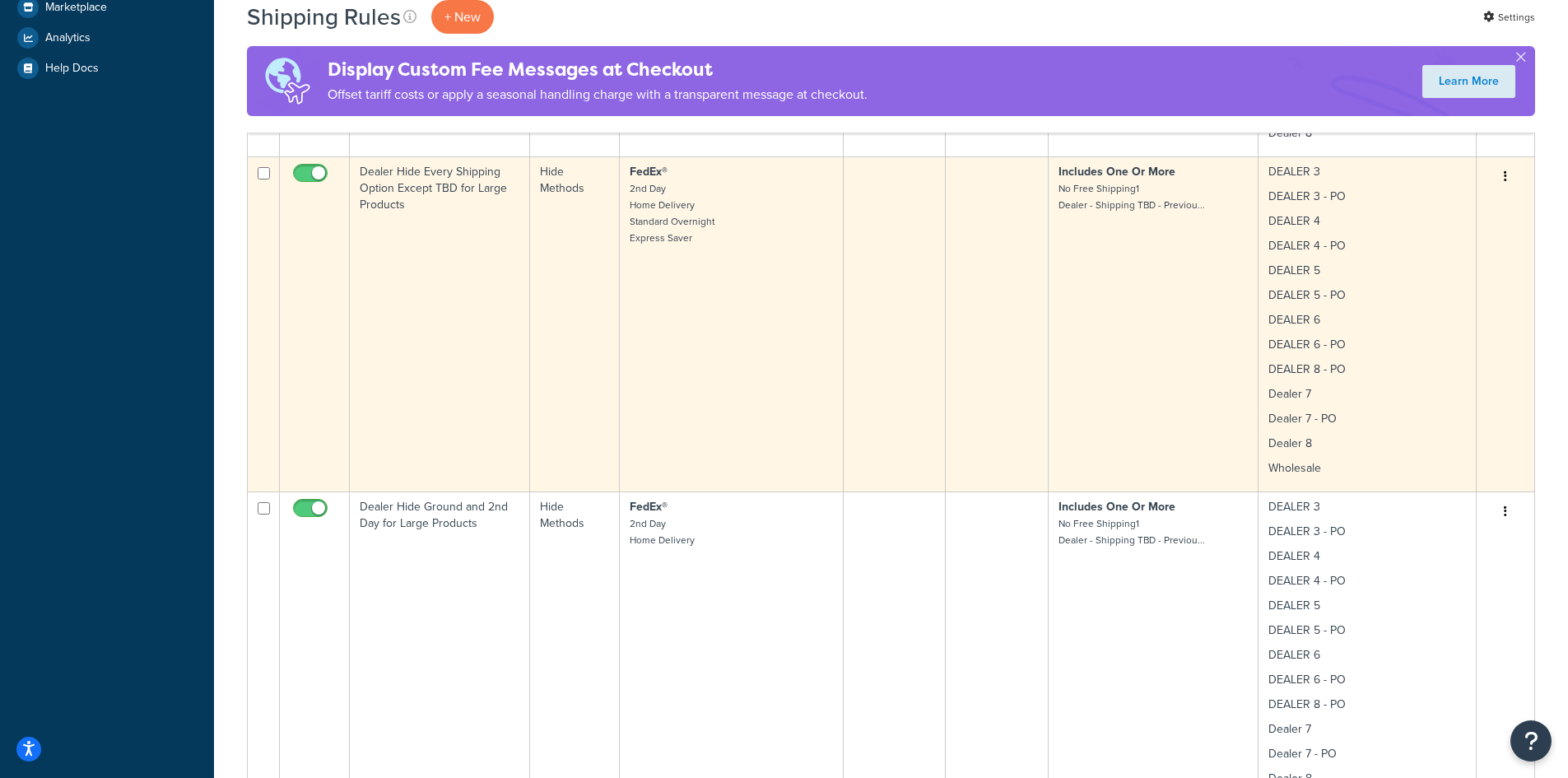
scroll to position [878, 0]
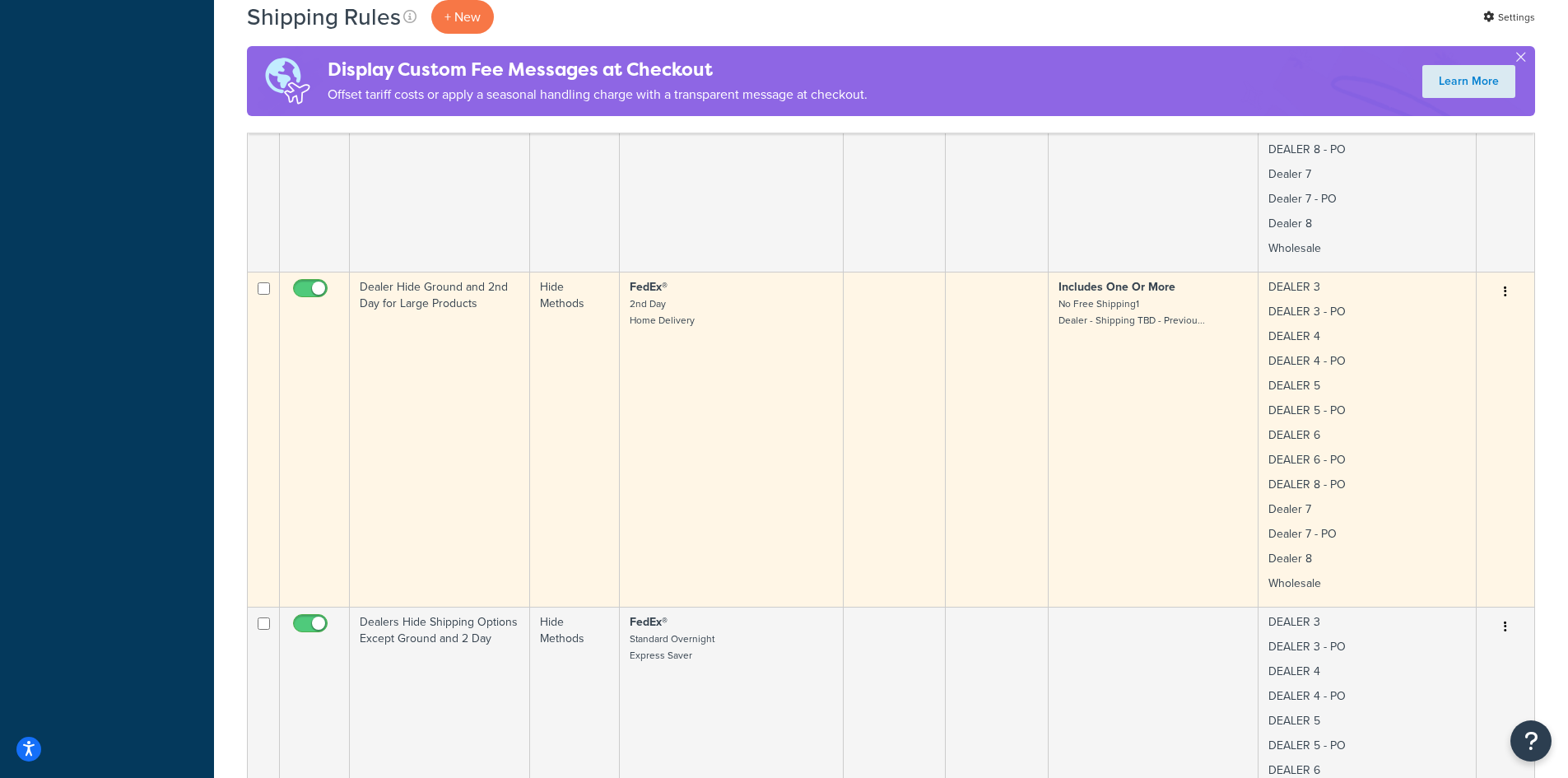
click at [260, 288] on input "checkbox" at bounding box center [263, 288] width 12 height 12
checkbox input "true"
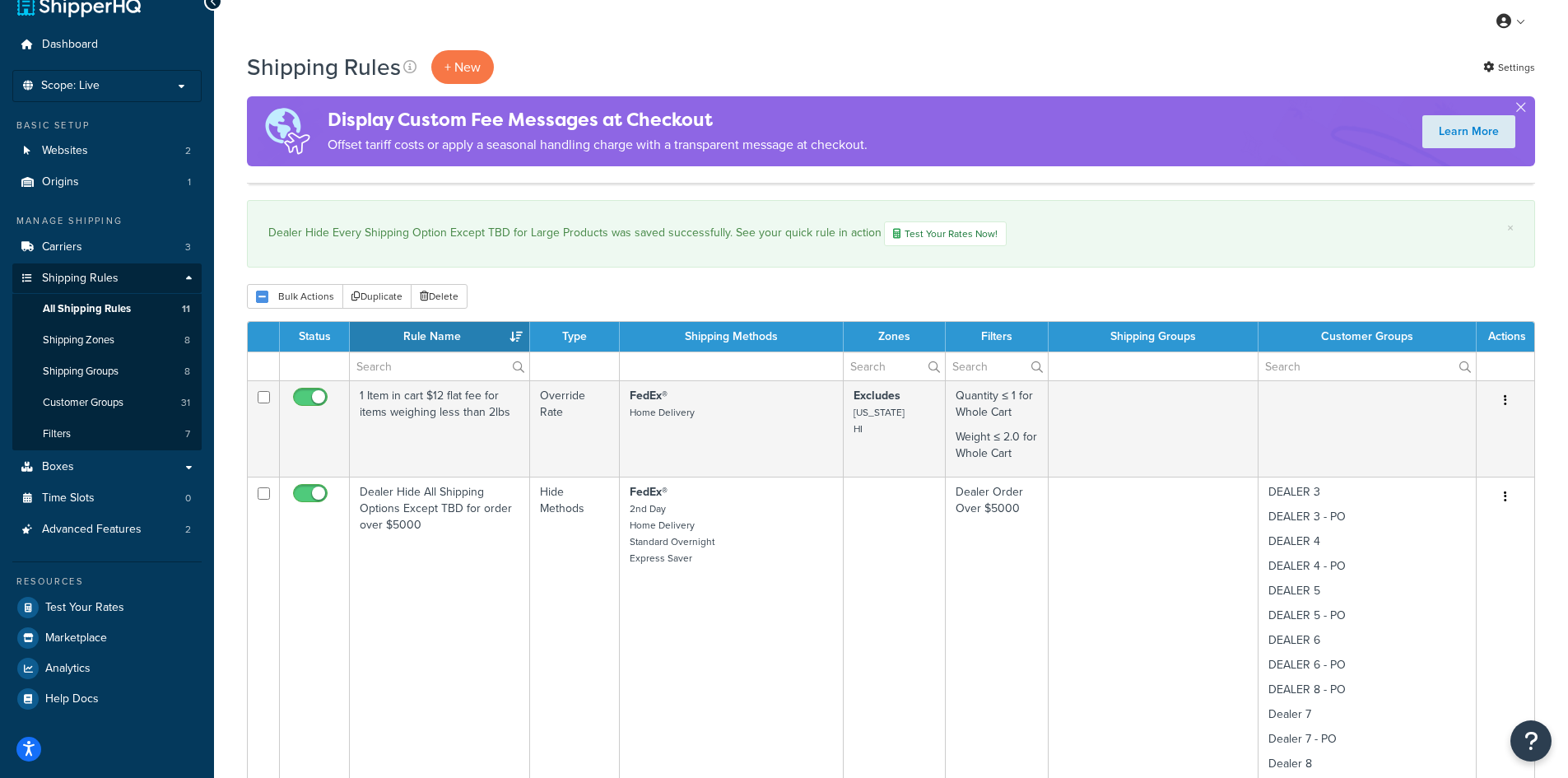
scroll to position [0, 0]
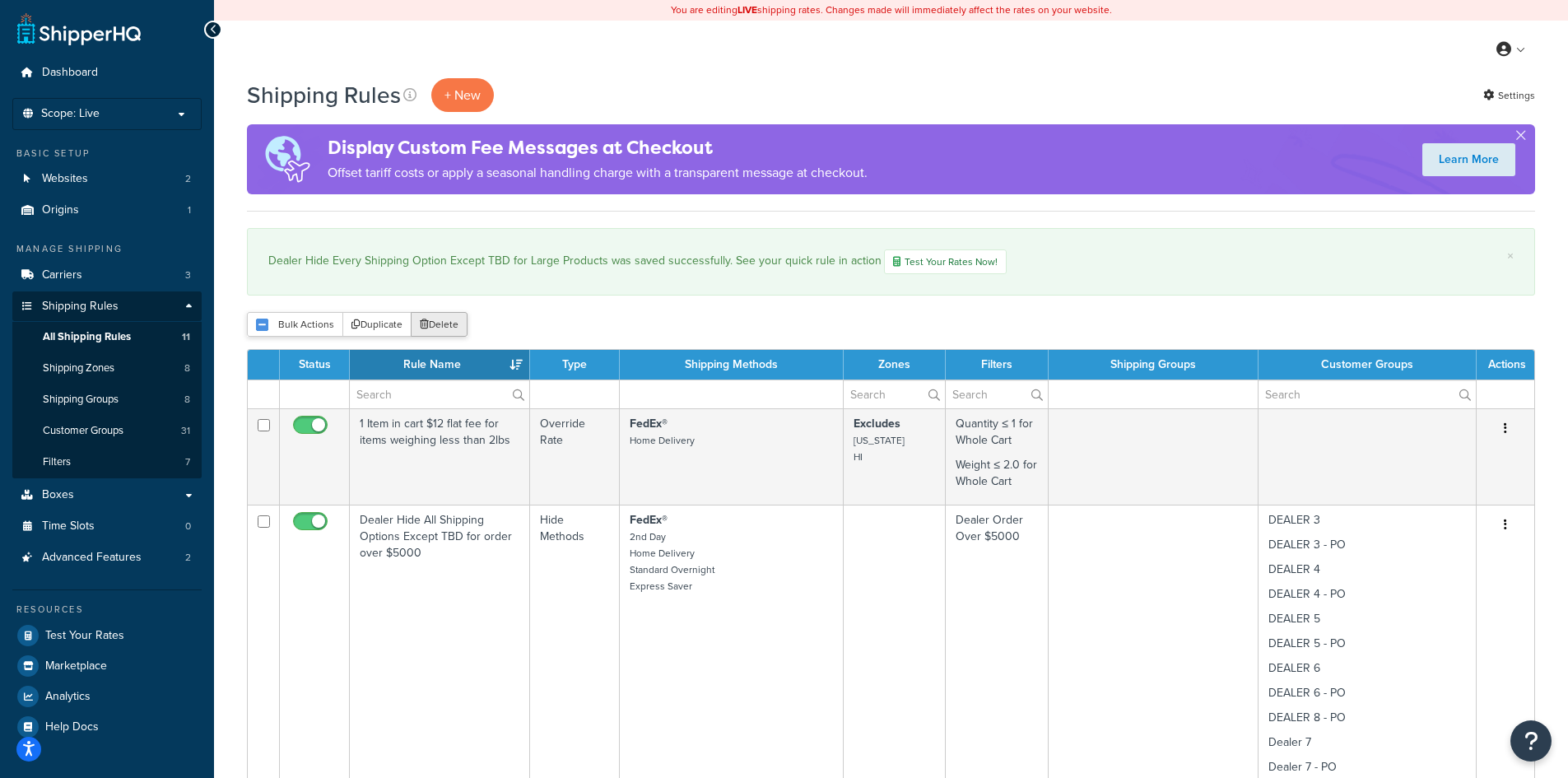
click at [431, 328] on button "Delete" at bounding box center [439, 324] width 57 height 24
